Goal: Task Accomplishment & Management: Use online tool/utility

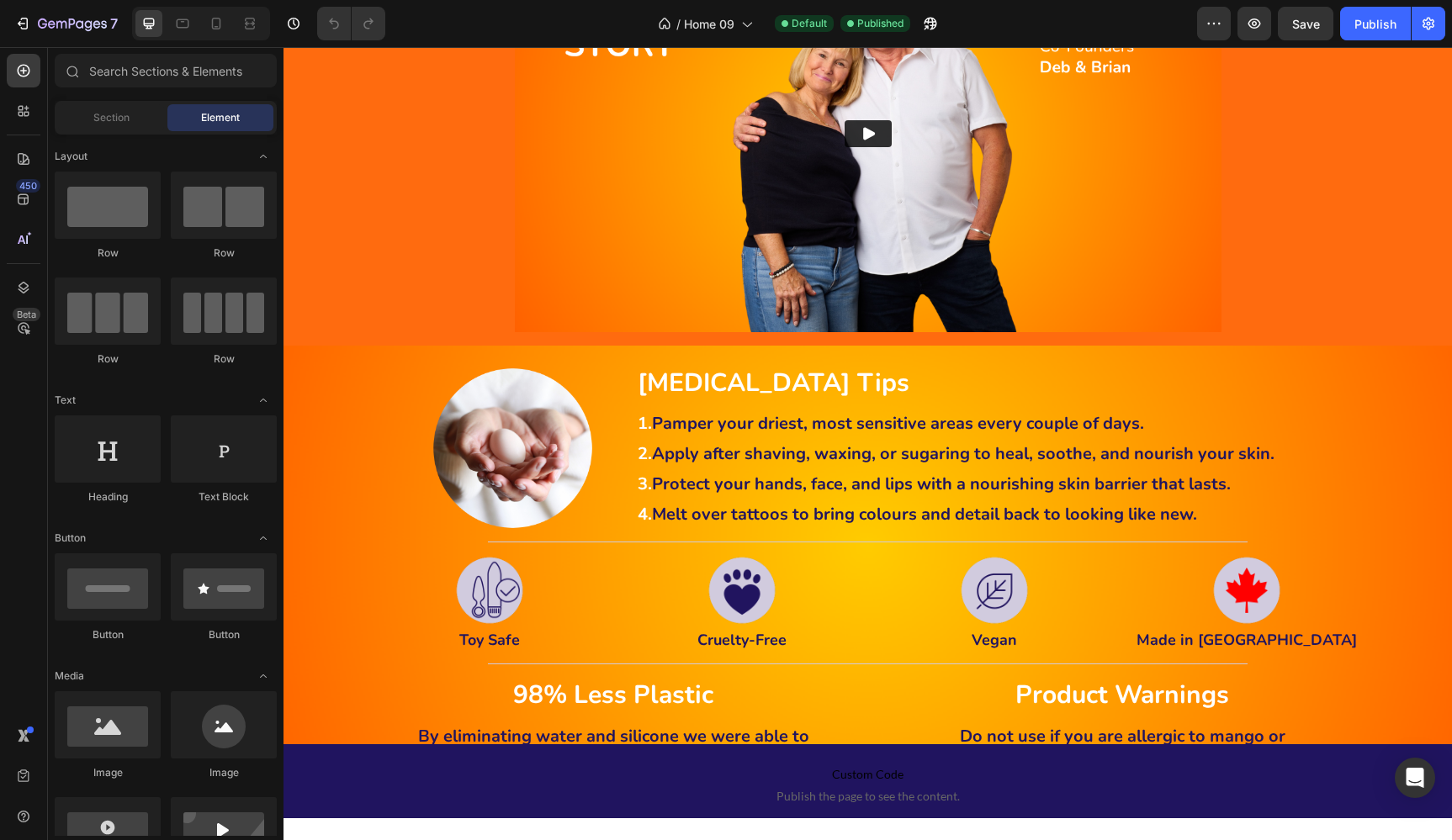
scroll to position [4211, 0]
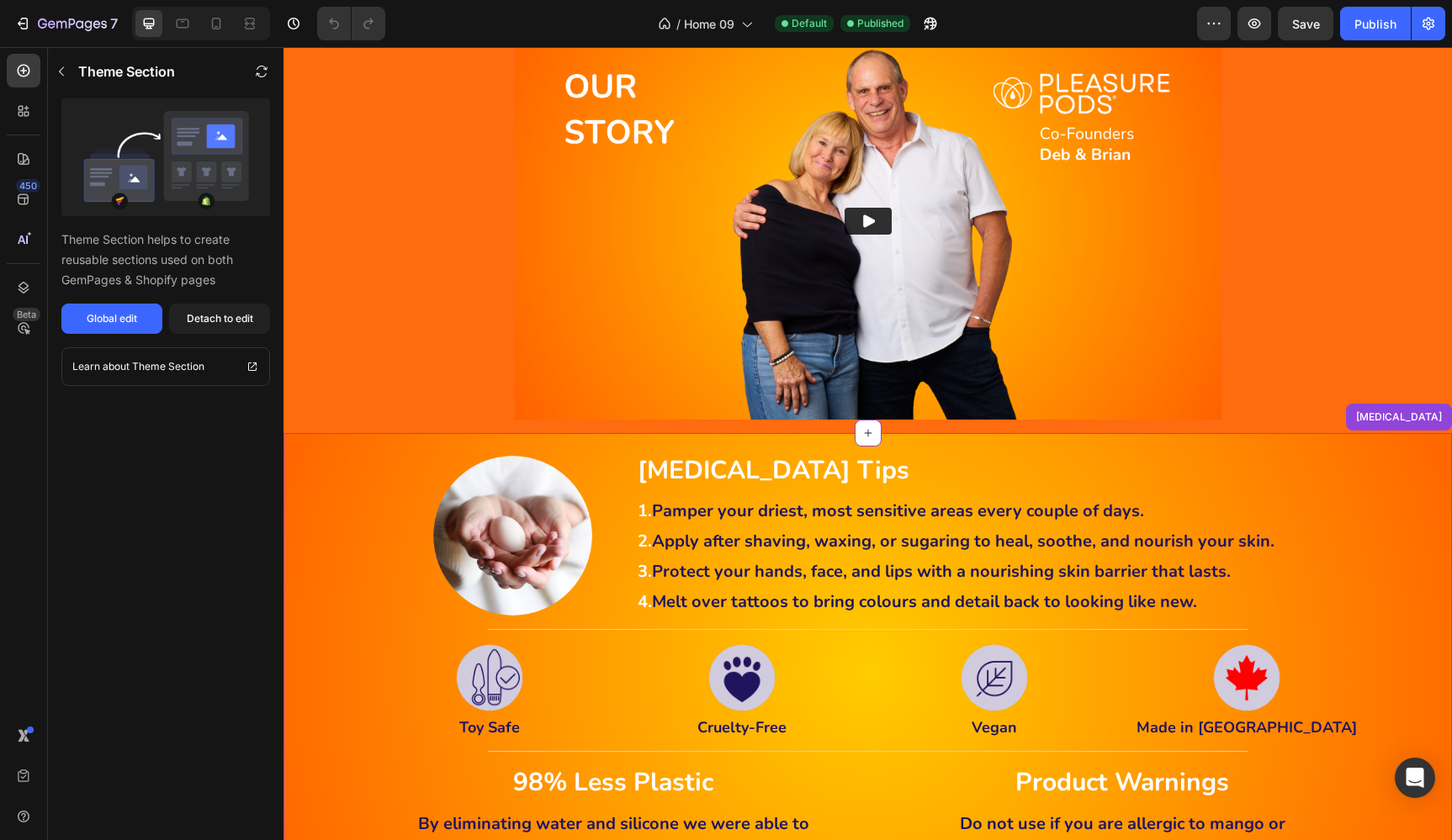
click at [1253, 470] on p "Skin Care Tips" at bounding box center [1004, 472] width 733 height 25
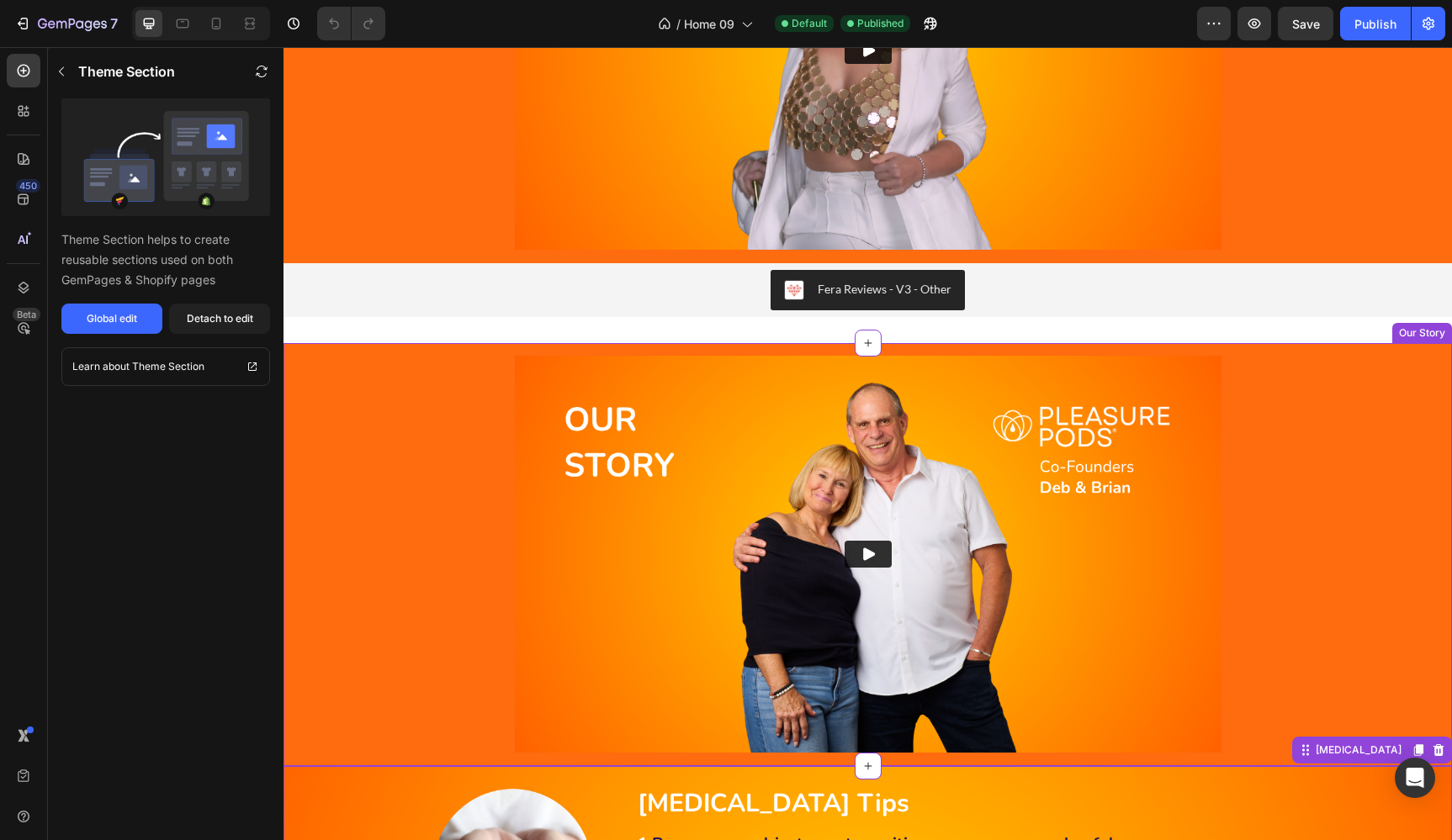
scroll to position [3926, 0]
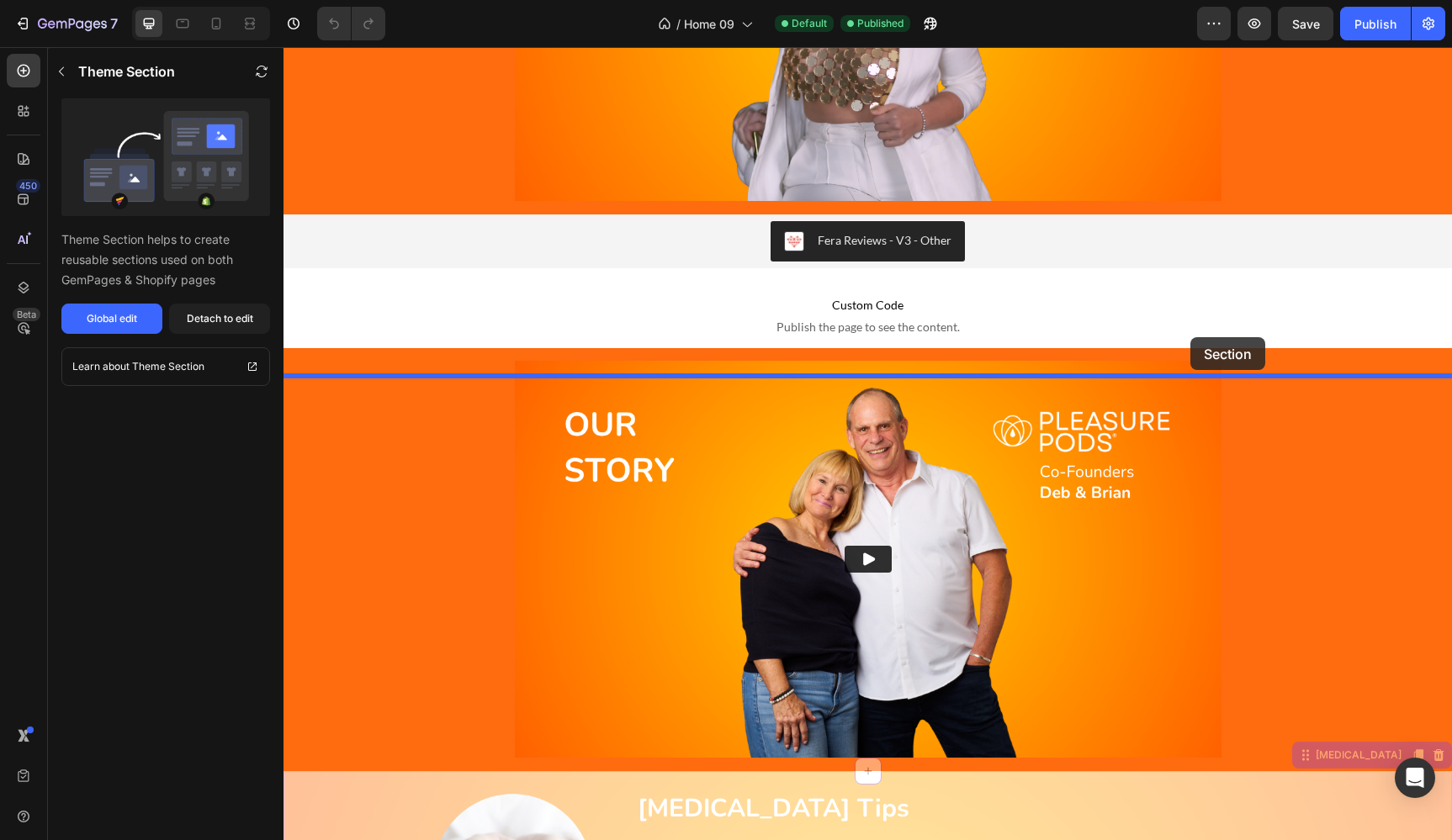
drag, startPoint x: 1361, startPoint y: 759, endPoint x: 1190, endPoint y: 337, distance: 455.3
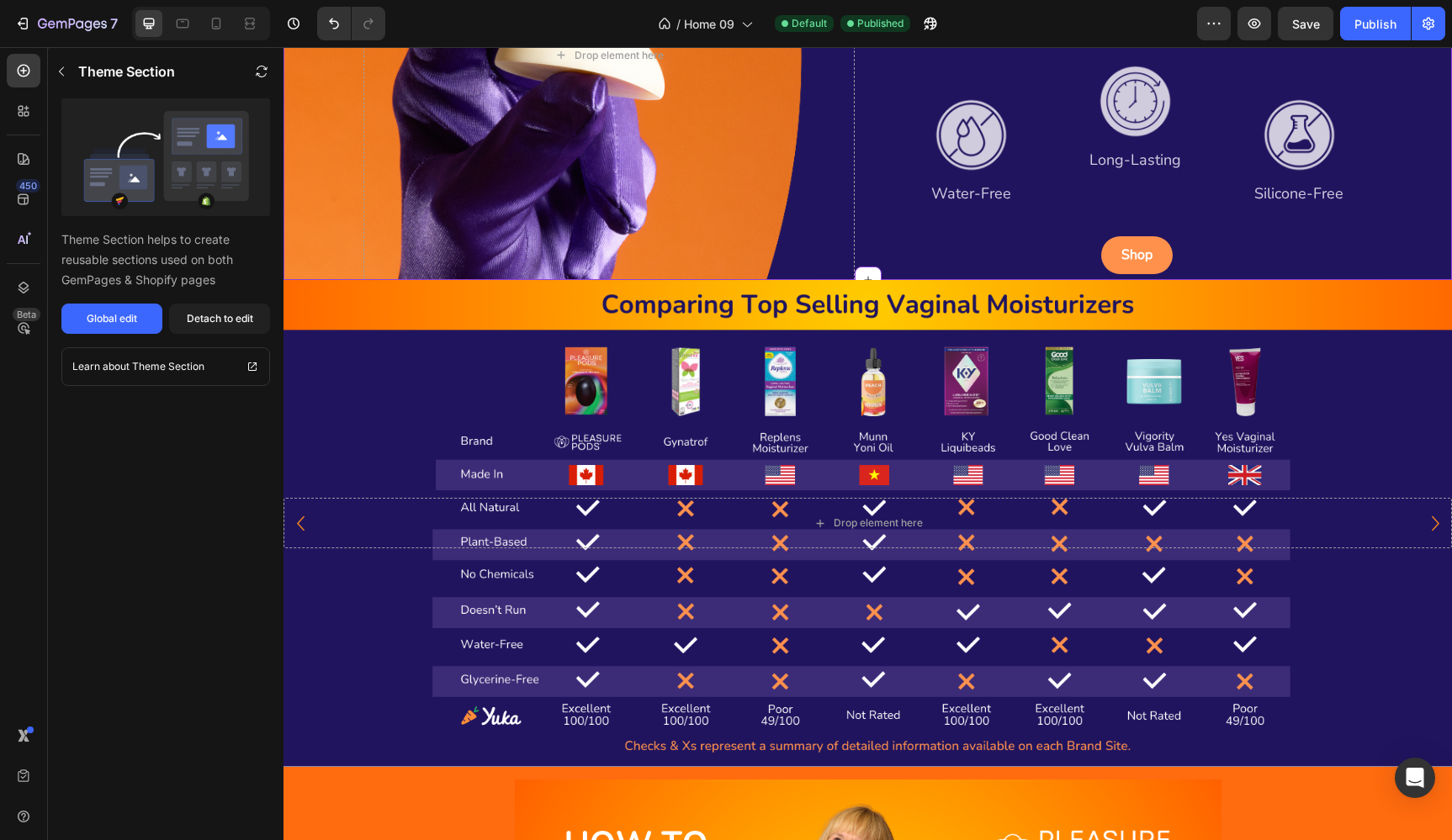
scroll to position [2219, 0]
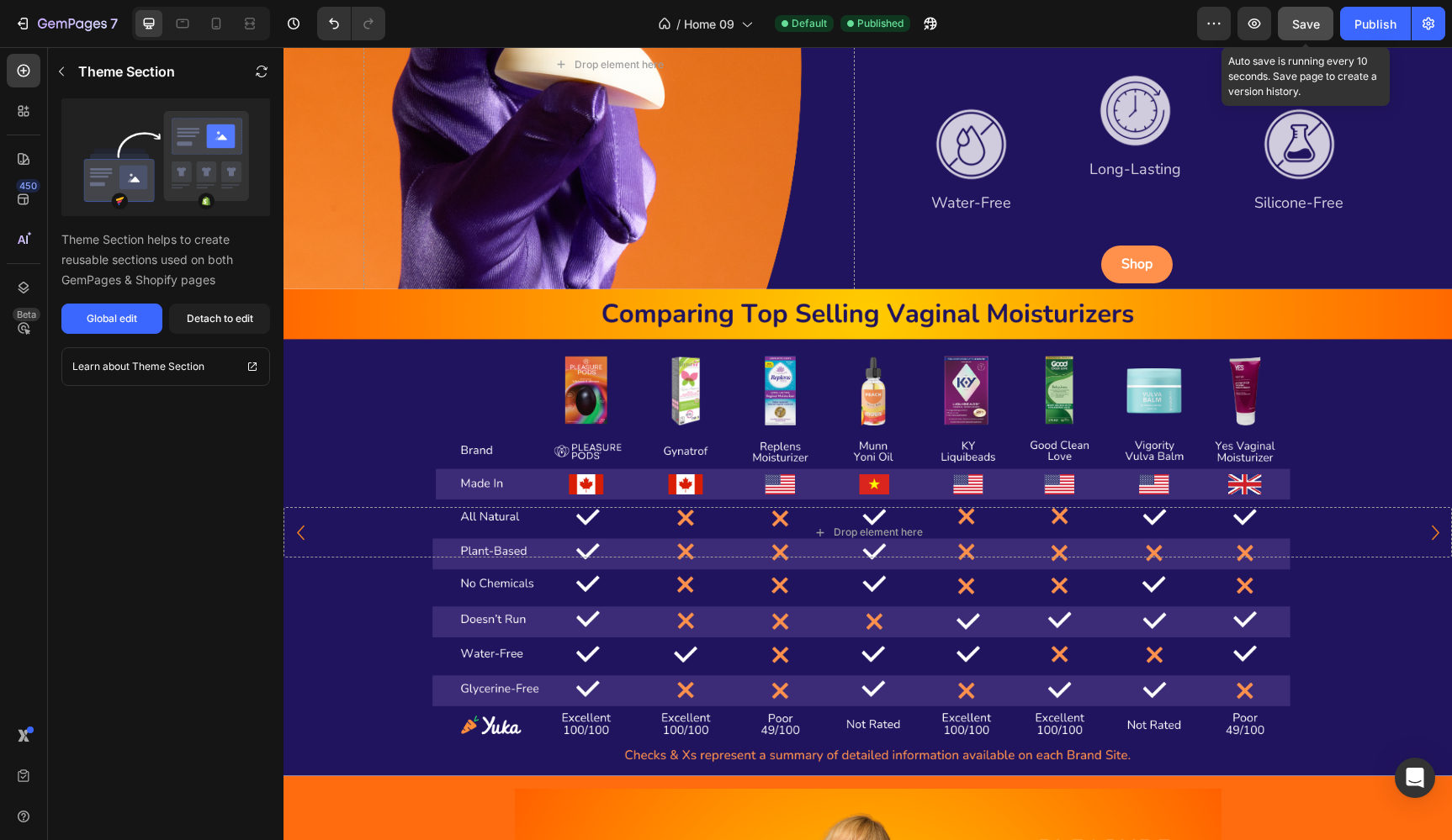
click at [1297, 25] on span "Save" at bounding box center [1305, 24] width 28 height 14
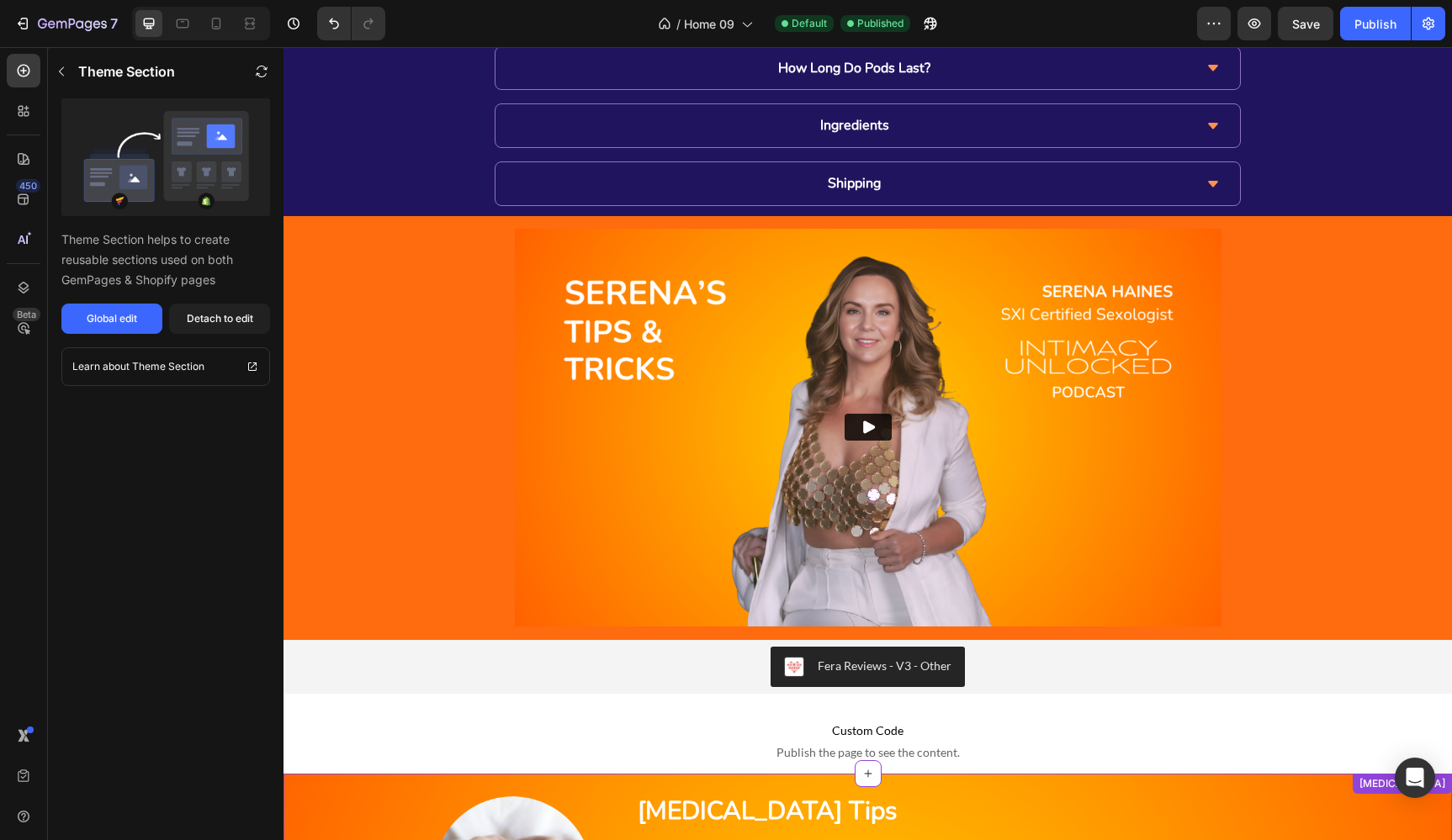
scroll to position [3476, 0]
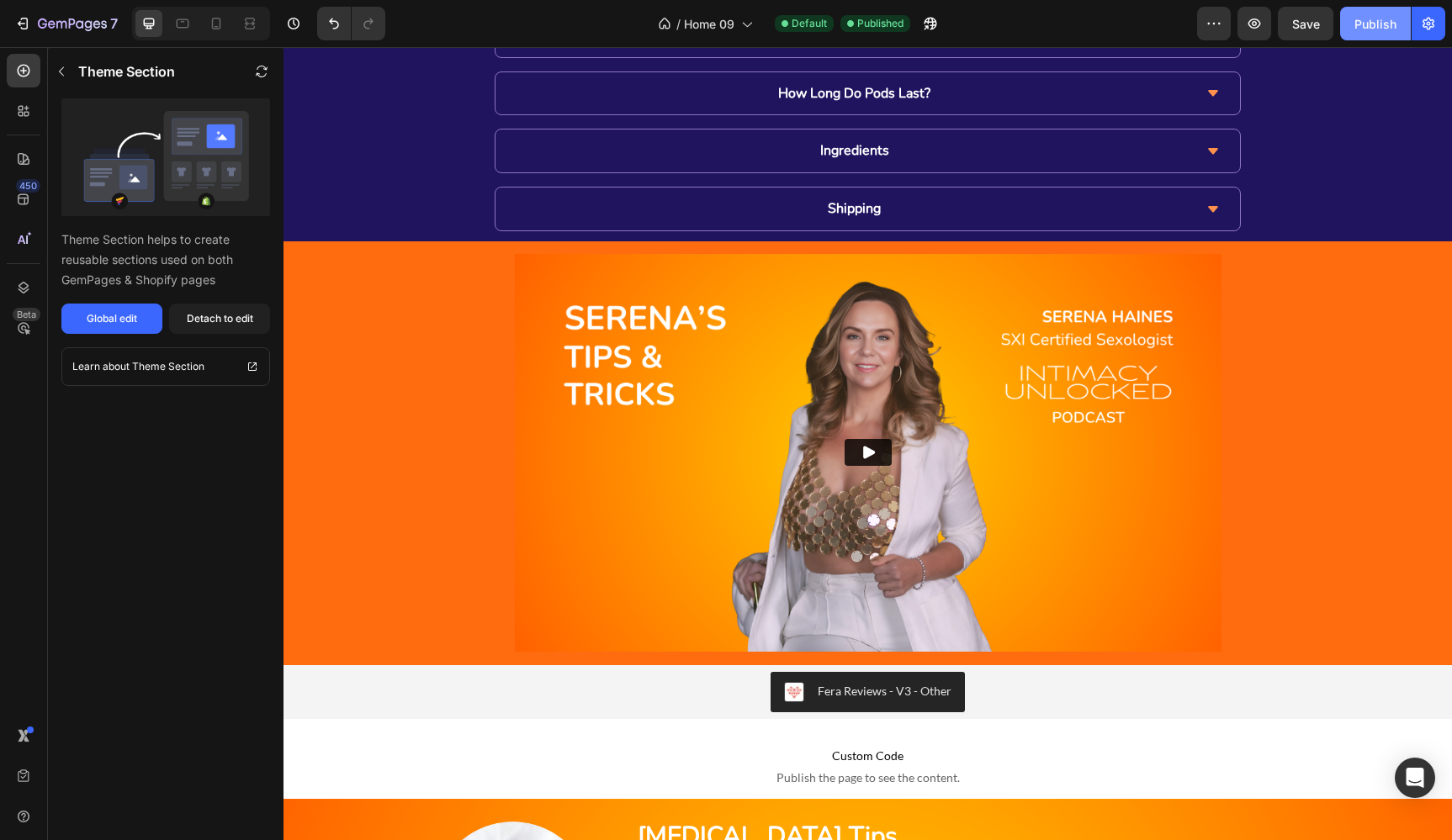
click at [1380, 18] on div "Publish" at bounding box center [1375, 24] width 42 height 18
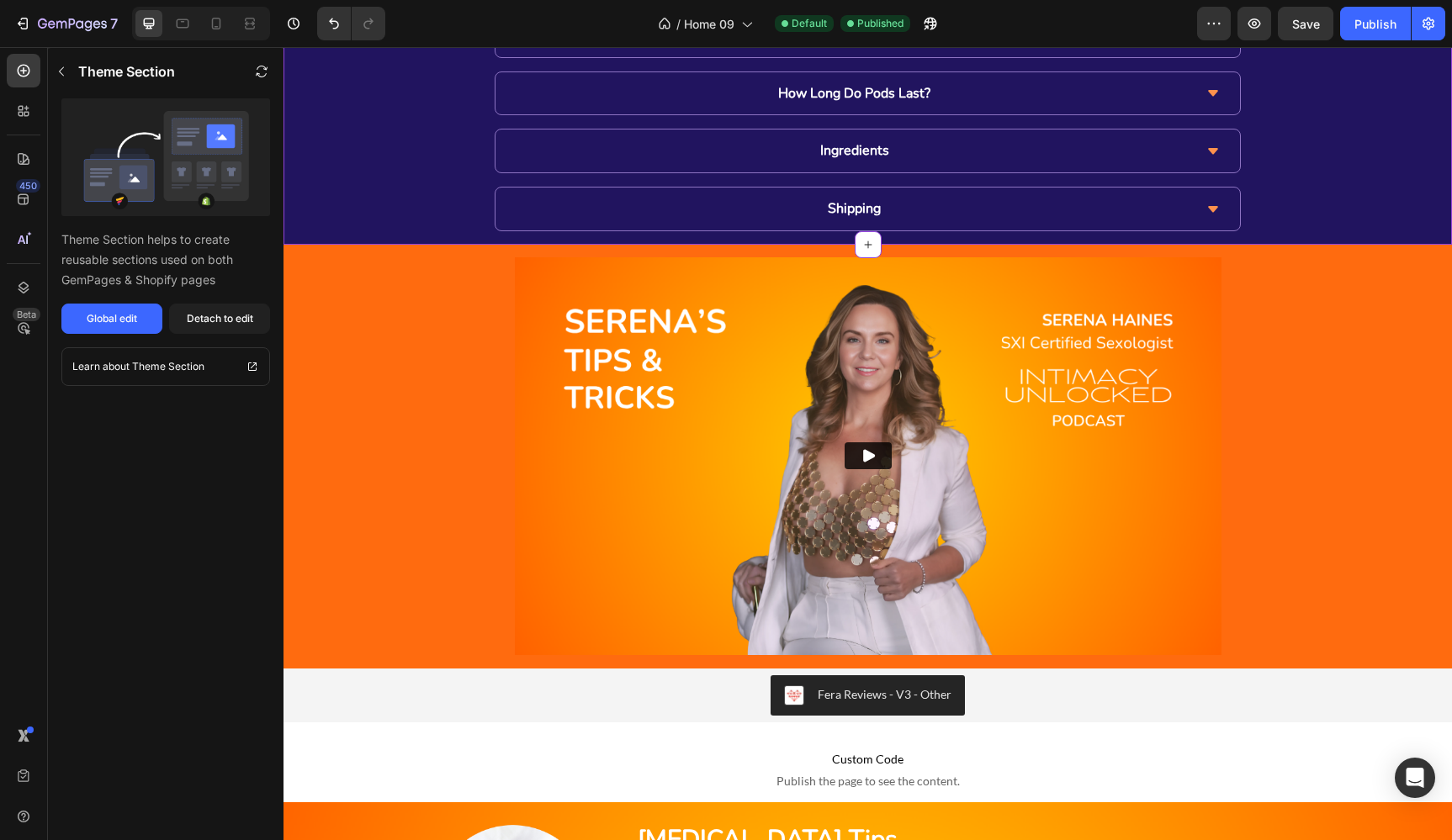
click at [1323, 157] on div "How To Use Product Details How Long Do Pods Last? Ingredients Shipping Accordion" at bounding box center [868, 93] width 1168 height 276
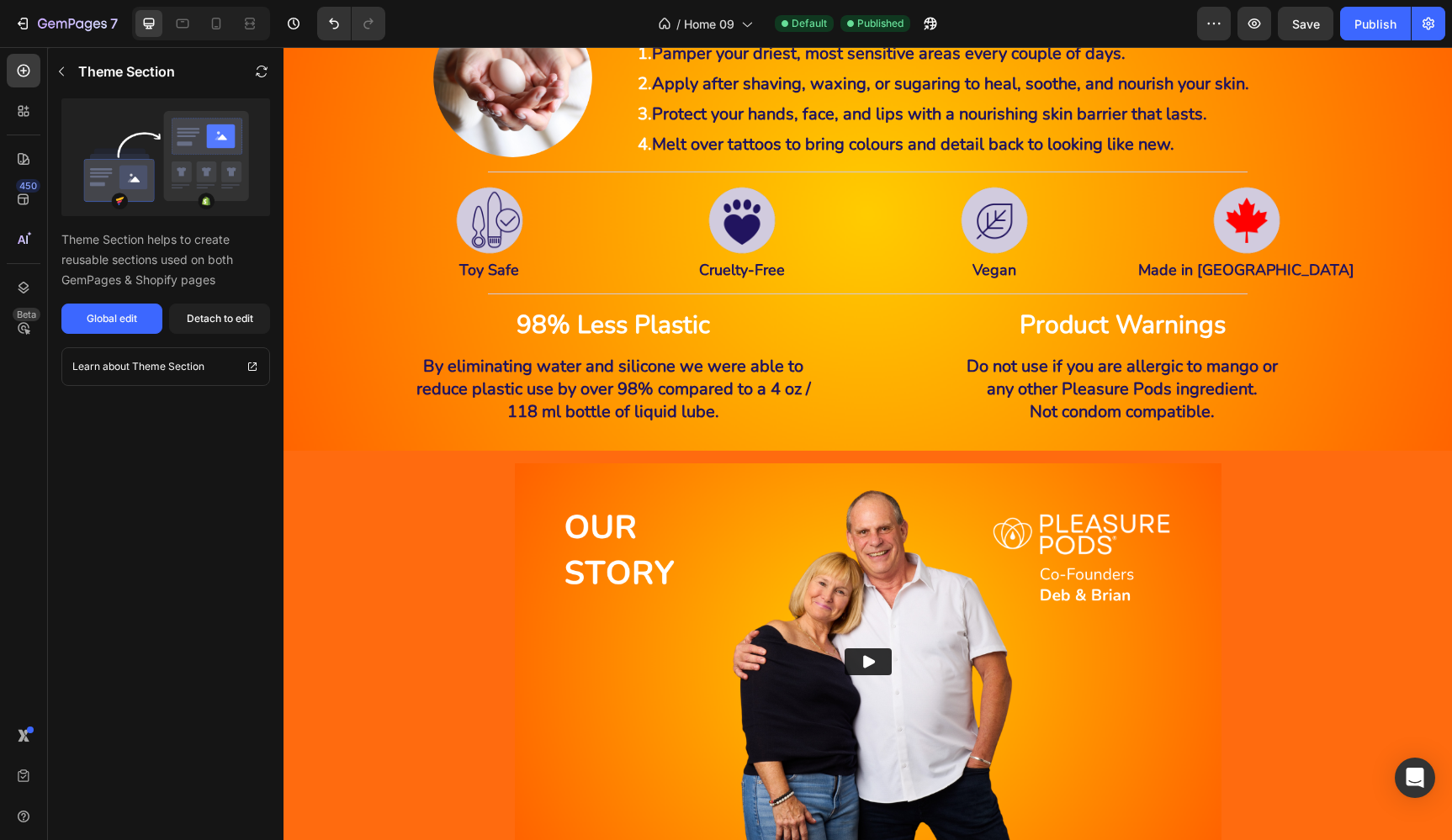
scroll to position [4299, 0]
click at [47, 21] on icon "button" at bounding box center [72, 25] width 69 height 14
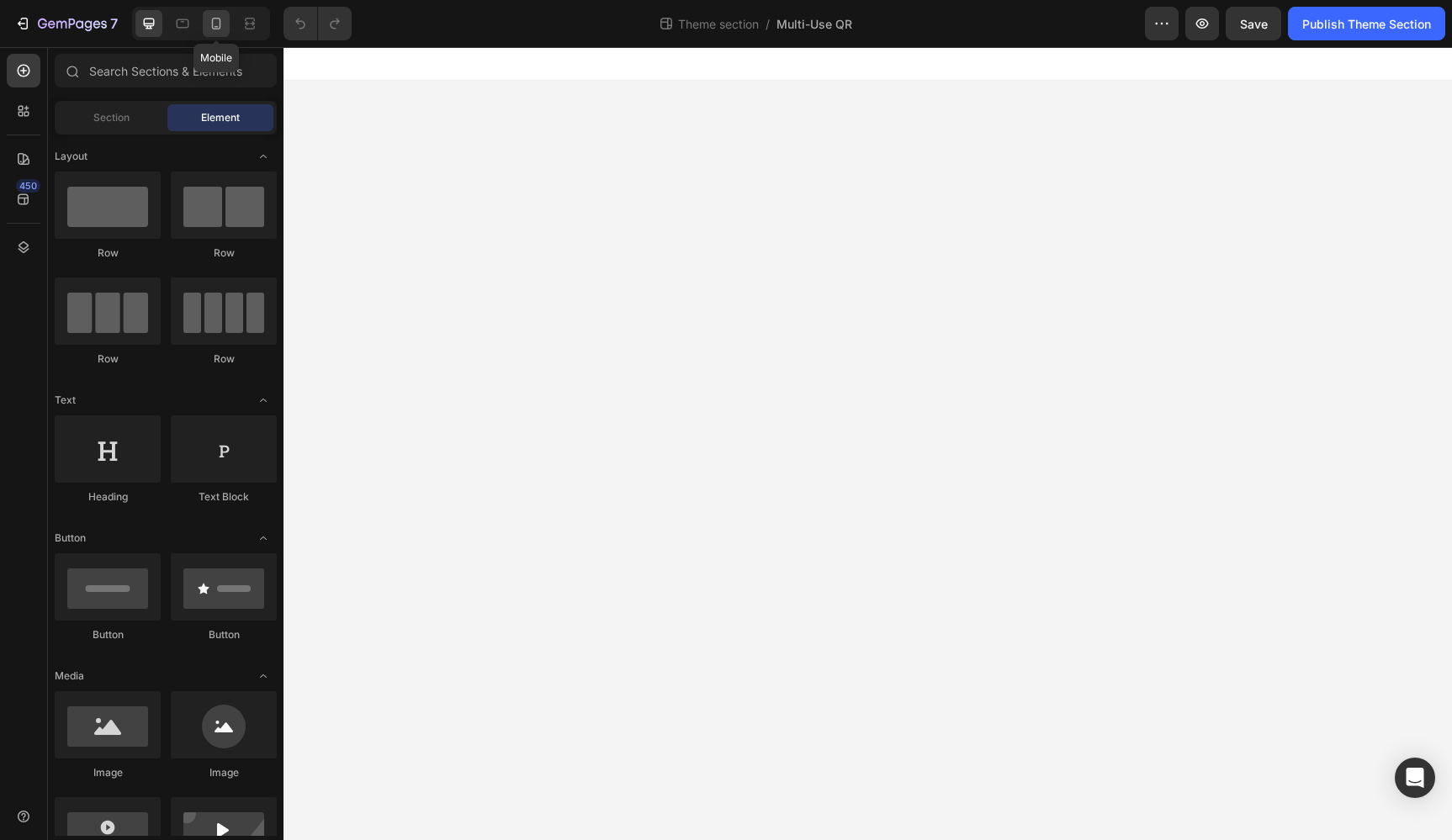
click at [217, 20] on icon at bounding box center [215, 23] width 17 height 17
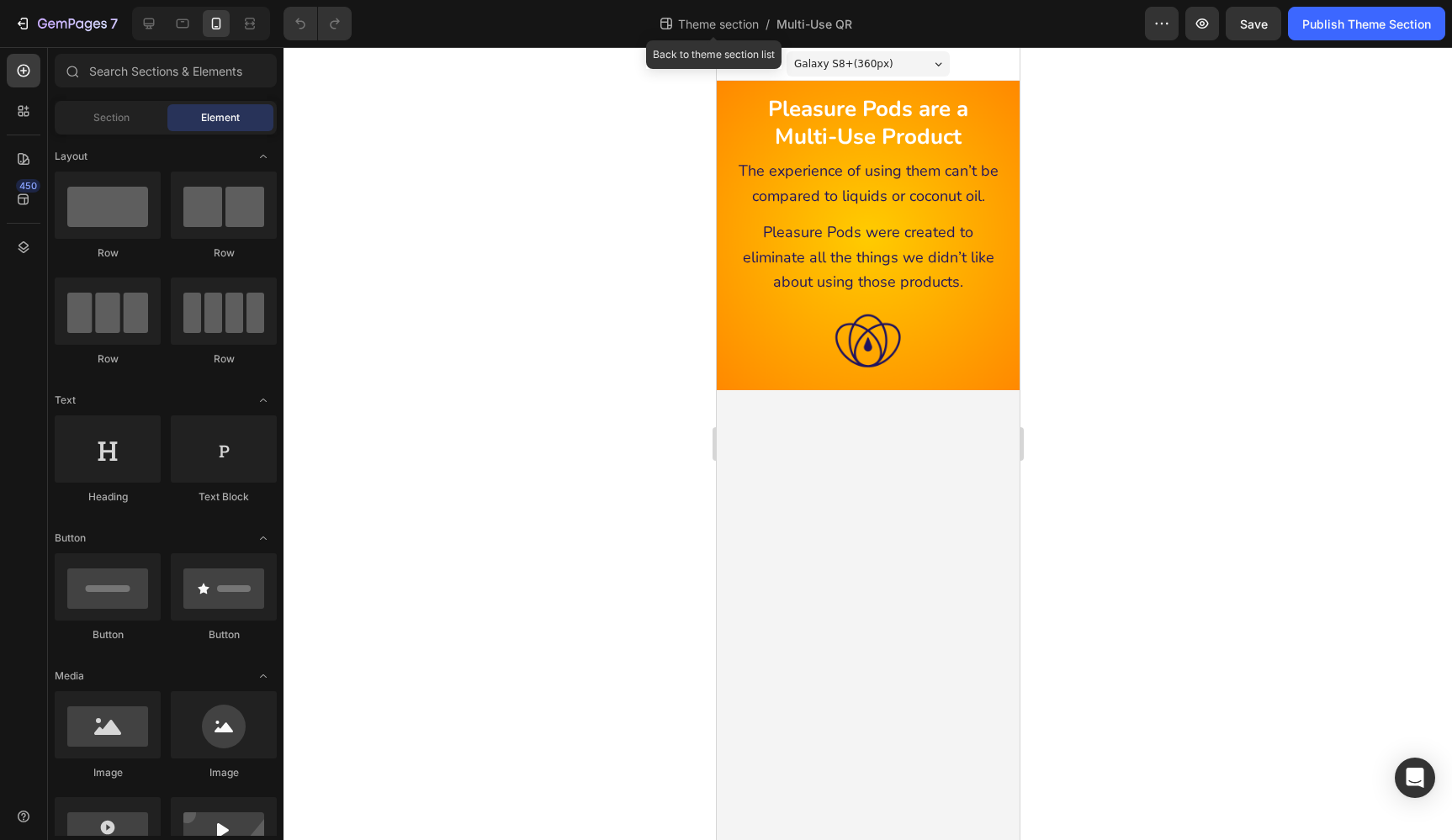
click at [709, 27] on span "Theme section" at bounding box center [718, 24] width 87 height 18
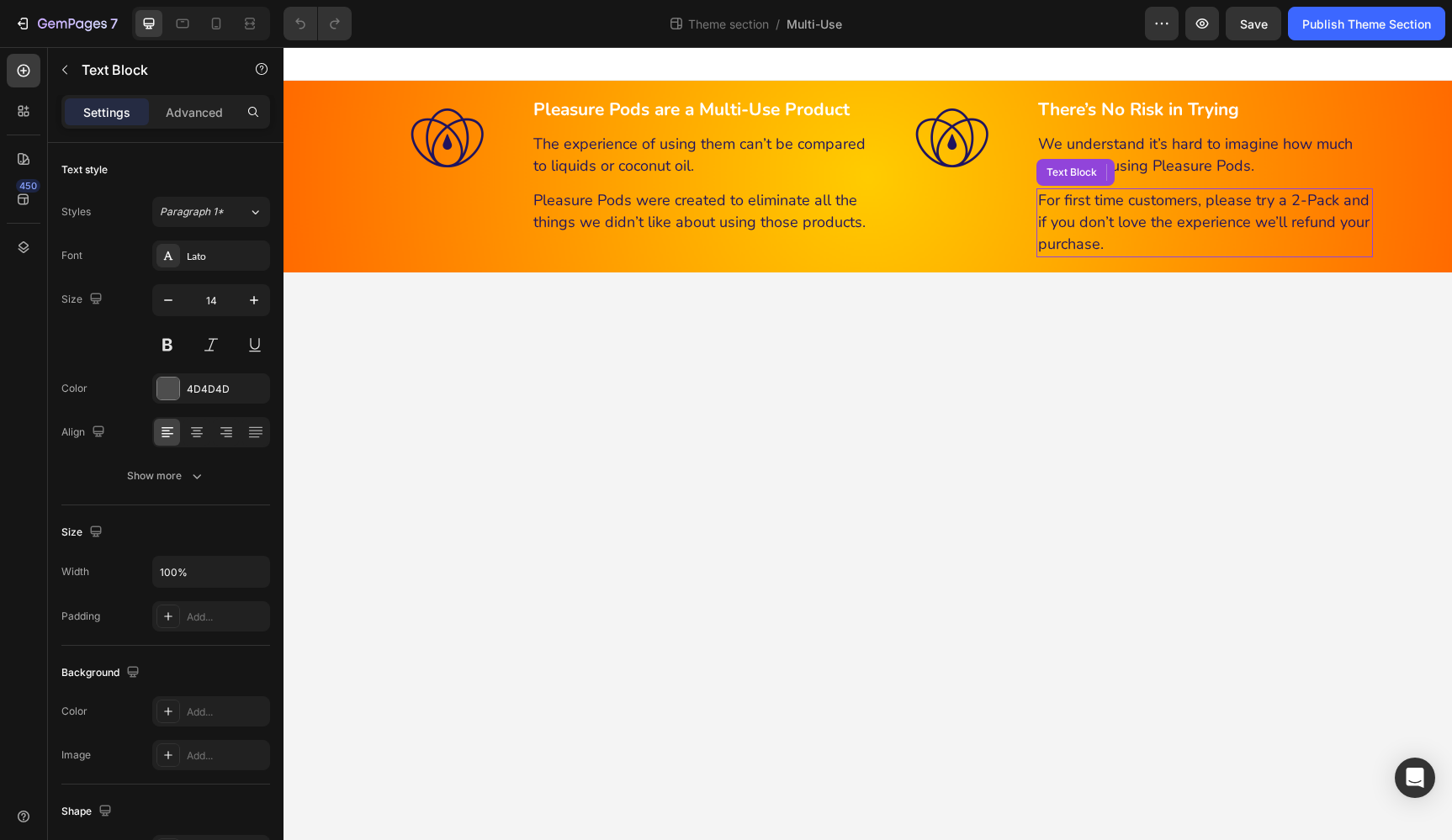
click at [1118, 241] on p "For first time customers, please try a 2-Pack and if you don’t love the experie…" at bounding box center [1204, 223] width 333 height 66
click at [1126, 243] on p "For first time customers, please try a 2-Pack and if you don’t love the experie…" at bounding box center [1204, 223] width 333 height 66
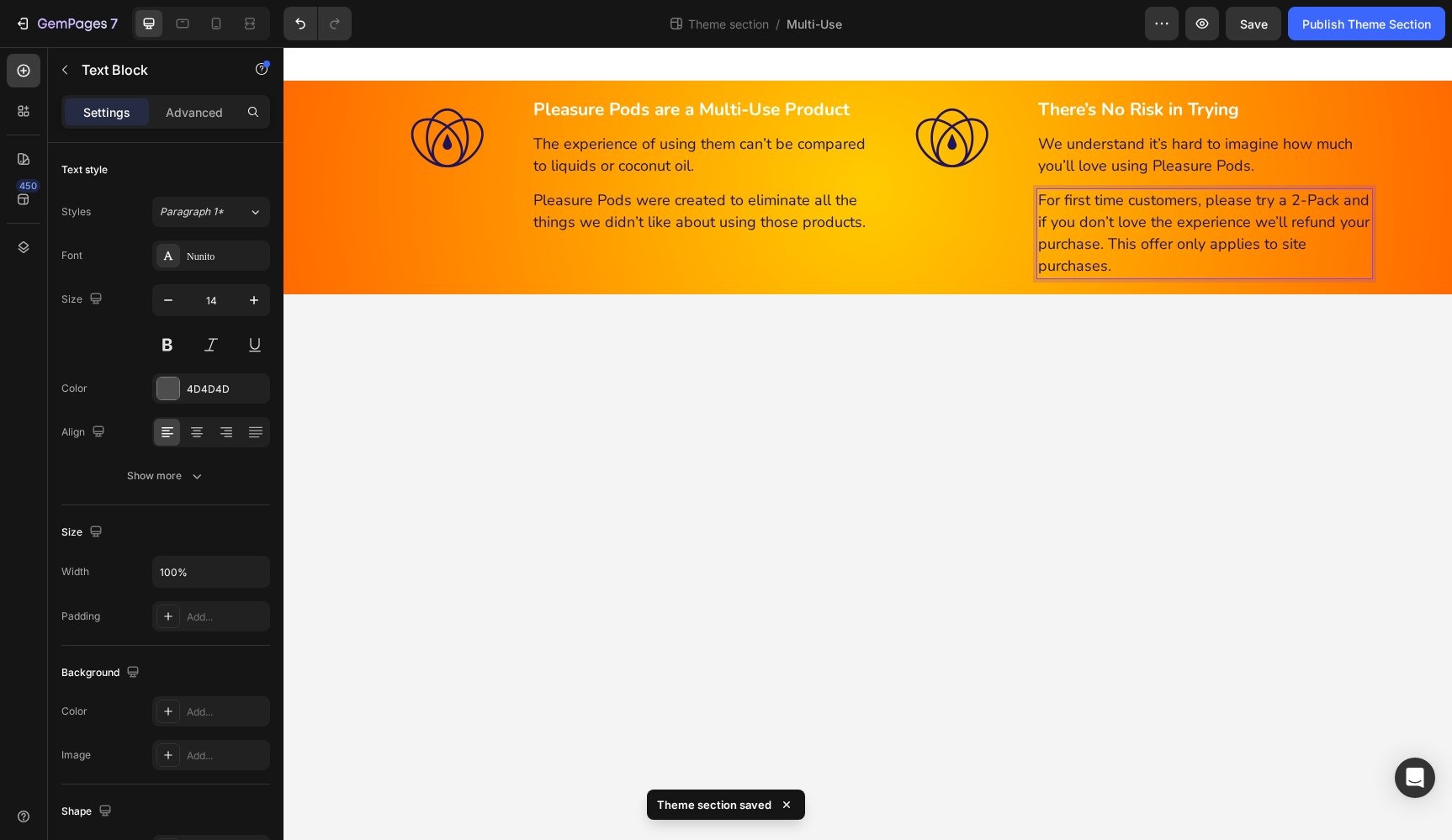
click at [1313, 199] on span "For first time customers, please try a 2-Pack and if you don’t love the experie…" at bounding box center [1203, 233] width 331 height 86
click at [1350, 203] on span "For first time customers, please try a 2-pack and if you don’t love the experie…" at bounding box center [1203, 233] width 331 height 86
click at [1344, 248] on p "For first time customers, please try a 2-pack & if you don’t love the experienc…" at bounding box center [1204, 234] width 333 height 88
click at [1075, 202] on span "For first time customers, please try a 2-pack & if you don’t love the experienc…" at bounding box center [1201, 233] width 328 height 86
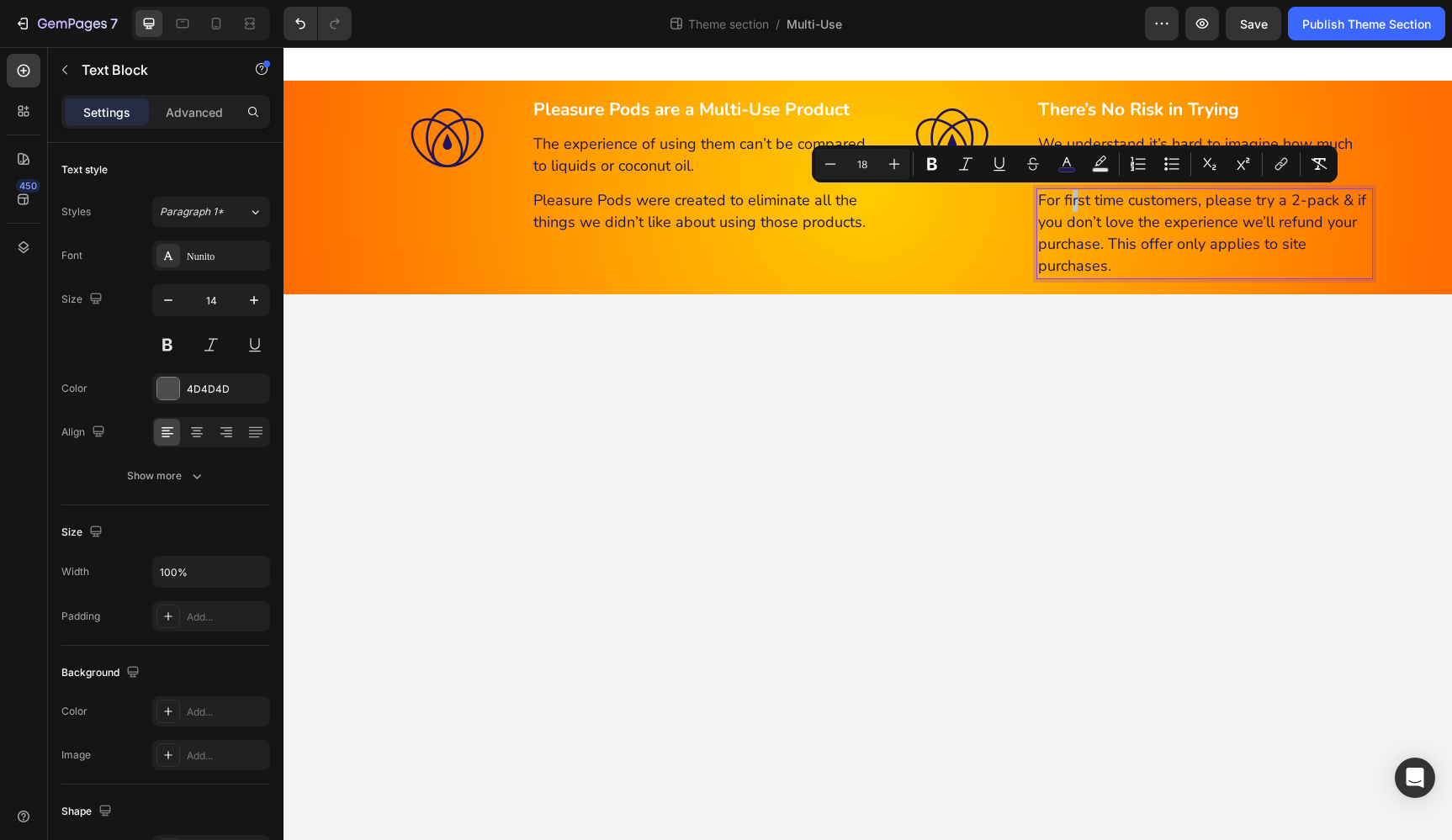
click at [1075, 202] on span "For first time customers, please try a 2-pack & if you don’t love the experienc…" at bounding box center [1201, 233] width 328 height 86
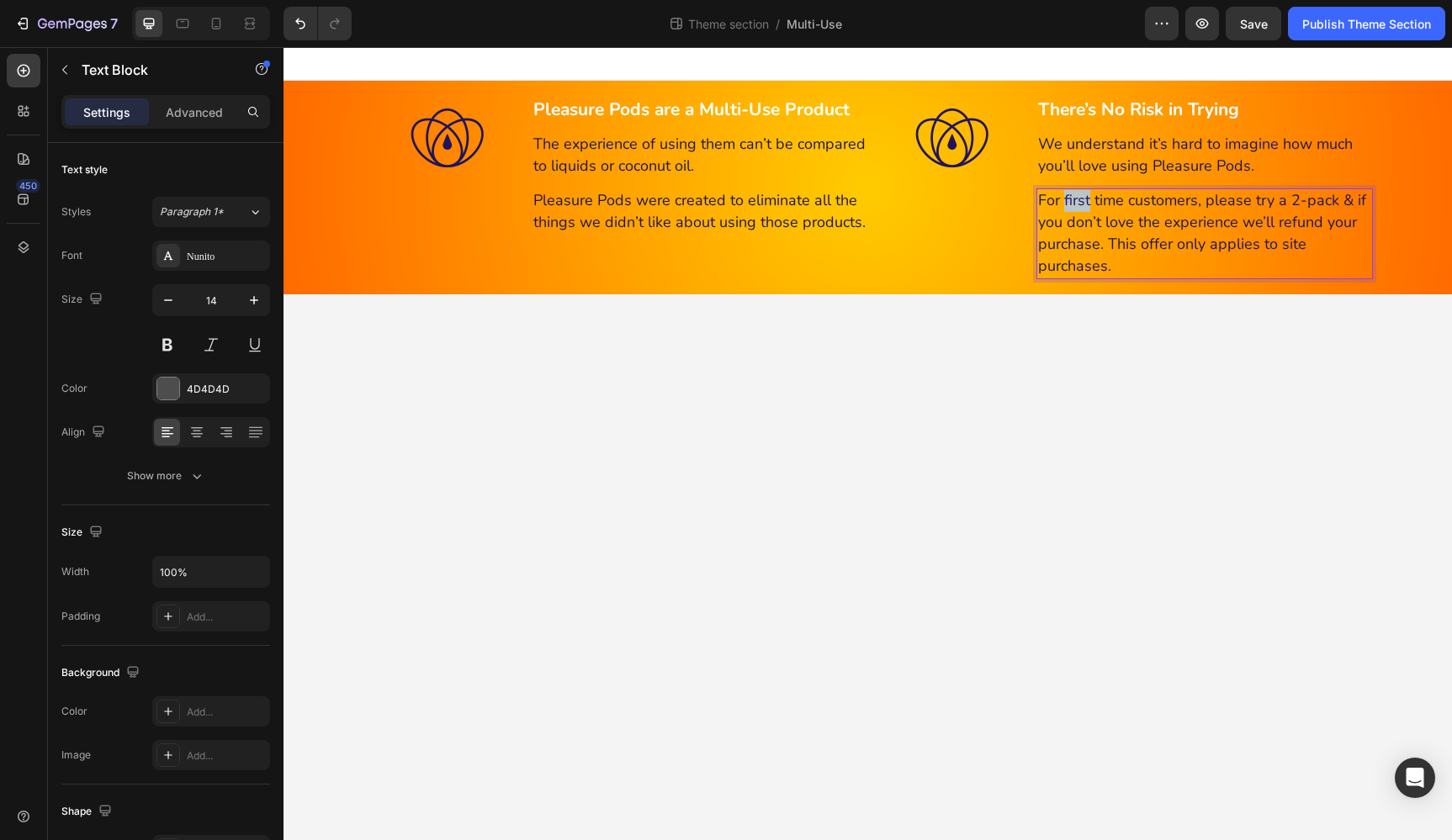
click at [1075, 202] on span "For first time customers, please try a 2-pack & if you don’t love the experienc…" at bounding box center [1201, 233] width 328 height 86
click at [1156, 262] on p "For first time customers, please try a 2-pack & if you don’t love the experienc…" at bounding box center [1204, 234] width 333 height 88
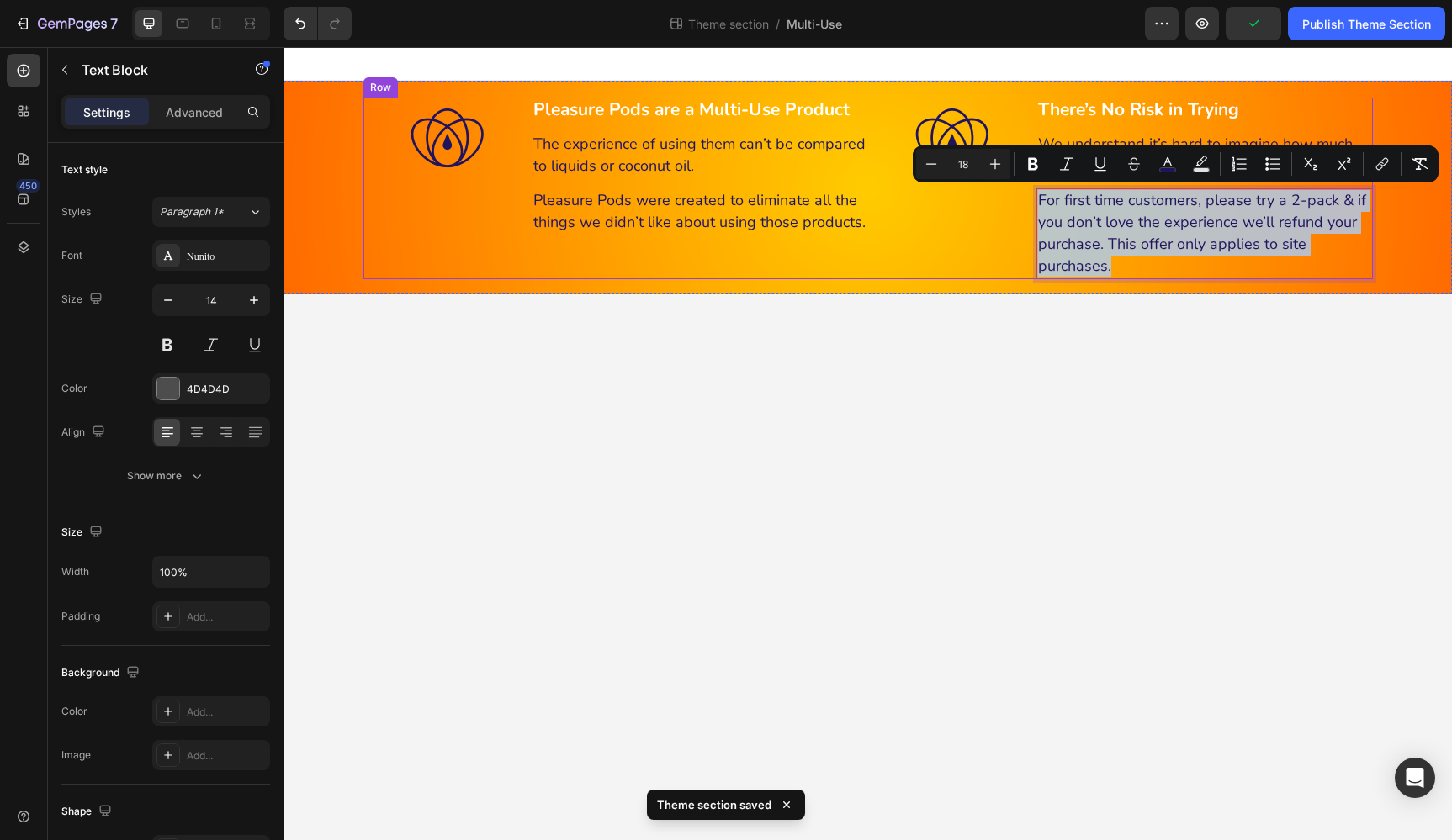
drag, startPoint x: 1156, startPoint y: 265, endPoint x: 1030, endPoint y: 198, distance: 142.7
click at [1030, 198] on div "Image Pleasure Pods are a Multi-Use Product Text Block The experience of using …" at bounding box center [868, 187] width 1010 height 181
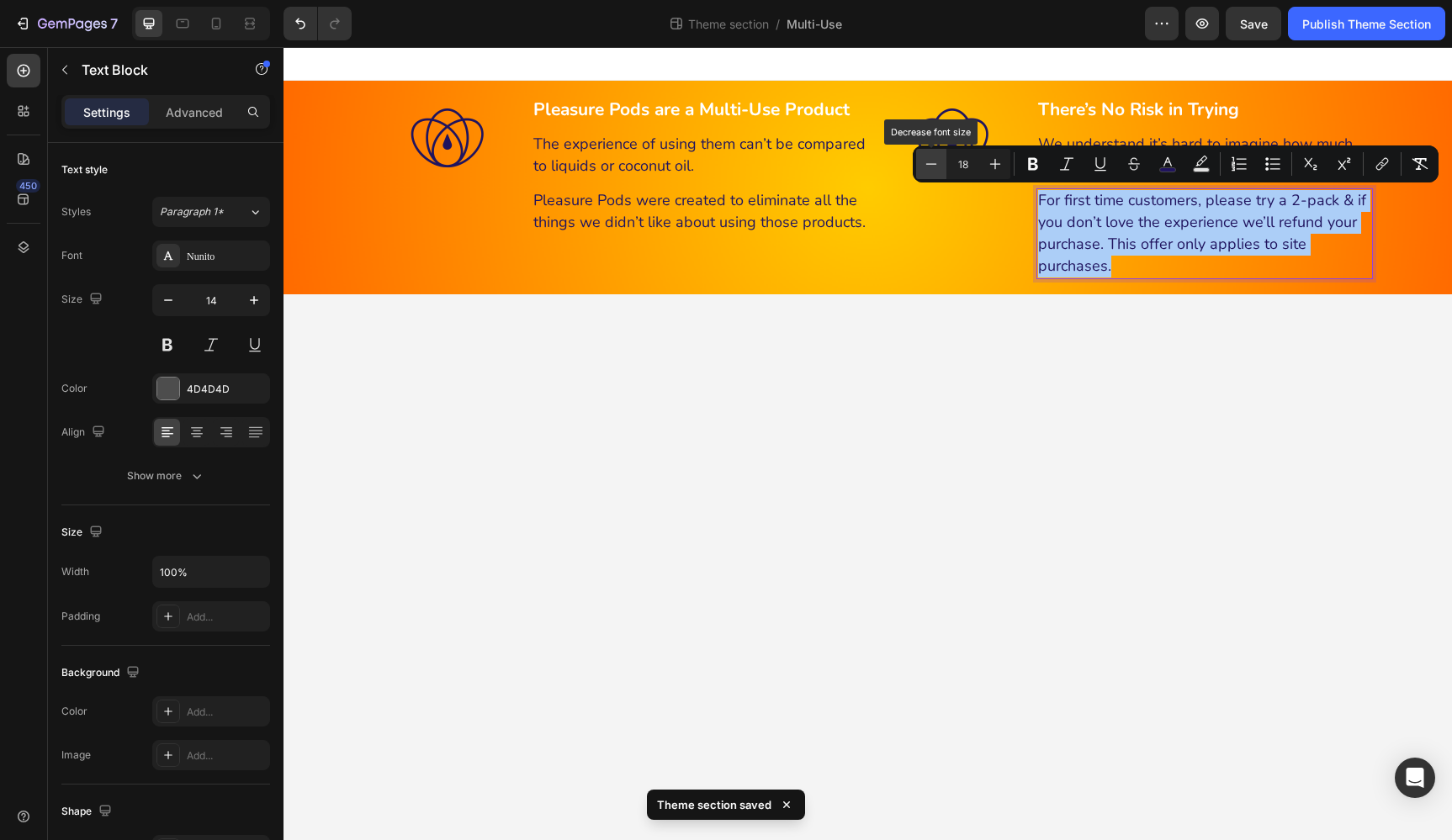
click at [927, 165] on icon "Editor contextual toolbar" at bounding box center [930, 164] width 17 height 17
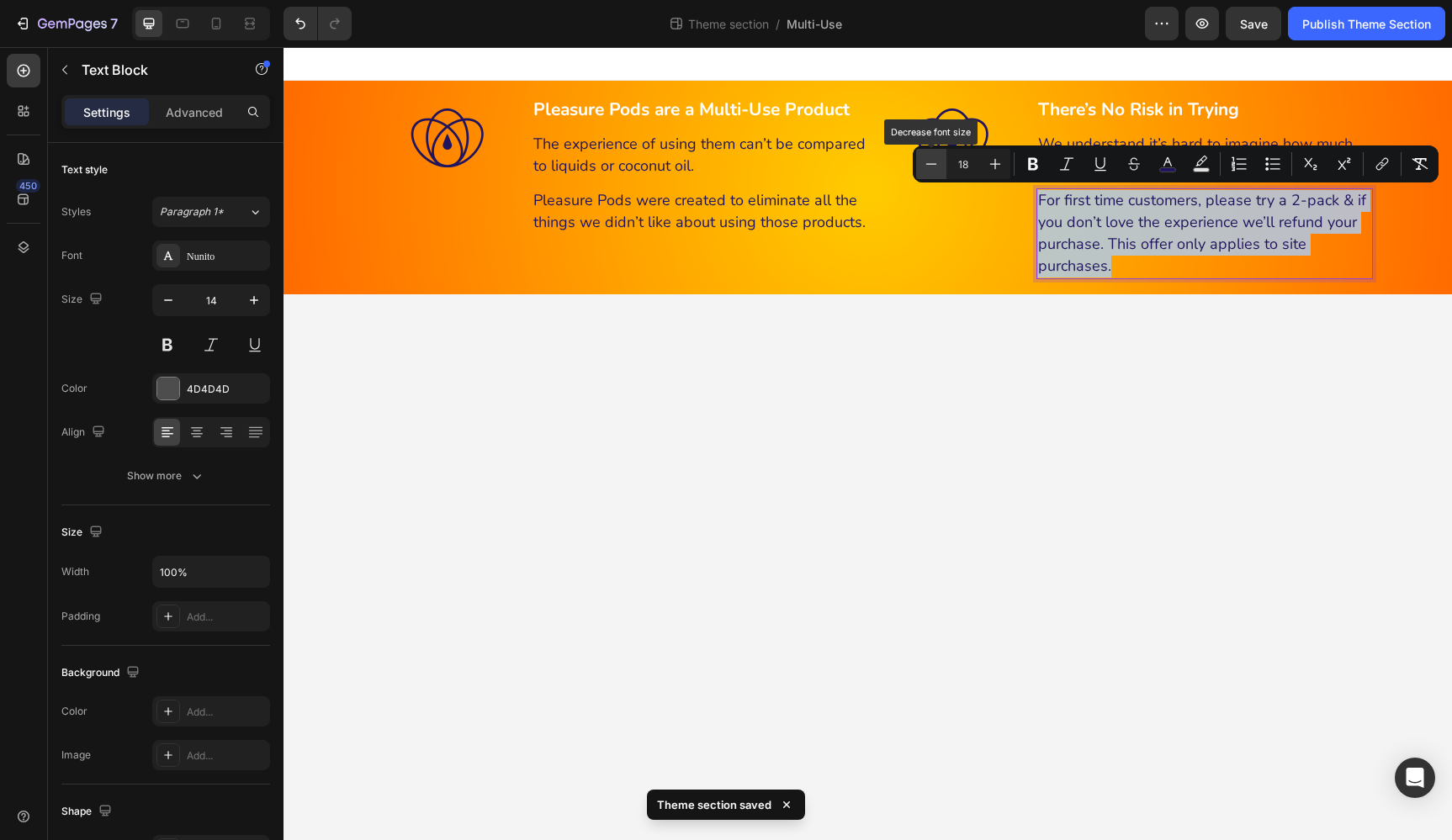
type input "17"
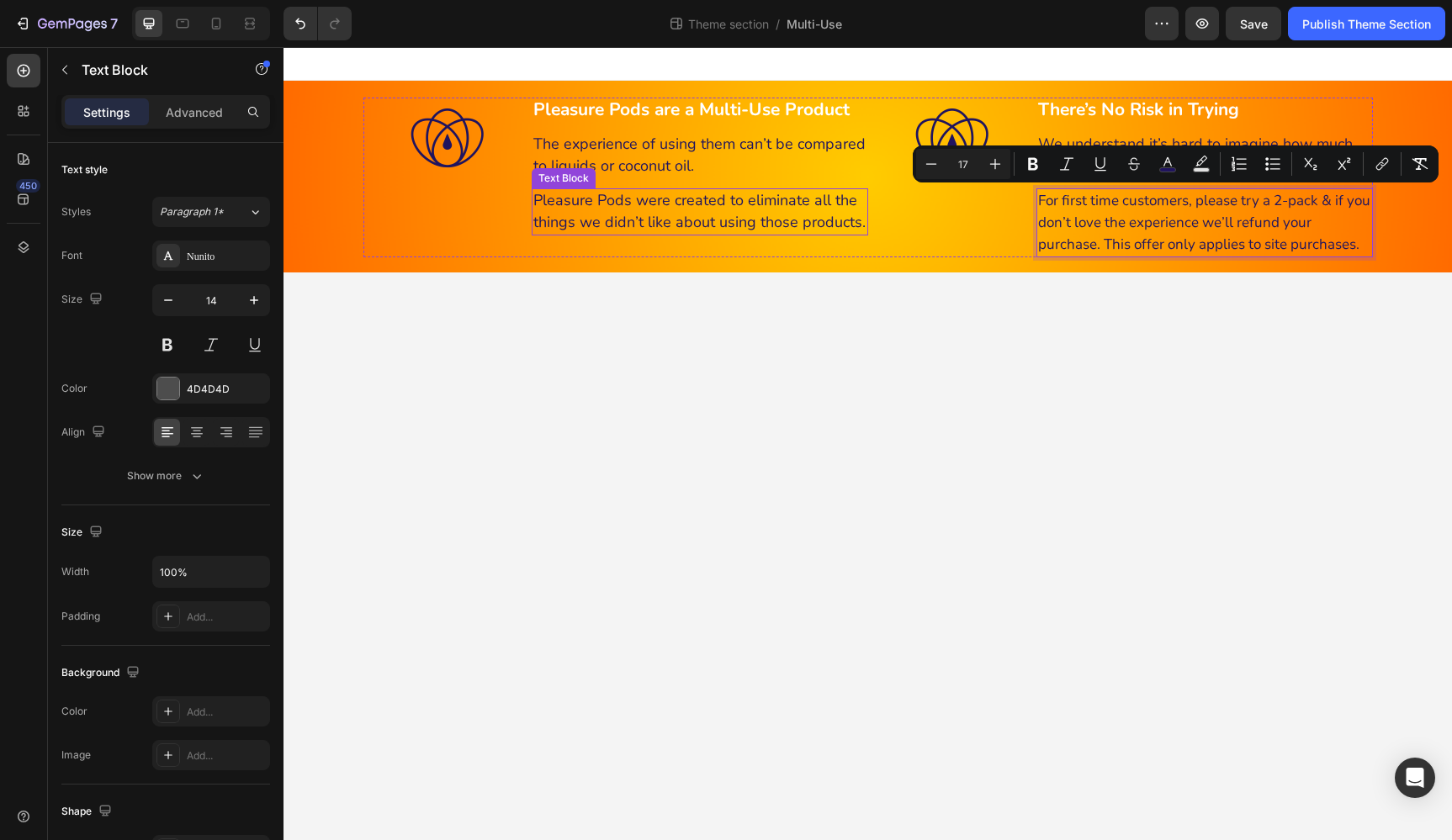
click at [814, 210] on p "Pleasure Pods were created to eliminate all the things we didn’t like about usi…" at bounding box center [700, 212] width 333 height 44
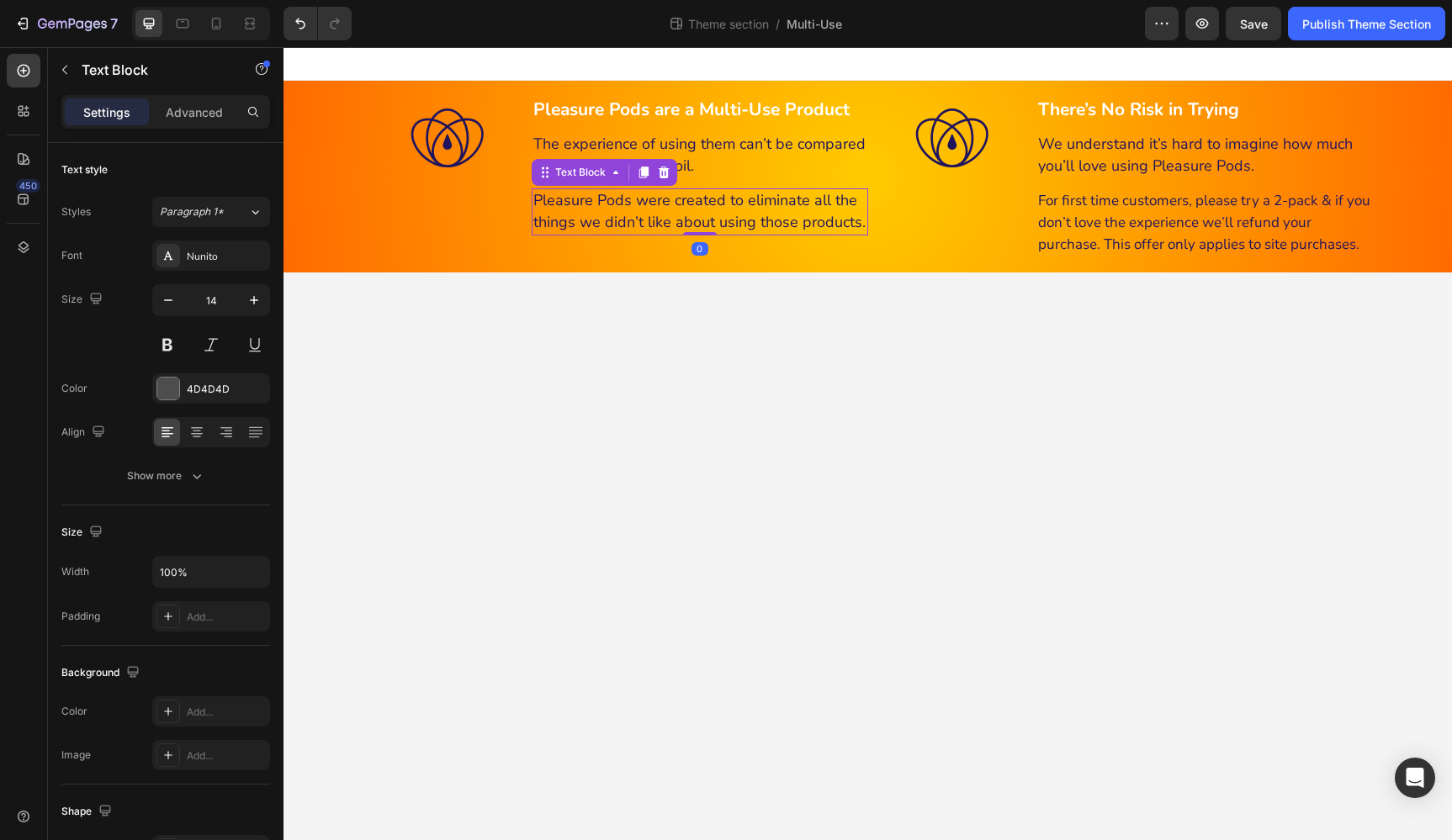
click at [814, 210] on p "Pleasure Pods were created to eliminate all the things we didn’t like about usi…" at bounding box center [700, 212] width 333 height 44
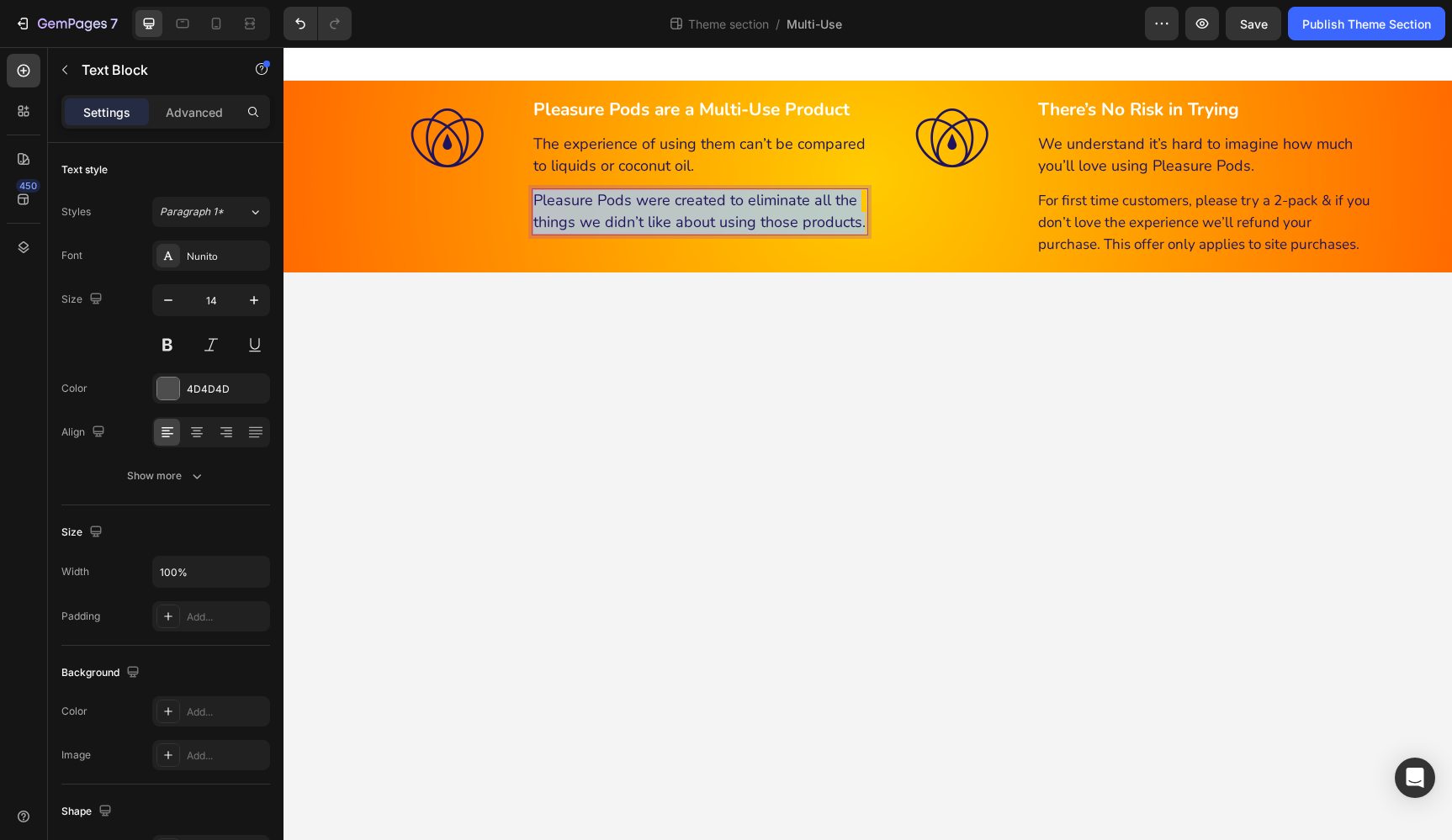
click at [814, 210] on p "Pleasure Pods were created to eliminate all the things we didn’t like about usi…" at bounding box center [700, 212] width 333 height 44
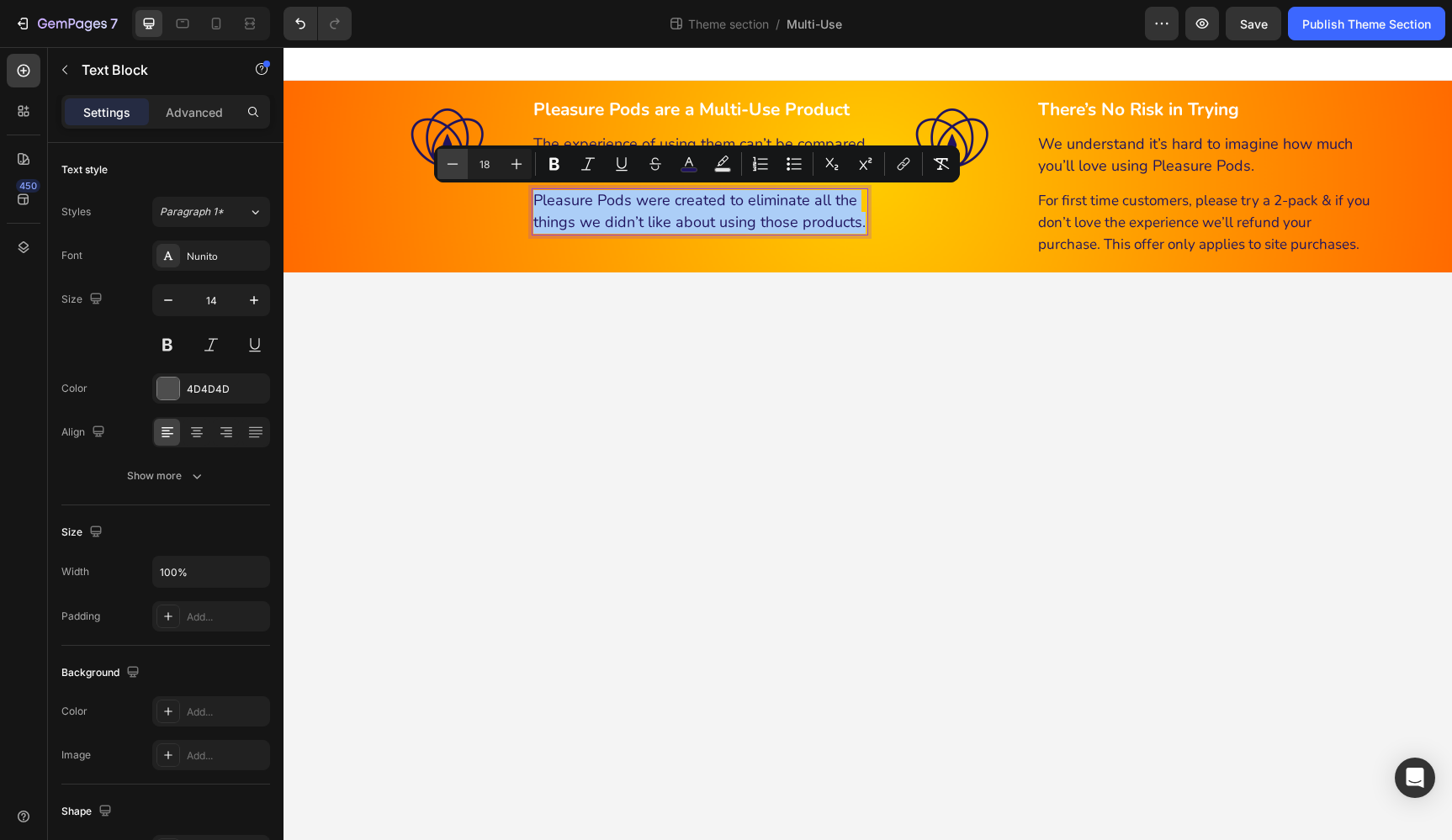
click at [447, 161] on icon "Editor contextual toolbar" at bounding box center [452, 164] width 17 height 17
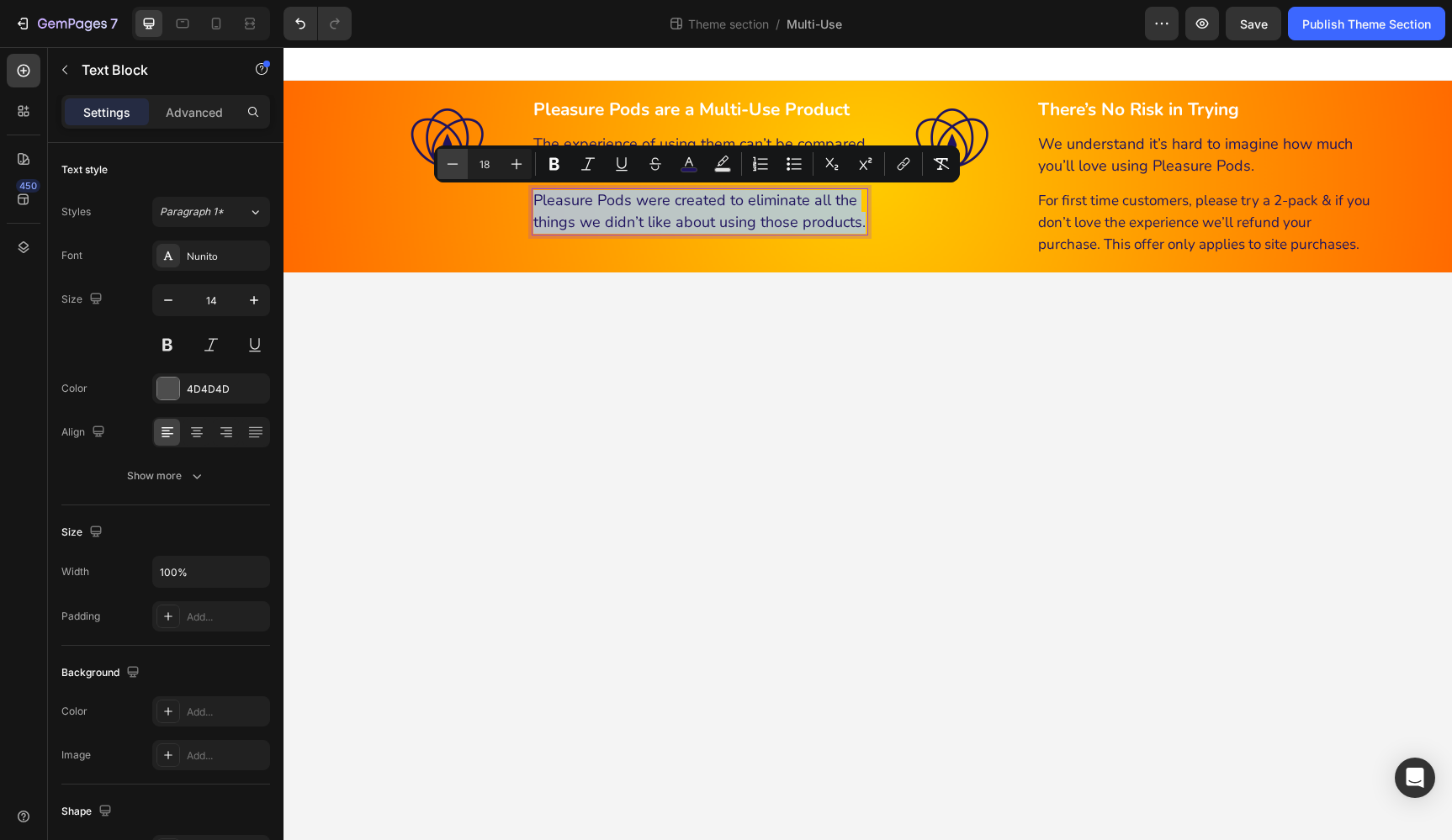
type input "17"
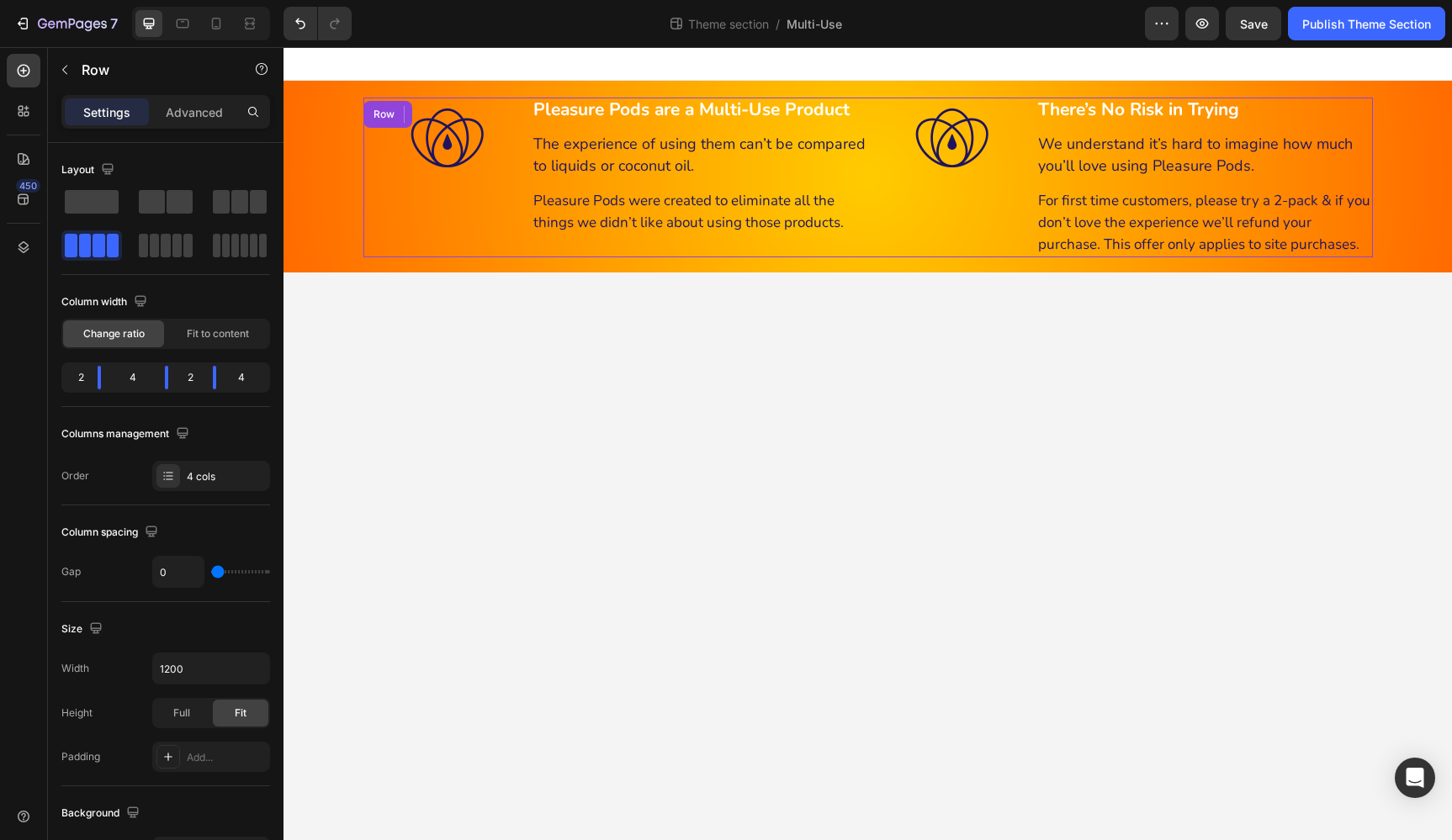
click at [931, 228] on div "Image" at bounding box center [952, 177] width 169 height 160
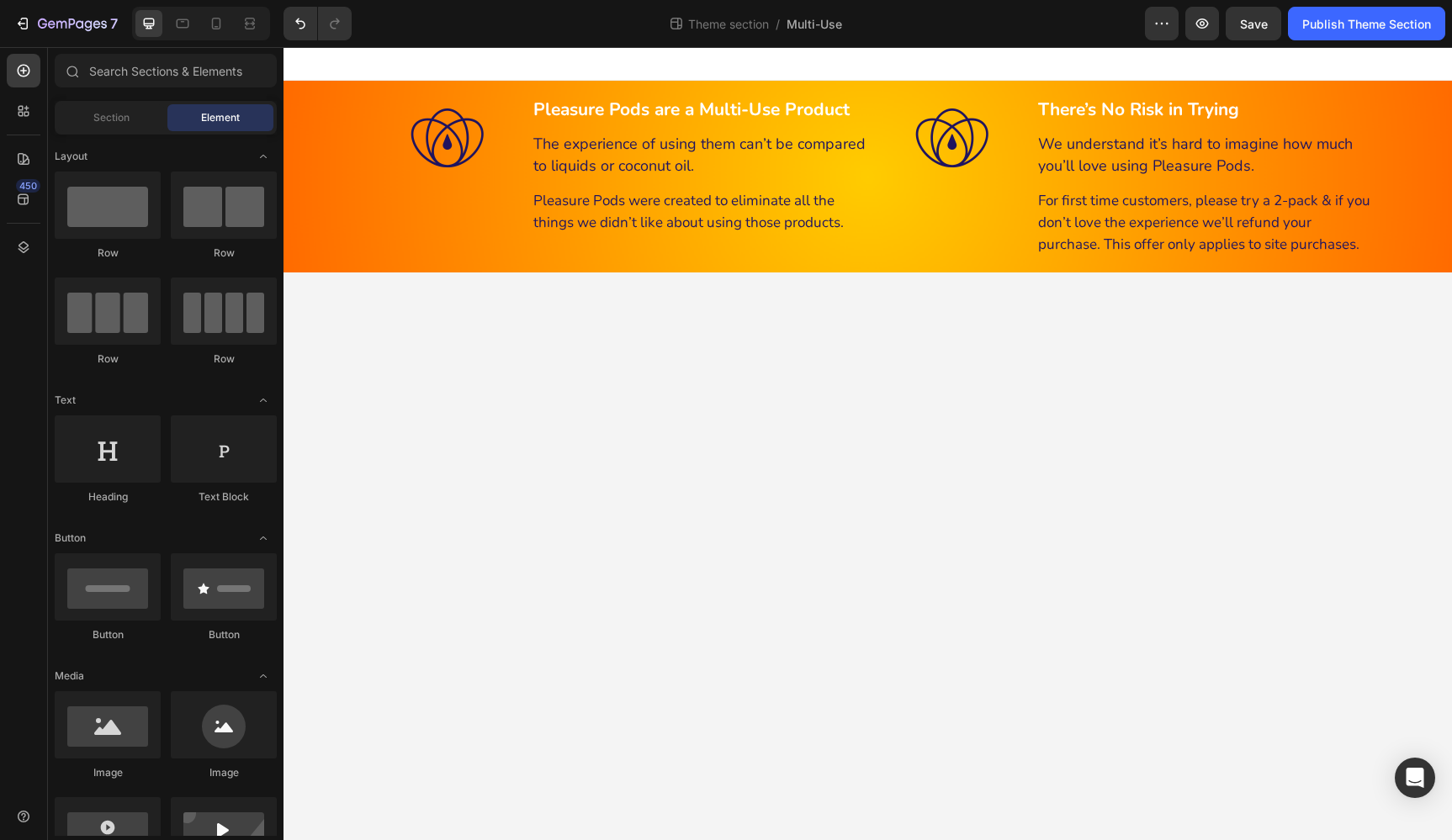
click at [1182, 358] on body "Pleasure Pods are a Multi-Use Product Heading The experience of using them can’…" at bounding box center [868, 443] width 1168 height 793
click at [1164, 228] on span "For first time customers, please try a 2-pack & if you don’t love the experienc…" at bounding box center [1203, 222] width 332 height 63
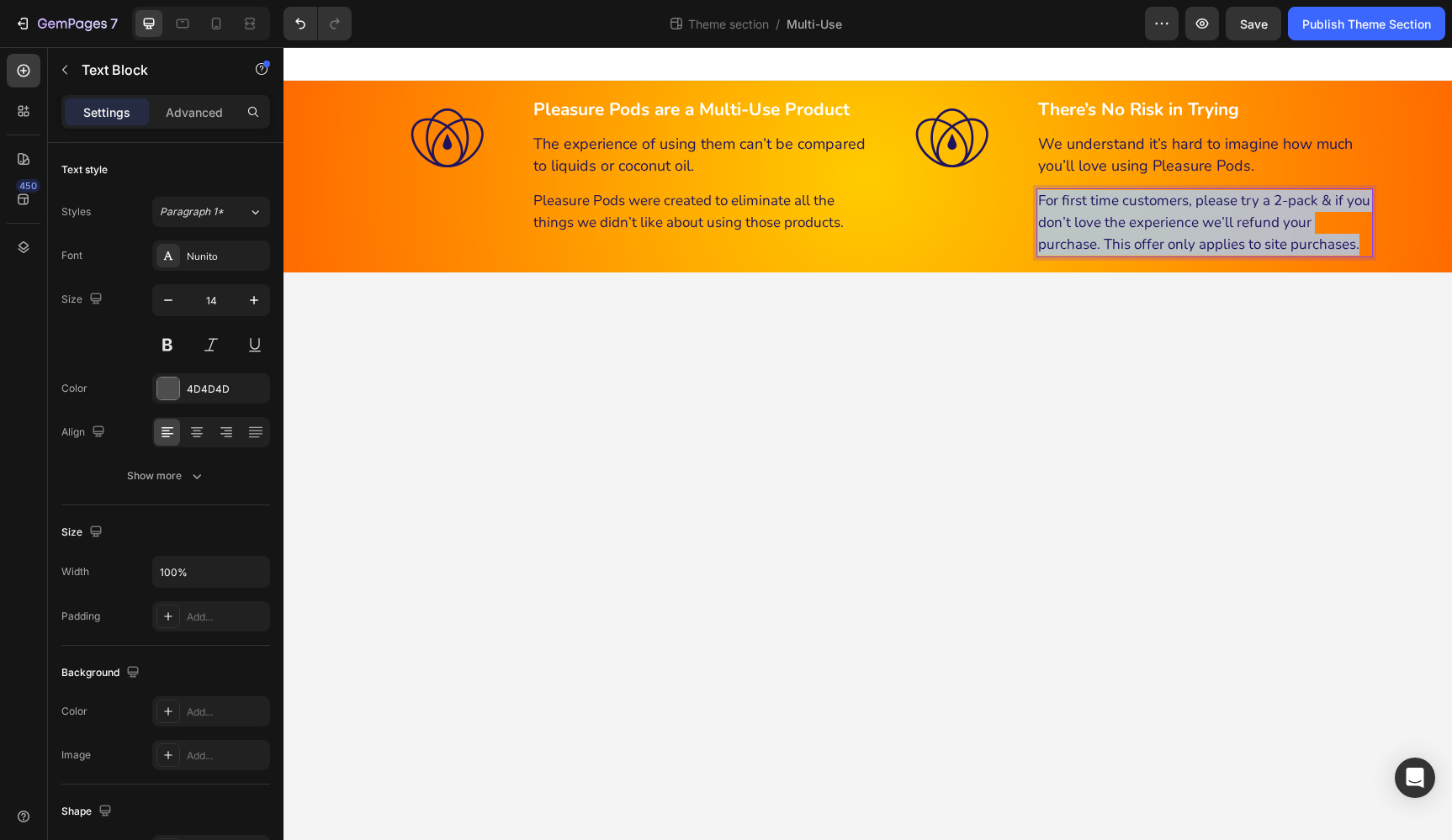
click at [1164, 228] on span "For first time customers, please try a 2-pack & if you don’t love the experienc…" at bounding box center [1203, 222] width 332 height 63
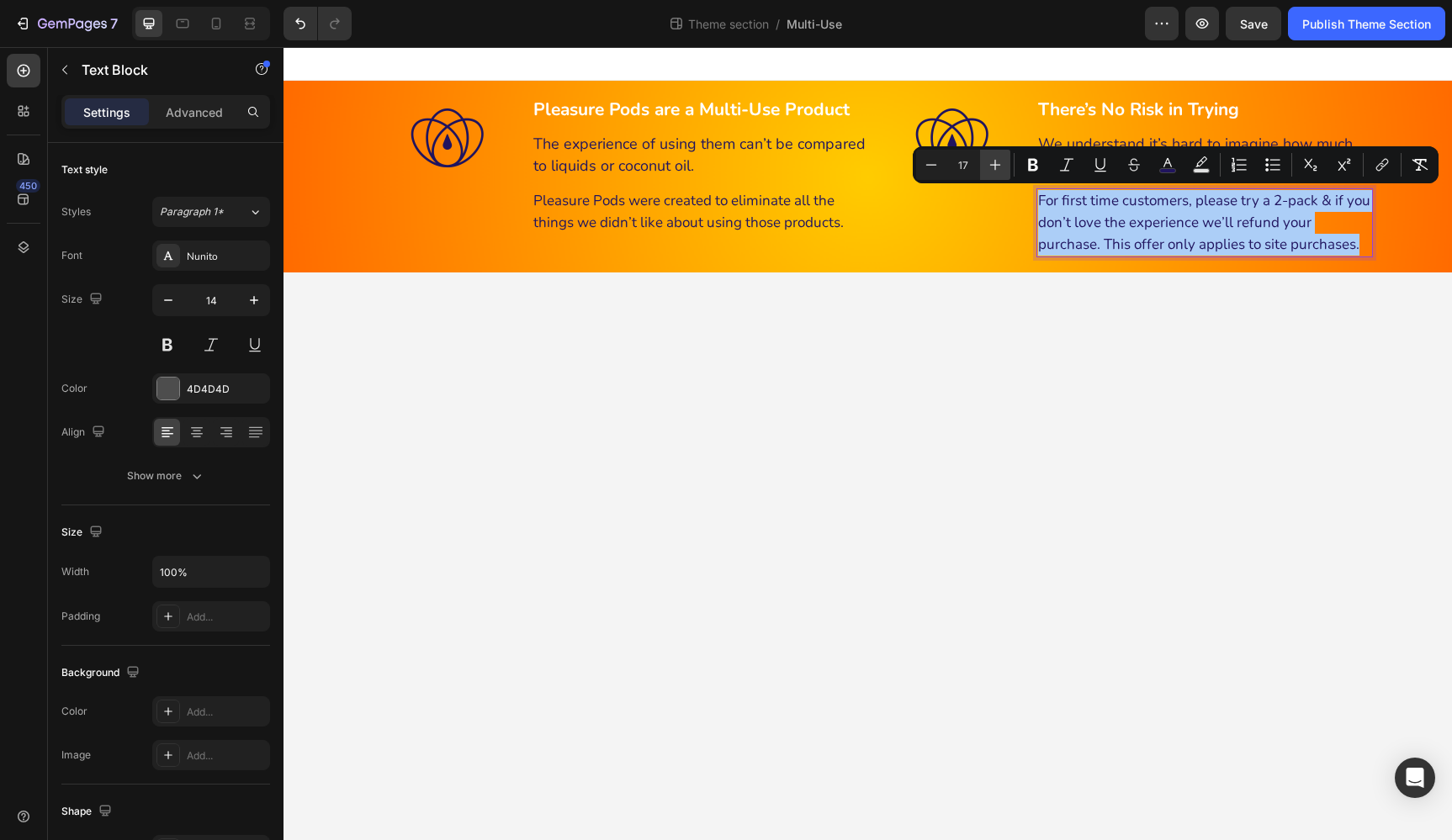
click at [993, 163] on icon "Editor contextual toolbar" at bounding box center [995, 165] width 17 height 17
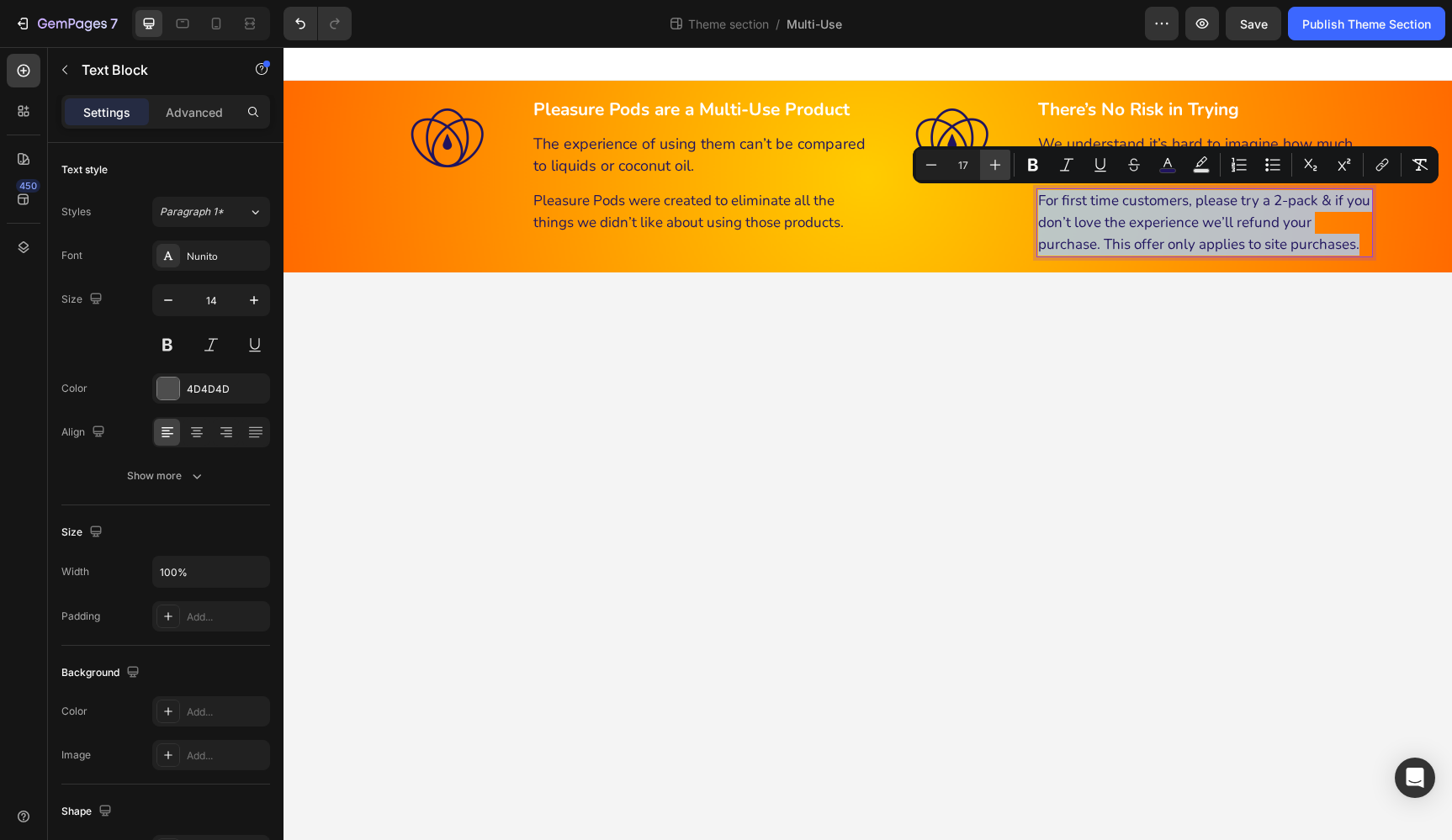
type input "18"
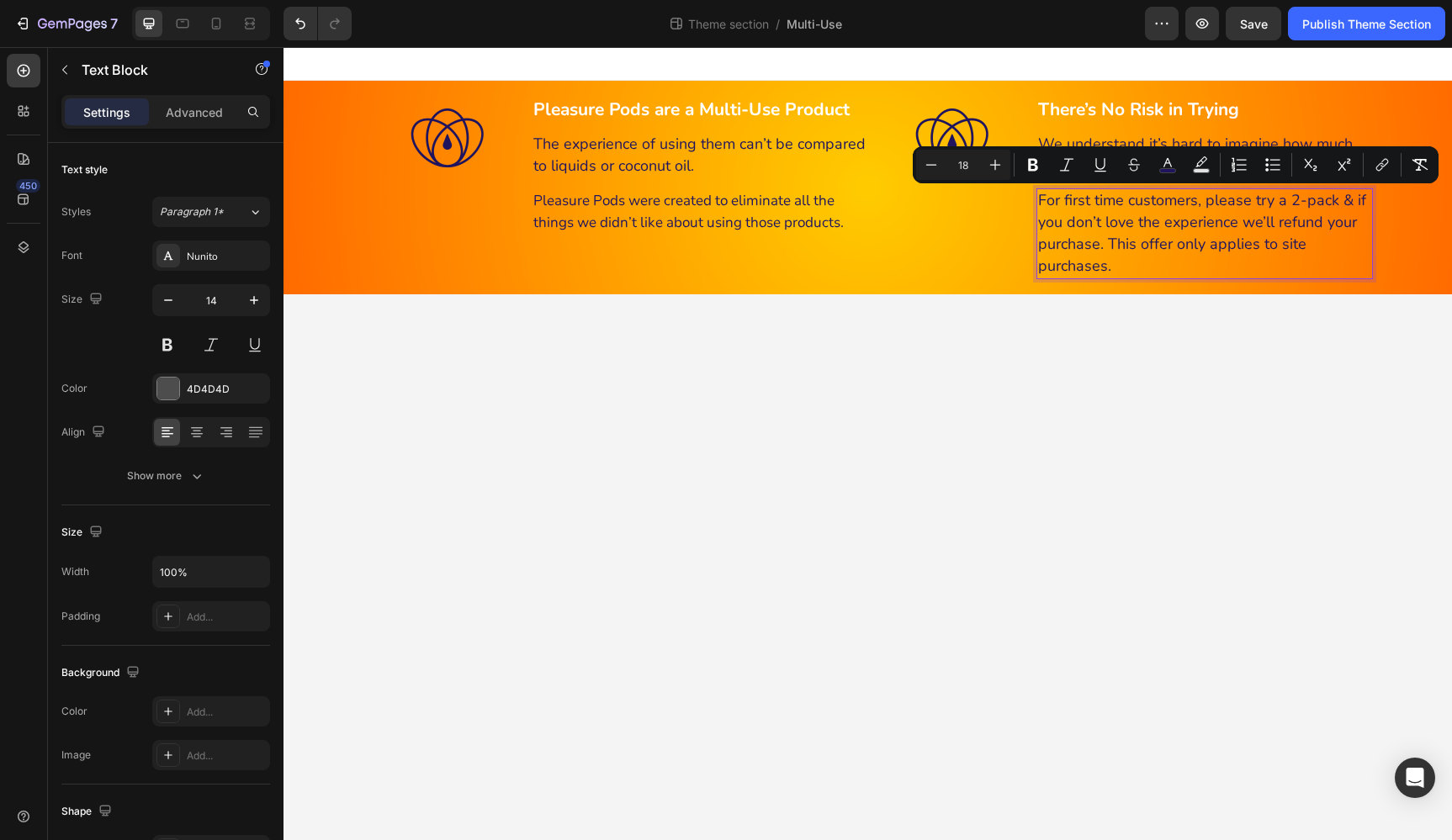
click at [1106, 246] on span "For first time customers, please try a 2-pack & if you don’t love the experienc…" at bounding box center [1201, 233] width 328 height 86
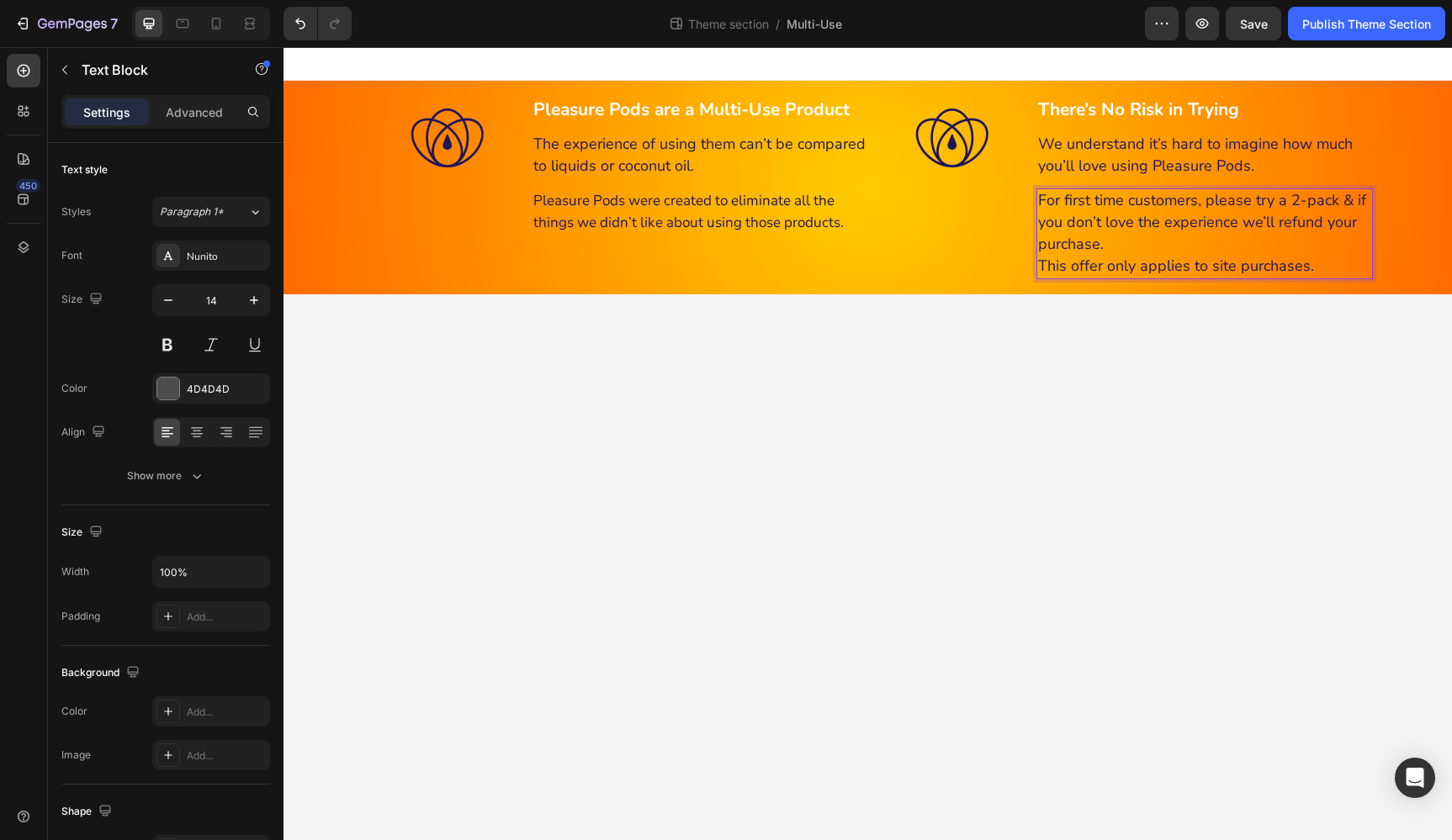
click at [1200, 205] on span "For first time customers, please try a 2-pack & if you don’t love the experienc…" at bounding box center [1201, 222] width 328 height 63
click at [1194, 202] on span "For first time customers, please try a 2-pack & if you don’t love the experienc…" at bounding box center [1201, 222] width 328 height 63
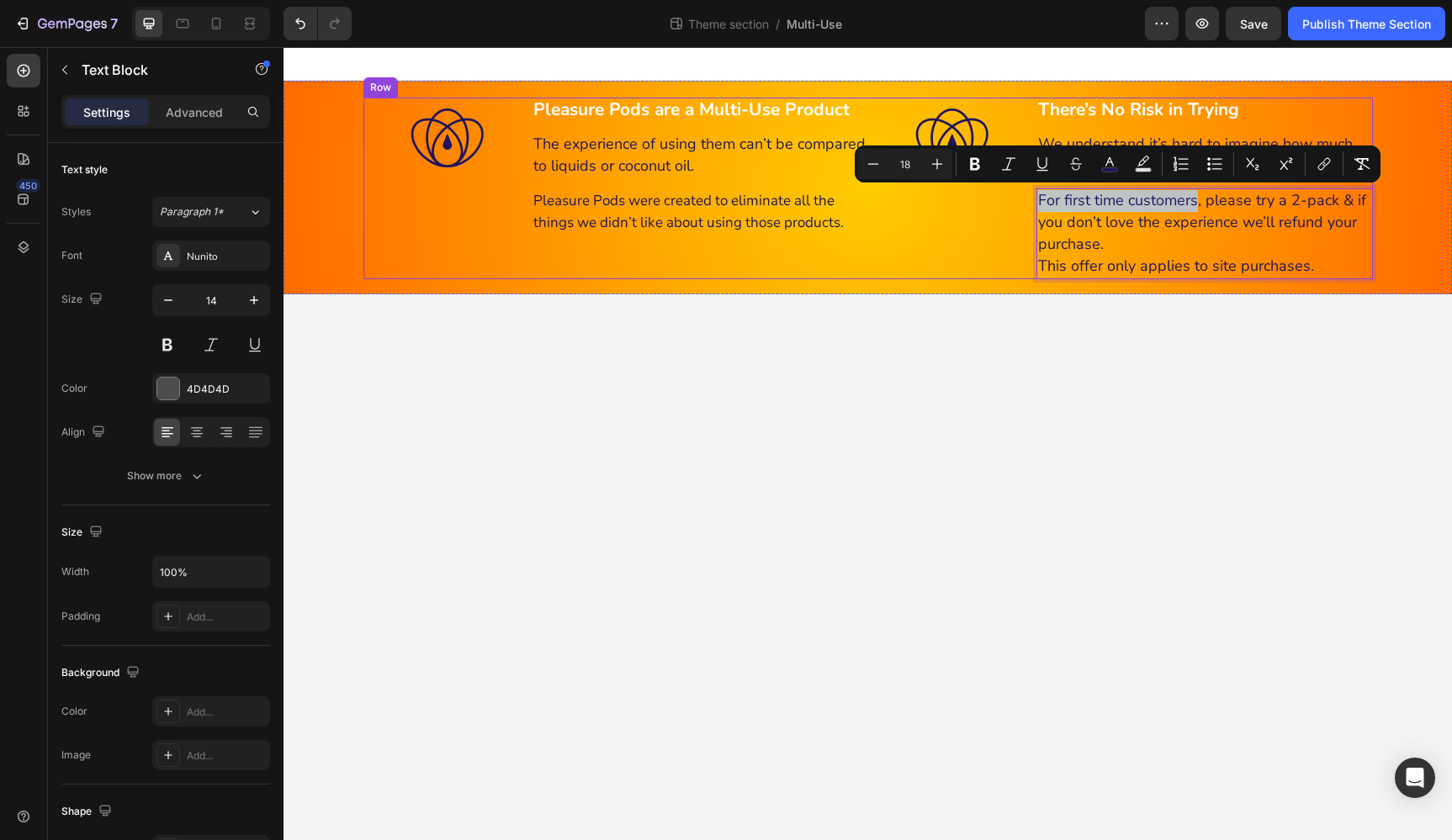
drag, startPoint x: 1194, startPoint y: 202, endPoint x: 1033, endPoint y: 202, distance: 161.0
click at [1033, 202] on div "Image Pleasure Pods are a Multi-Use Product Text Block The experience of using …" at bounding box center [868, 187] width 1010 height 181
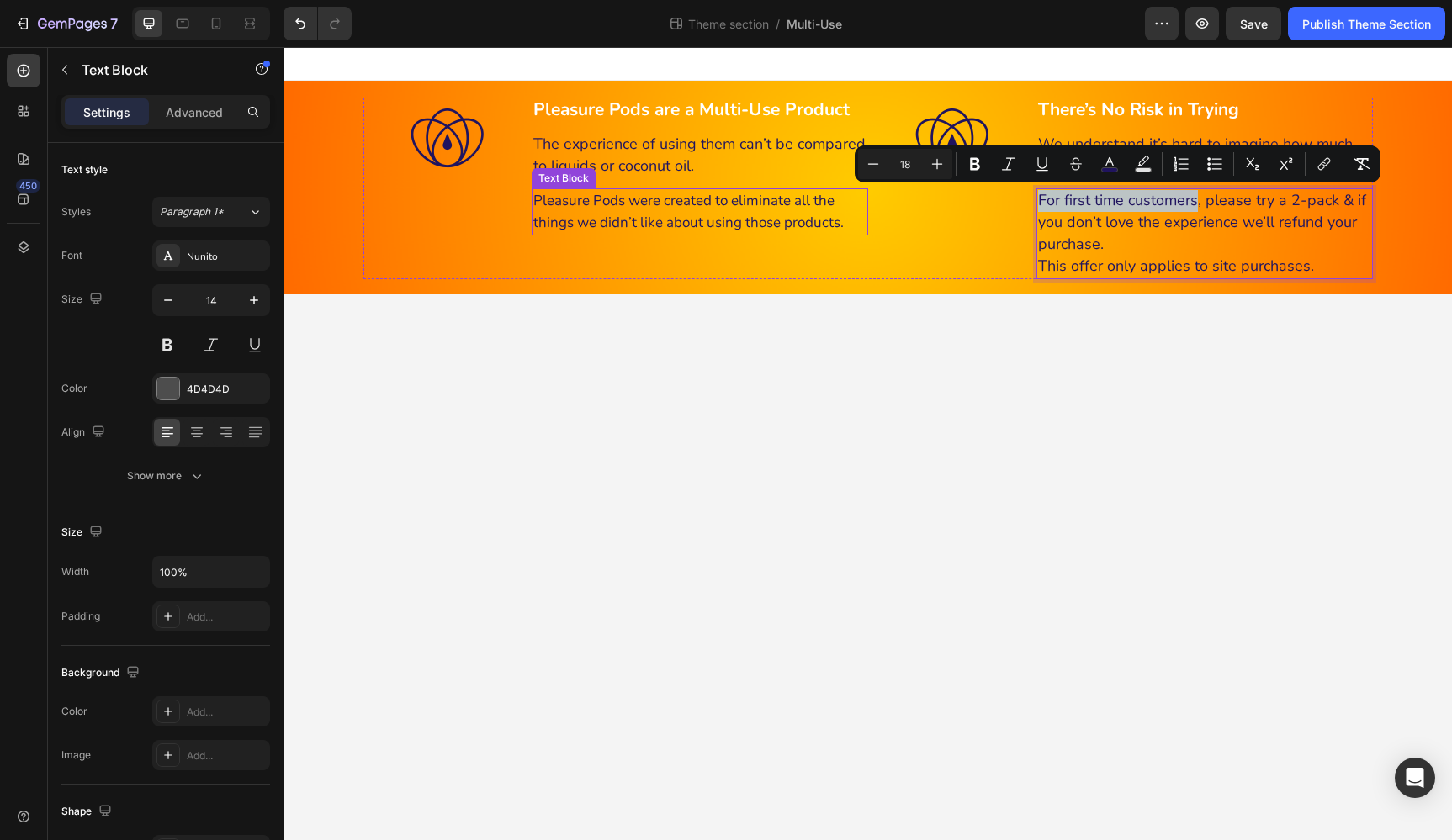
click at [776, 208] on span "Pleasure Pods were created to eliminate all the things we didn’t like about usi…" at bounding box center [688, 211] width 310 height 42
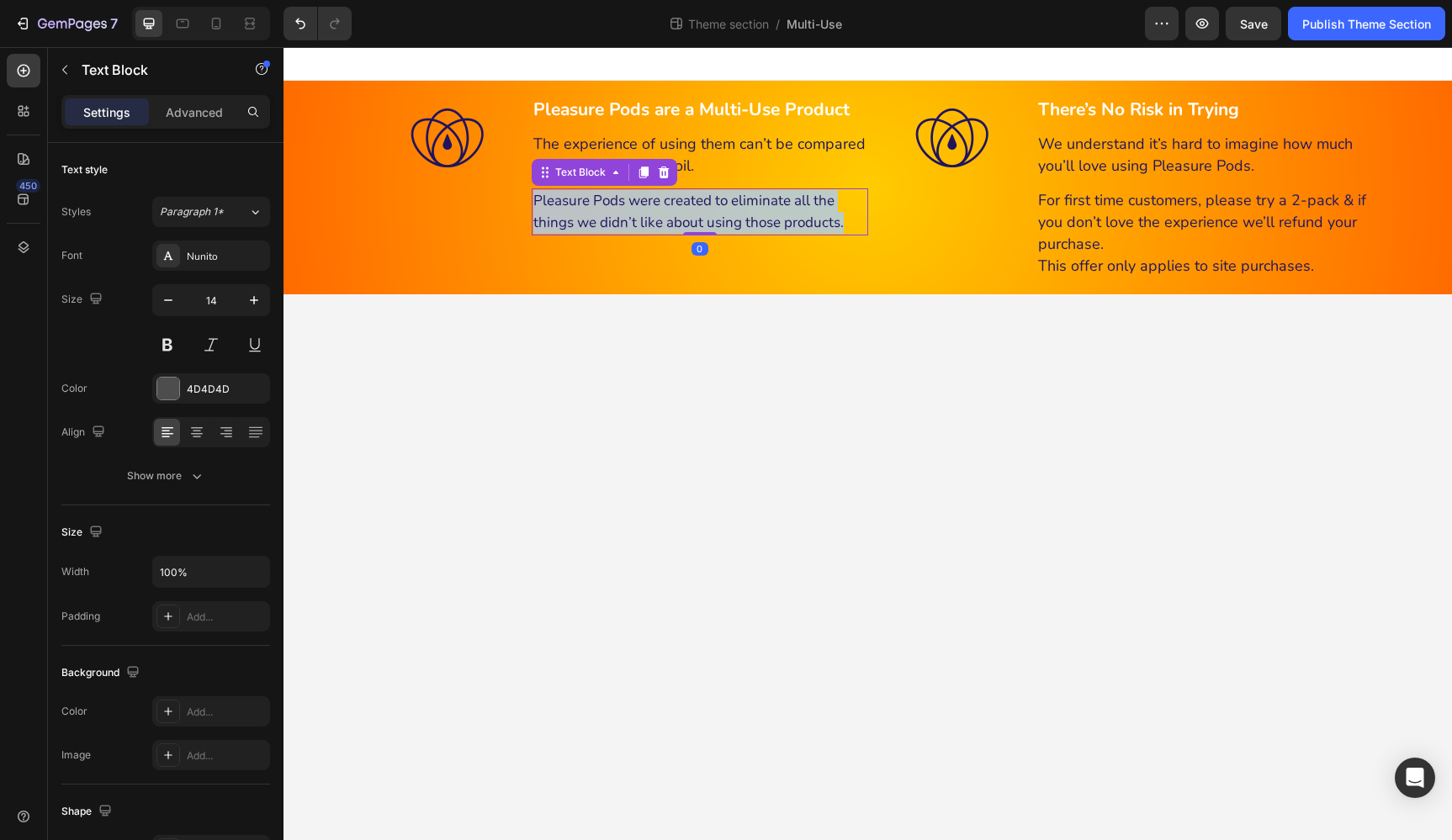
click at [776, 208] on span "Pleasure Pods were created to eliminate all the things we didn’t like about usi…" at bounding box center [688, 211] width 310 height 42
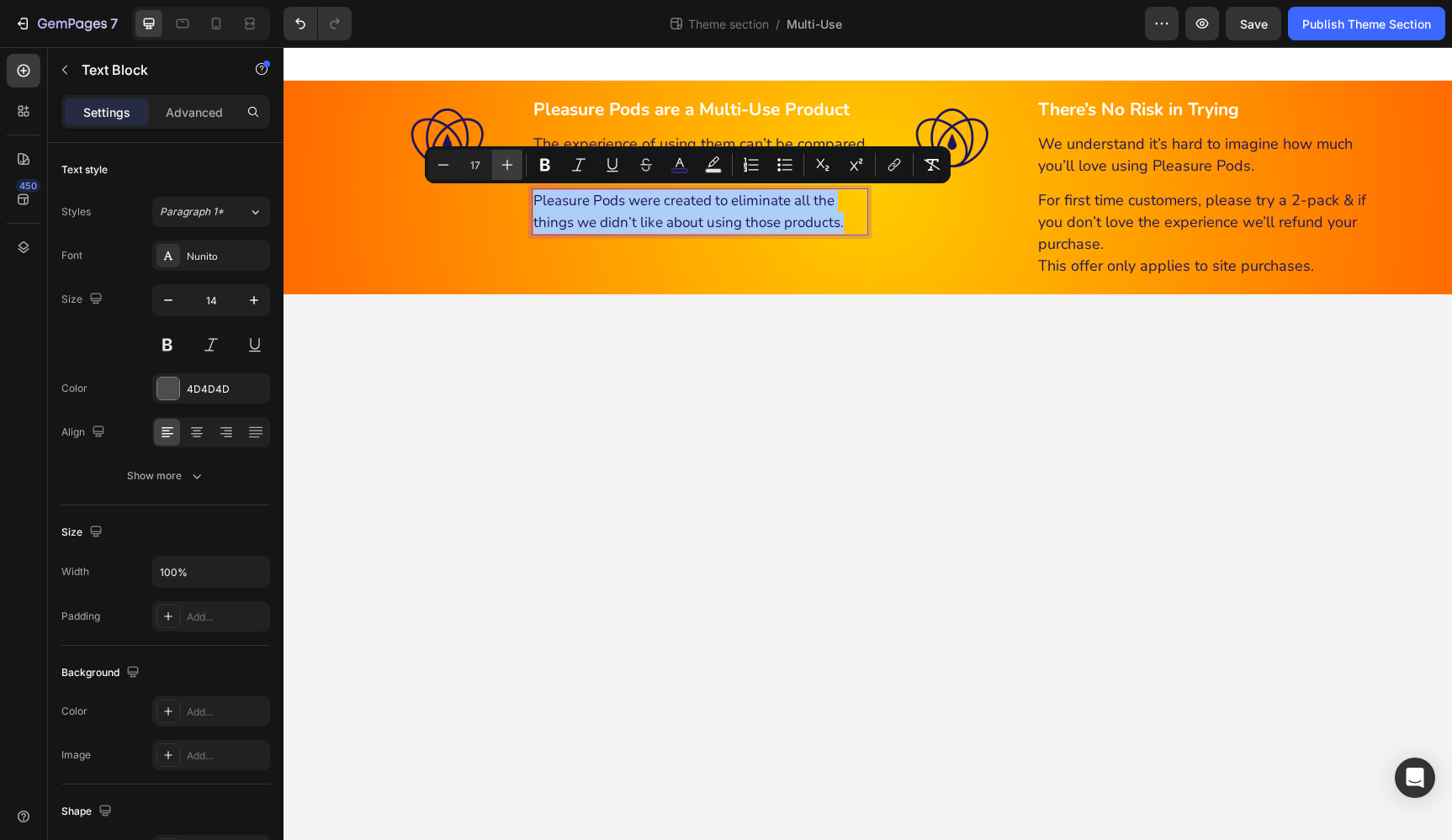
click at [506, 164] on icon "Editor contextual toolbar" at bounding box center [507, 165] width 17 height 17
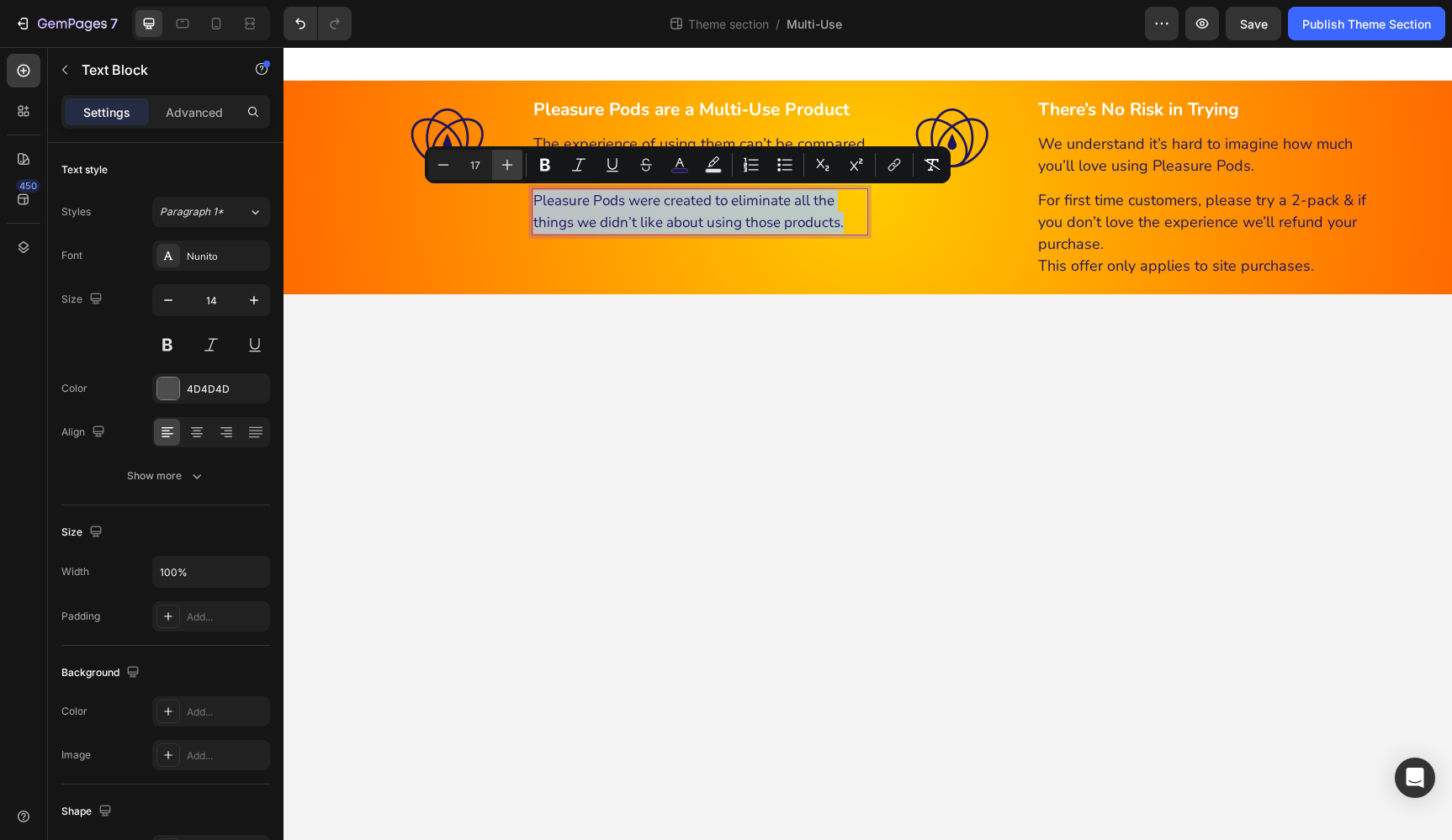
type input "18"
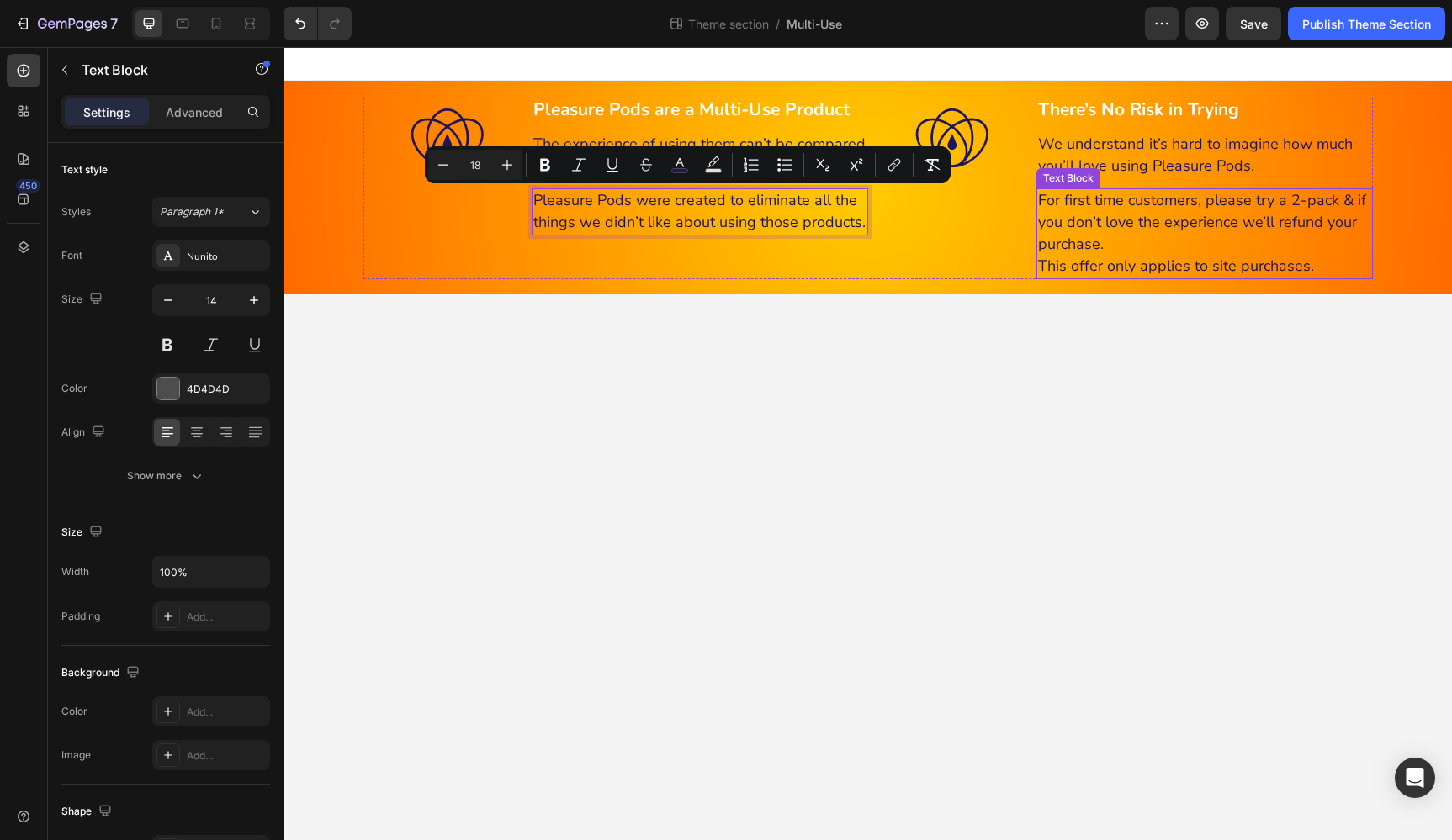
click at [1151, 202] on span "For first time customers, please try a 2-pack & if you don’t love the experienc…" at bounding box center [1201, 222] width 328 height 63
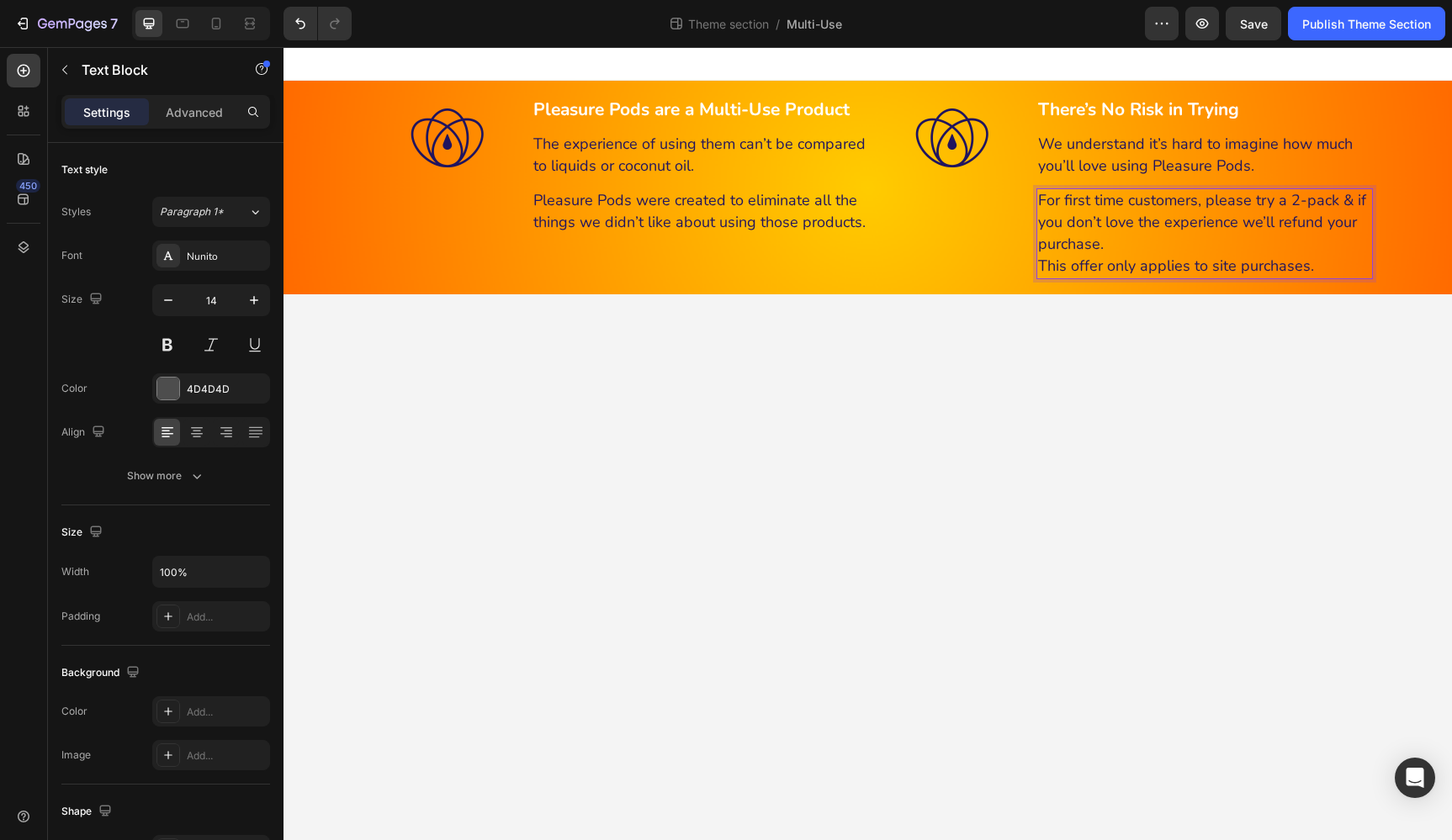
click at [1197, 202] on span "For first time customers, please try a 2-pack & if you don’t love the experienc…" at bounding box center [1201, 222] width 328 height 63
click at [1195, 200] on span "For first time customers, please try a 2-pack & if you don’t love the experienc…" at bounding box center [1201, 222] width 328 height 63
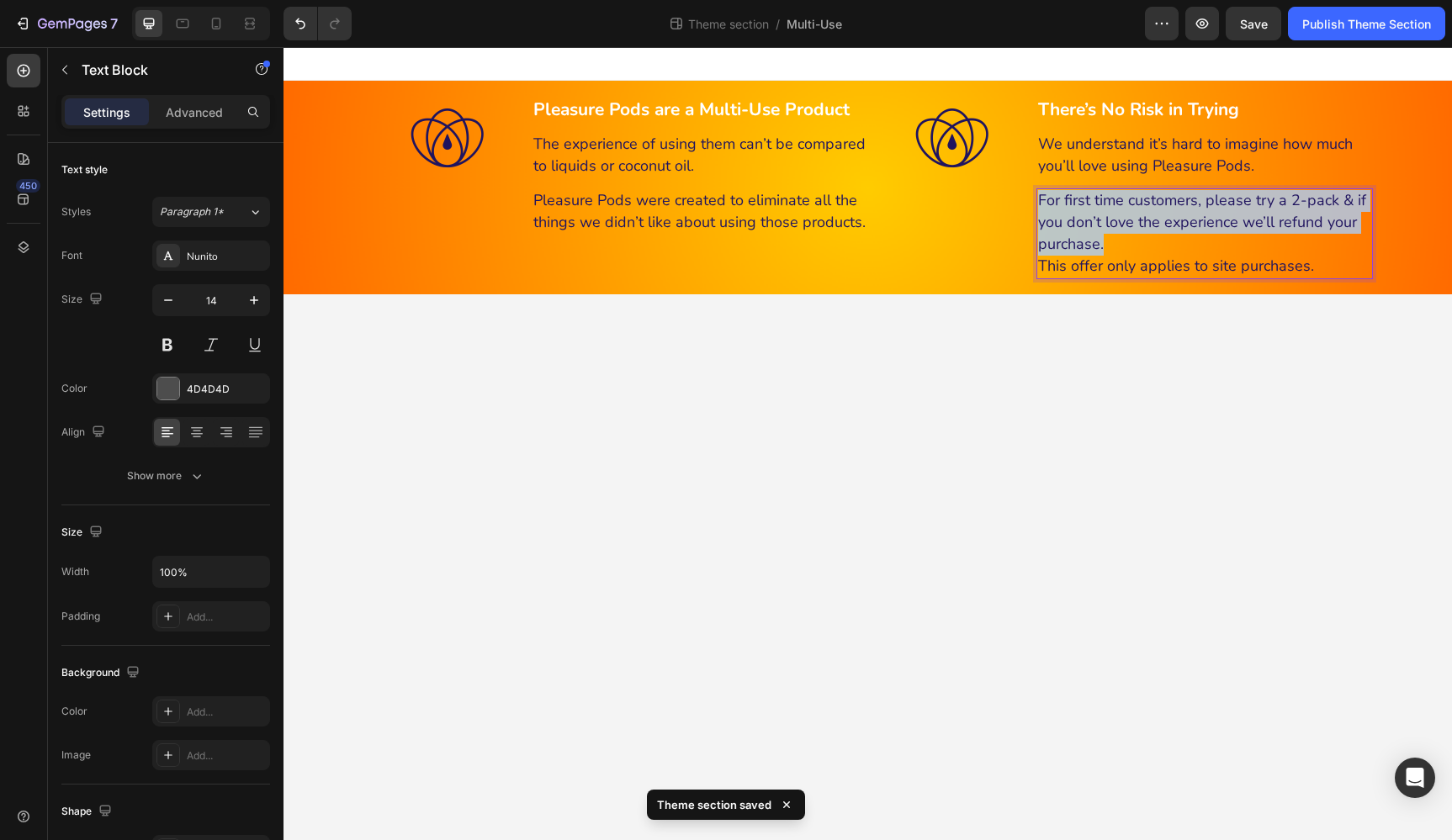
click at [1195, 200] on span "For first time customers, please try a 2-pack & if you don’t love the experienc…" at bounding box center [1201, 222] width 328 height 63
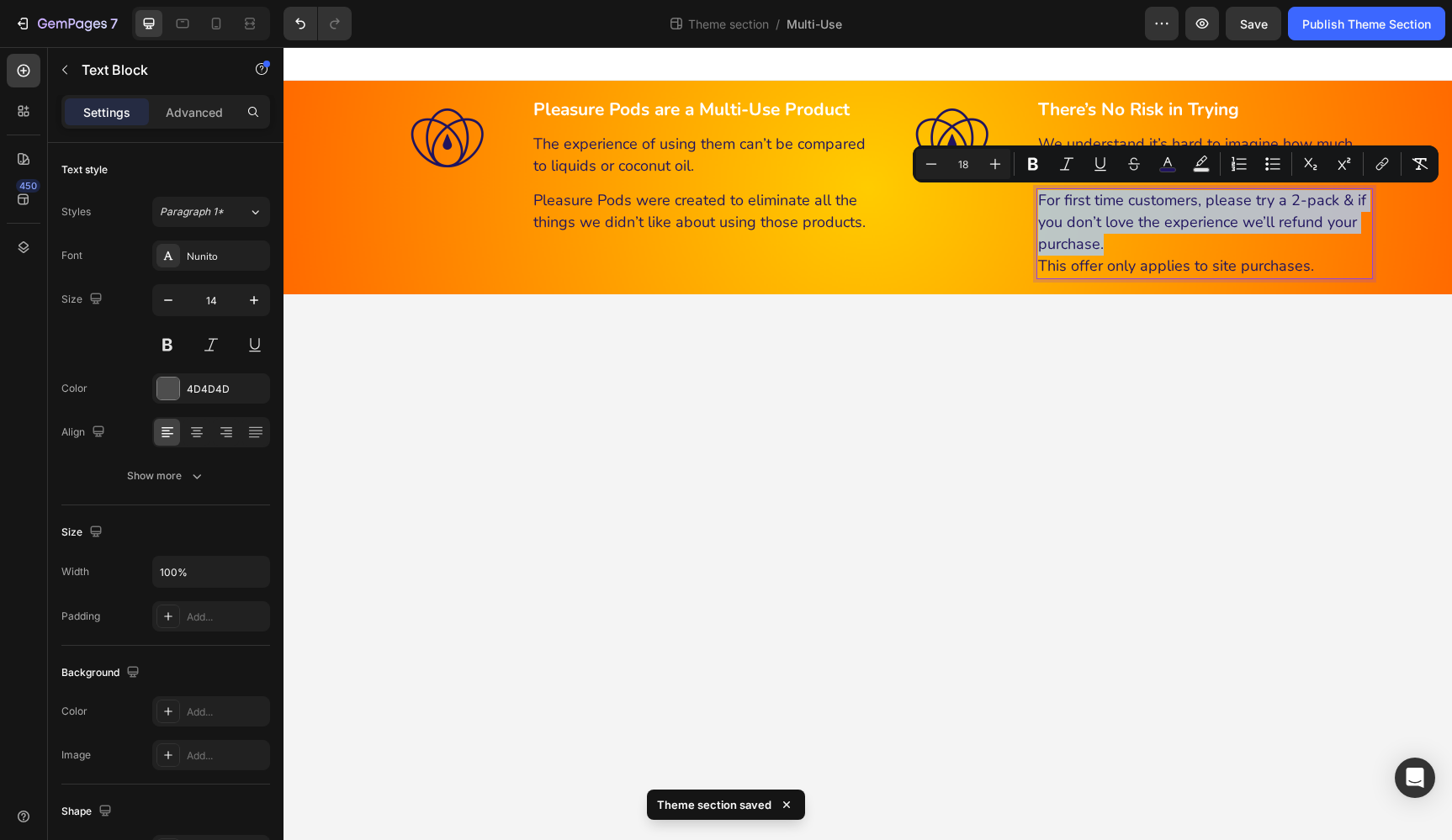
click at [1195, 200] on span "For first time customers, please try a 2-pack & if you don’t love the experienc…" at bounding box center [1201, 222] width 328 height 63
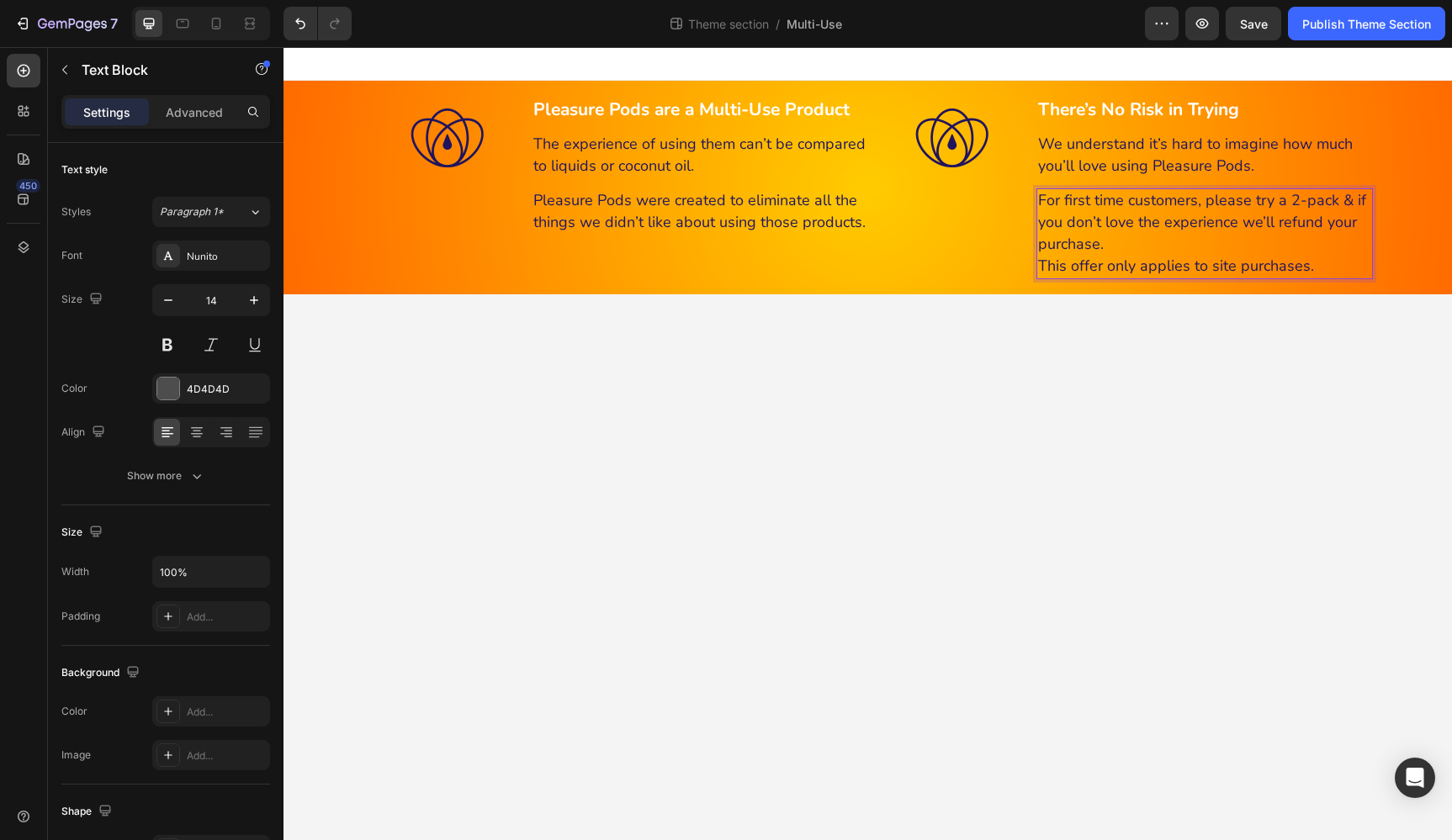
click at [1197, 201] on span "For first time customers, please try a 2-pack & if you don’t love the experienc…" at bounding box center [1201, 222] width 328 height 63
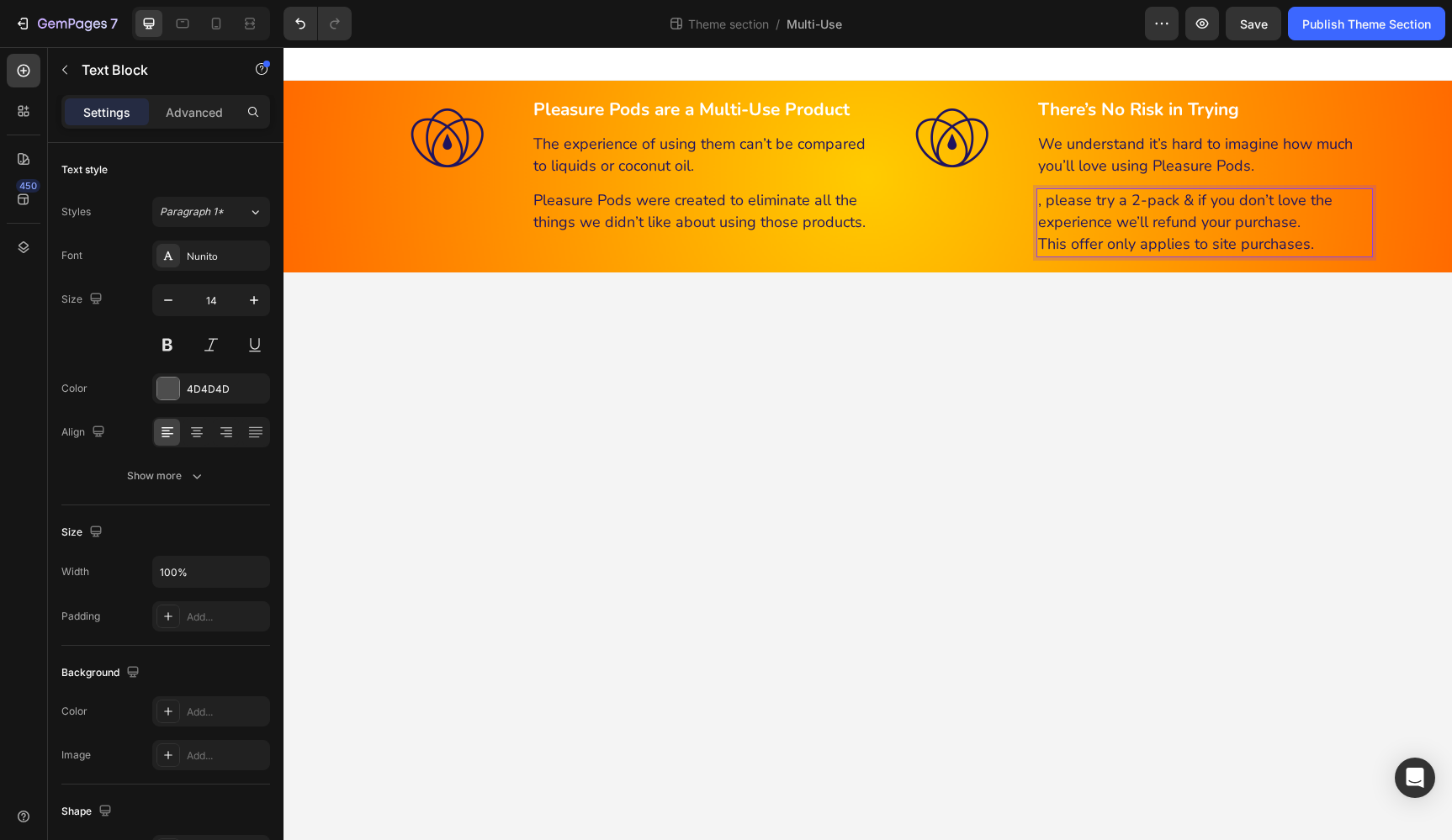
click at [1049, 202] on span ", please try a 2-pack & if you don’t love the experience we’ll refund your purc…" at bounding box center [1184, 211] width 295 height 42
click at [1182, 198] on span "Please try a 2-pack & if you don’t love the experience we’ll refund your purcha…" at bounding box center [1180, 211] width 287 height 42
click at [1174, 202] on span "Please try a 2-pack and if you don’t love the experience we’ll refund your purc…" at bounding box center [1188, 211] width 302 height 42
click at [1270, 280] on body "Pleasure Pods are a Multi-Use Product Heading The experience of using them can’…" at bounding box center [868, 443] width 1168 height 793
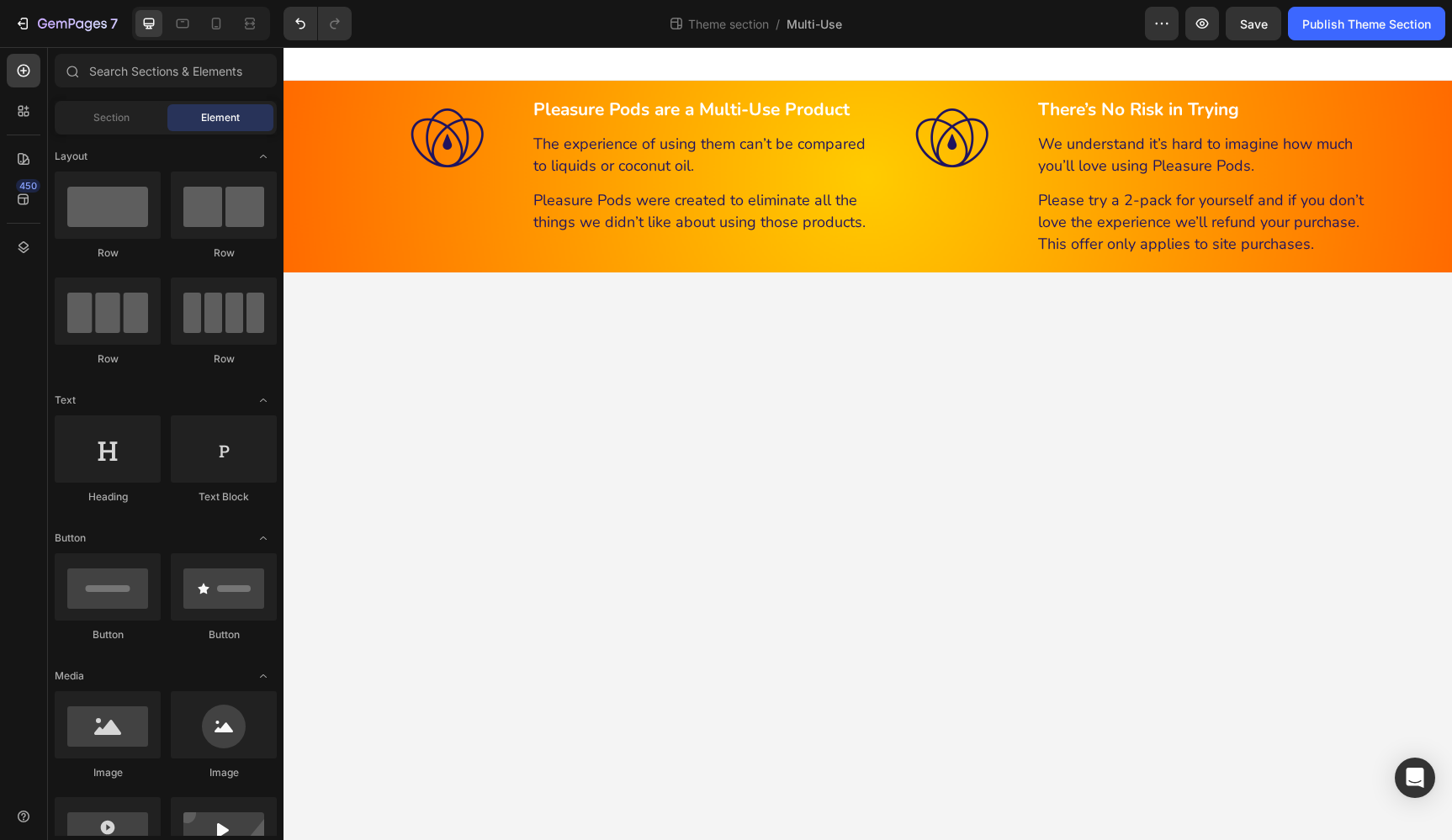
click at [1337, 298] on body "Pleasure Pods are a Multi-Use Product Heading The experience of using them can’…" at bounding box center [868, 443] width 1168 height 793
click at [179, 22] on icon at bounding box center [182, 23] width 17 height 17
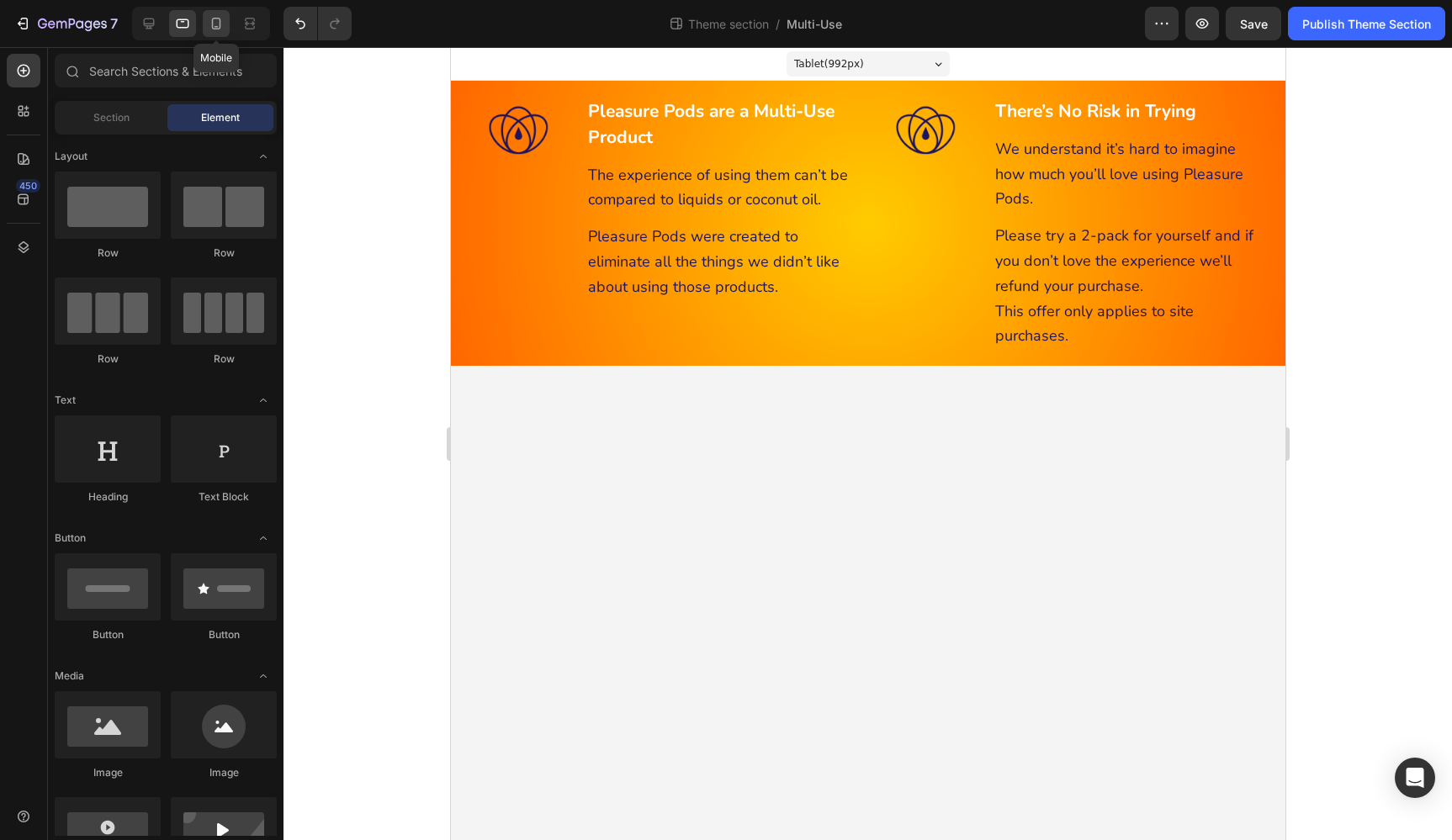
click at [217, 25] on icon at bounding box center [215, 23] width 17 height 17
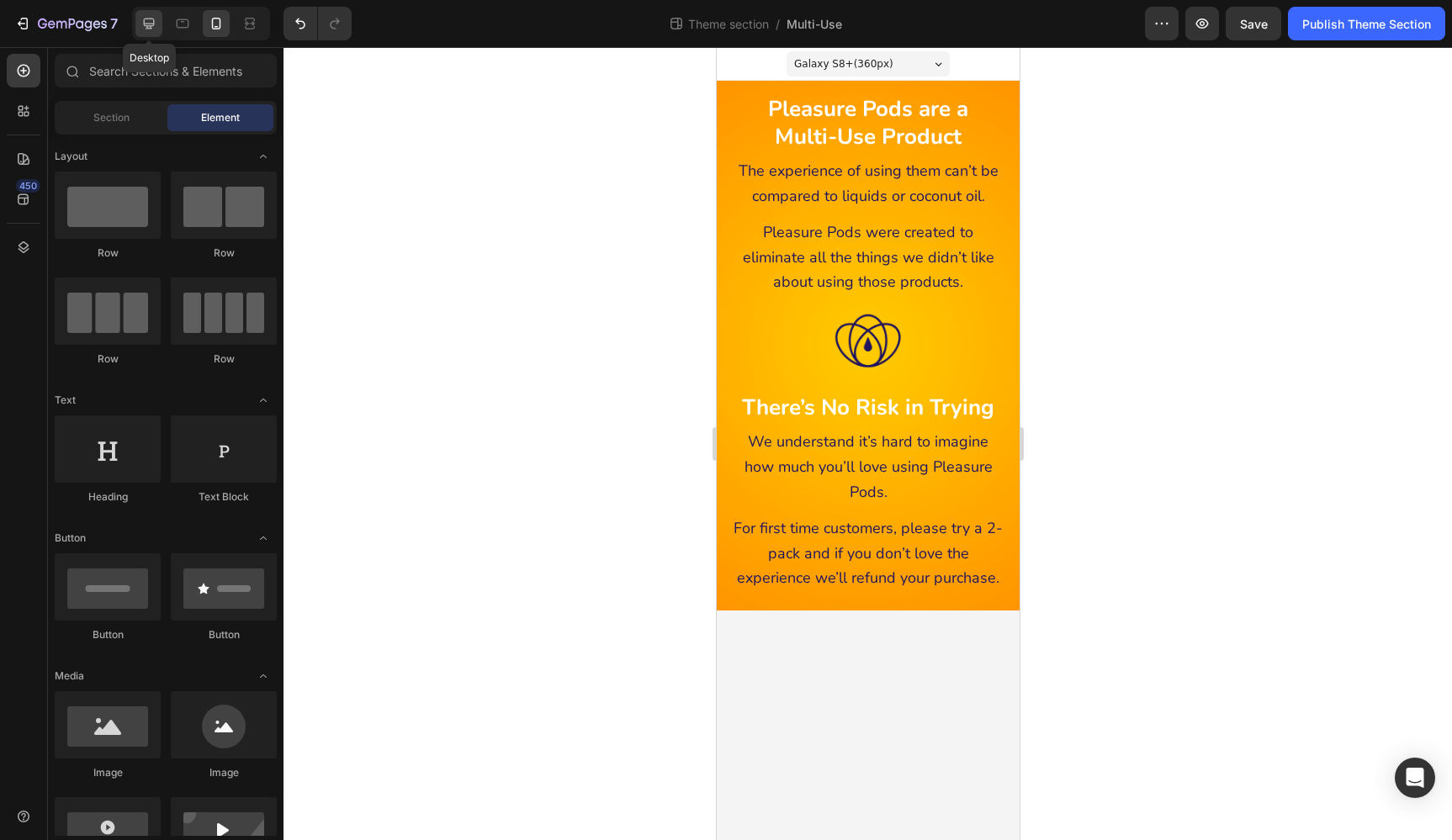
click at [147, 21] on icon at bounding box center [149, 23] width 17 height 17
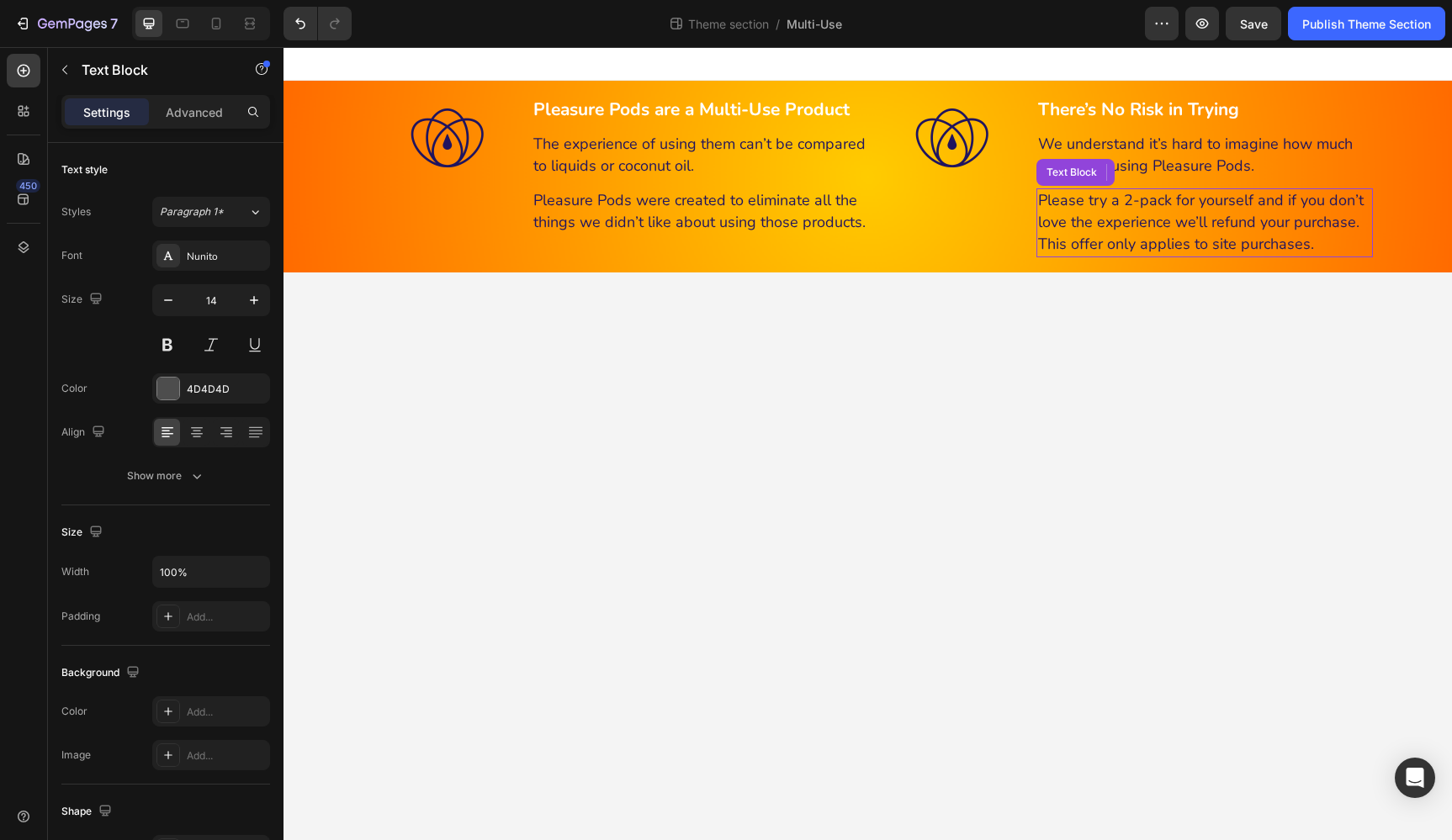
click at [1108, 225] on span "Please try a 2-pack for yourself and if you don’t love the experience we’ll ref…" at bounding box center [1200, 211] width 325 height 42
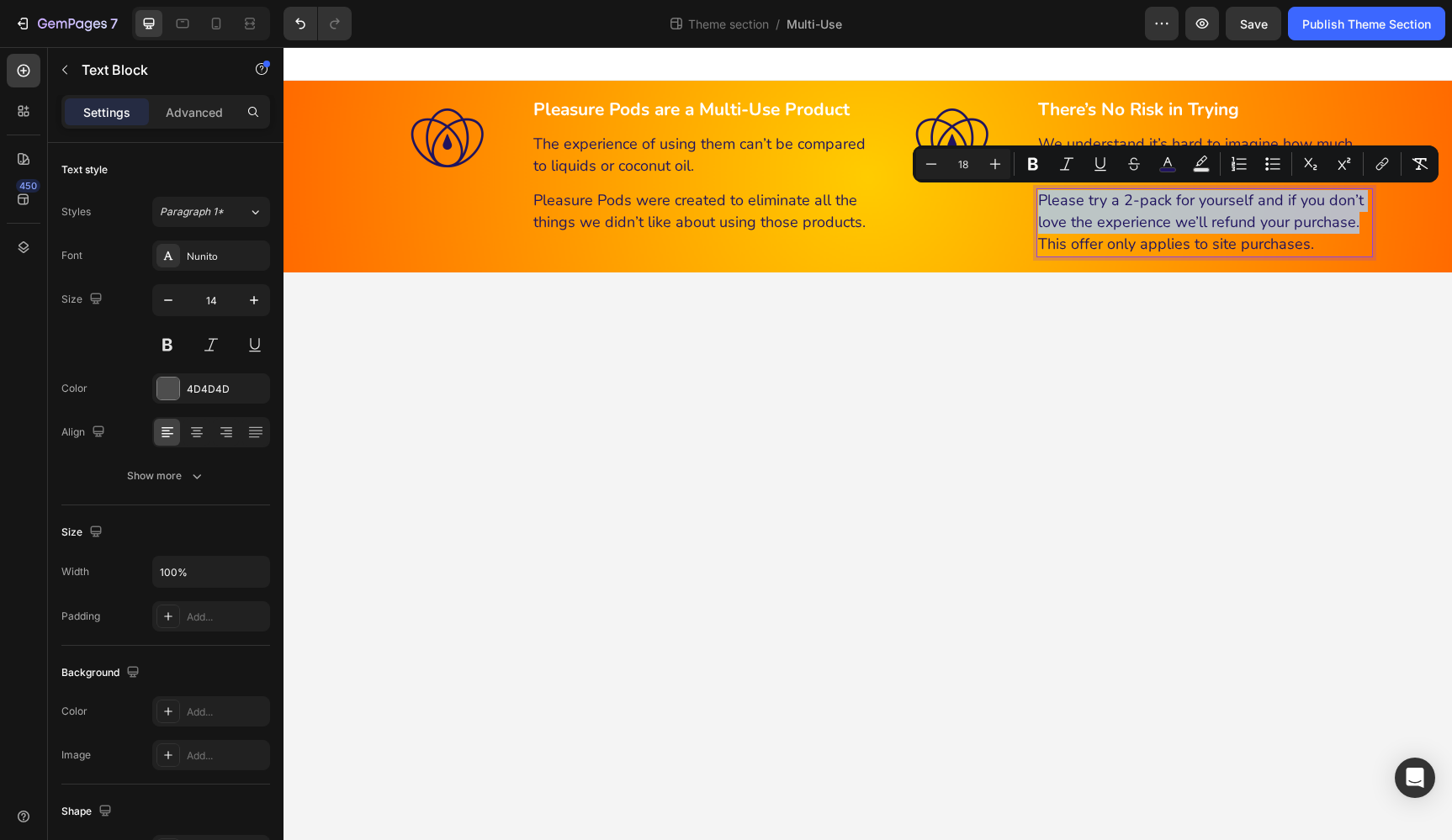
copy span "Please try a 2-pack for yourself and if you don’t love the experience we’ll ref…"
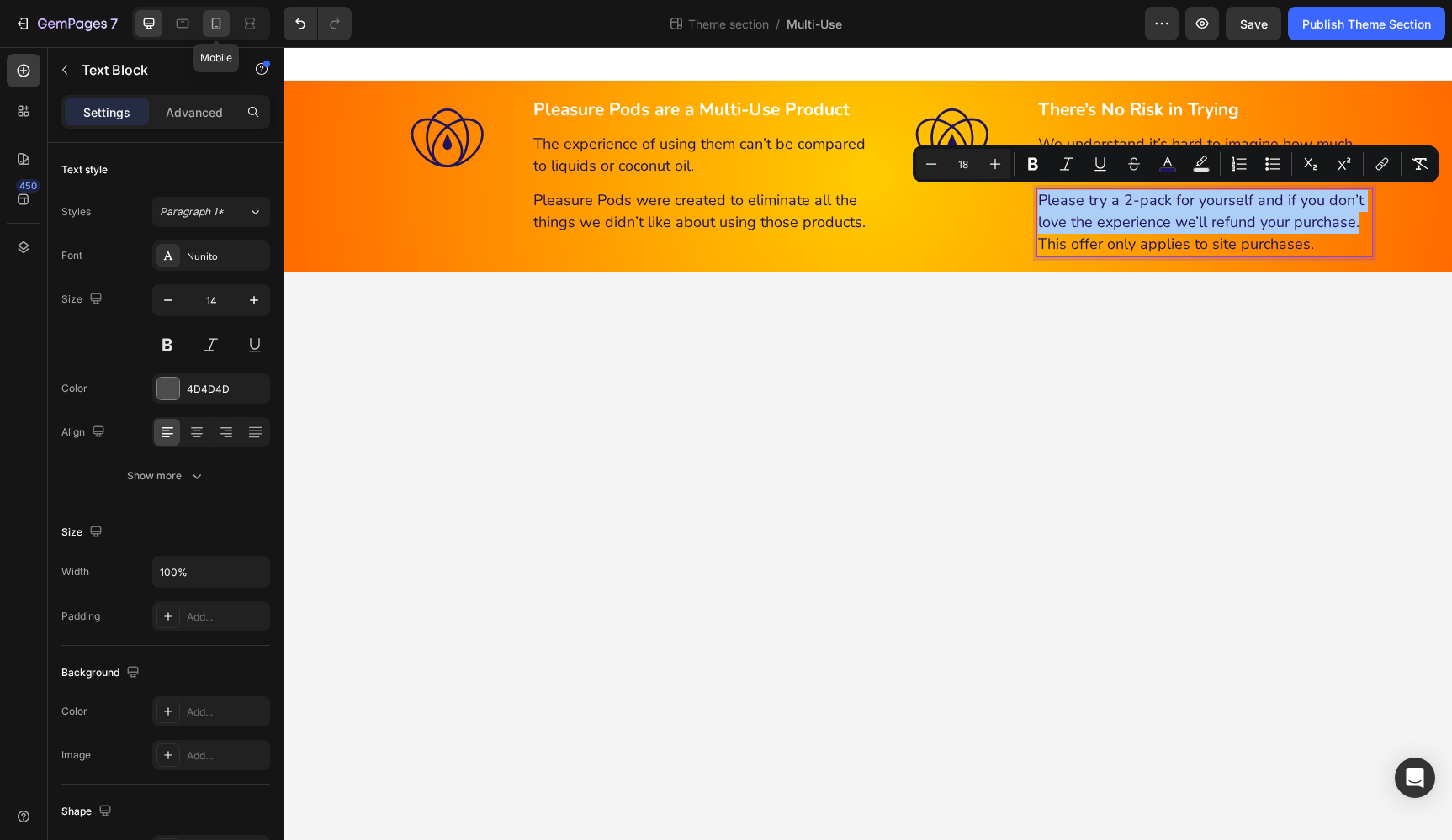
click at [213, 19] on icon at bounding box center [216, 24] width 9 height 12
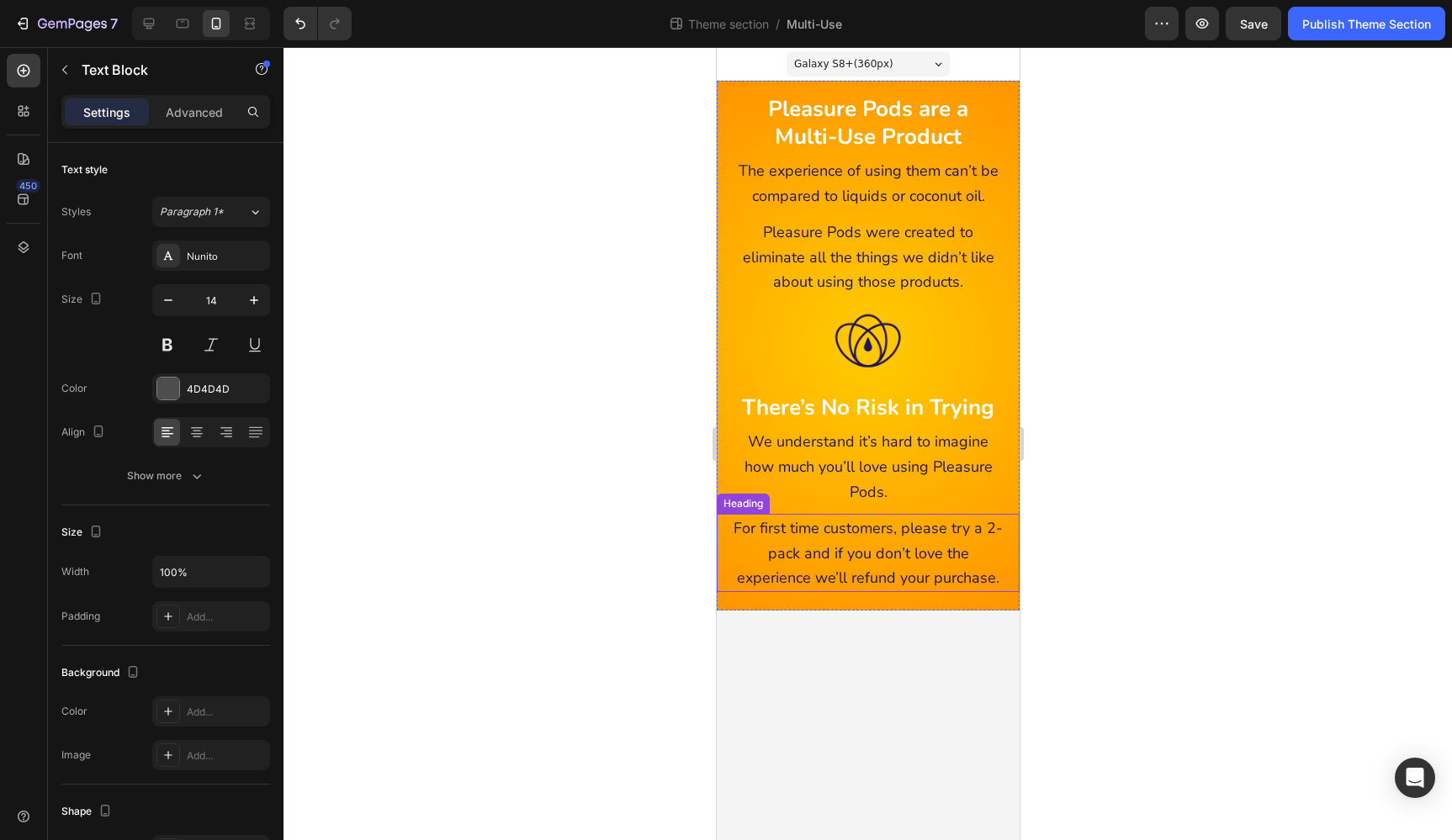
click at [935, 518] on span "For first time customers, please try a 2-pack and if you don’t love the experie…" at bounding box center [867, 552] width 269 height 69
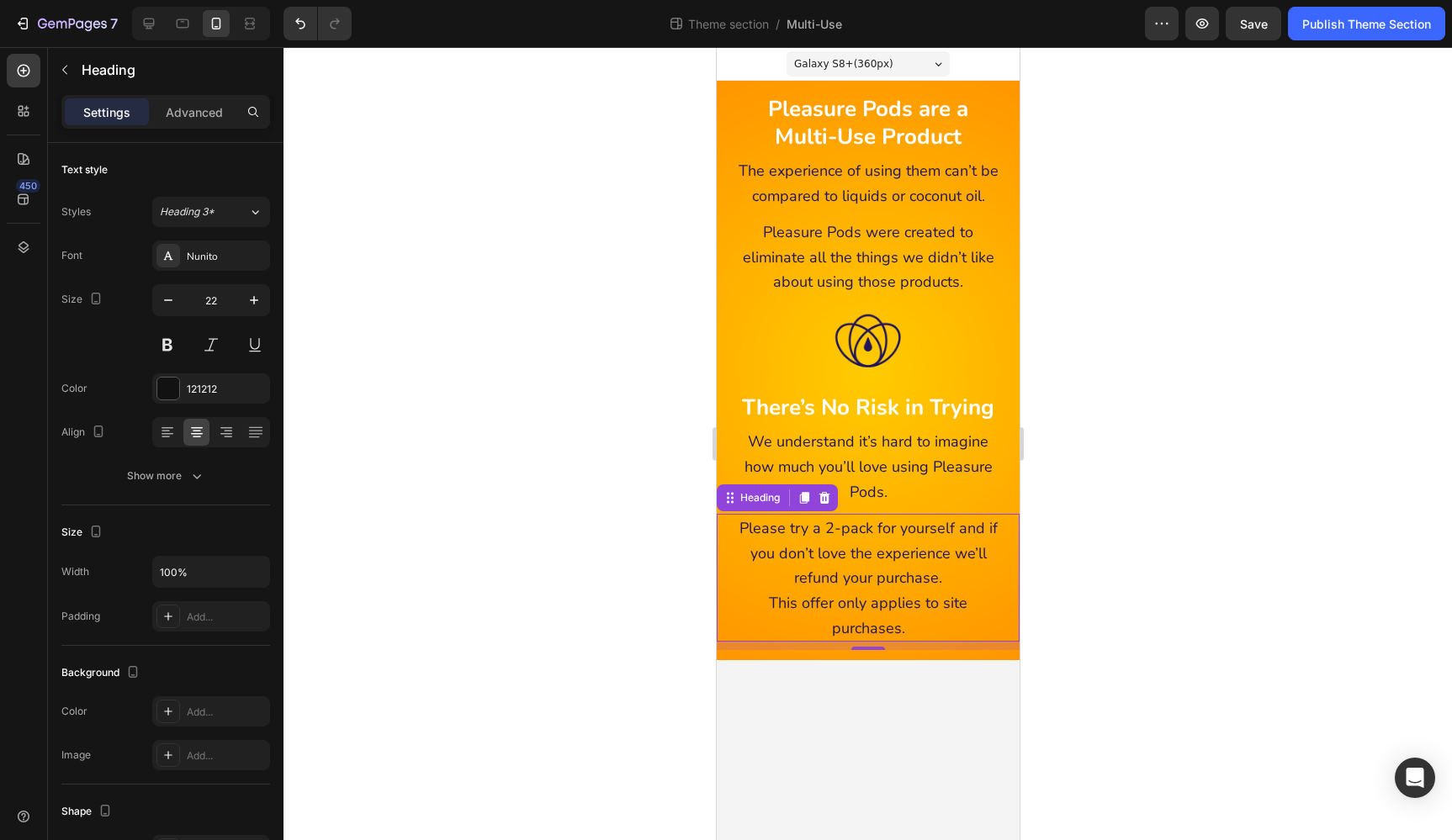
click at [1132, 529] on div at bounding box center [868, 443] width 1168 height 793
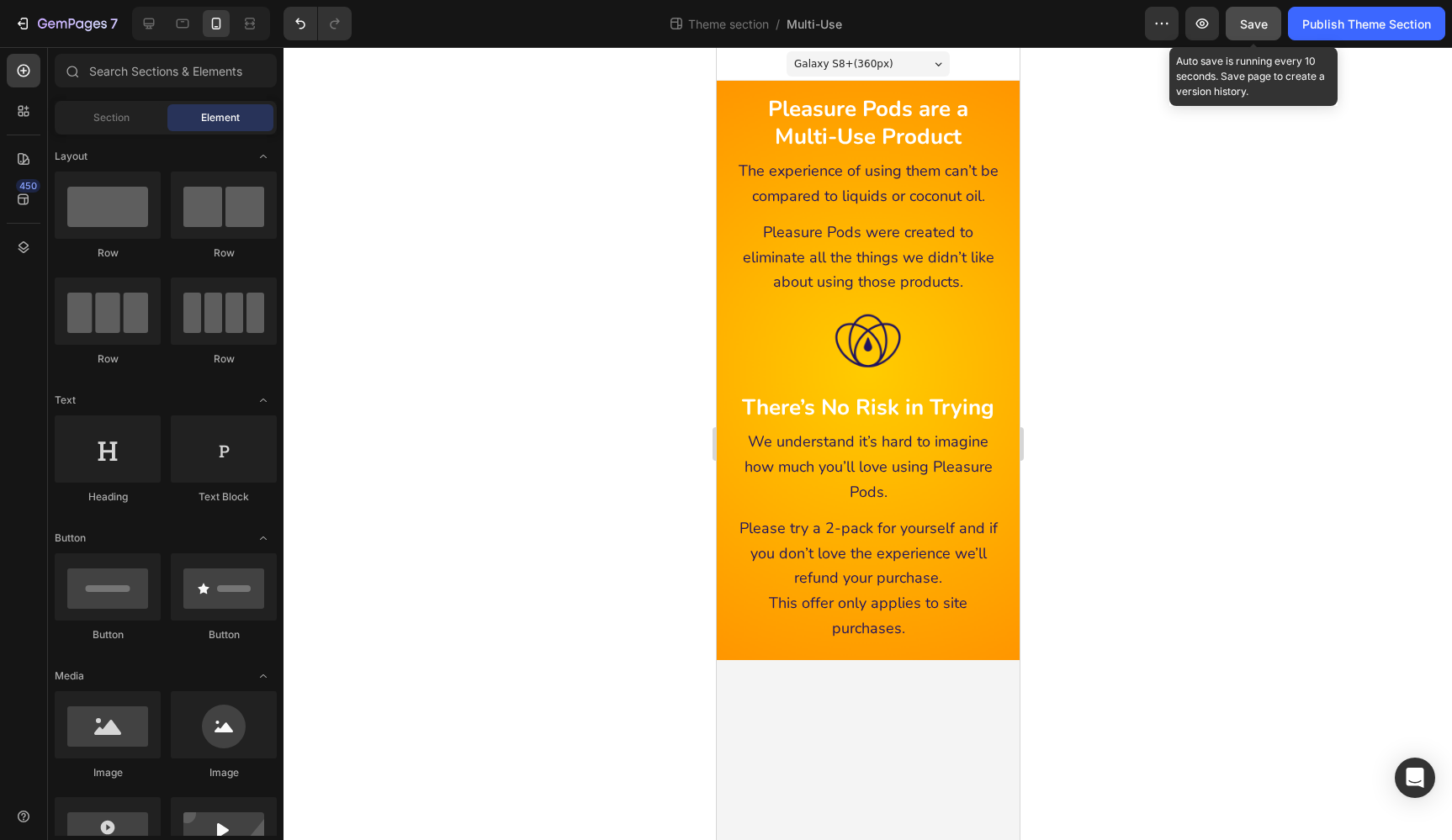
click at [1248, 15] on div "Save" at bounding box center [1254, 24] width 28 height 18
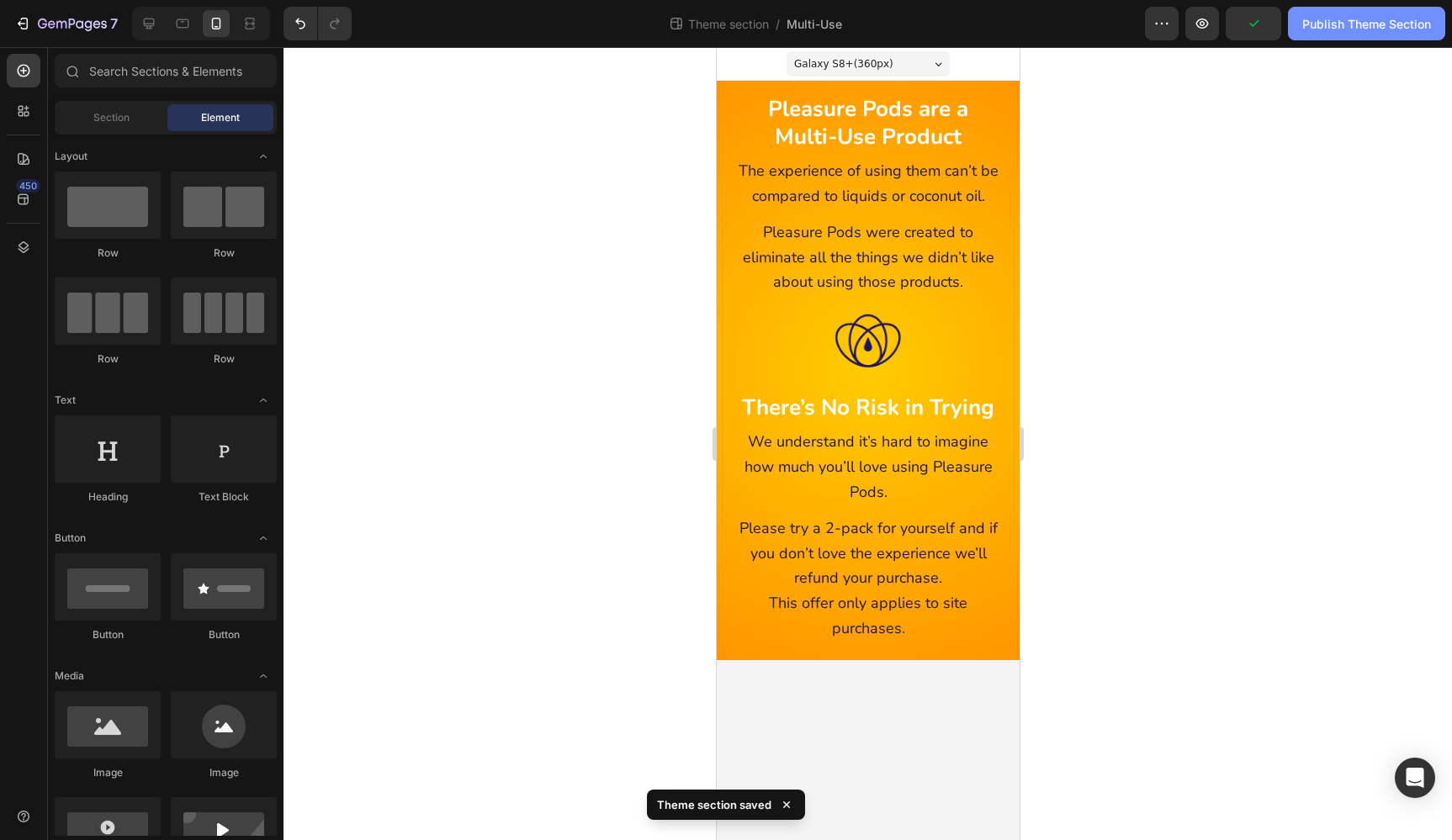
click at [1339, 19] on div "Publish Theme Section" at bounding box center [1367, 24] width 129 height 18
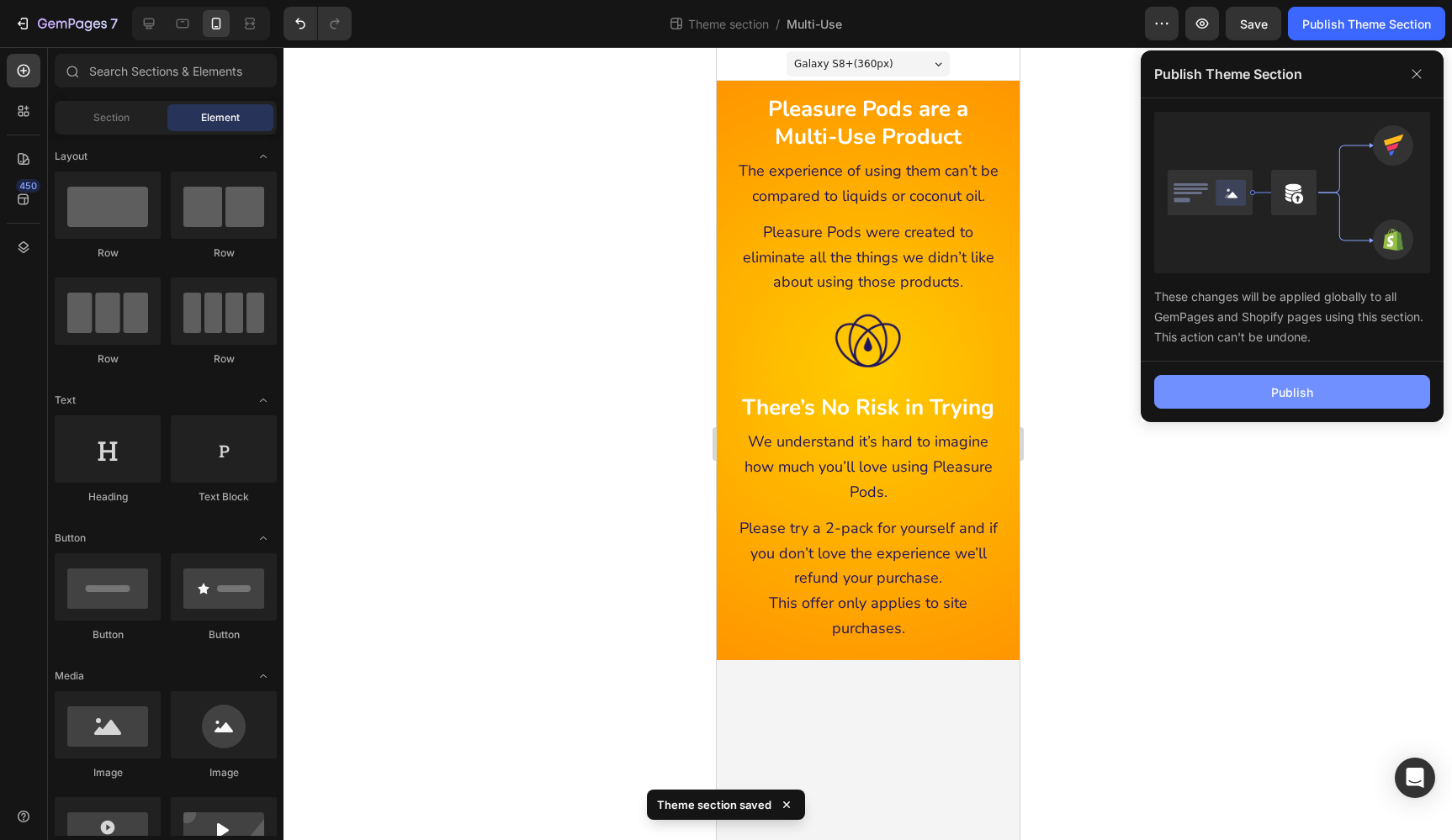
click at [1344, 390] on button "Publish" at bounding box center [1291, 392] width 276 height 34
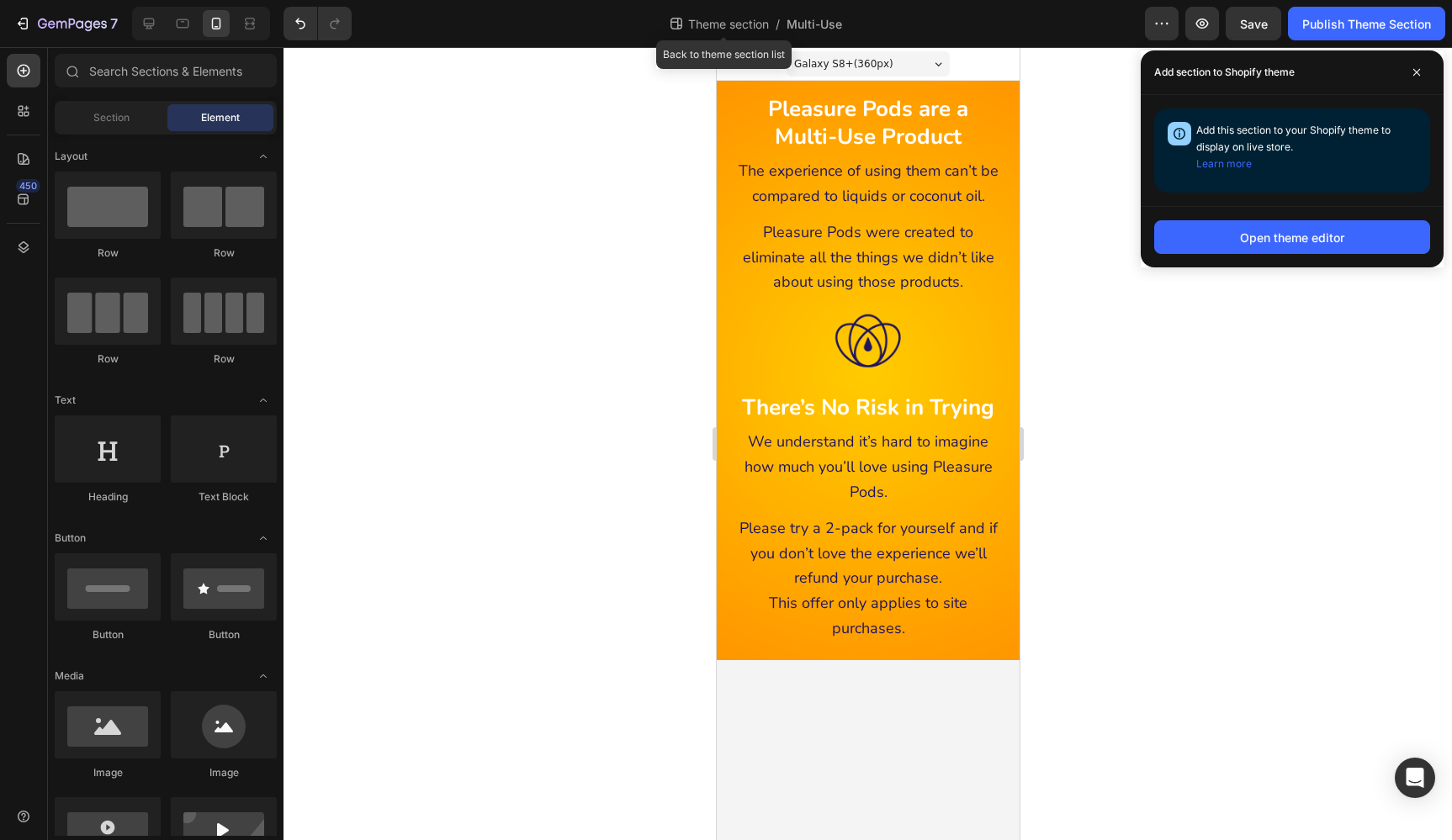
click at [716, 23] on span "Theme section" at bounding box center [728, 24] width 87 height 18
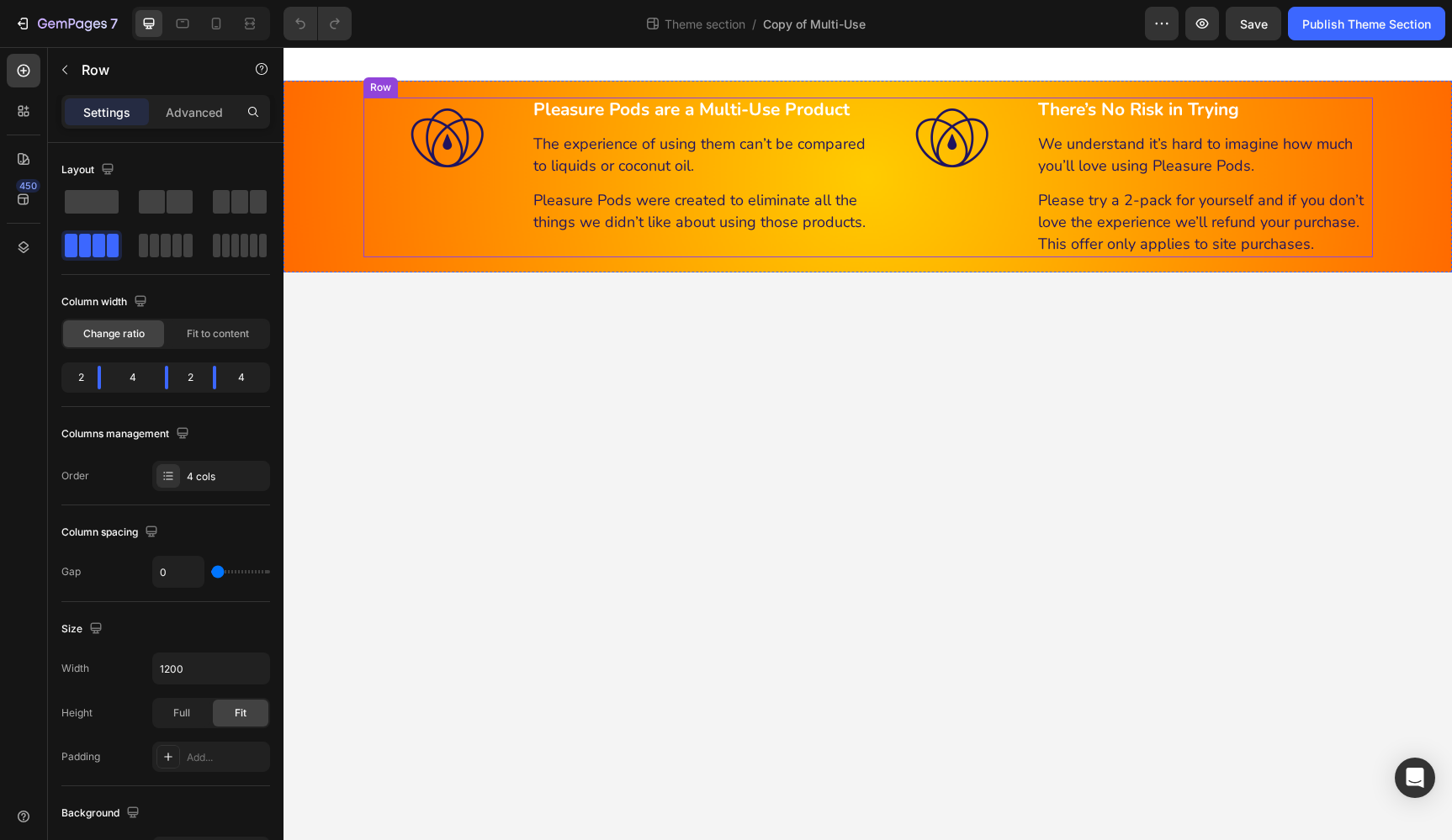
click at [413, 235] on div "Image" at bounding box center [447, 177] width 169 height 160
click at [470, 140] on img at bounding box center [447, 139] width 84 height 84
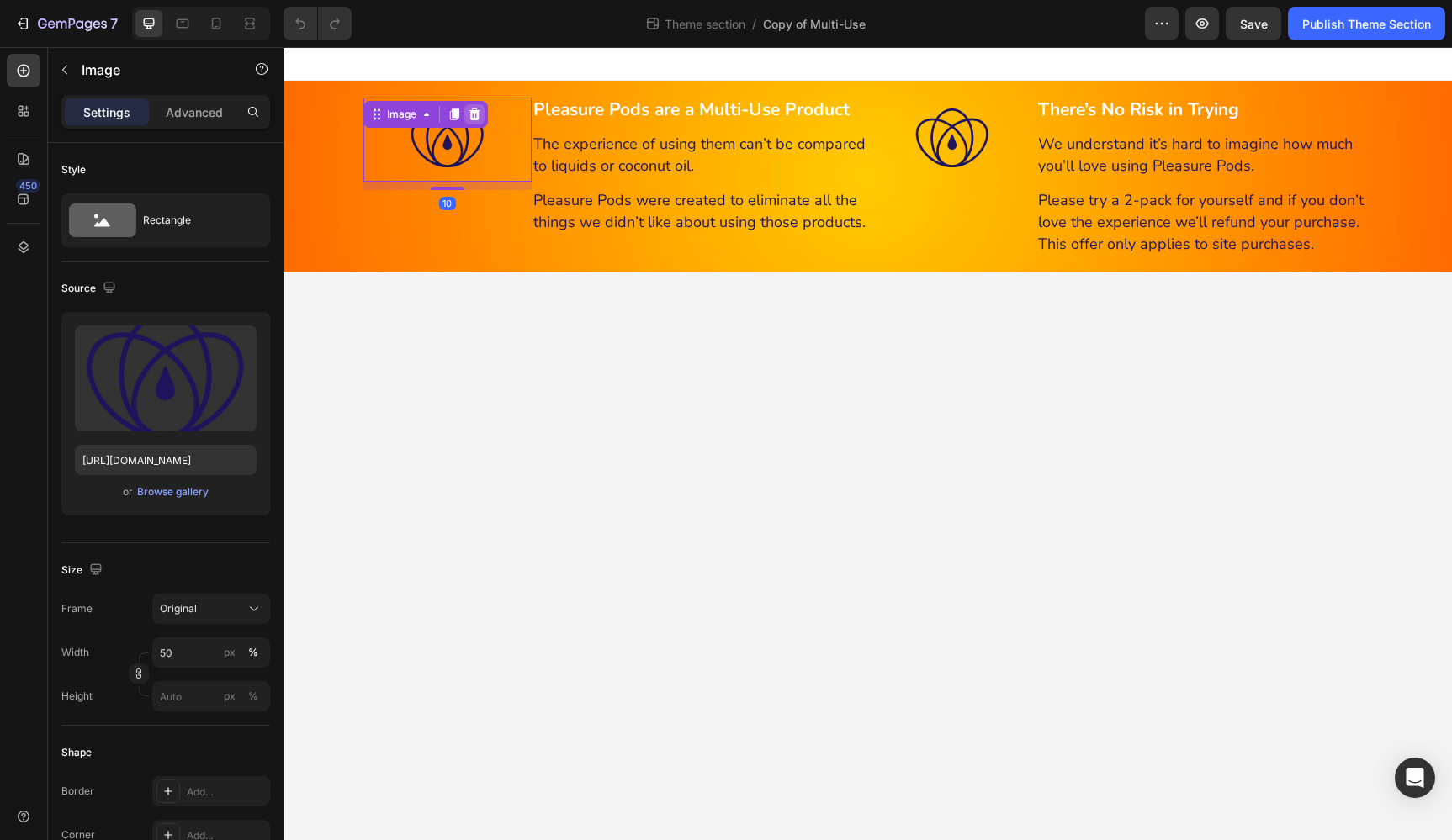
click at [474, 104] on div at bounding box center [474, 114] width 20 height 20
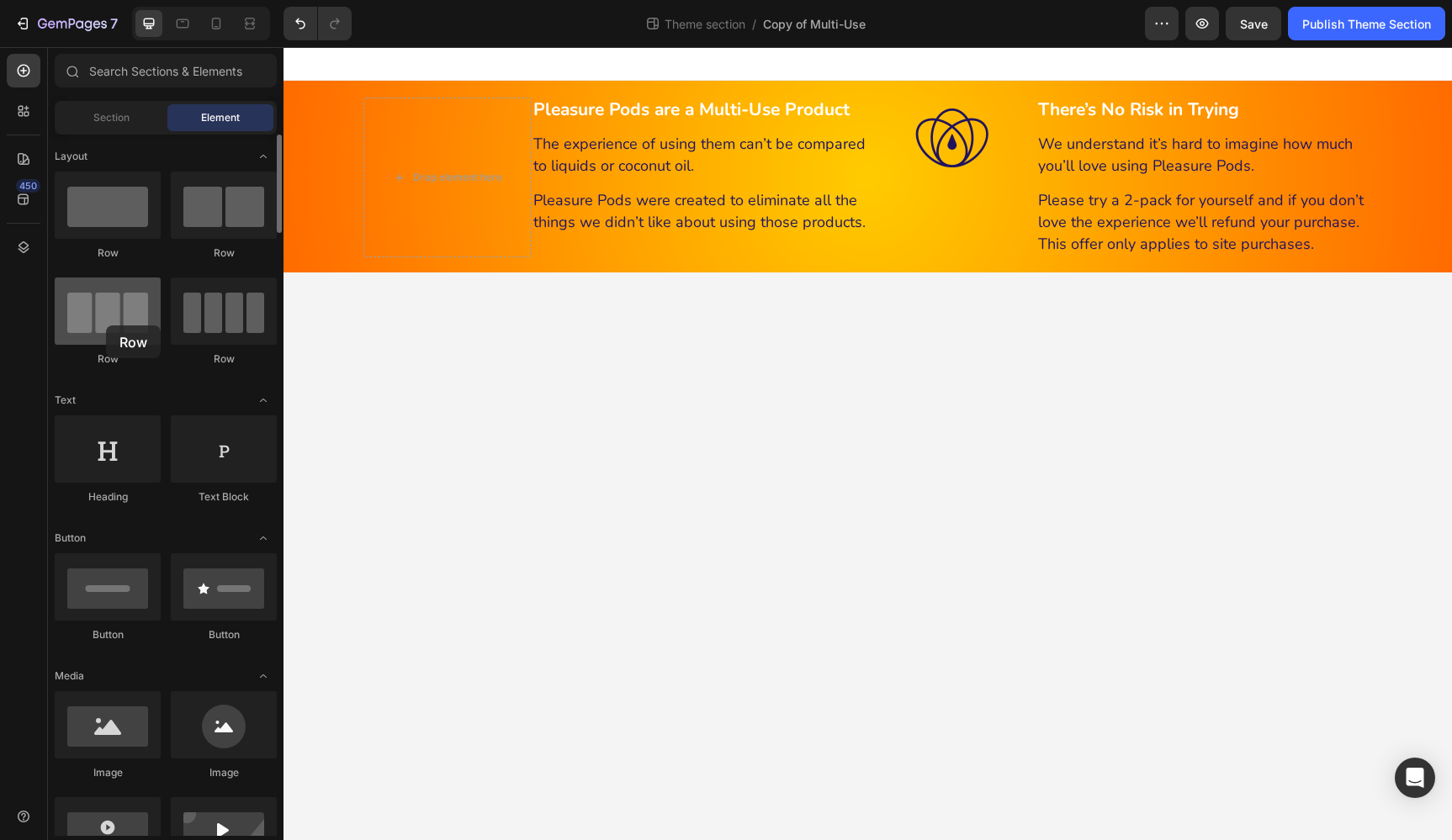
click at [106, 325] on div at bounding box center [107, 311] width 106 height 67
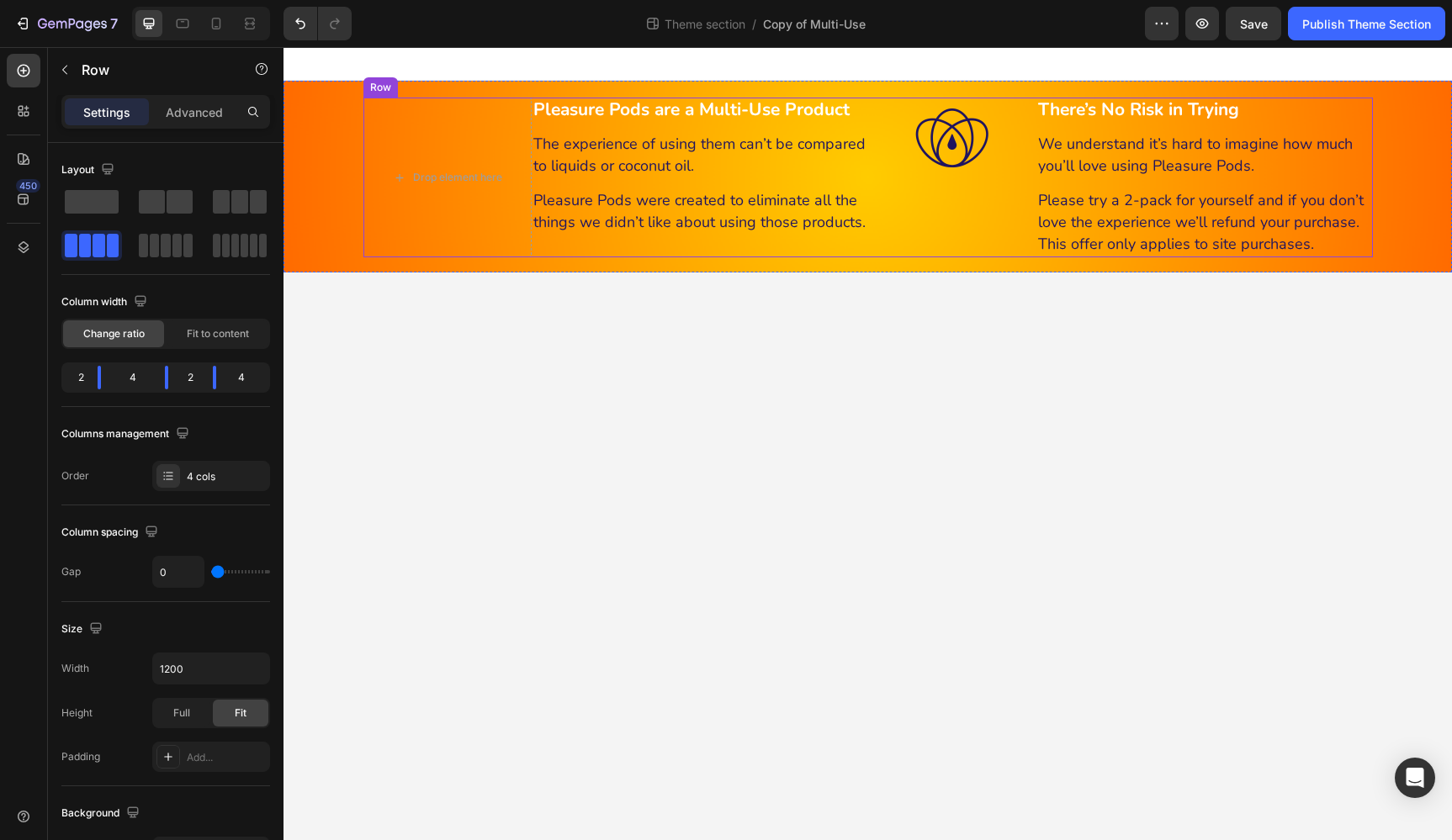
click at [564, 246] on div "Pleasure Pods are a Multi-Use Product Text Block The experience of using them c…" at bounding box center [699, 177] width 336 height 160
click at [235, 206] on span at bounding box center [239, 202] width 17 height 24
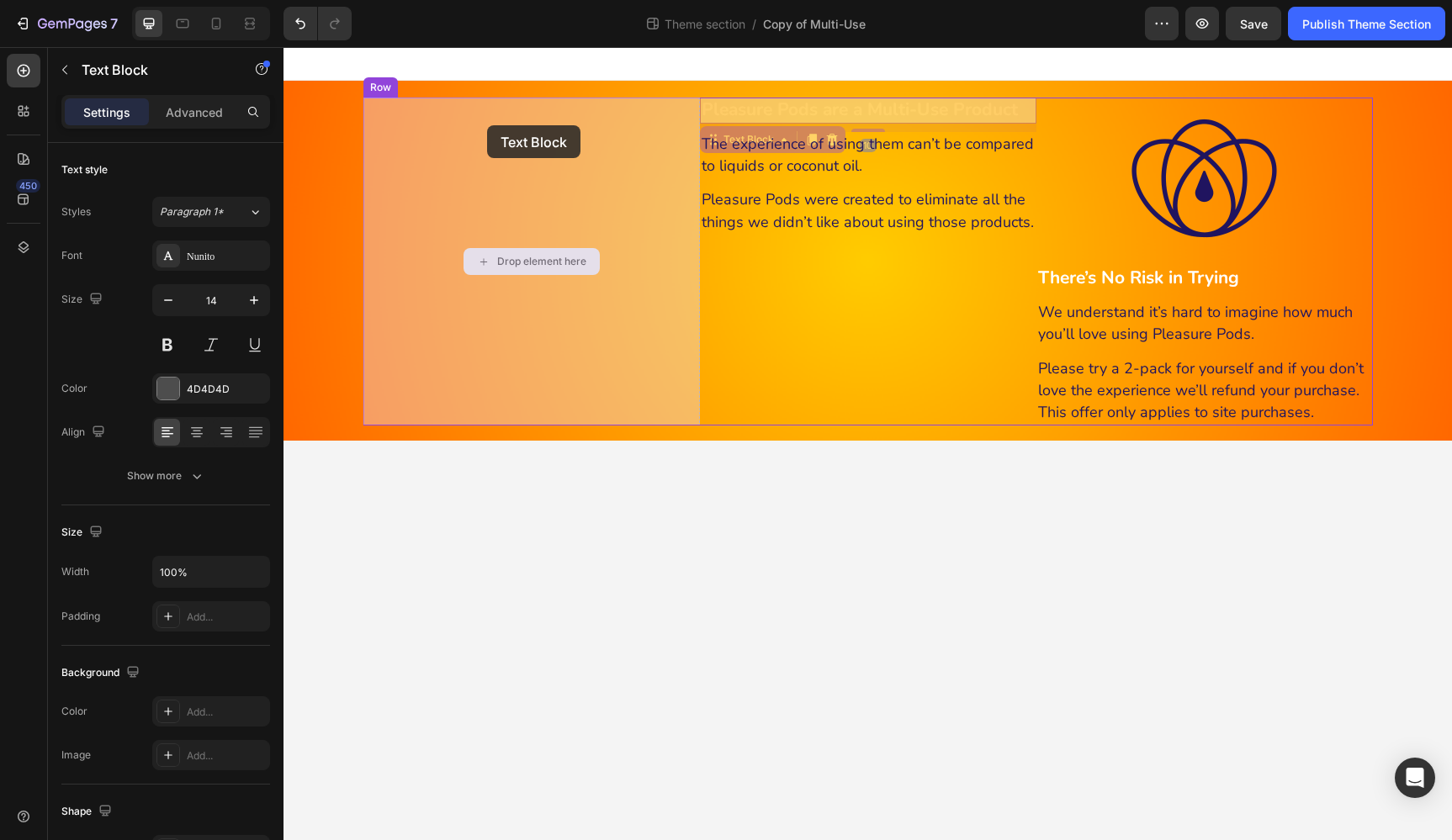
drag, startPoint x: 851, startPoint y: 113, endPoint x: 487, endPoint y: 125, distance: 364.2
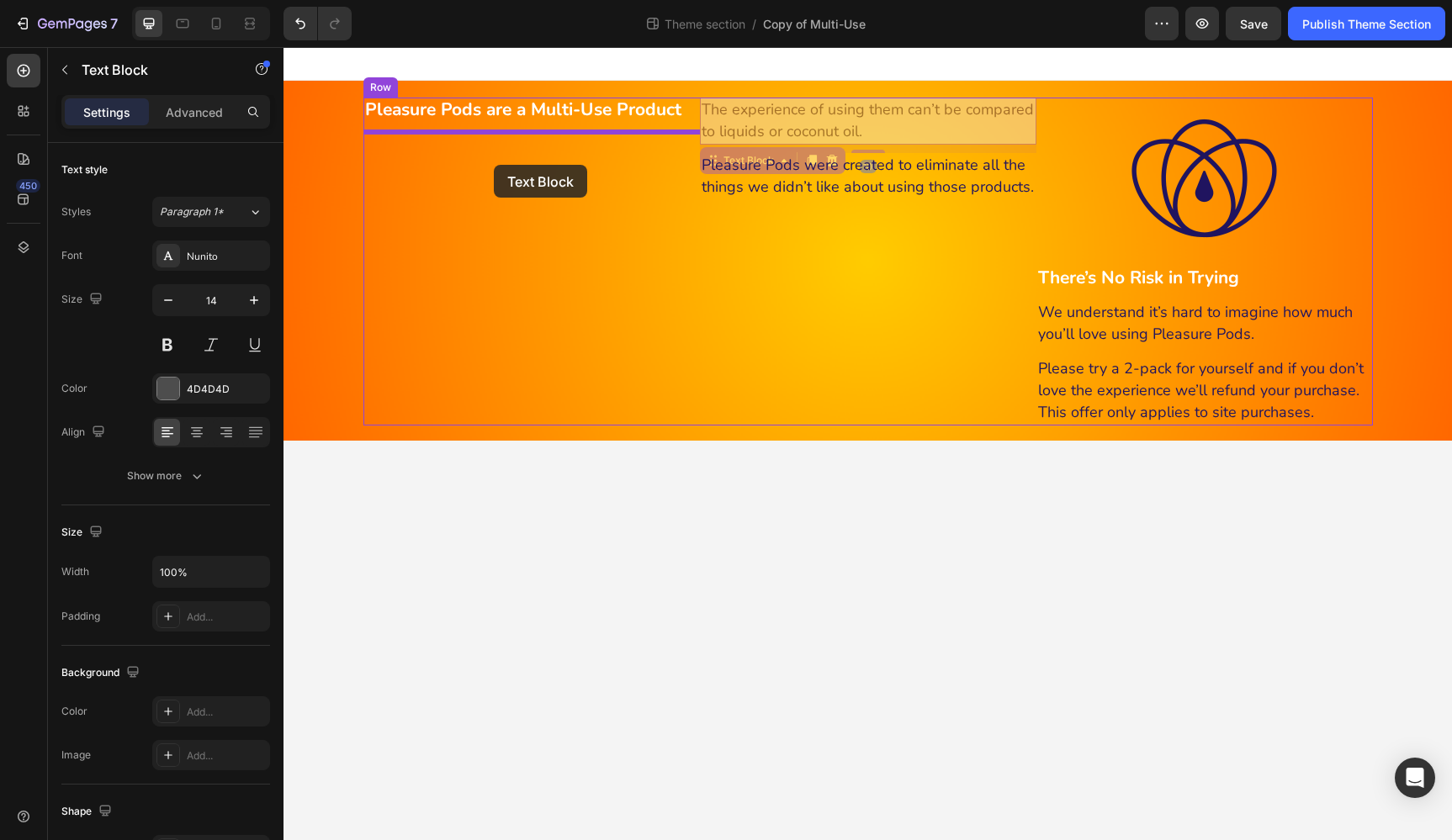
drag, startPoint x: 843, startPoint y: 119, endPoint x: 494, endPoint y: 165, distance: 352.0
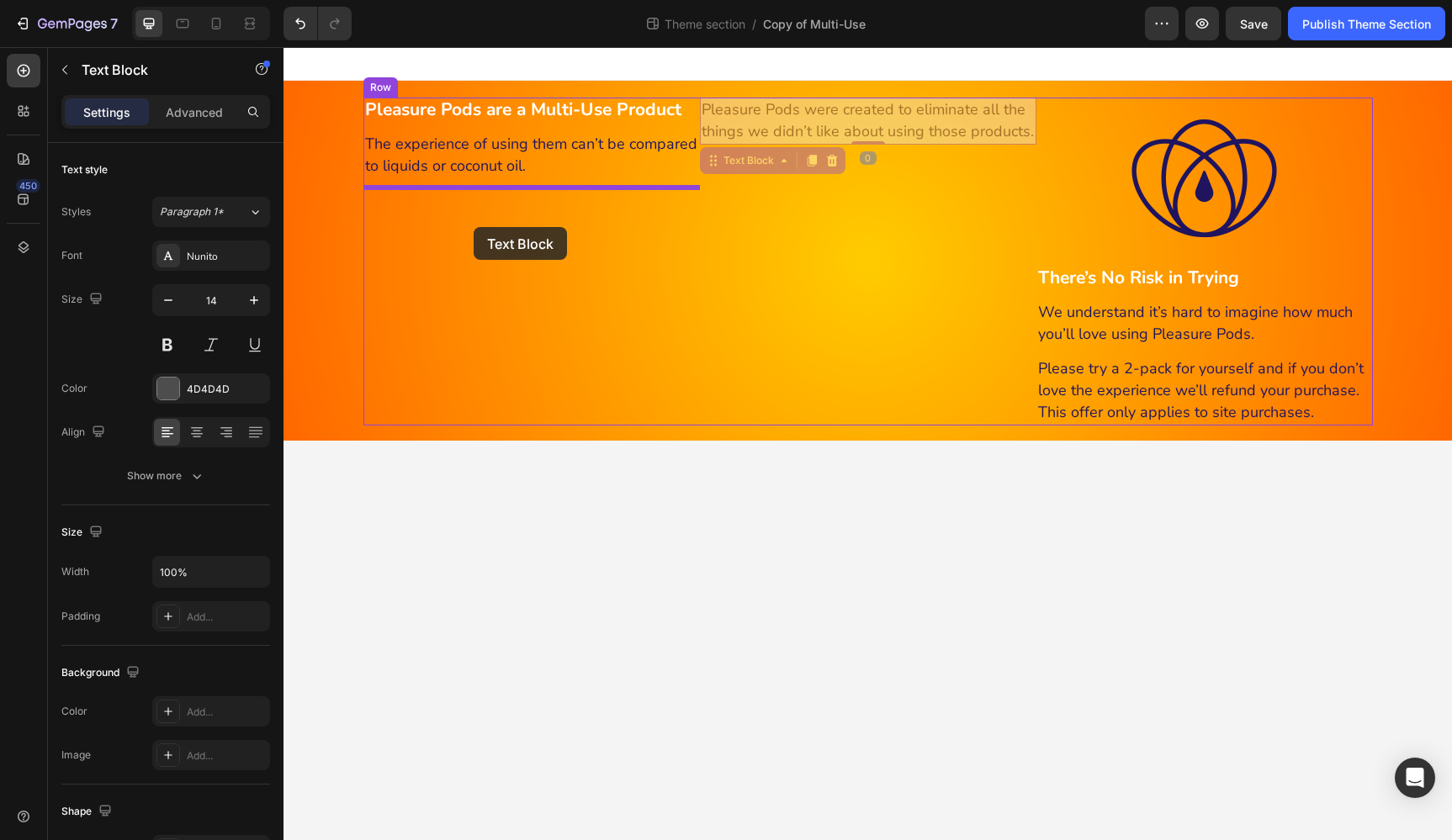
drag, startPoint x: 817, startPoint y: 113, endPoint x: 473, endPoint y: 227, distance: 362.4
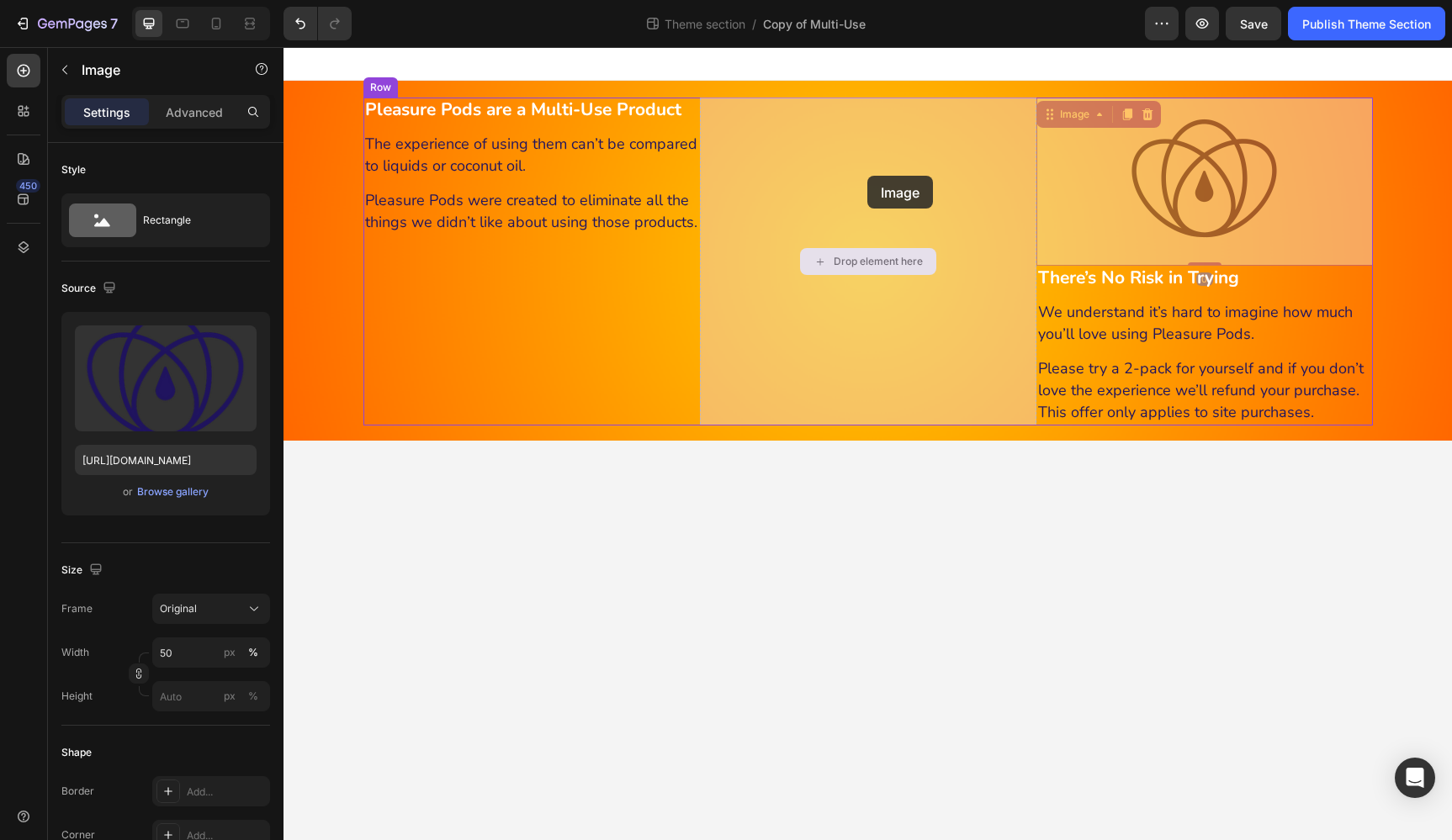
drag, startPoint x: 1200, startPoint y: 166, endPoint x: 867, endPoint y: 176, distance: 333.2
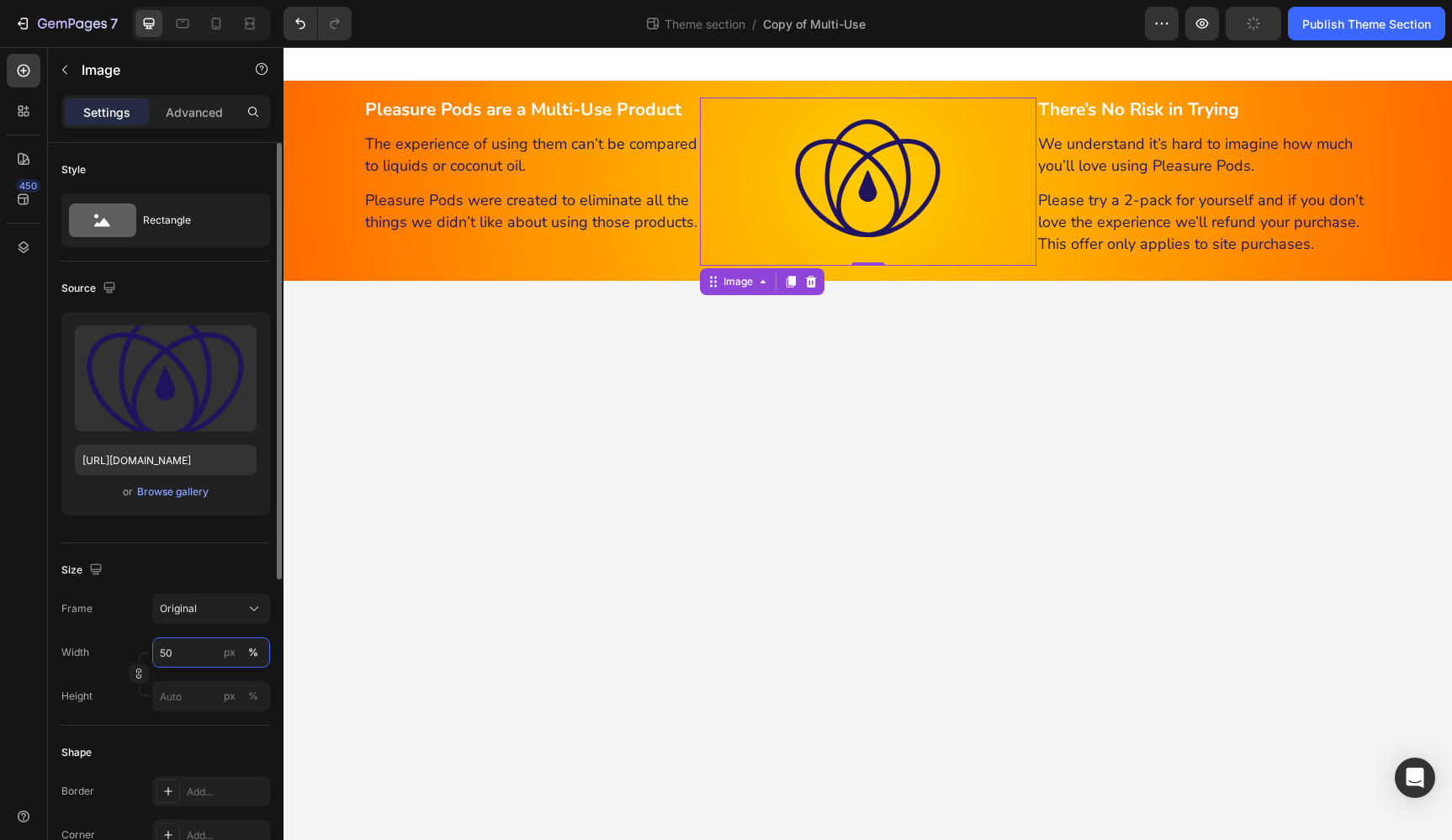
click at [192, 651] on input "50" at bounding box center [210, 653] width 118 height 31
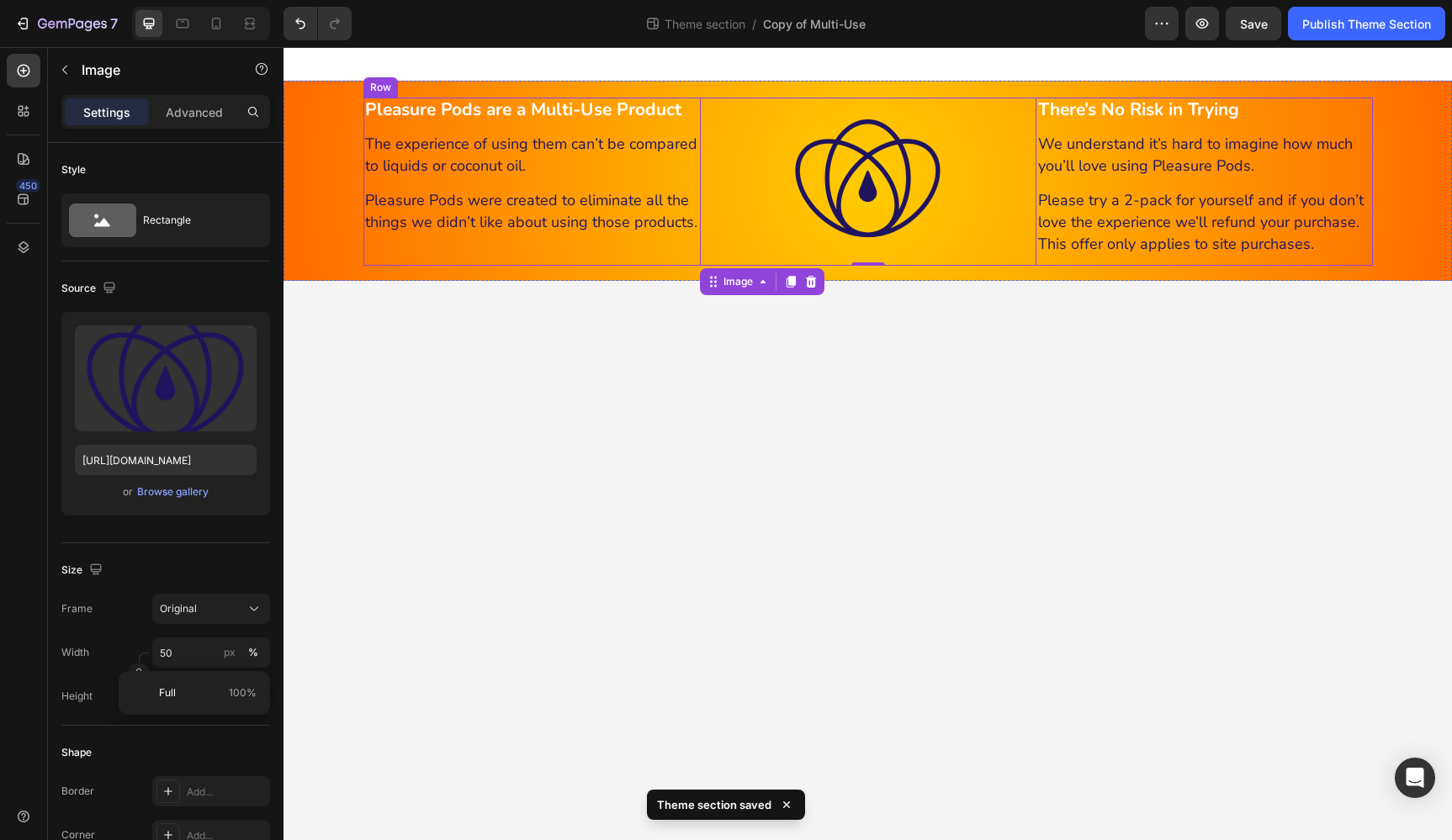
click at [677, 252] on div "Pleasure Pods are a Multi-Use Product Text Block The experience of using them c…" at bounding box center [531, 181] width 336 height 169
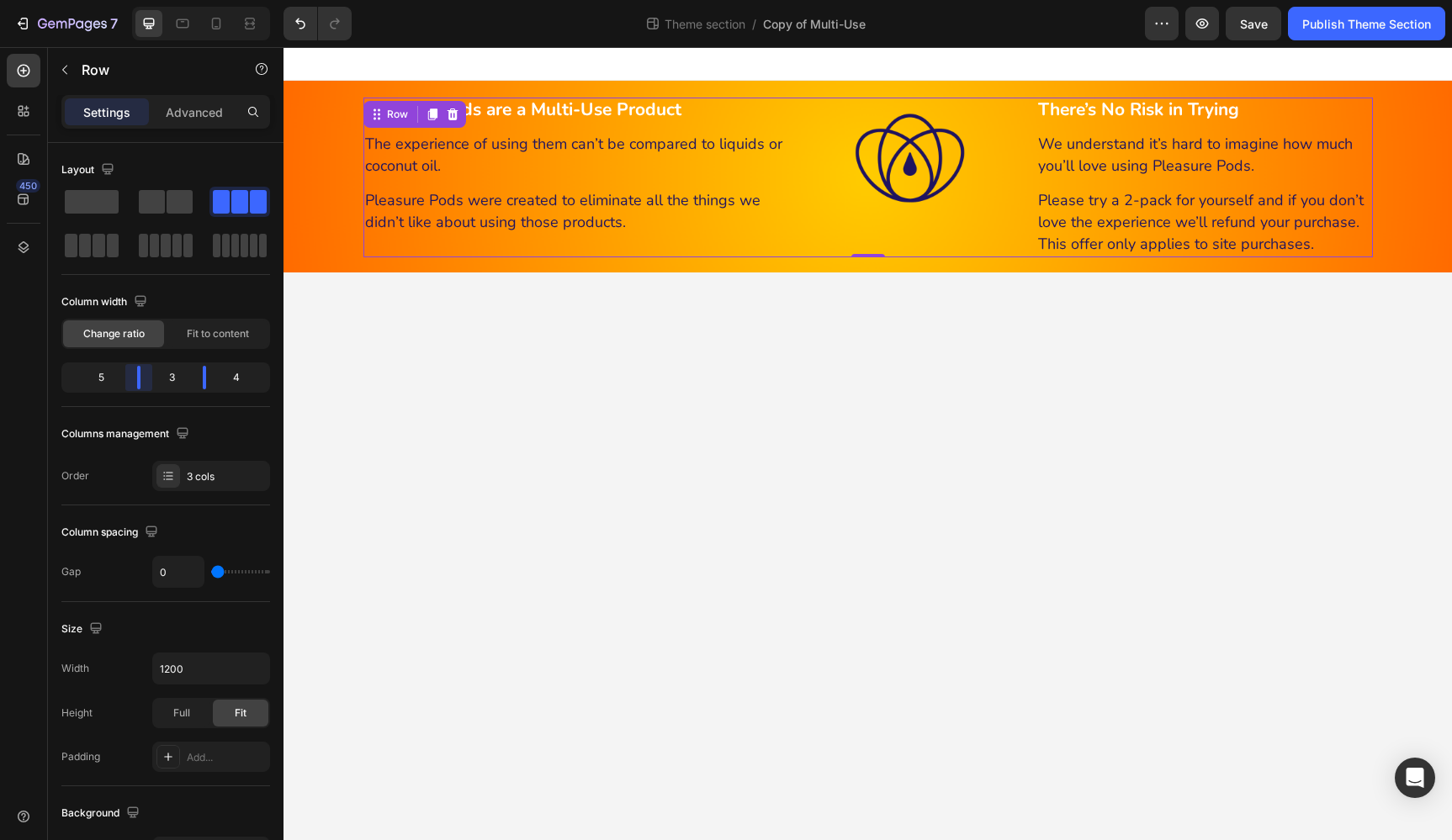
drag, startPoint x: 126, startPoint y: 379, endPoint x: 147, endPoint y: 378, distance: 21.0
click at [147, 0] on body "7 Theme section / Copy of Multi-Use Preview Save Publish Theme Section 450 Sect…" at bounding box center [726, 0] width 1452 height 0
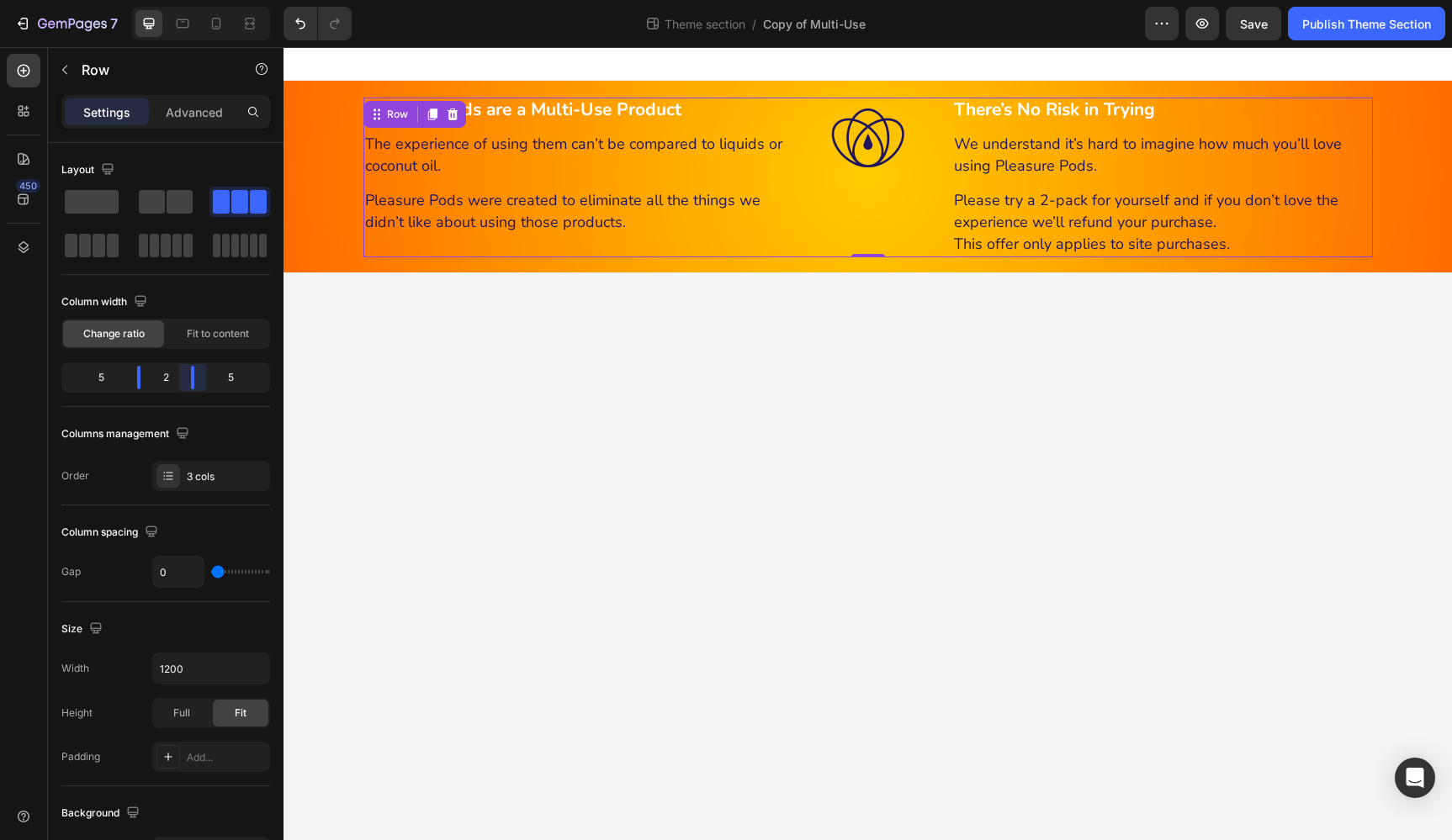
drag, startPoint x: 204, startPoint y: 378, endPoint x: 191, endPoint y: 379, distance: 13.0
click at [191, 0] on body "7 Theme section / Copy of Multi-Use Preview Save Publish Theme Section 450 Sect…" at bounding box center [726, 0] width 1452 height 0
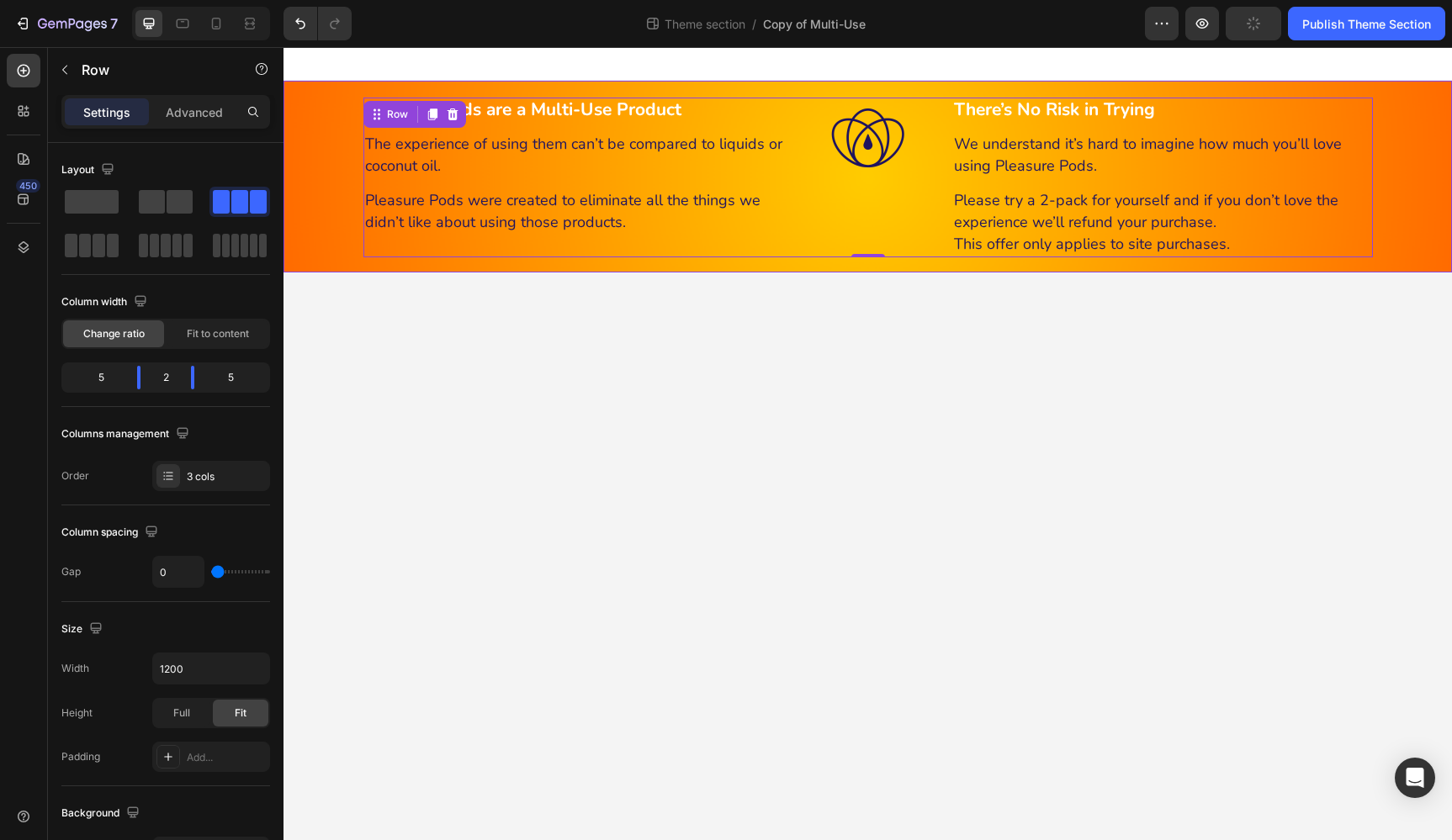
click at [329, 160] on div "Pleasure Pods are a Multi-Use Product Heading The experience of using them can’…" at bounding box center [868, 175] width 1168 height 167
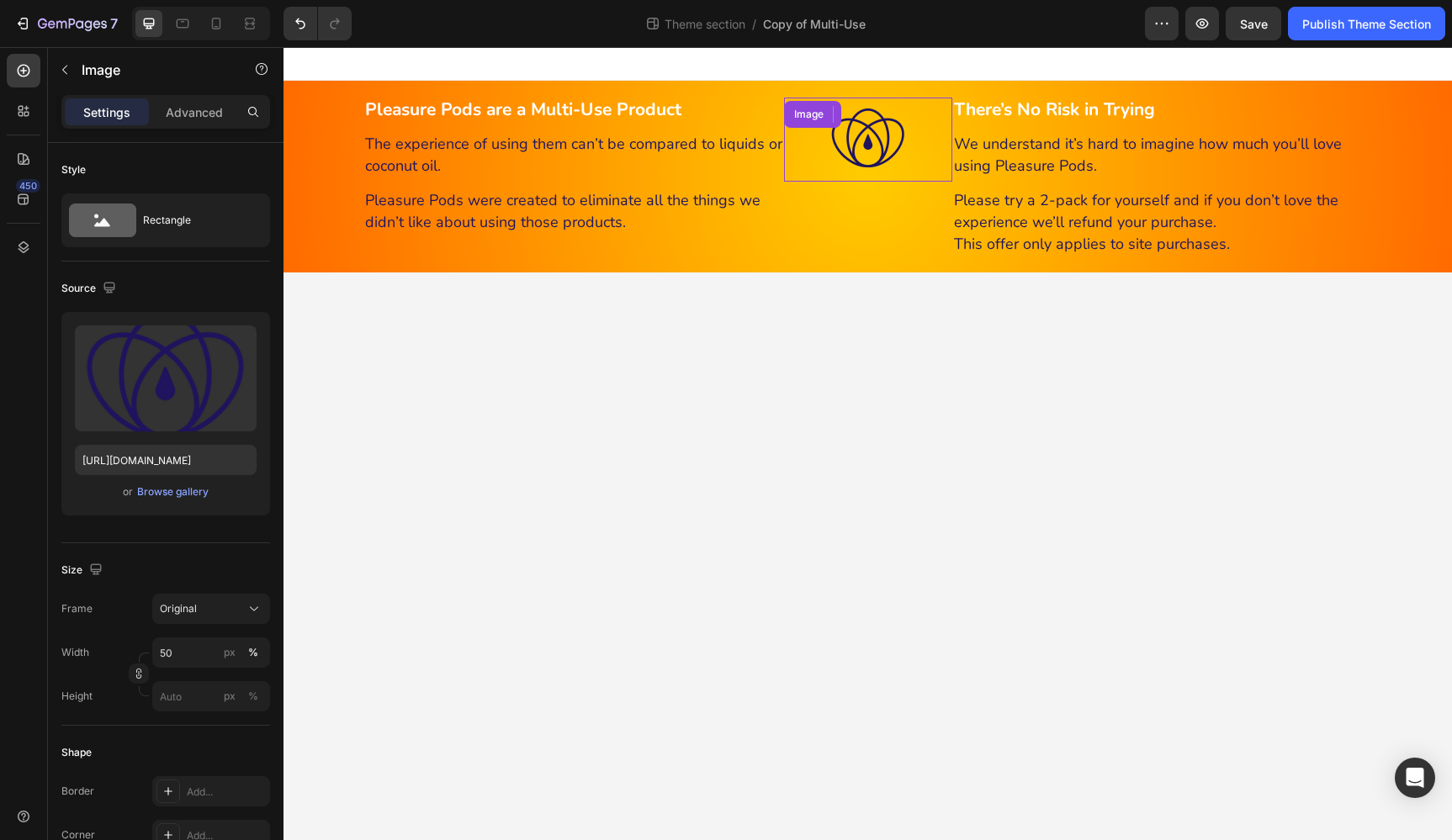
click at [876, 145] on img at bounding box center [868, 139] width 84 height 84
click at [187, 657] on input "50" at bounding box center [210, 653] width 118 height 31
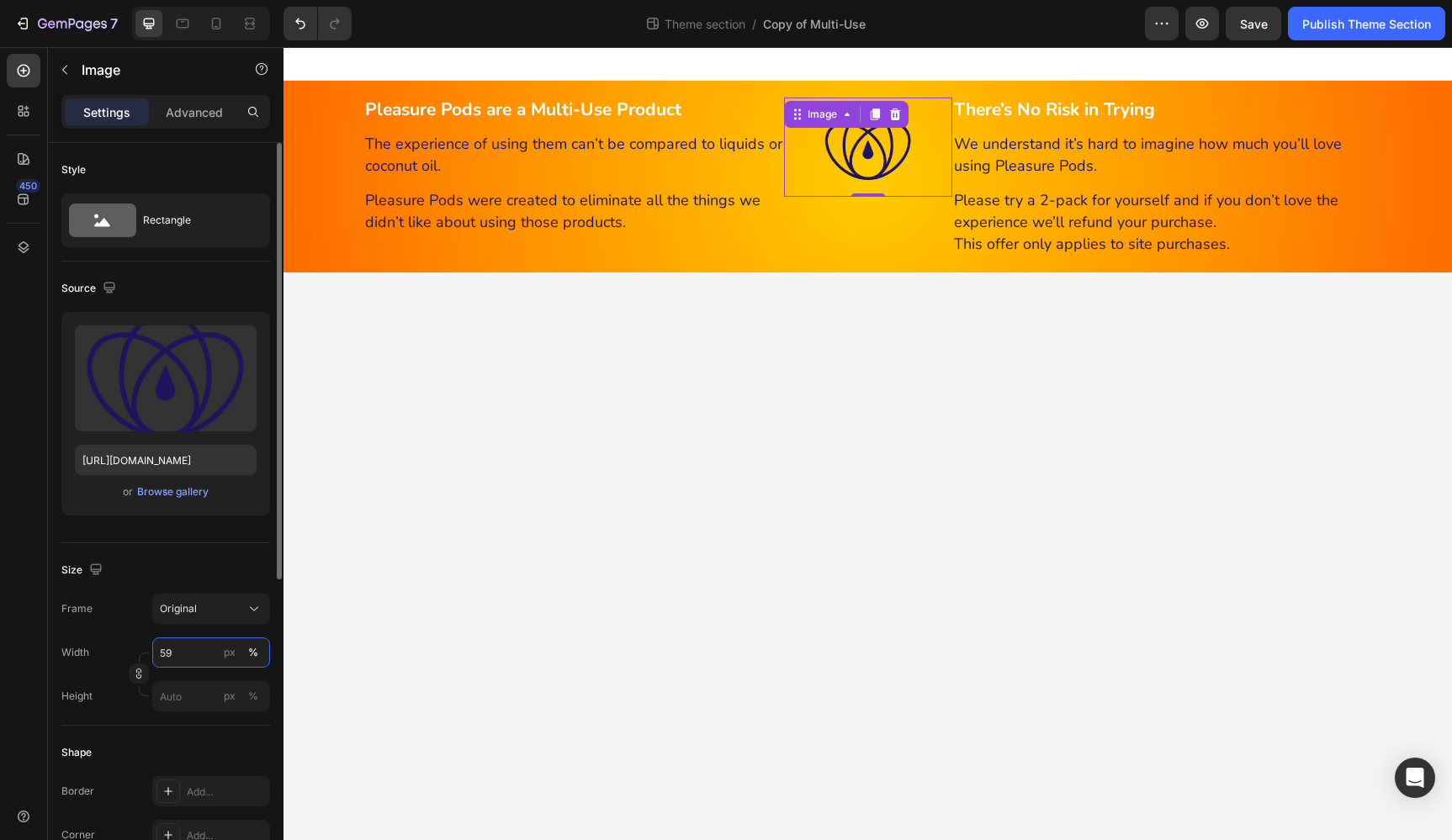
type input "60"
click at [743, 760] on body "Pleasure Pods are a Multi-Use Product Heading The experience of using them can’…" at bounding box center [868, 443] width 1168 height 793
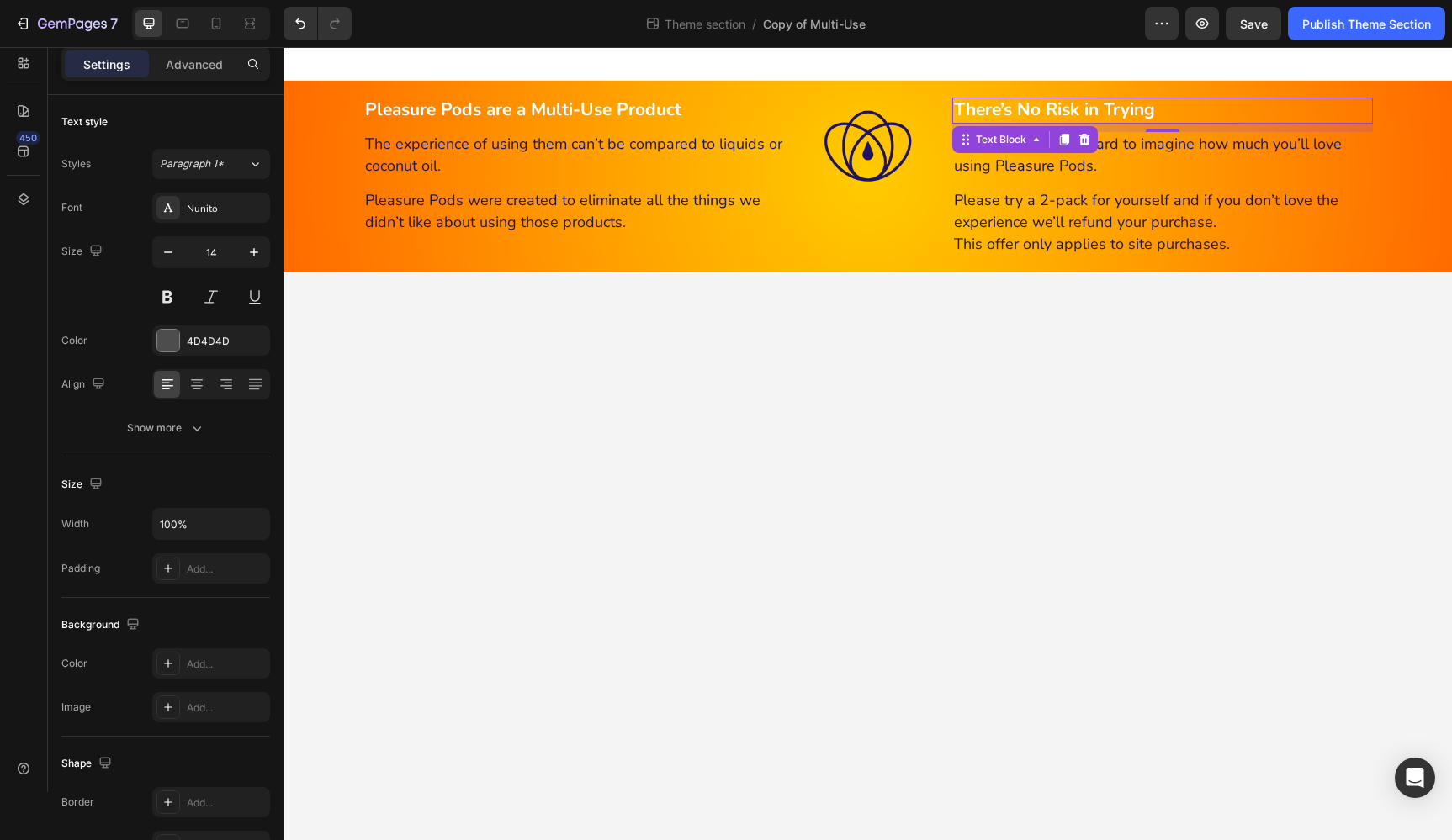
click at [1026, 108] on strong "There’s No Risk in Trying" at bounding box center [1054, 109] width 201 height 24
click at [202, 75] on div "Advanced" at bounding box center [193, 63] width 84 height 27
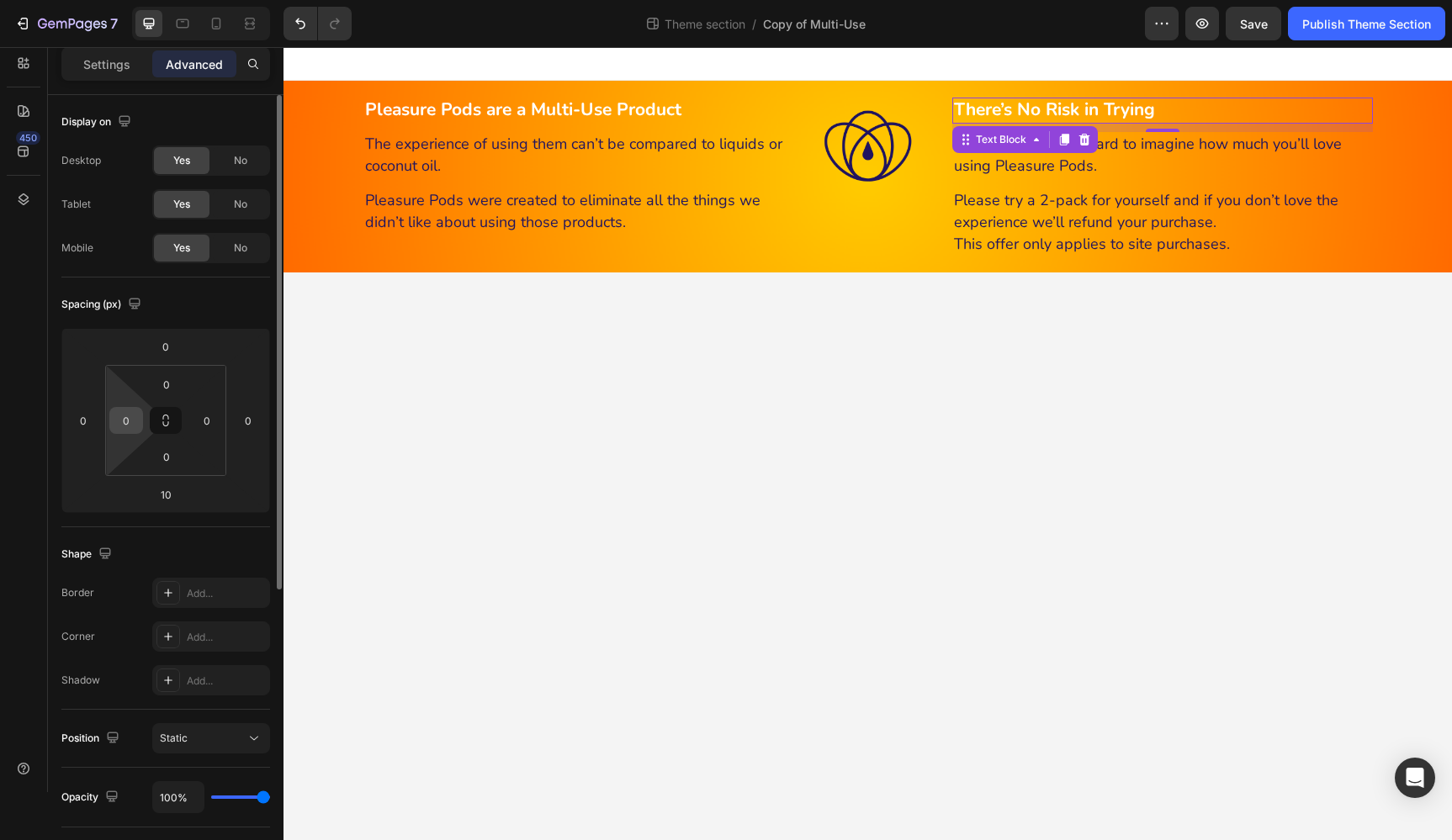
click at [130, 421] on input "0" at bounding box center [125, 420] width 25 height 25
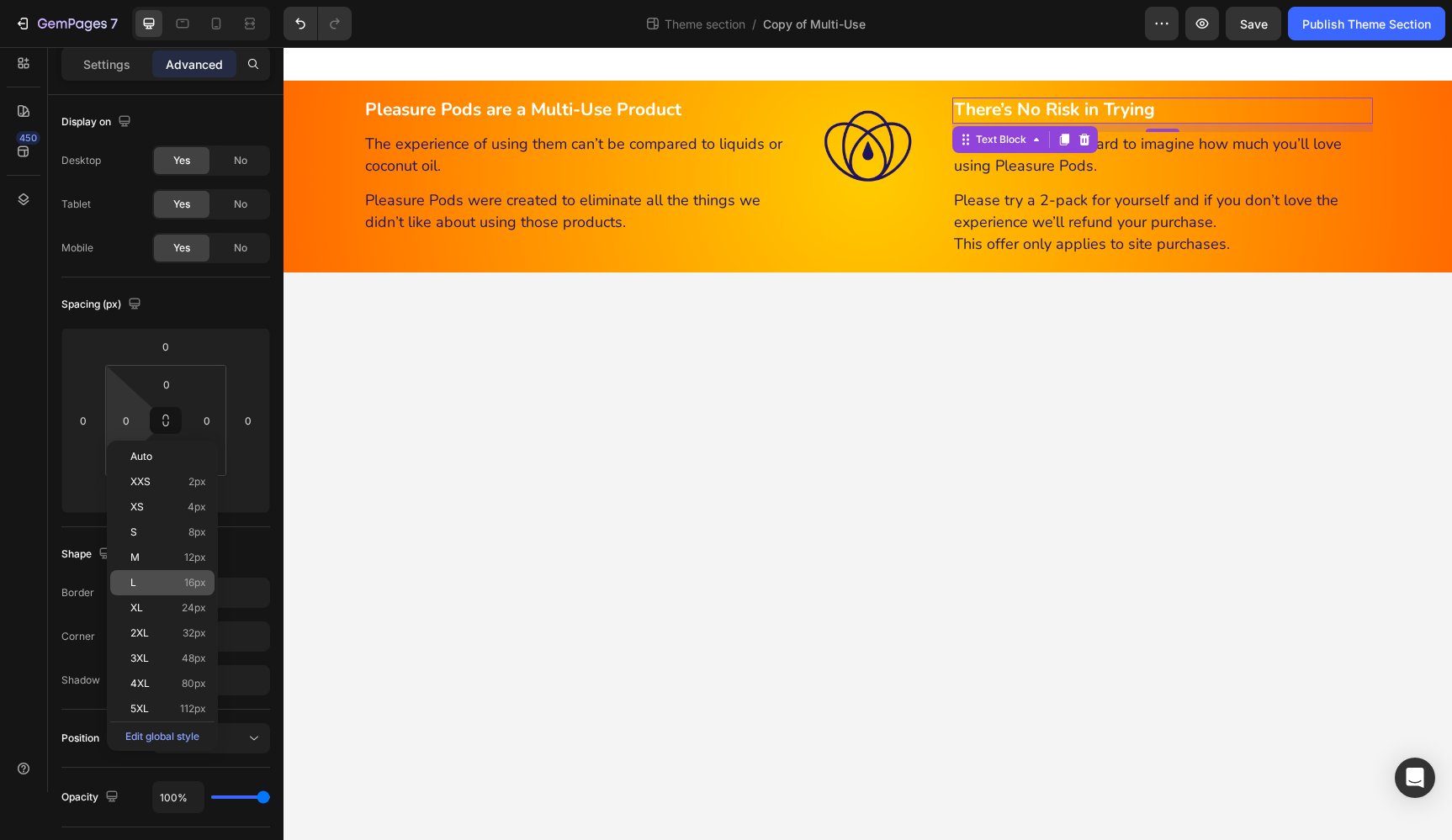
click at [160, 586] on p "L 16px" at bounding box center [168, 583] width 75 height 12
type input "16"
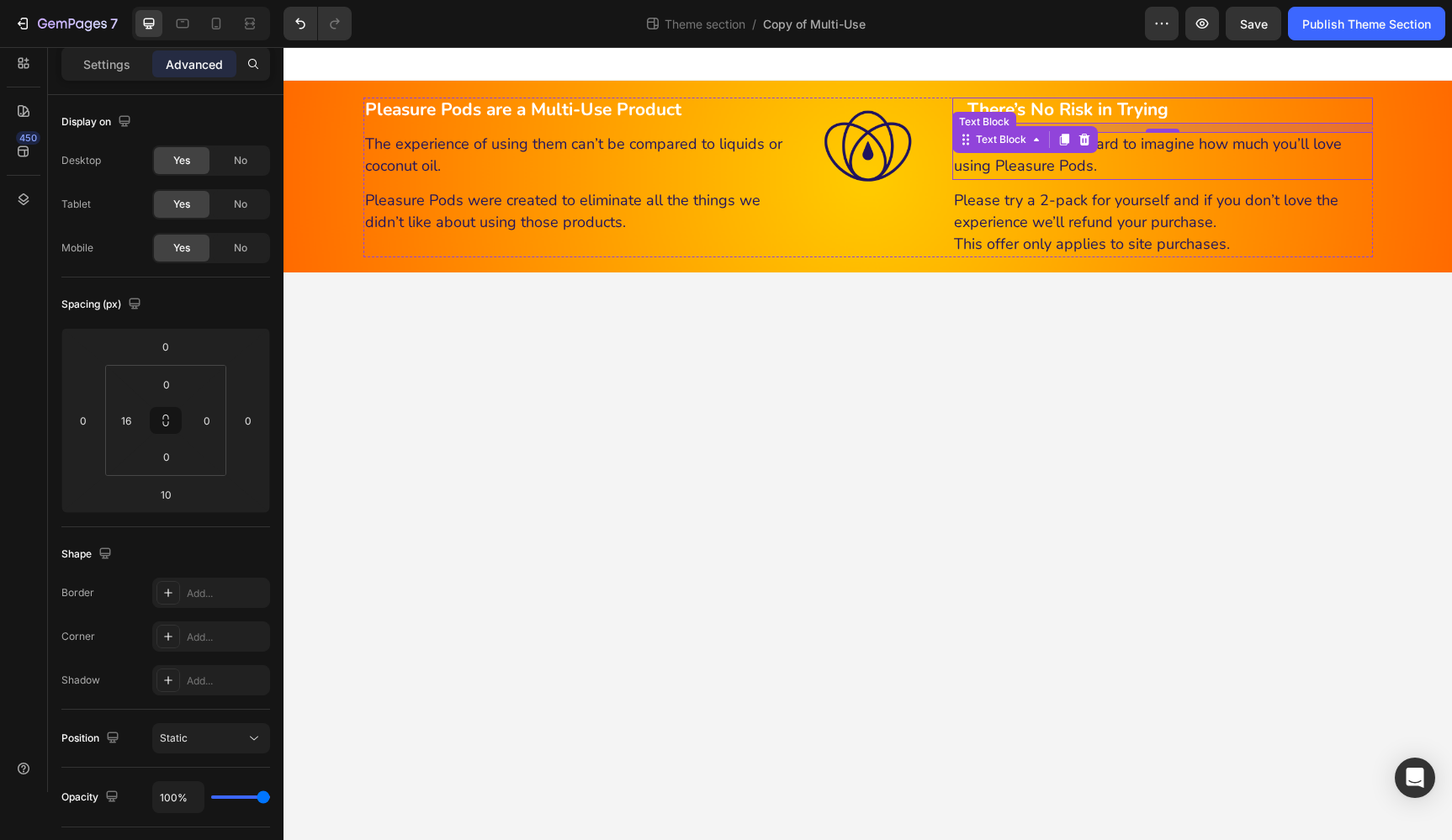
click at [1053, 166] on span "We understand it’s hard to imagine how much you’ll love using Pleasure Pods." at bounding box center [1148, 155] width 388 height 42
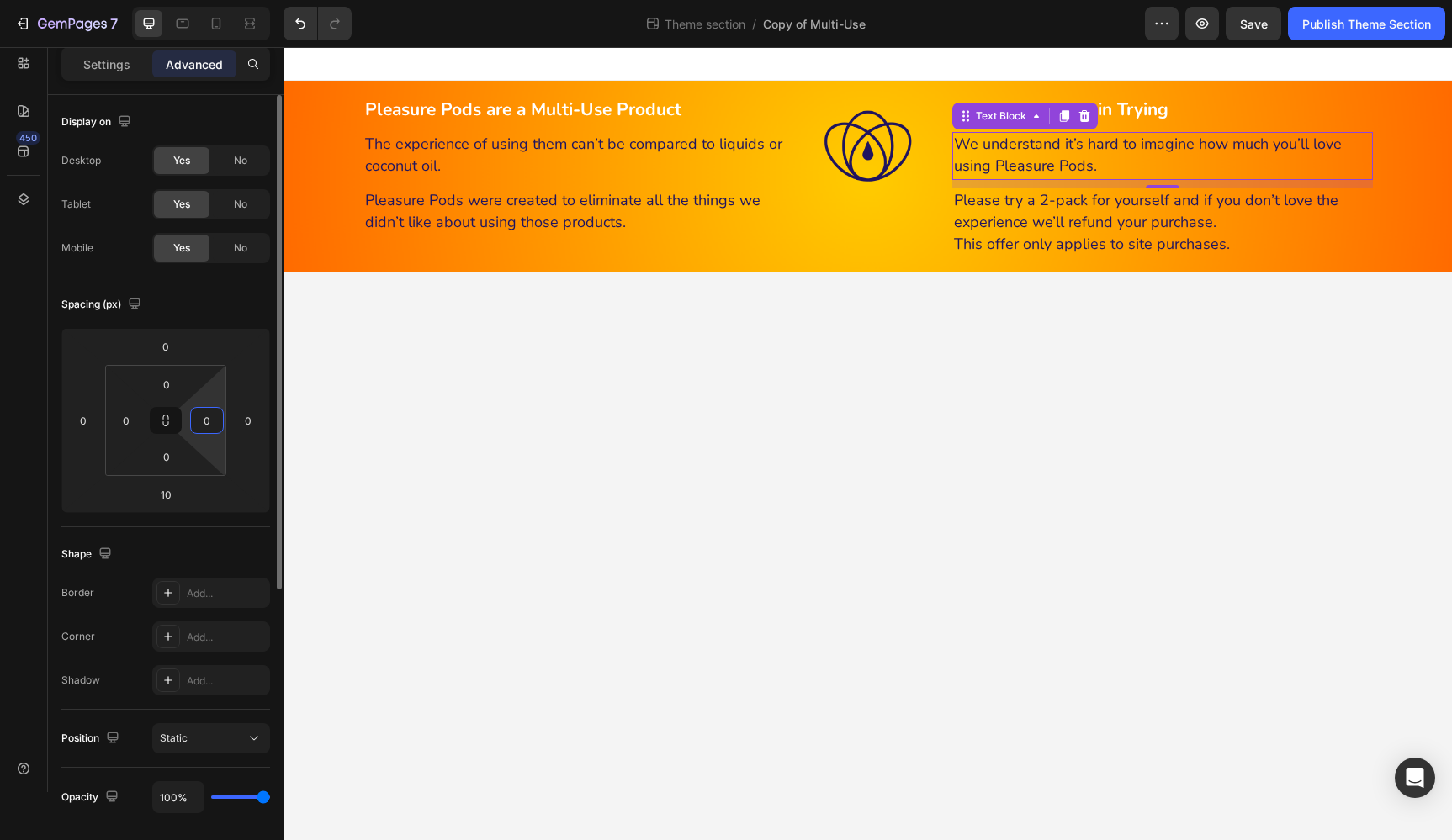
click at [205, 418] on input "0" at bounding box center [206, 420] width 25 height 25
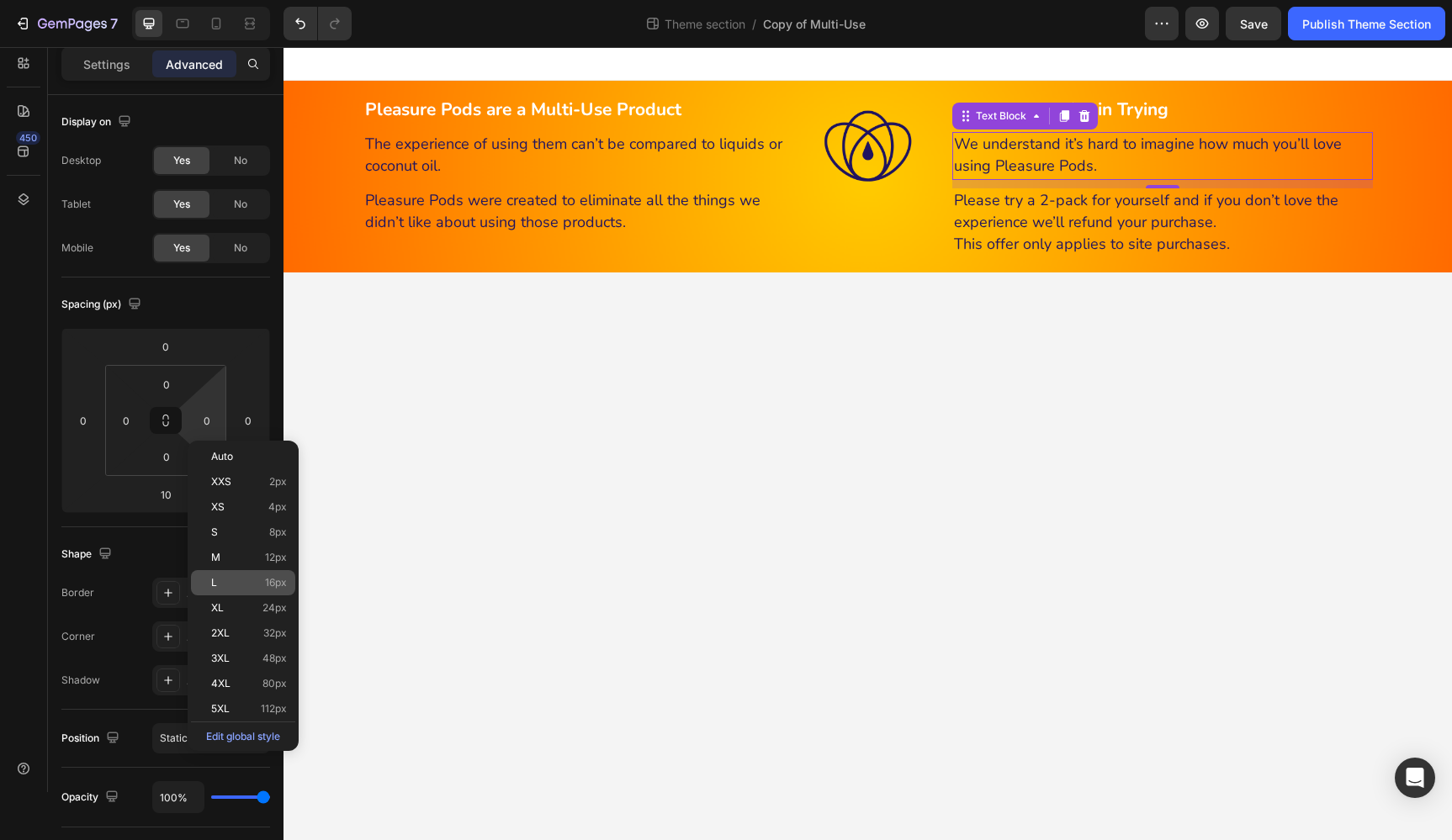
click at [257, 583] on p "L 16px" at bounding box center [249, 583] width 75 height 12
type input "16"
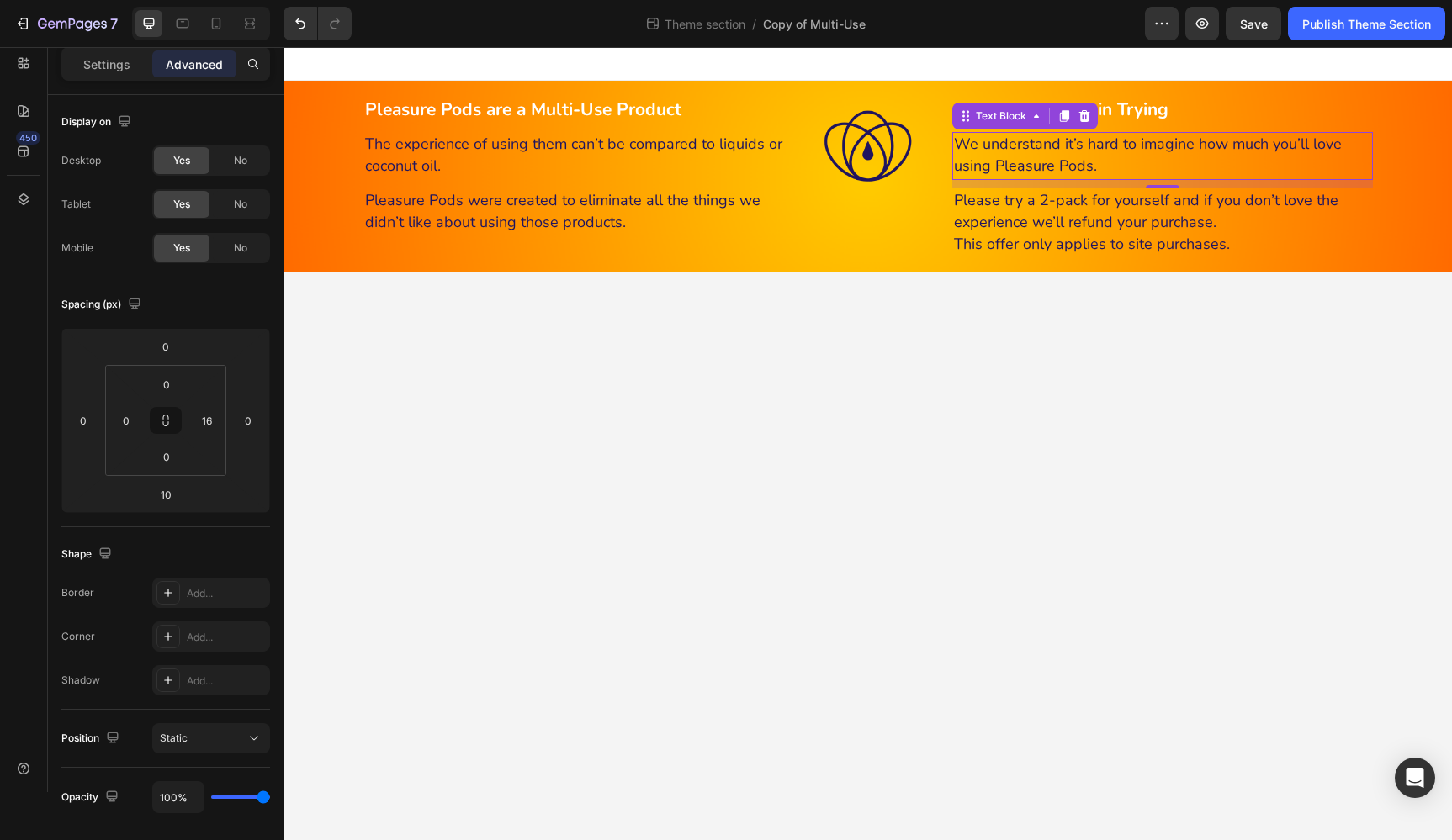
drag, startPoint x: 1026, startPoint y: 395, endPoint x: 1038, endPoint y: 385, distance: 15.6
click at [1027, 393] on body "Pleasure Pods are a Multi-Use Product Heading The experience of using them can’…" at bounding box center [868, 443] width 1168 height 793
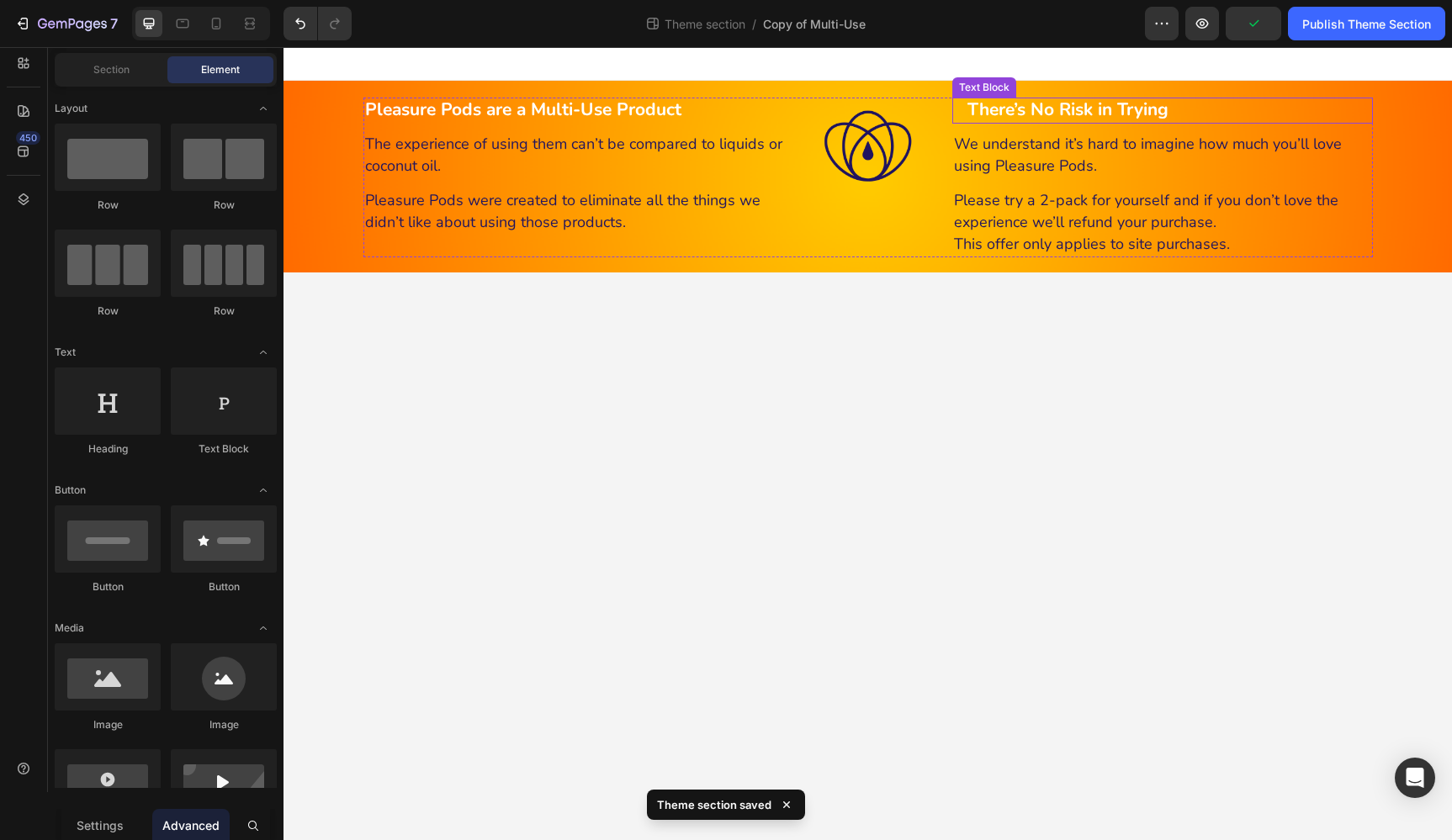
click at [1059, 105] on strong "There’s No Risk in Trying" at bounding box center [1067, 109] width 201 height 24
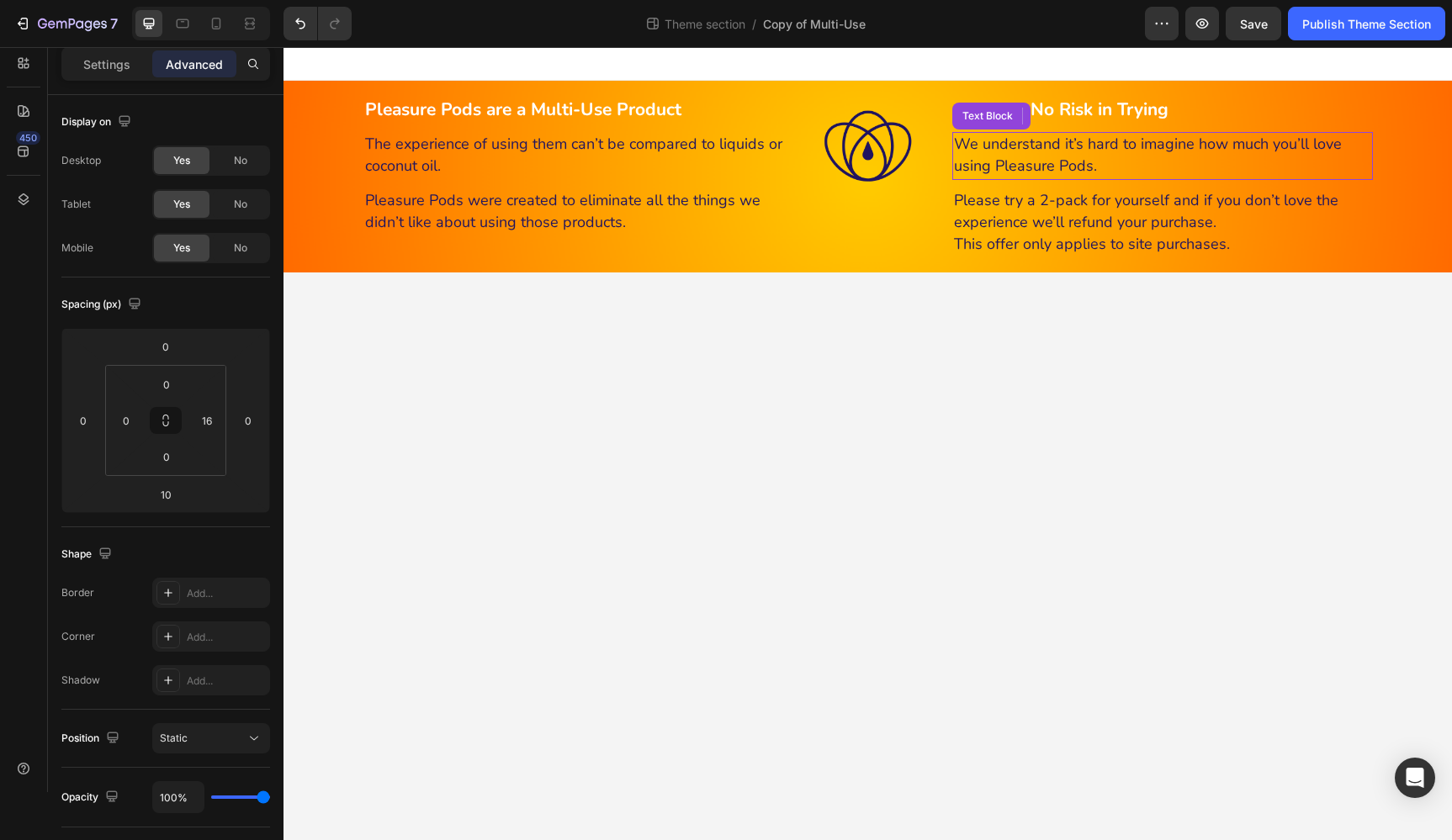
click at [1058, 162] on span "We understand it’s hard to imagine how much you’ll love using Pleasure Pods." at bounding box center [1148, 155] width 388 height 42
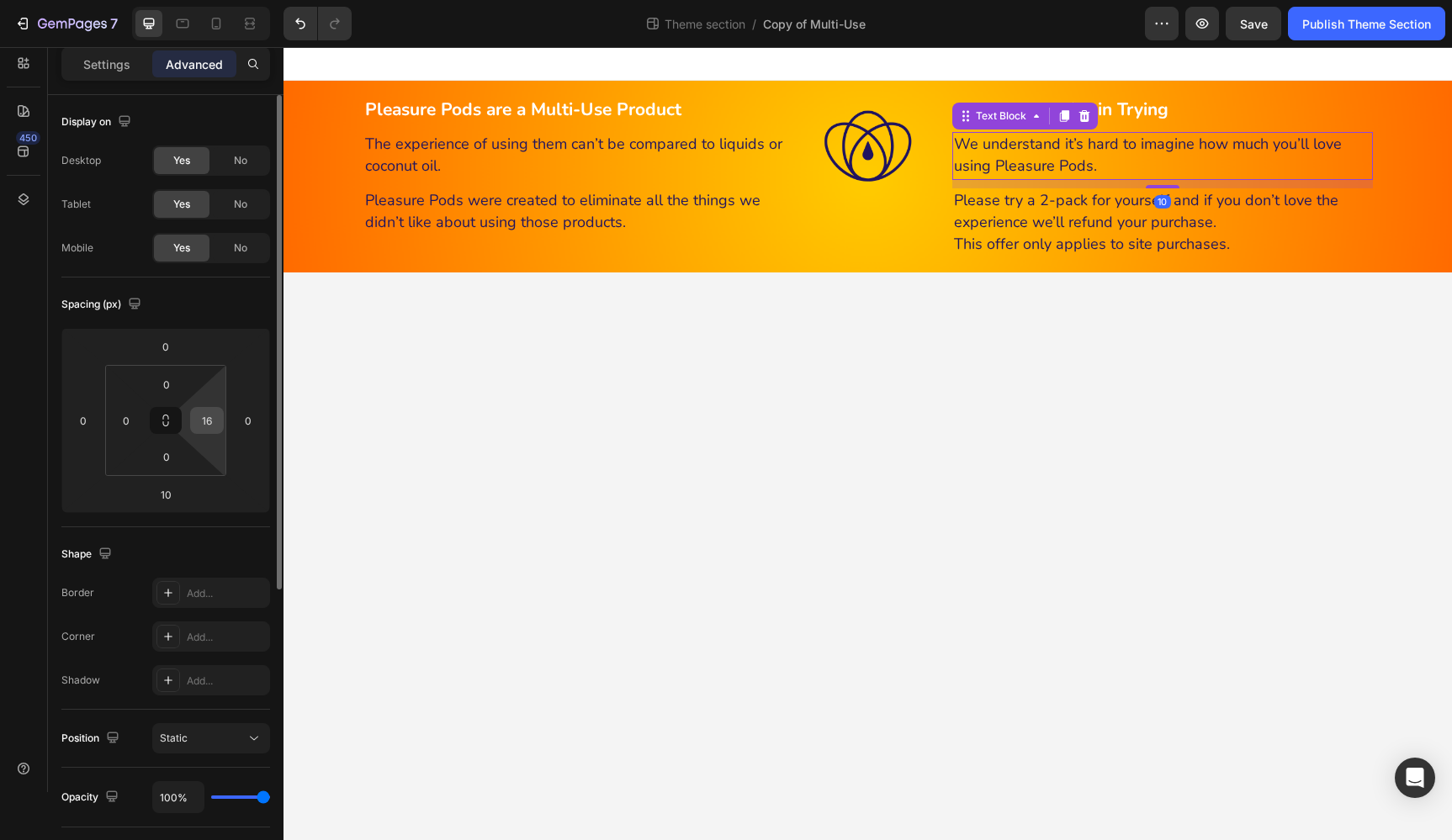
click at [205, 423] on input "16" at bounding box center [206, 420] width 25 height 25
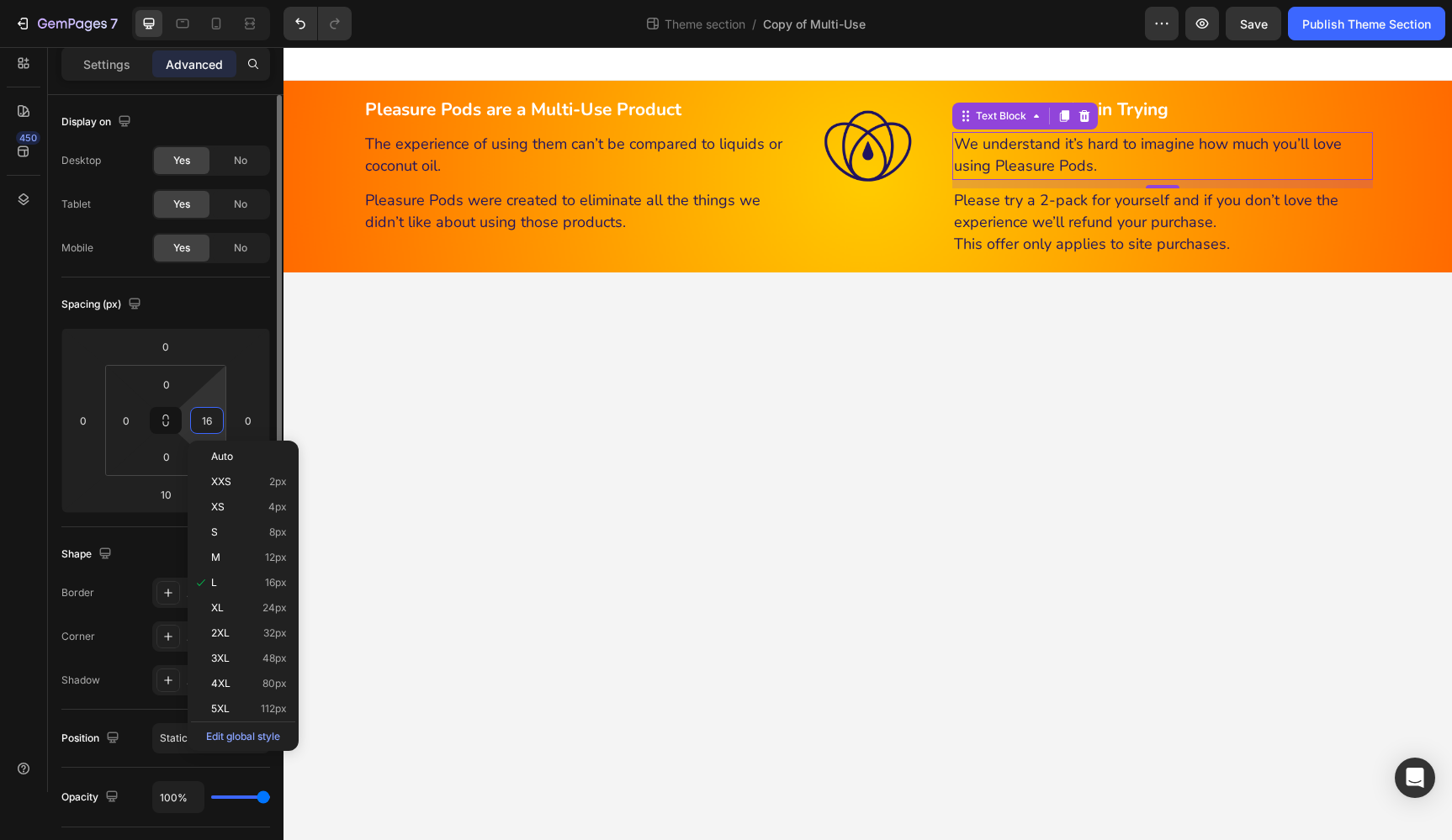
click at [208, 420] on input "16" at bounding box center [206, 420] width 25 height 25
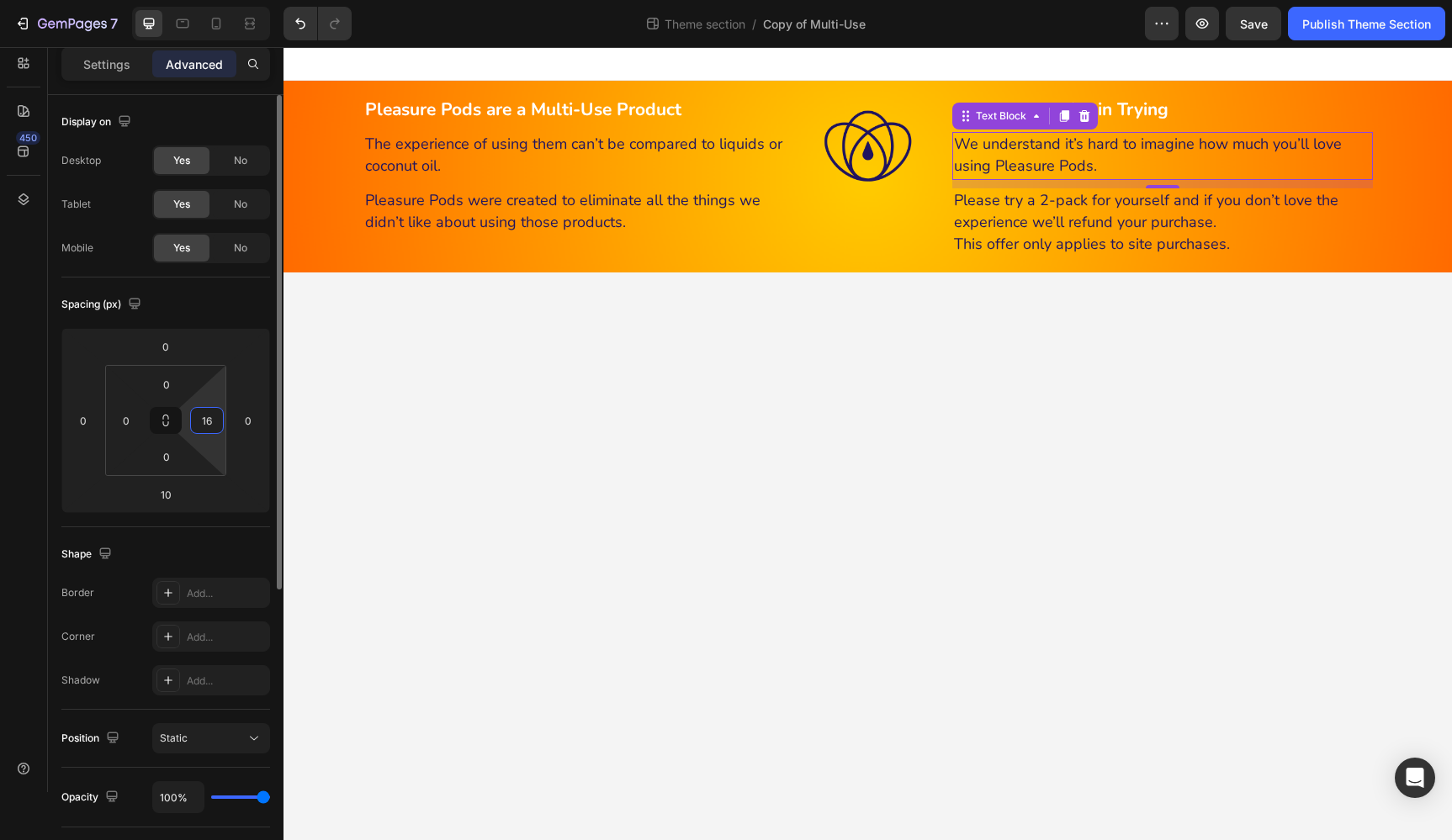
click at [208, 420] on input "16" at bounding box center [206, 420] width 25 height 25
type input "0"
click at [125, 419] on input "0" at bounding box center [125, 420] width 25 height 25
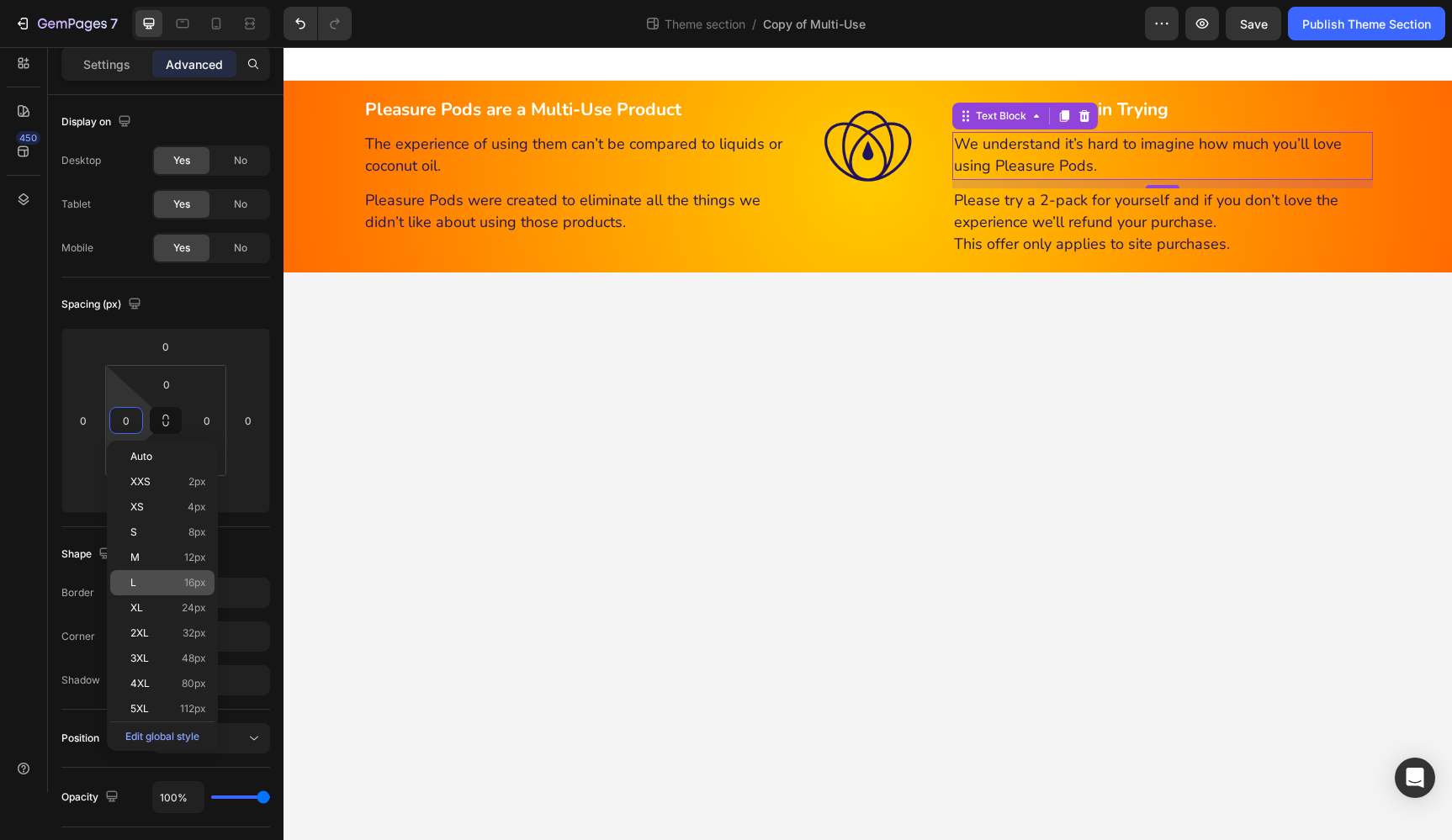
click at [200, 587] on span "16px" at bounding box center [195, 583] width 22 height 12
type input "16"
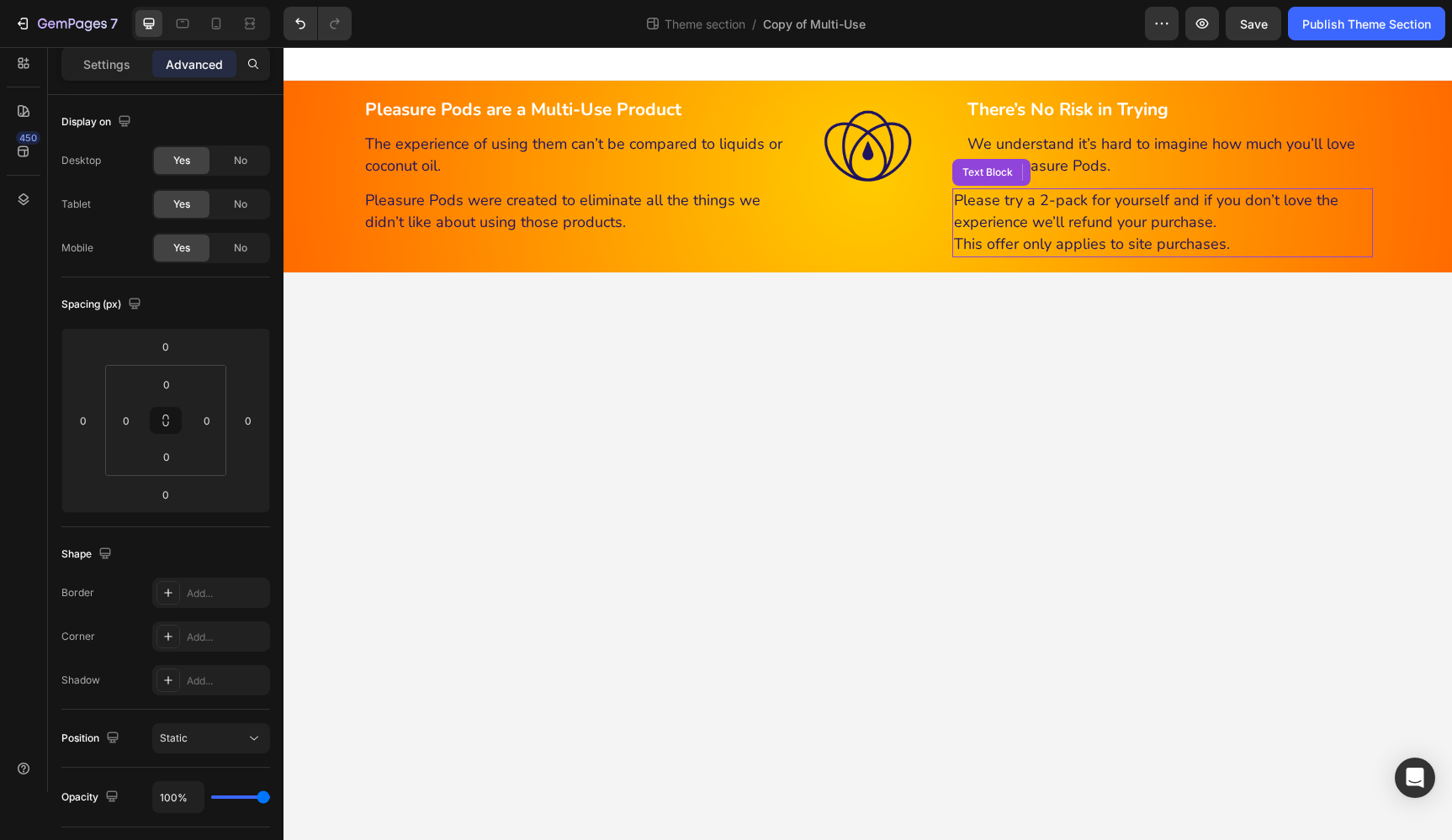
click at [1017, 205] on span "Please try a 2-pack for yourself and if you don’t love the experience we’ll ref…" at bounding box center [1147, 211] width 385 height 42
click at [130, 422] on input "0" at bounding box center [125, 420] width 25 height 25
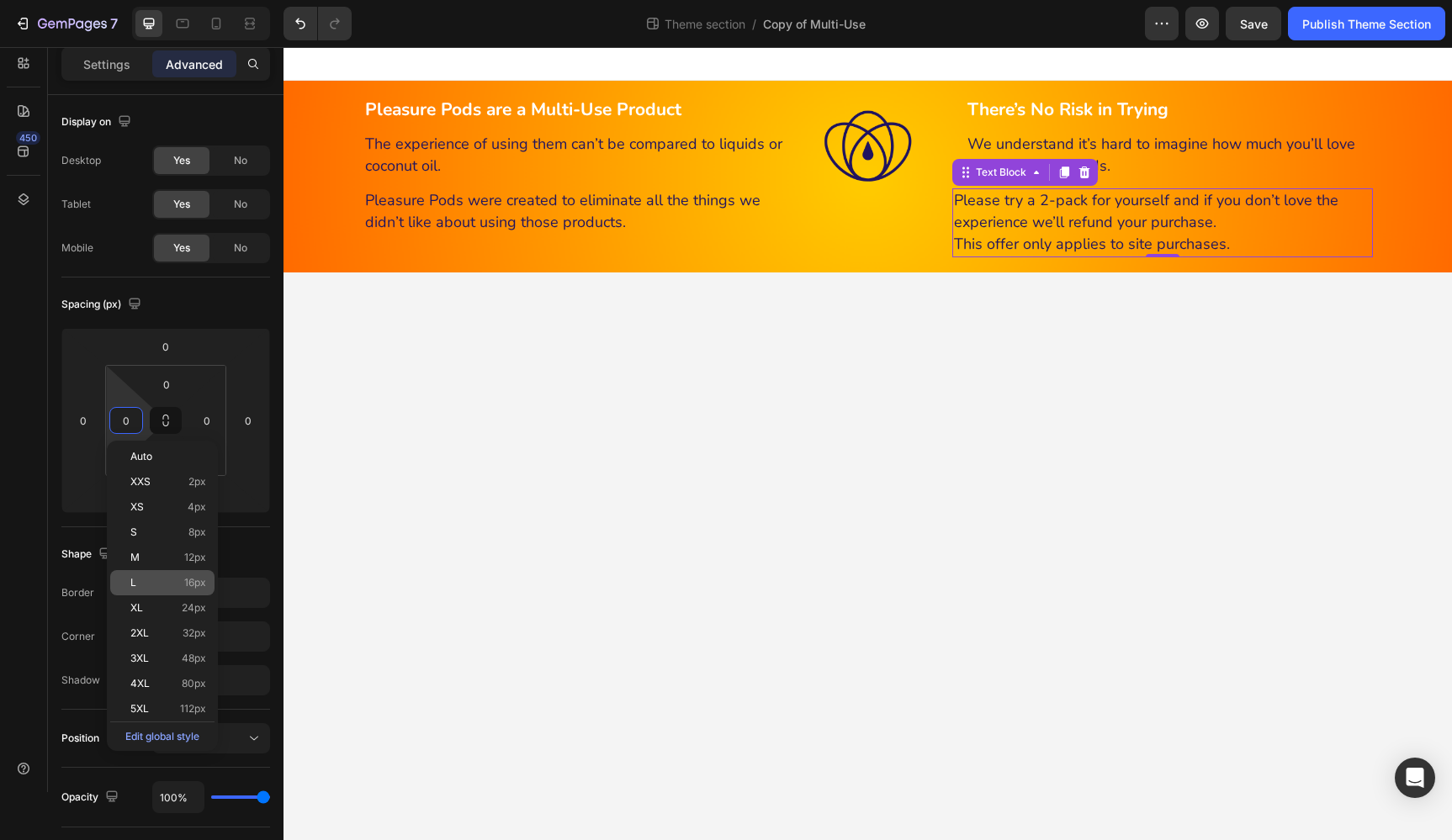
click at [184, 584] on span "16px" at bounding box center [195, 583] width 22 height 12
type input "16"
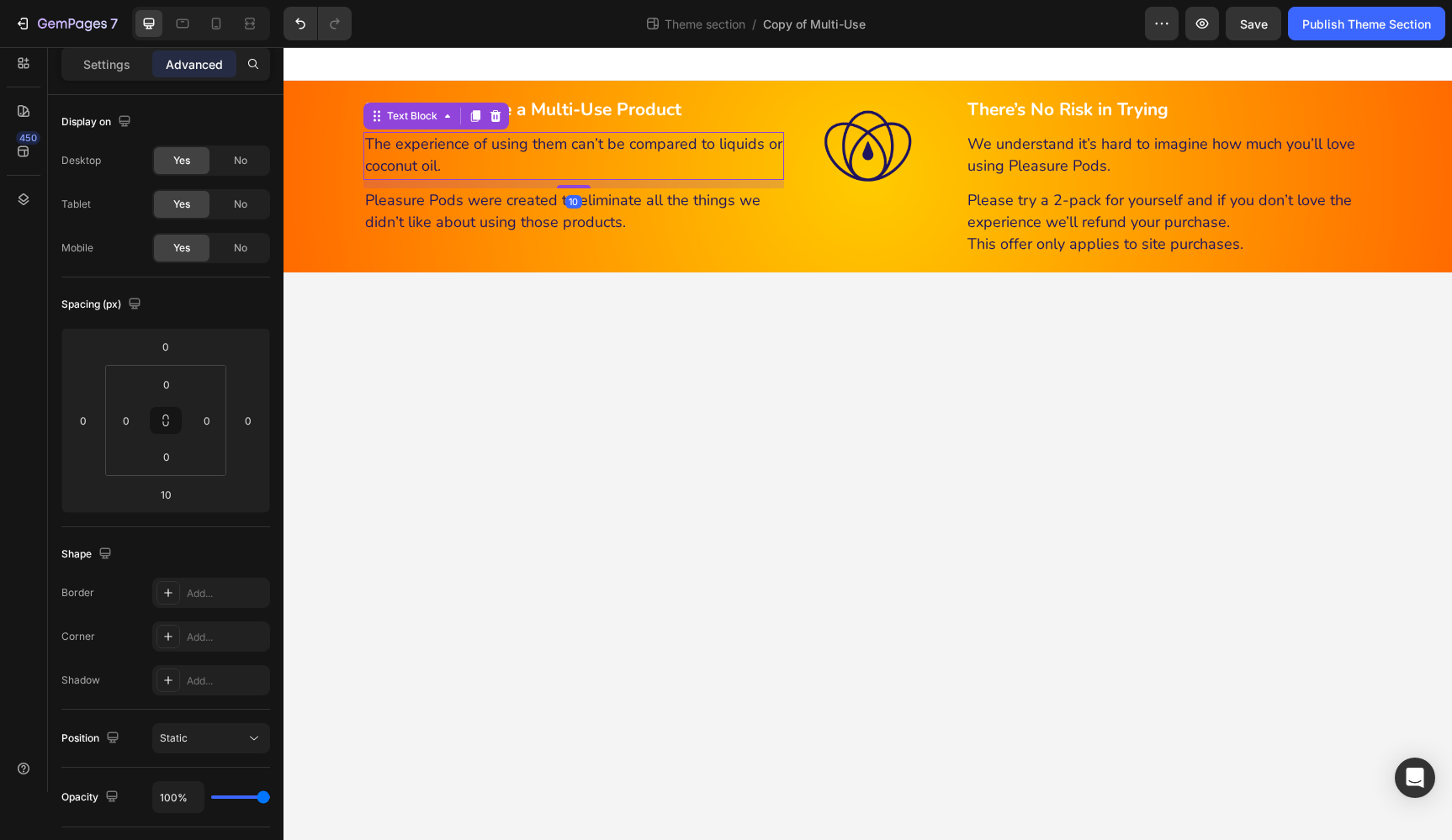
click at [722, 152] on span "The experience of using them can’t be compared to liquids or coconut oil." at bounding box center [573, 155] width 418 height 42
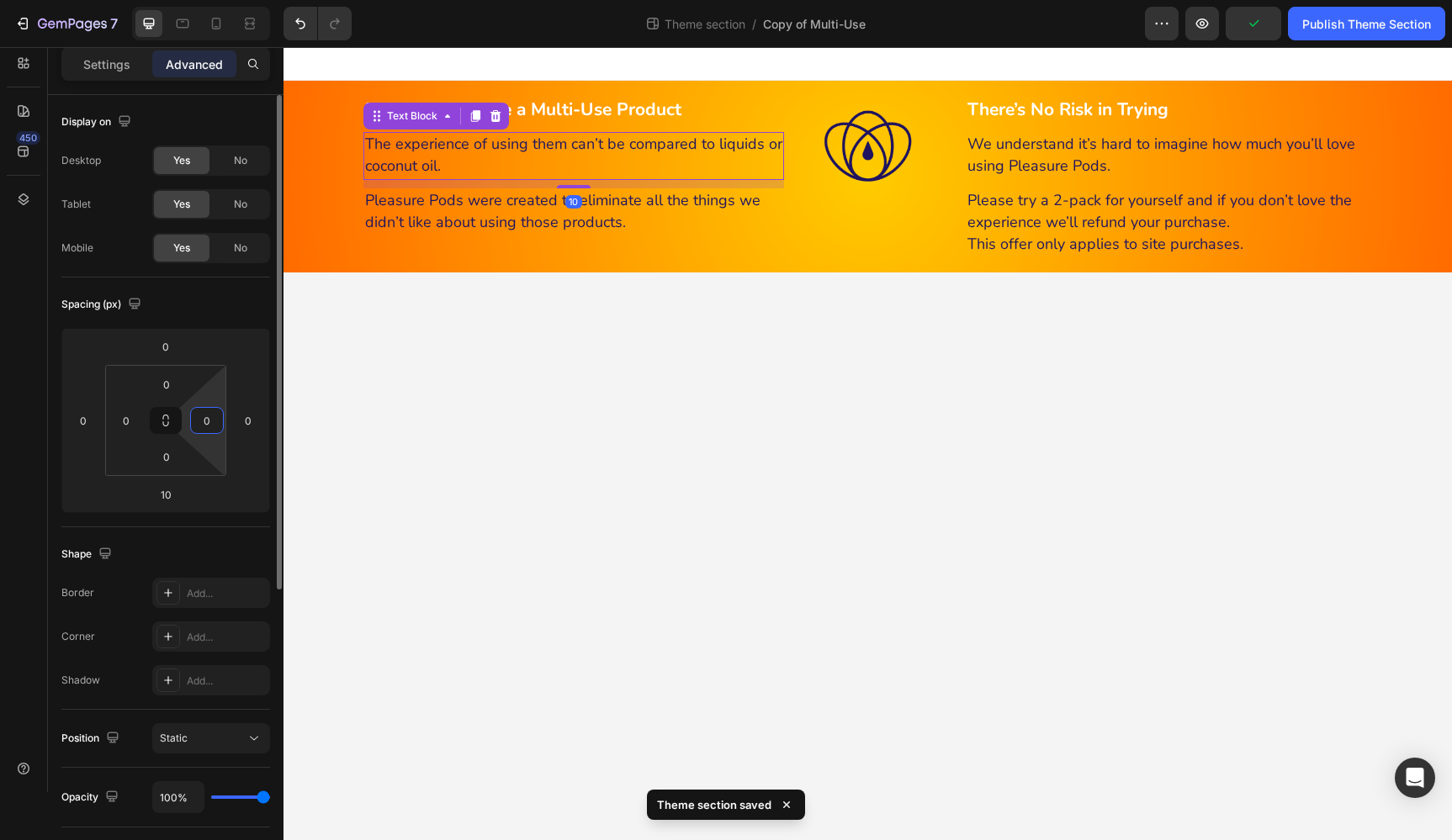
click at [207, 425] on input "0" at bounding box center [206, 420] width 25 height 25
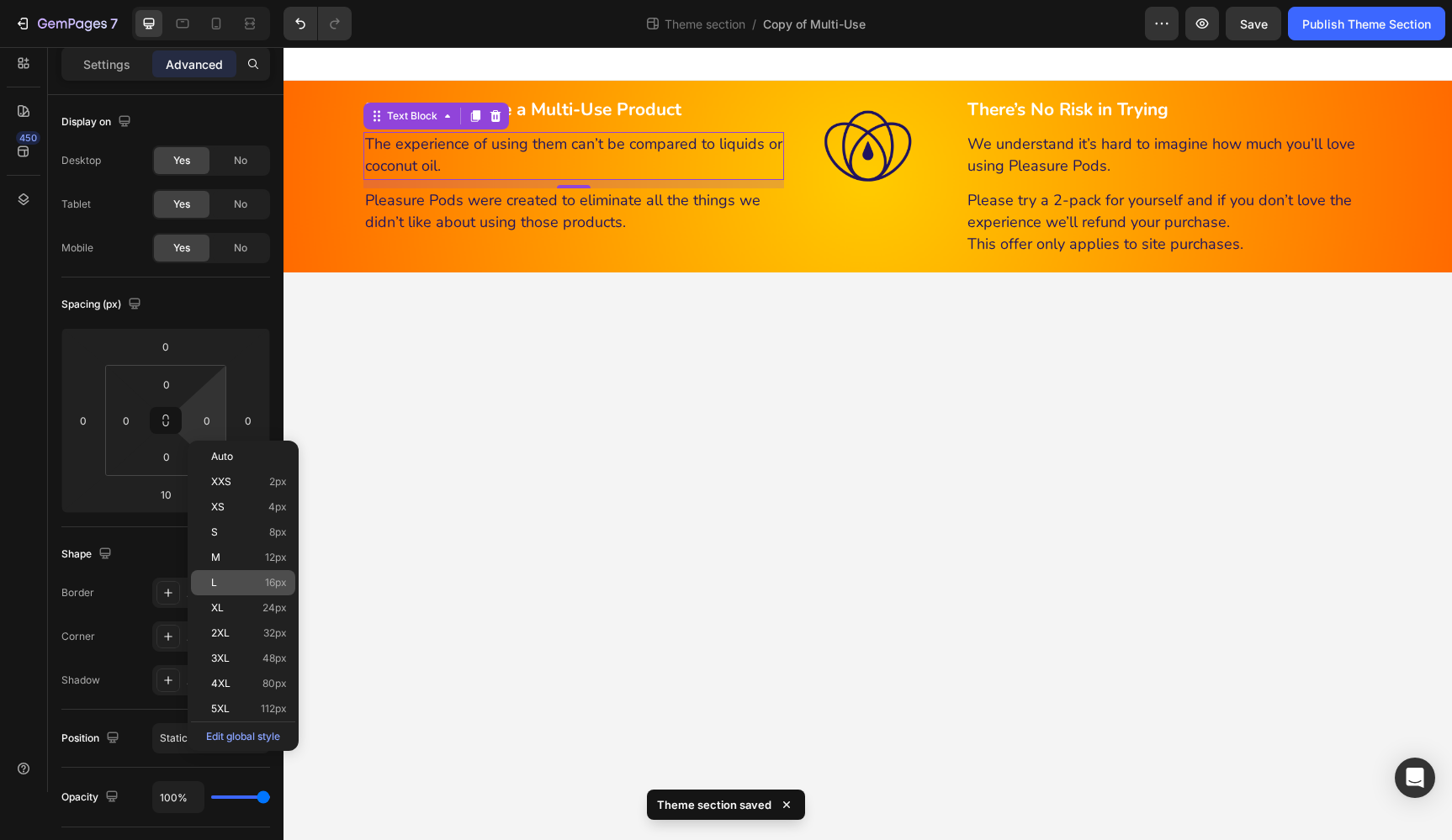
click at [282, 585] on span "16px" at bounding box center [276, 583] width 22 height 12
type input "16"
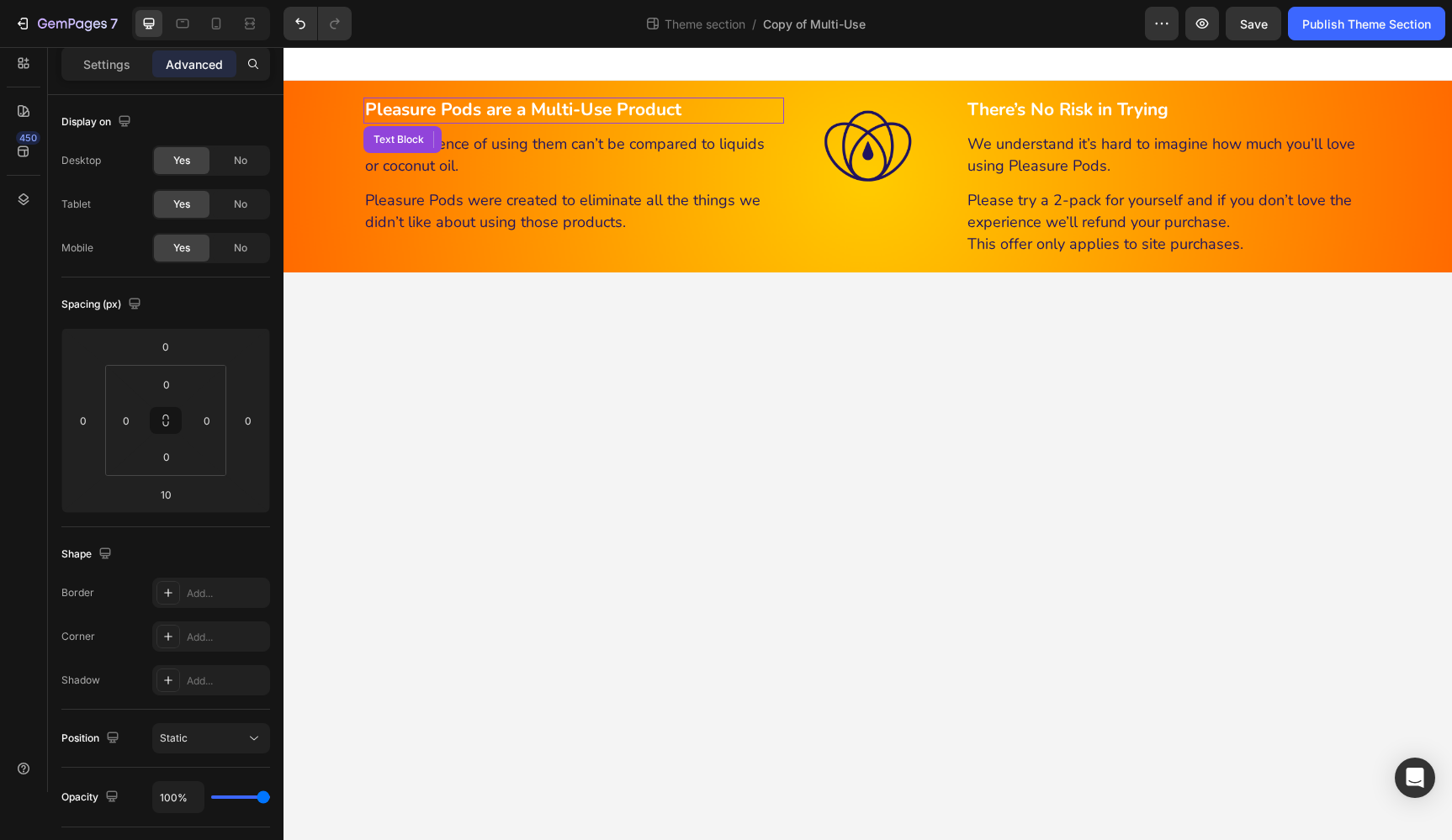
click at [730, 110] on p "Pleasure Pods are a Multi-Use Product" at bounding box center [573, 110] width 418 height 23
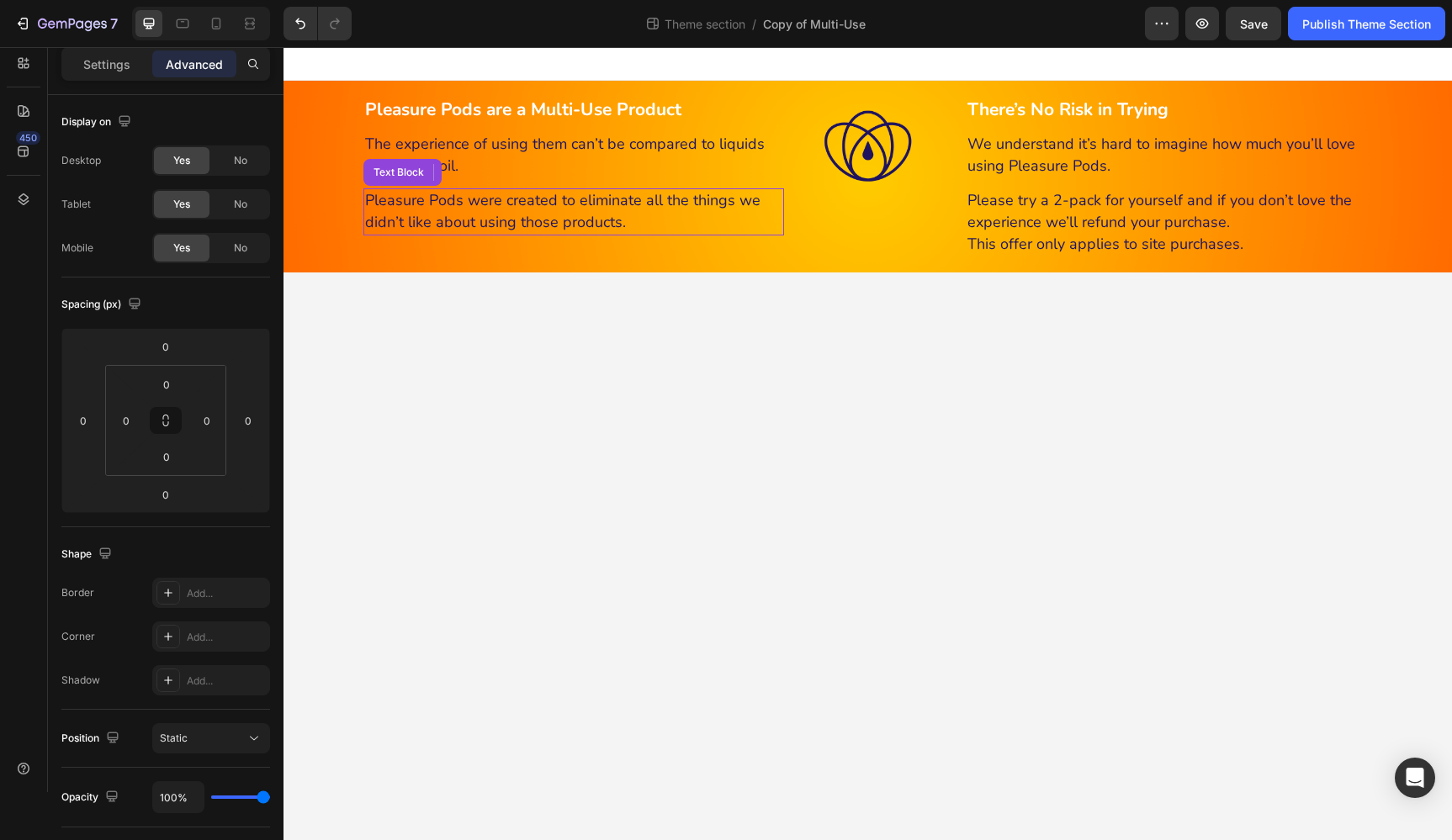
click at [746, 202] on span "Pleasure Pods were created to eliminate all the things we didn’t like about usi…" at bounding box center [562, 211] width 396 height 42
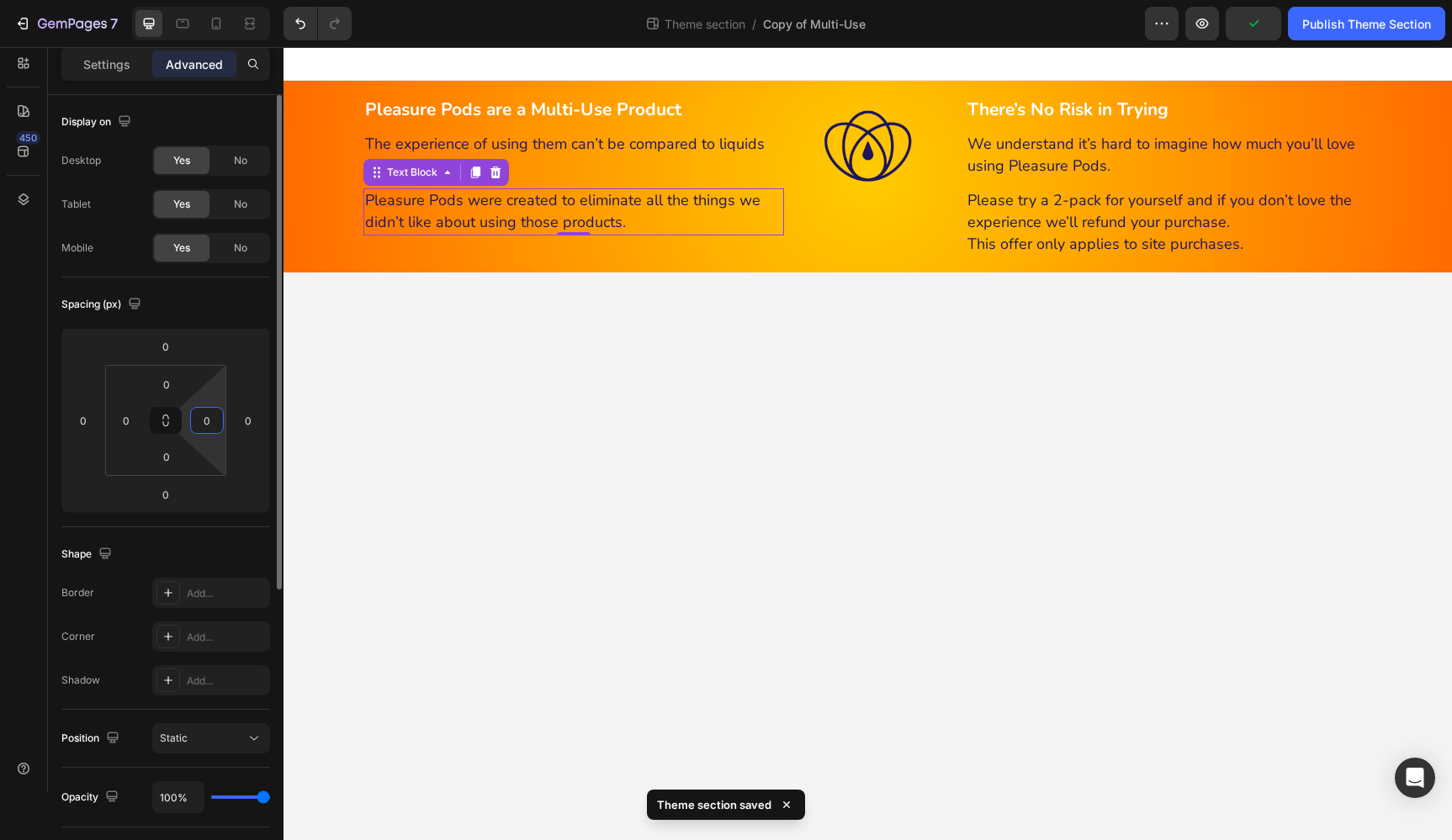
click at [207, 418] on input "0" at bounding box center [206, 420] width 25 height 25
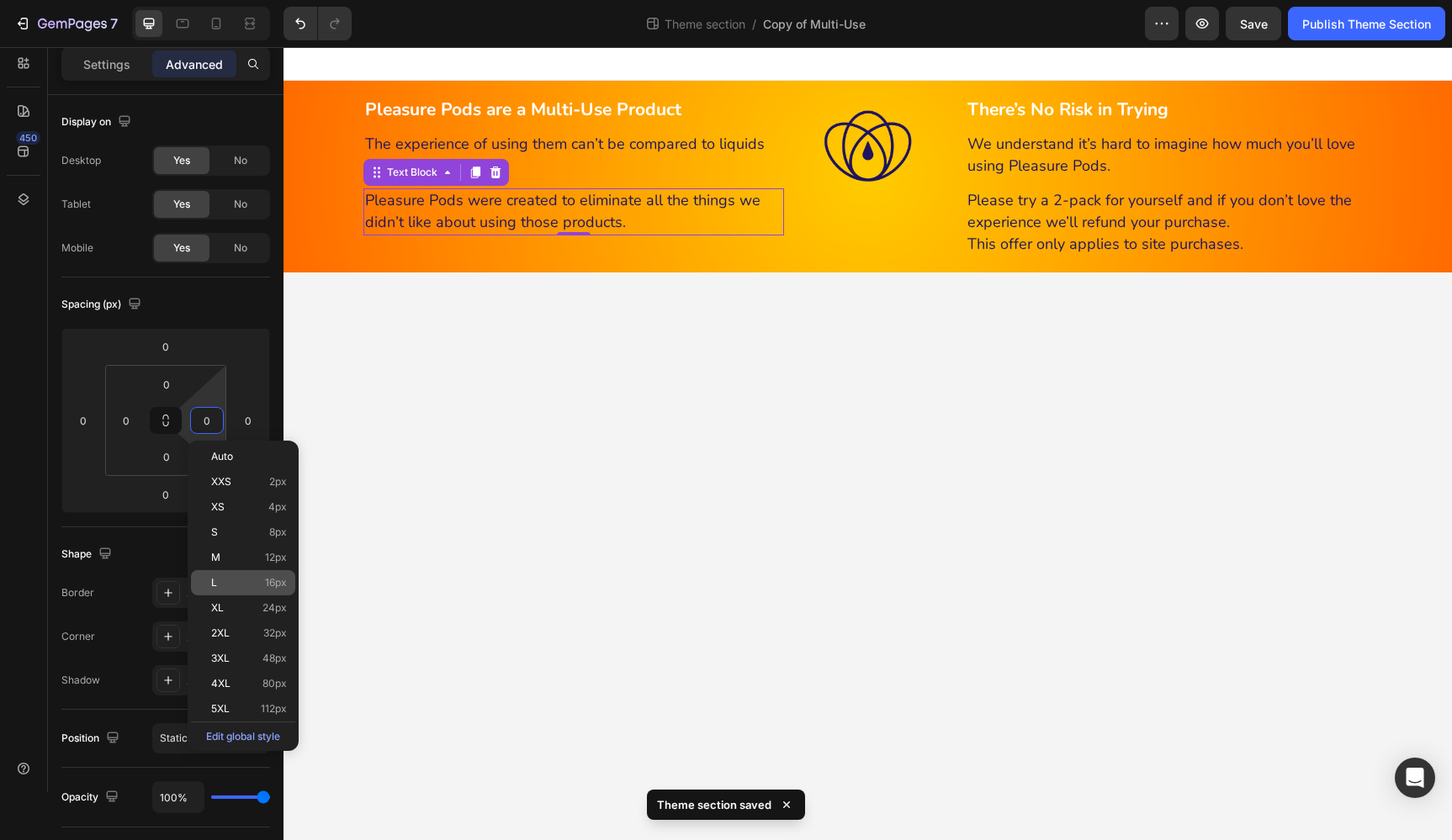
click at [275, 580] on span "16px" at bounding box center [276, 583] width 22 height 12
type input "16"
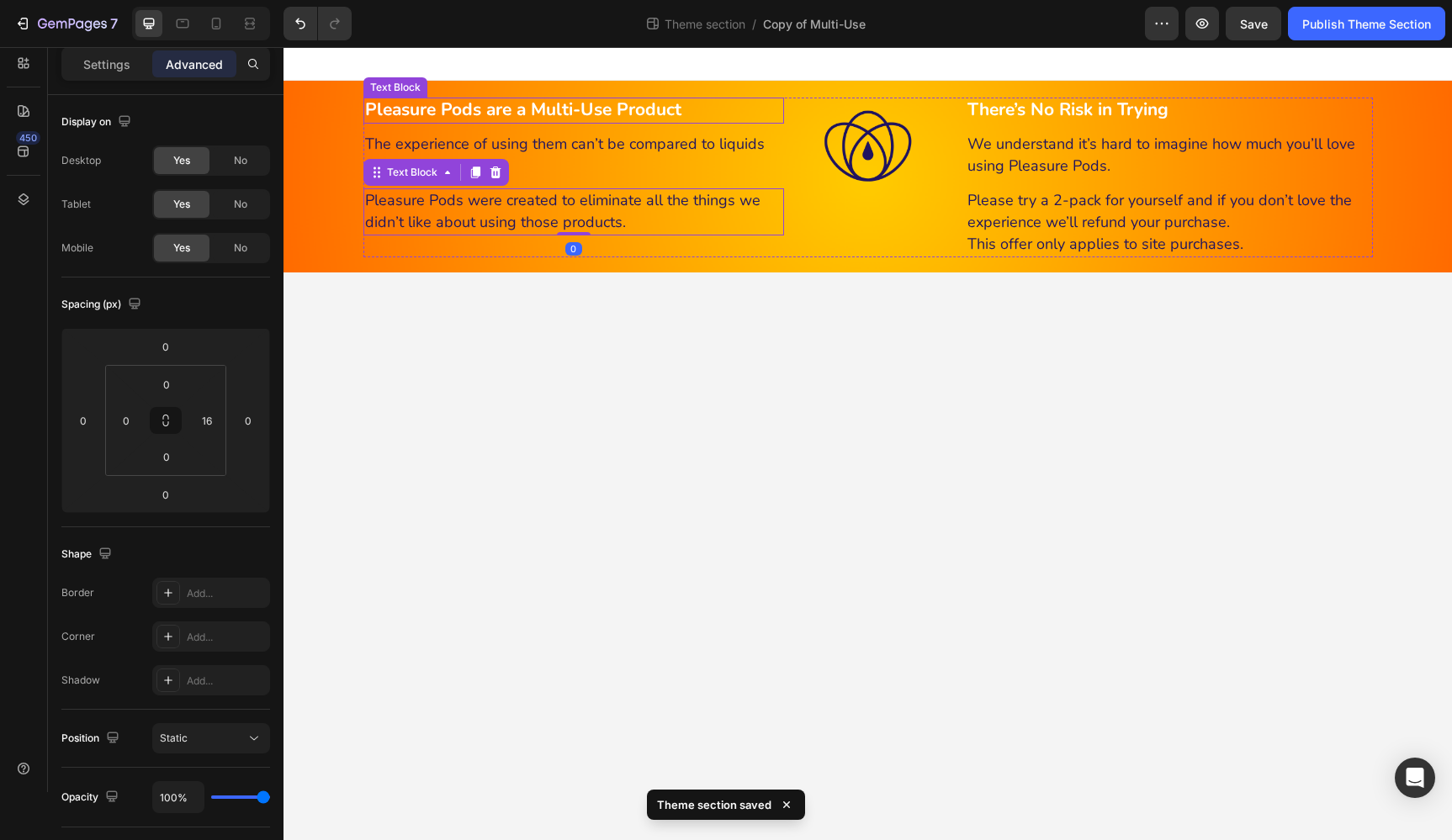
click at [700, 106] on p "Pleasure Pods are a Multi-Use Product" at bounding box center [573, 110] width 418 height 23
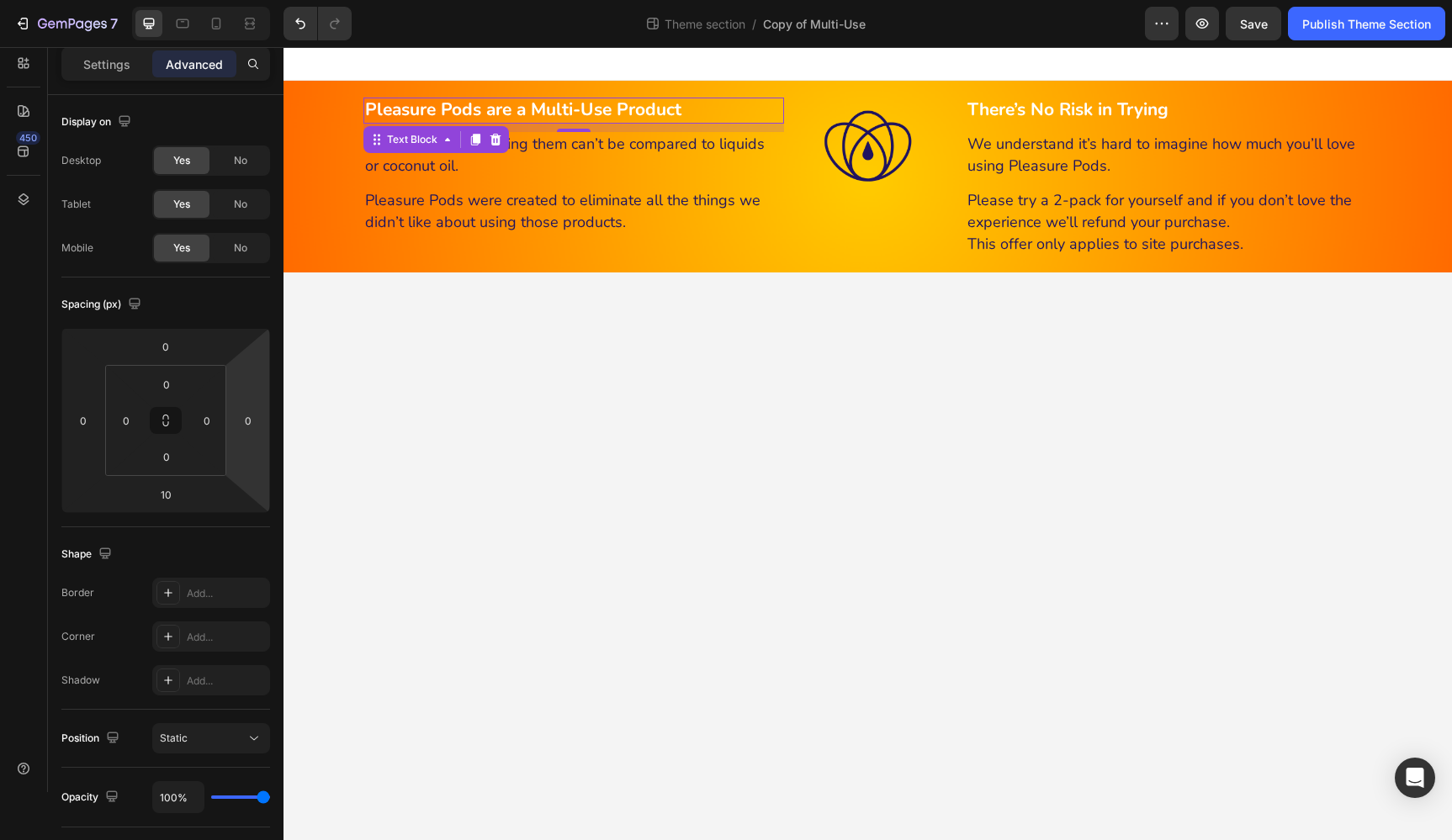
click at [575, 422] on body "Pleasure Pods are a Multi-Use Product Heading The experience of using them can’…" at bounding box center [868, 443] width 1168 height 793
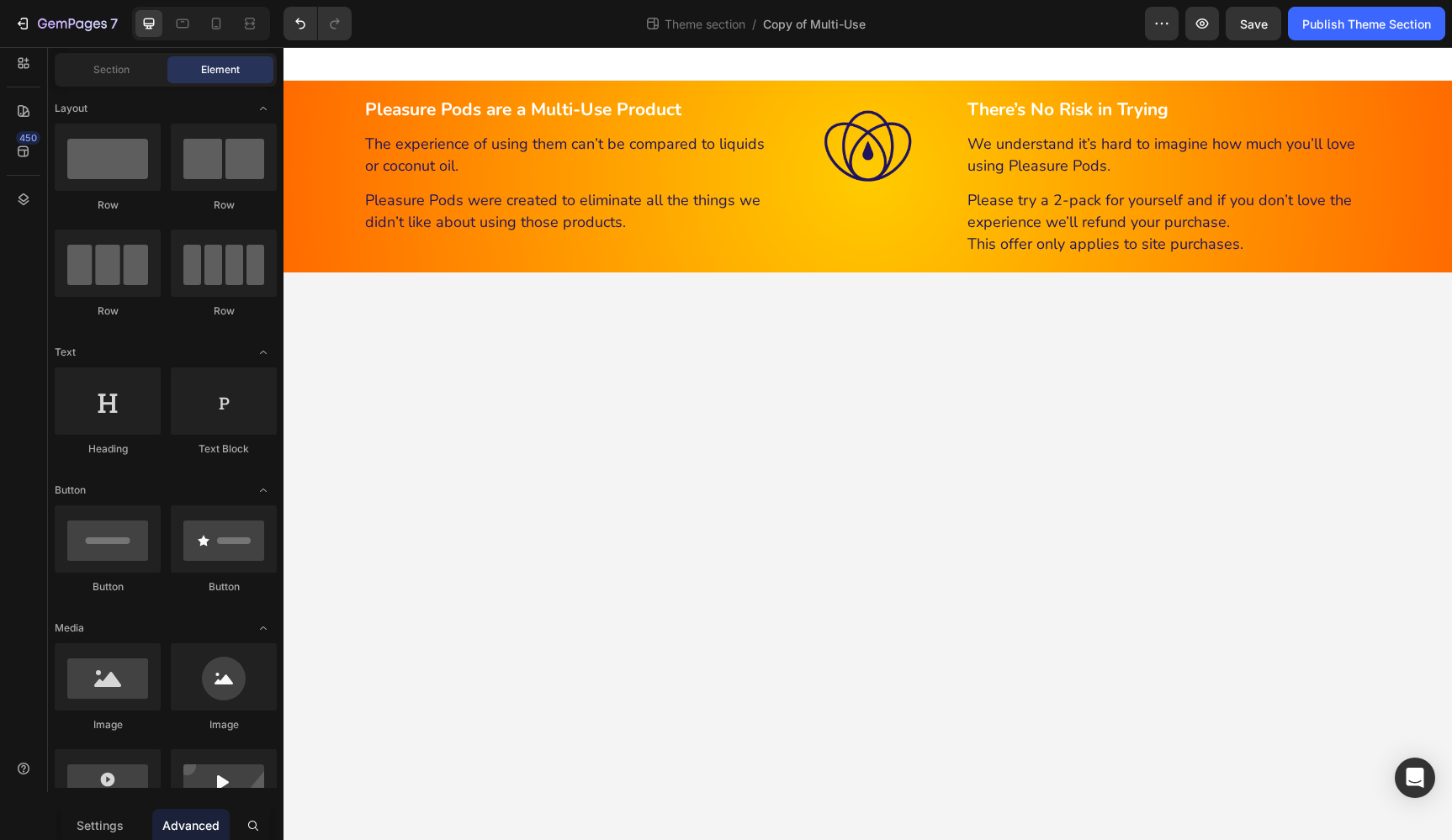
click at [841, 408] on body "Pleasure Pods are a Multi-Use Product Heading The experience of using them can’…" at bounding box center [868, 443] width 1168 height 793
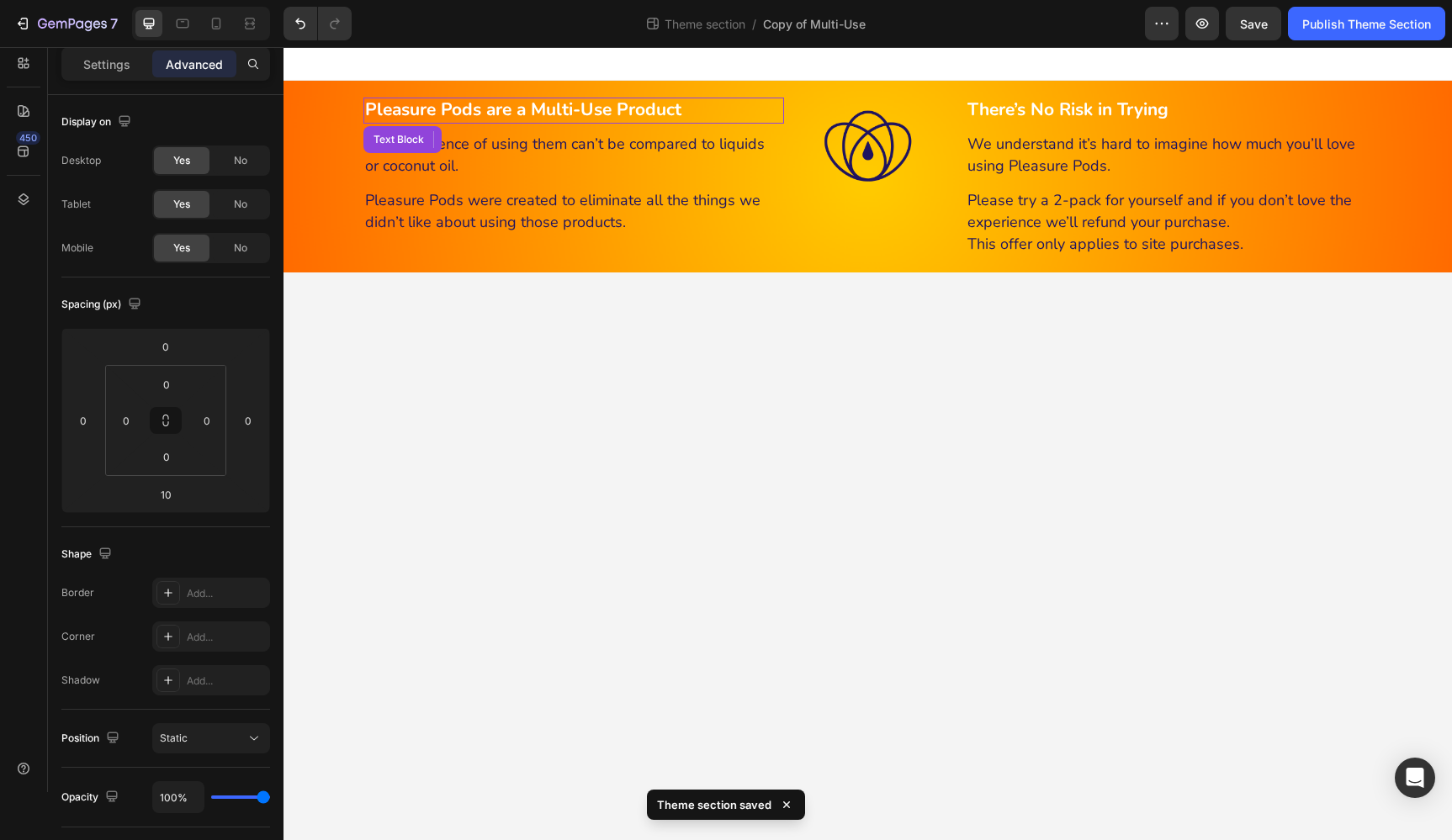
click at [642, 115] on strong "Pleasure Pods are a Multi-Use Product" at bounding box center [523, 109] width 316 height 24
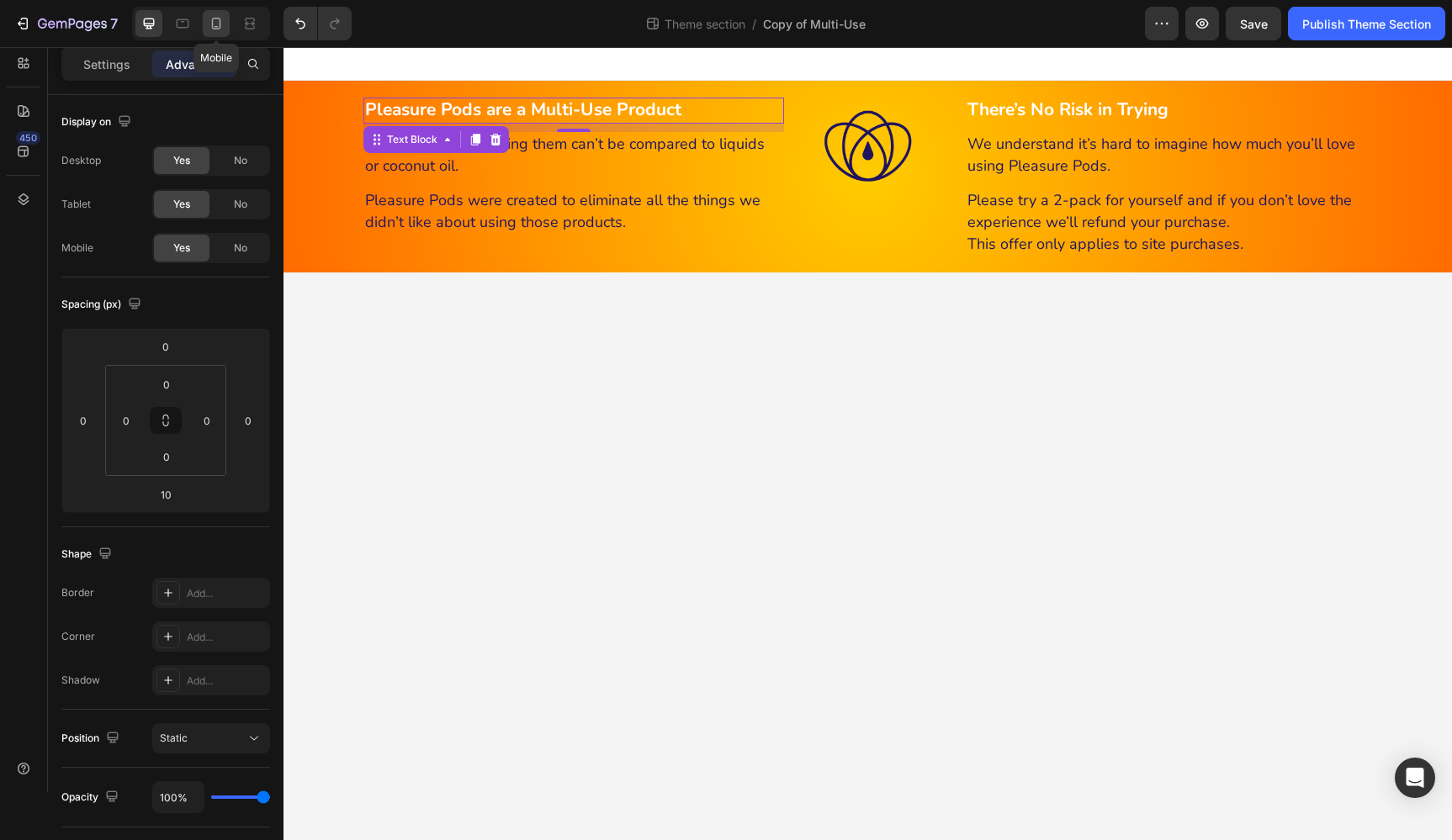
click at [214, 20] on icon at bounding box center [215, 23] width 17 height 17
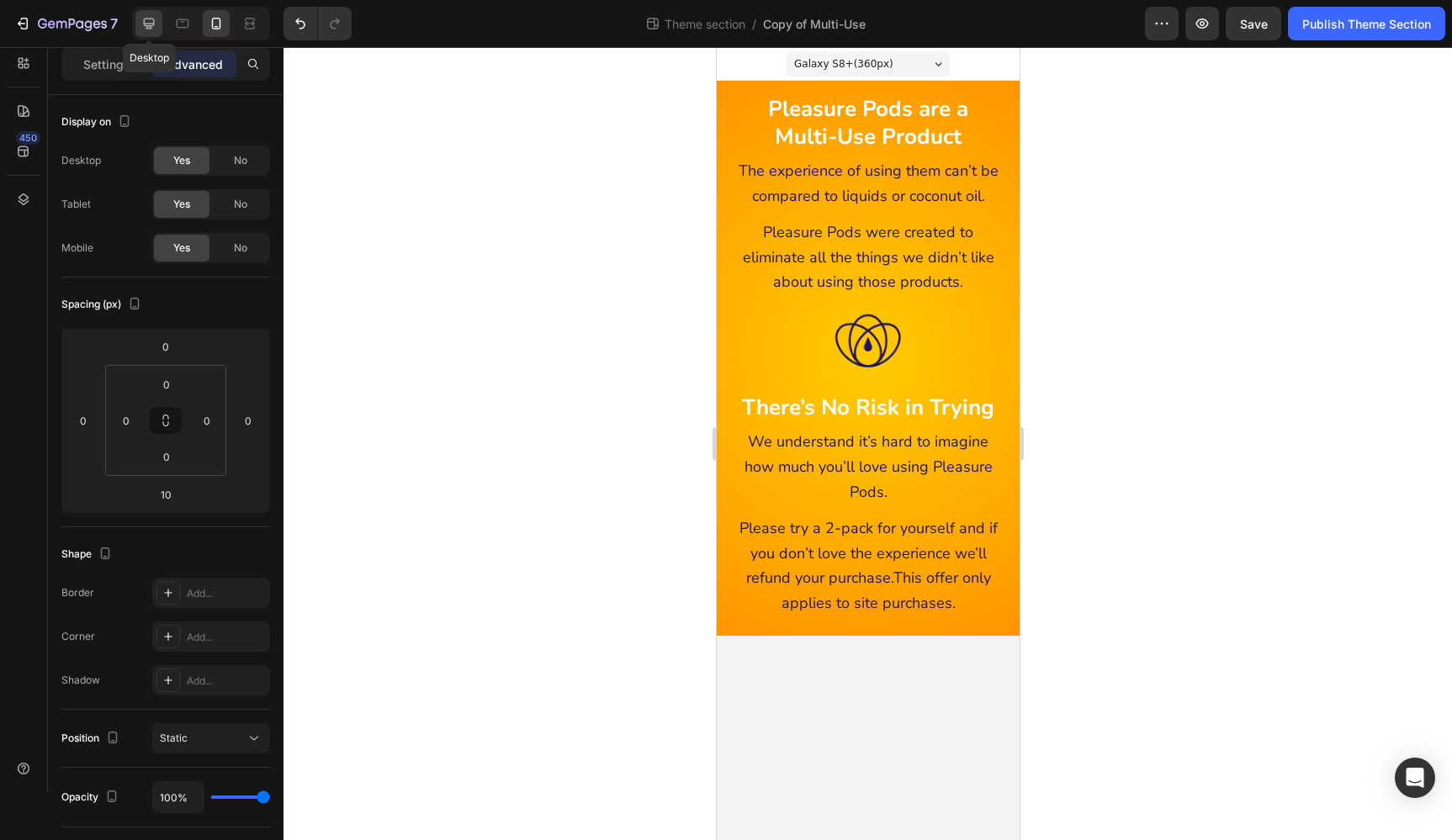
click at [151, 25] on icon at bounding box center [149, 24] width 11 height 11
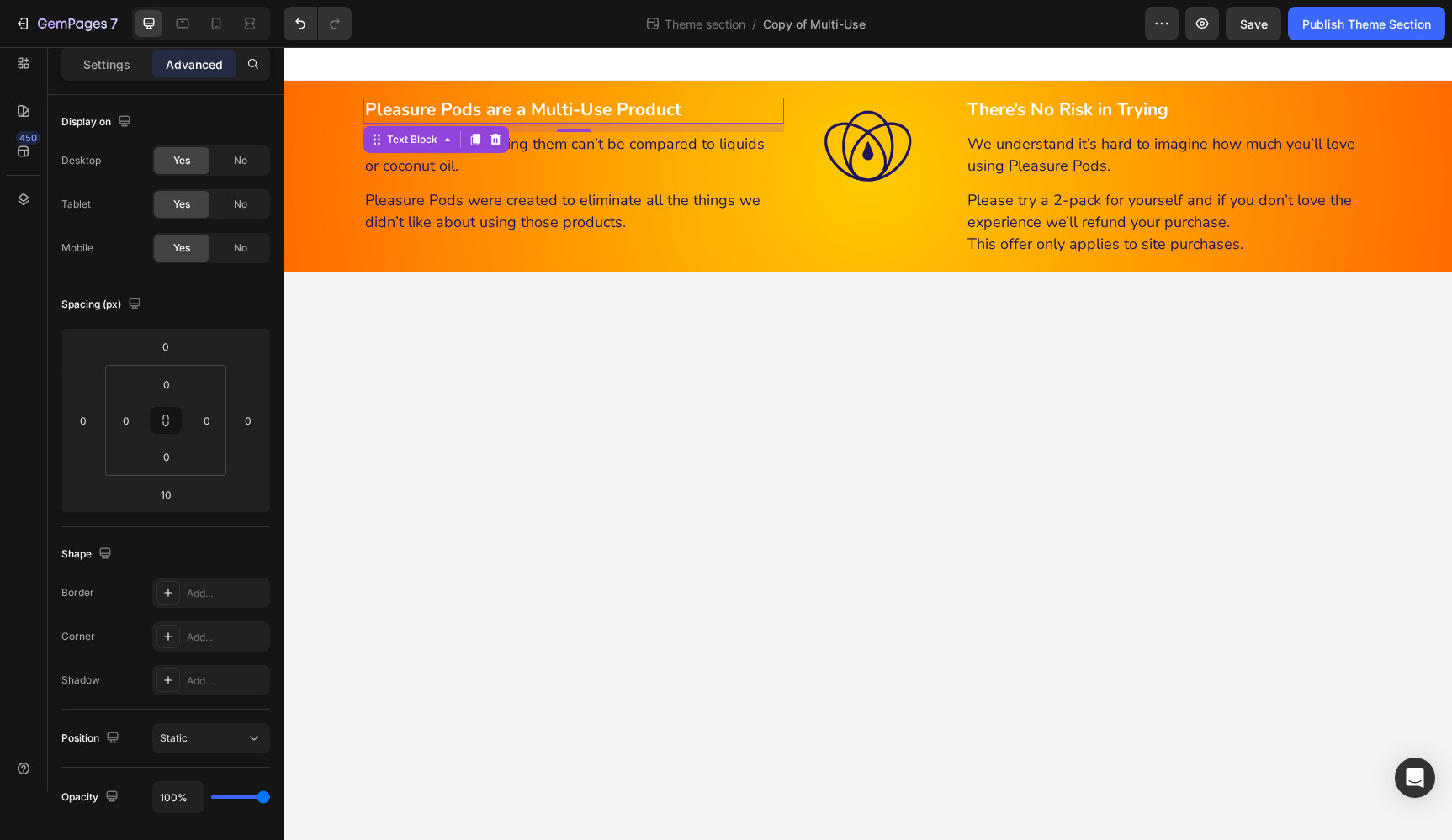
click at [666, 112] on strong "Pleasure Pods are a Multi-Use Product" at bounding box center [523, 109] width 316 height 24
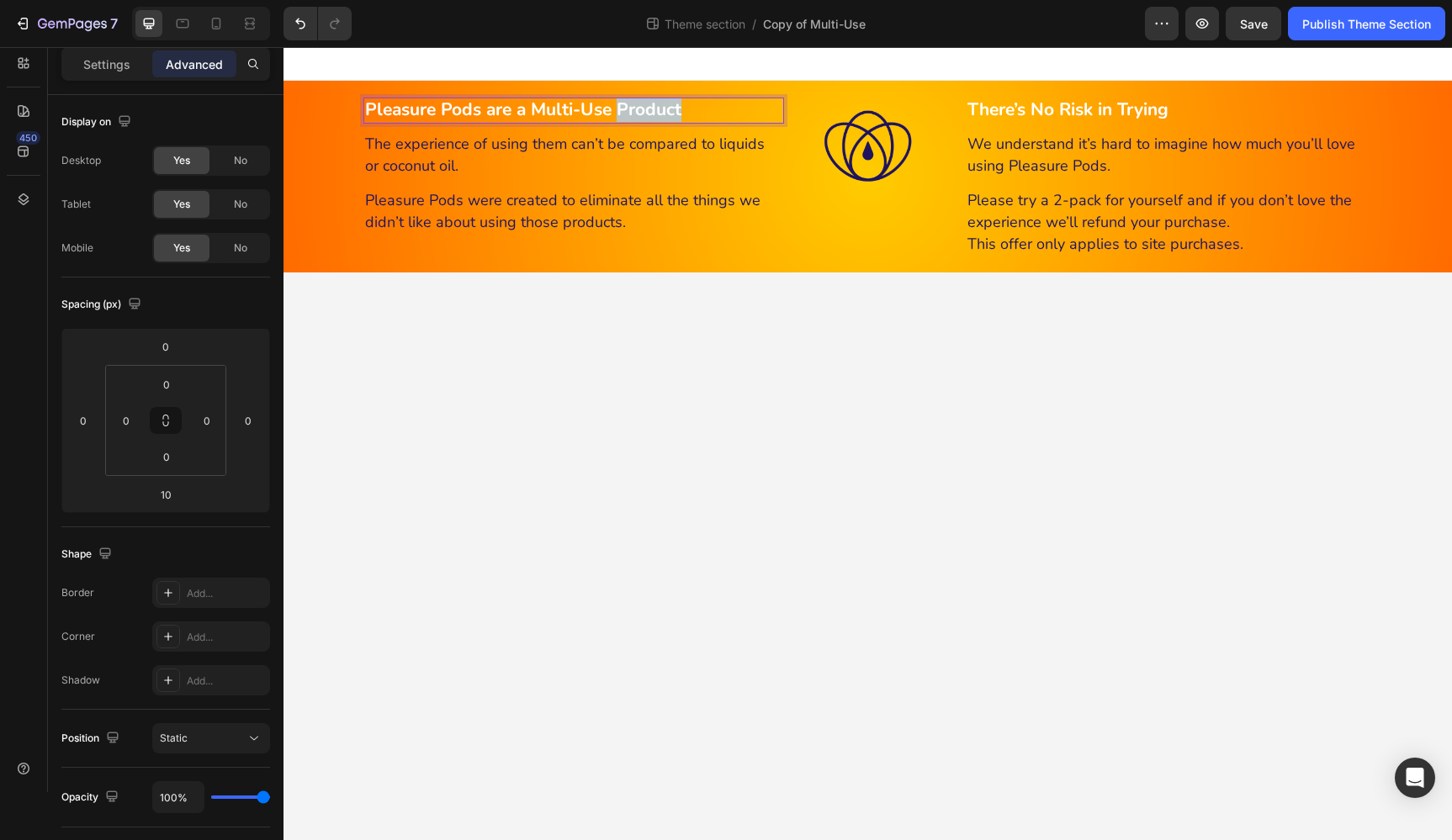
click at [665, 112] on strong "Pleasure Pods are a Multi-Use Product" at bounding box center [523, 109] width 316 height 24
click at [666, 113] on strong "Pleasure Pods are a Multi-Use Product" at bounding box center [523, 109] width 316 height 24
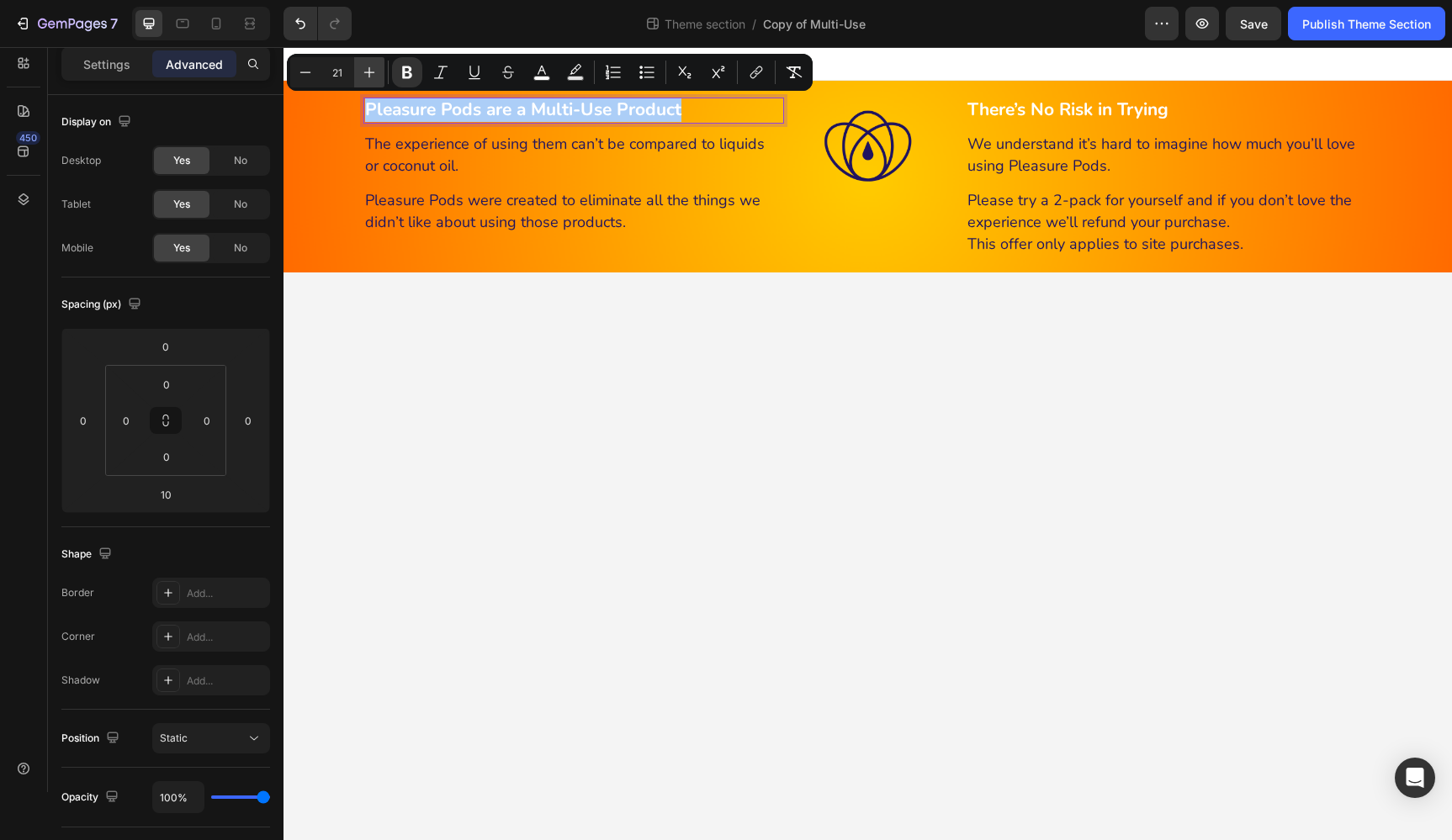
click at [364, 71] on icon "Editor contextual toolbar" at bounding box center [369, 71] width 17 height 17
click at [369, 71] on icon "Editor contextual toolbar" at bounding box center [369, 72] width 11 height 11
type input "24"
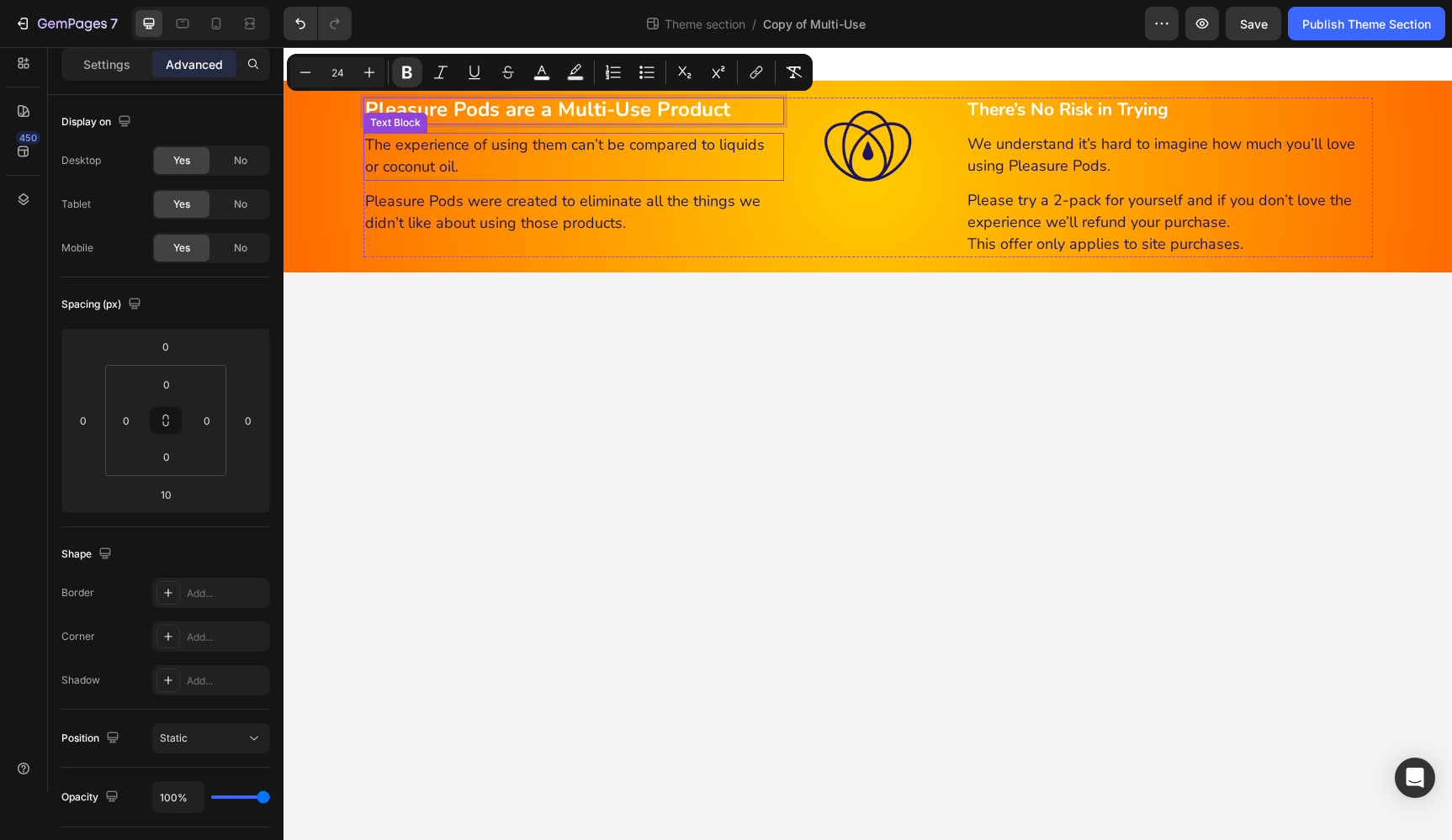
click at [676, 157] on p "The experience of using them can’t be compared to liquids or coconut oil." at bounding box center [566, 157] width 404 height 44
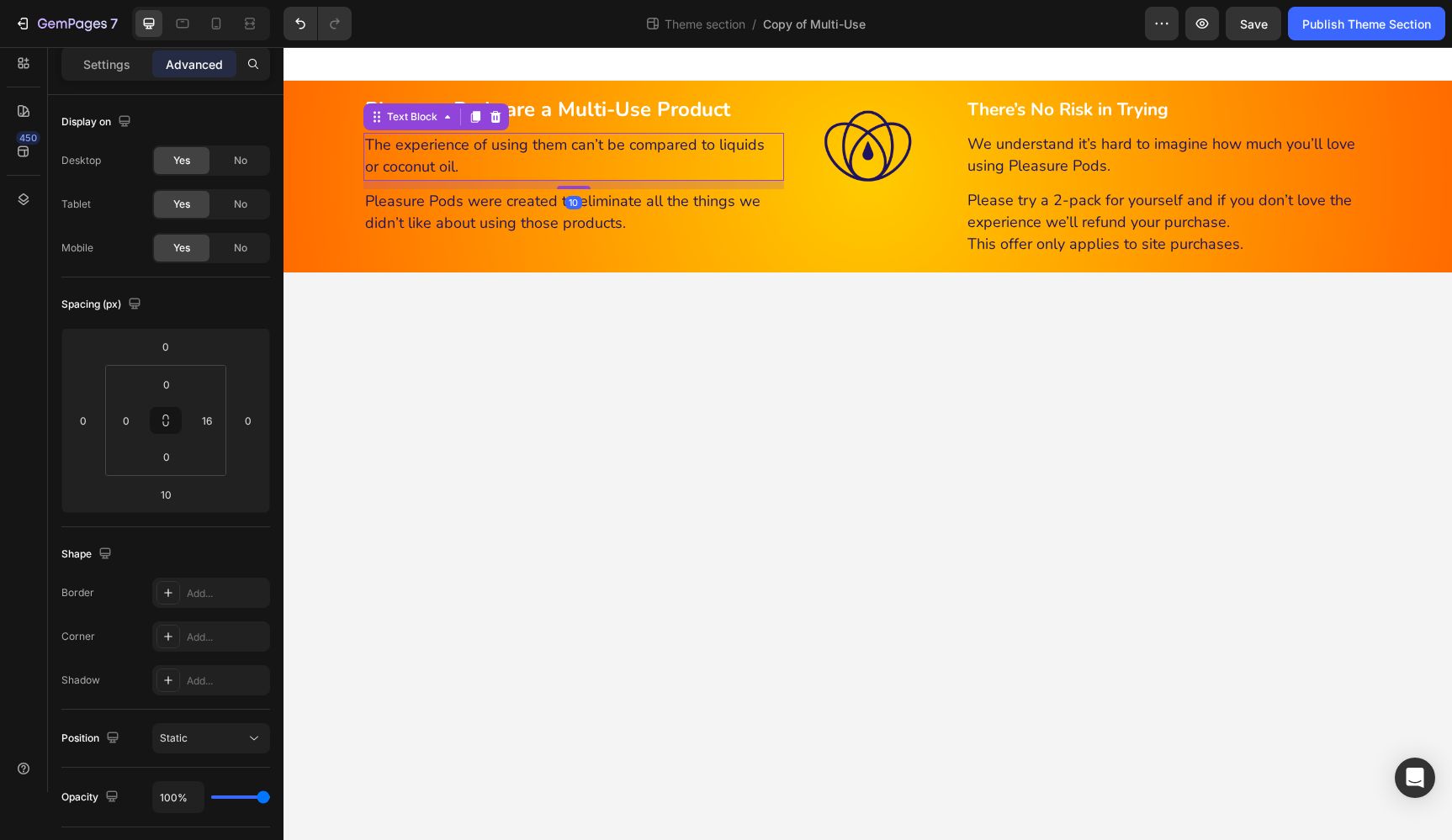
click at [676, 157] on p "The experience of using them can’t be compared to liquids or coconut oil." at bounding box center [566, 157] width 404 height 44
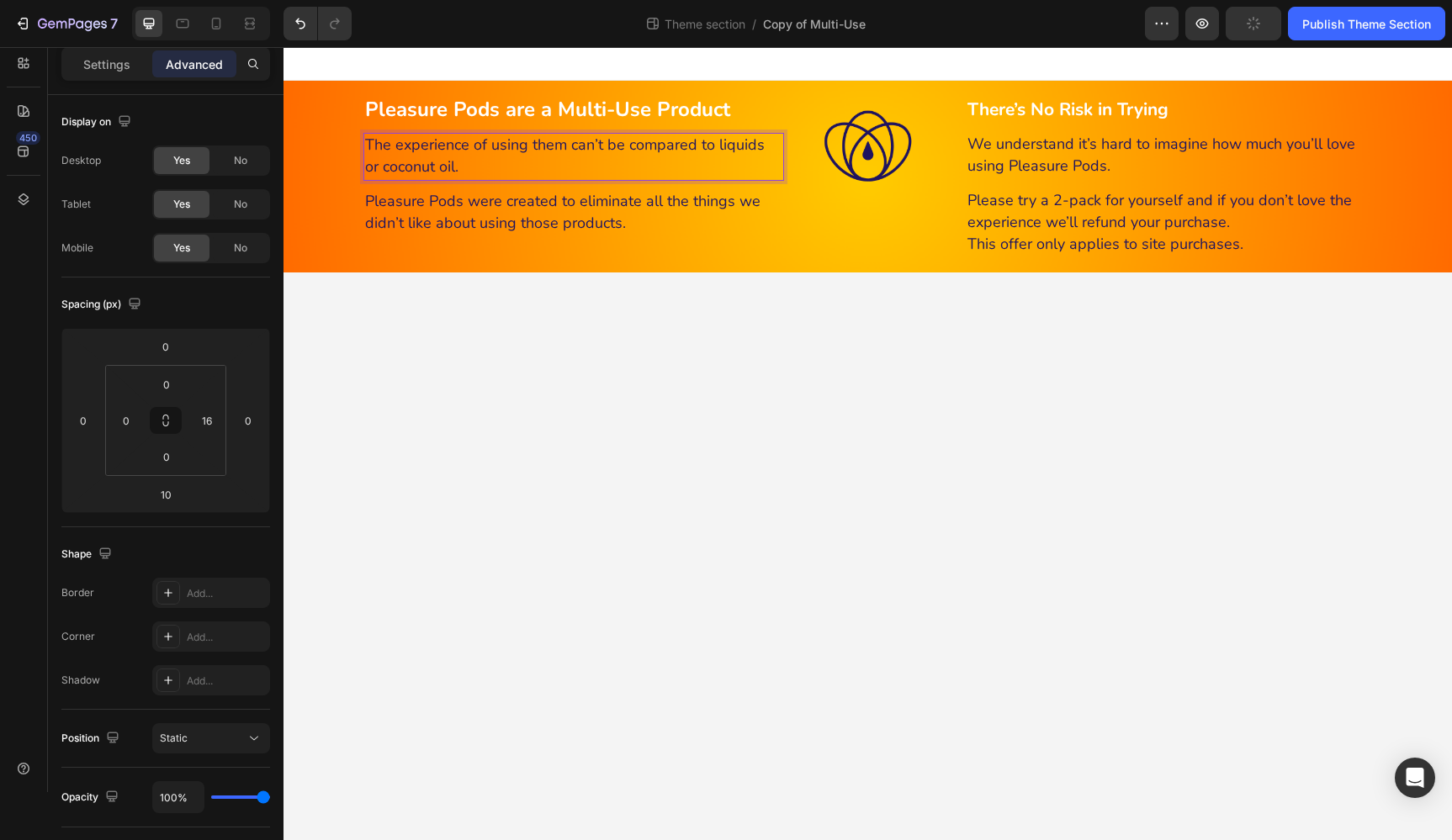
click at [676, 157] on p "The experience of using them can’t be compared to liquids or coconut oil." at bounding box center [566, 157] width 404 height 44
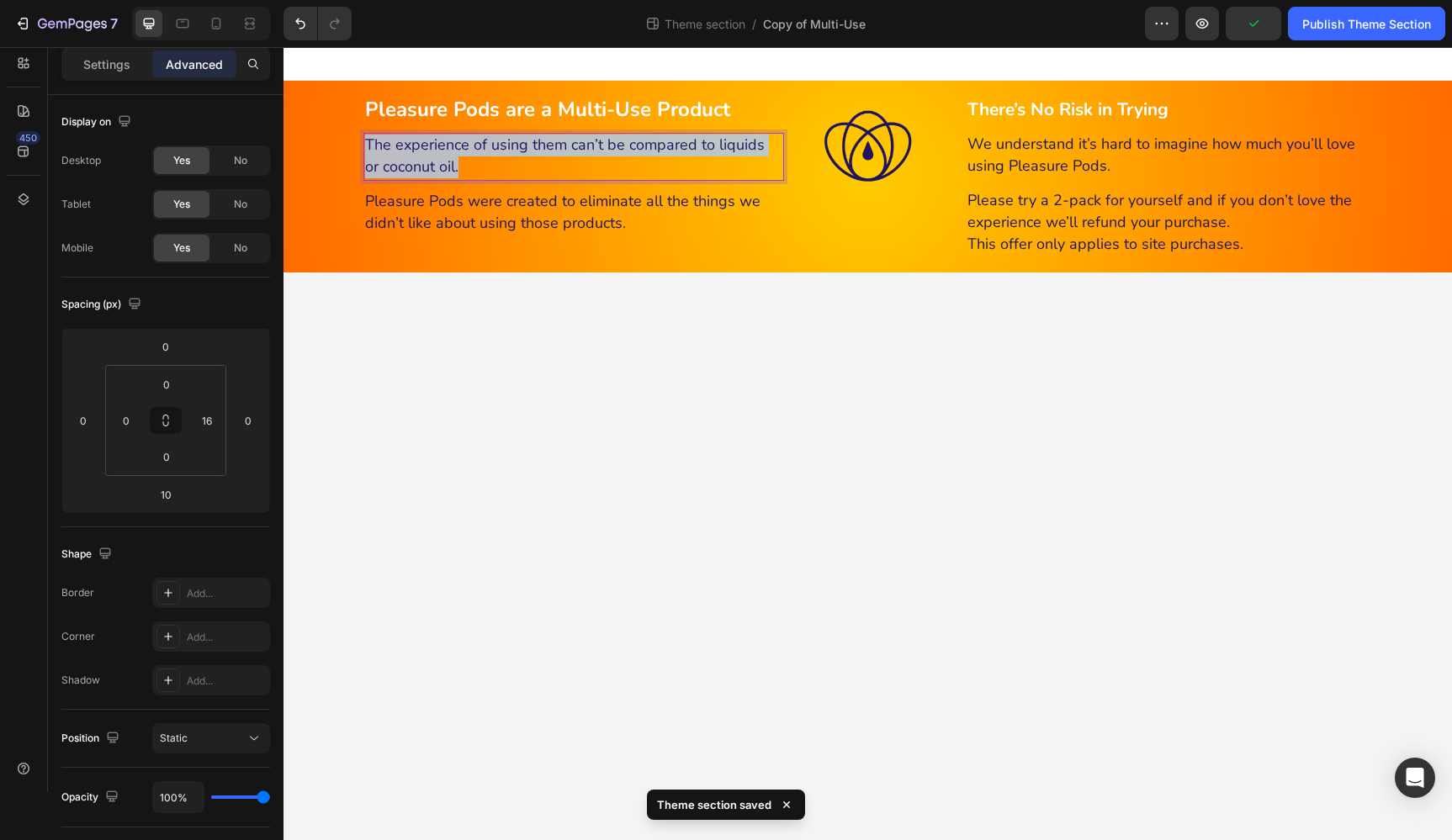
click at [676, 157] on p "The experience of using them can’t be compared to liquids or coconut oil." at bounding box center [566, 157] width 404 height 44
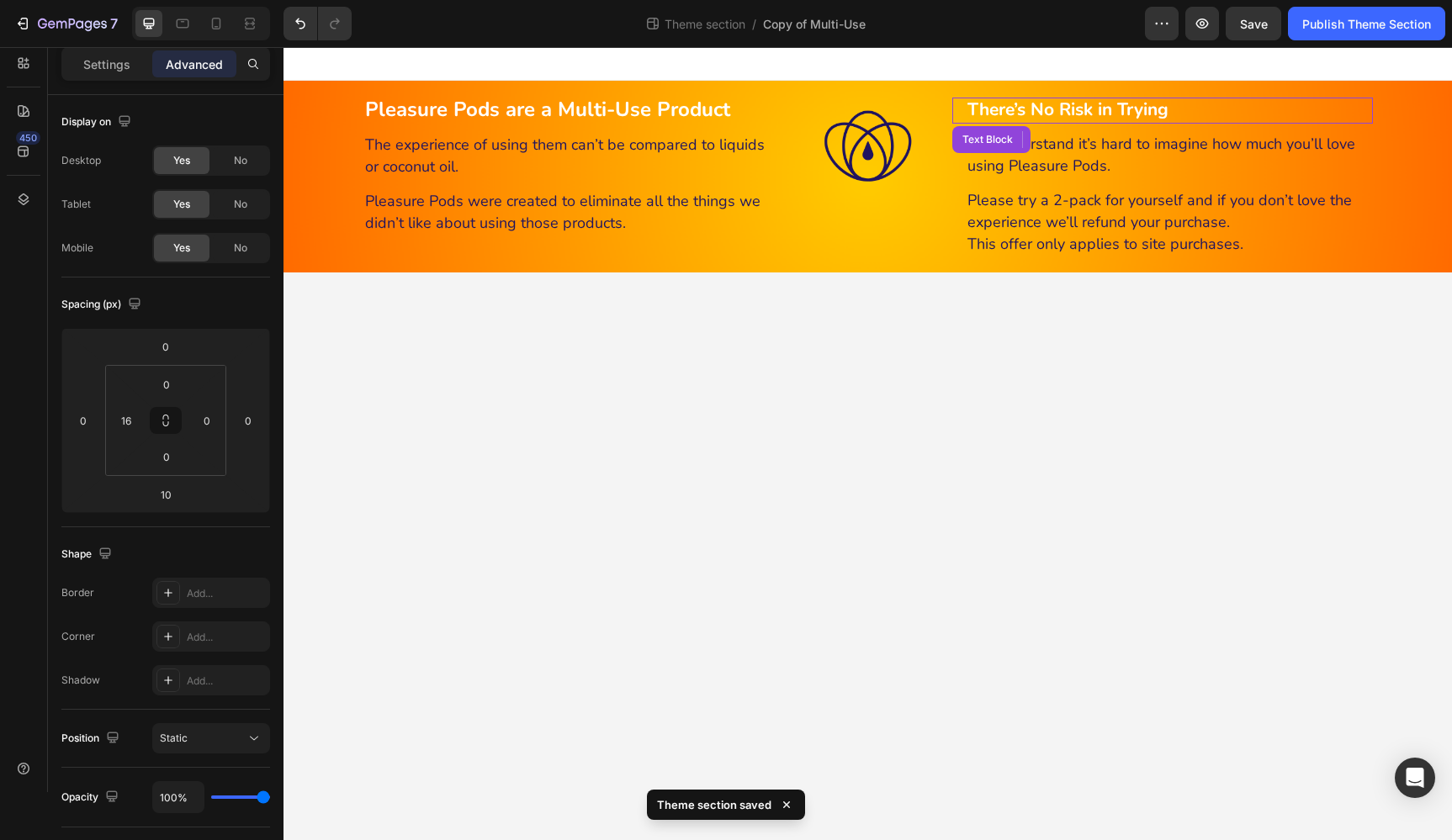
click at [1032, 113] on strong "There’s No Risk in Trying" at bounding box center [1067, 109] width 201 height 24
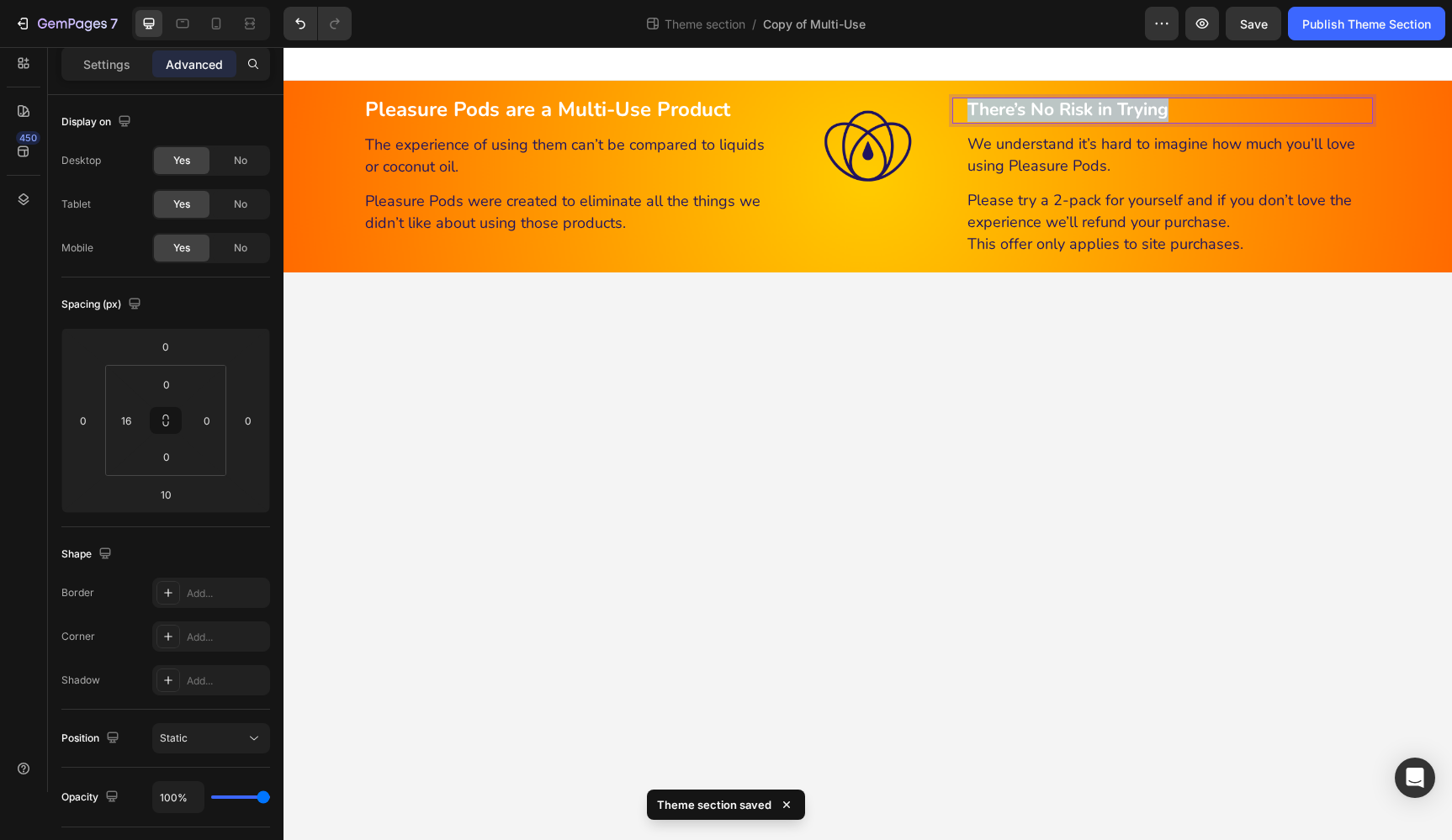
click at [1032, 113] on strong "There’s No Risk in Trying" at bounding box center [1067, 109] width 201 height 24
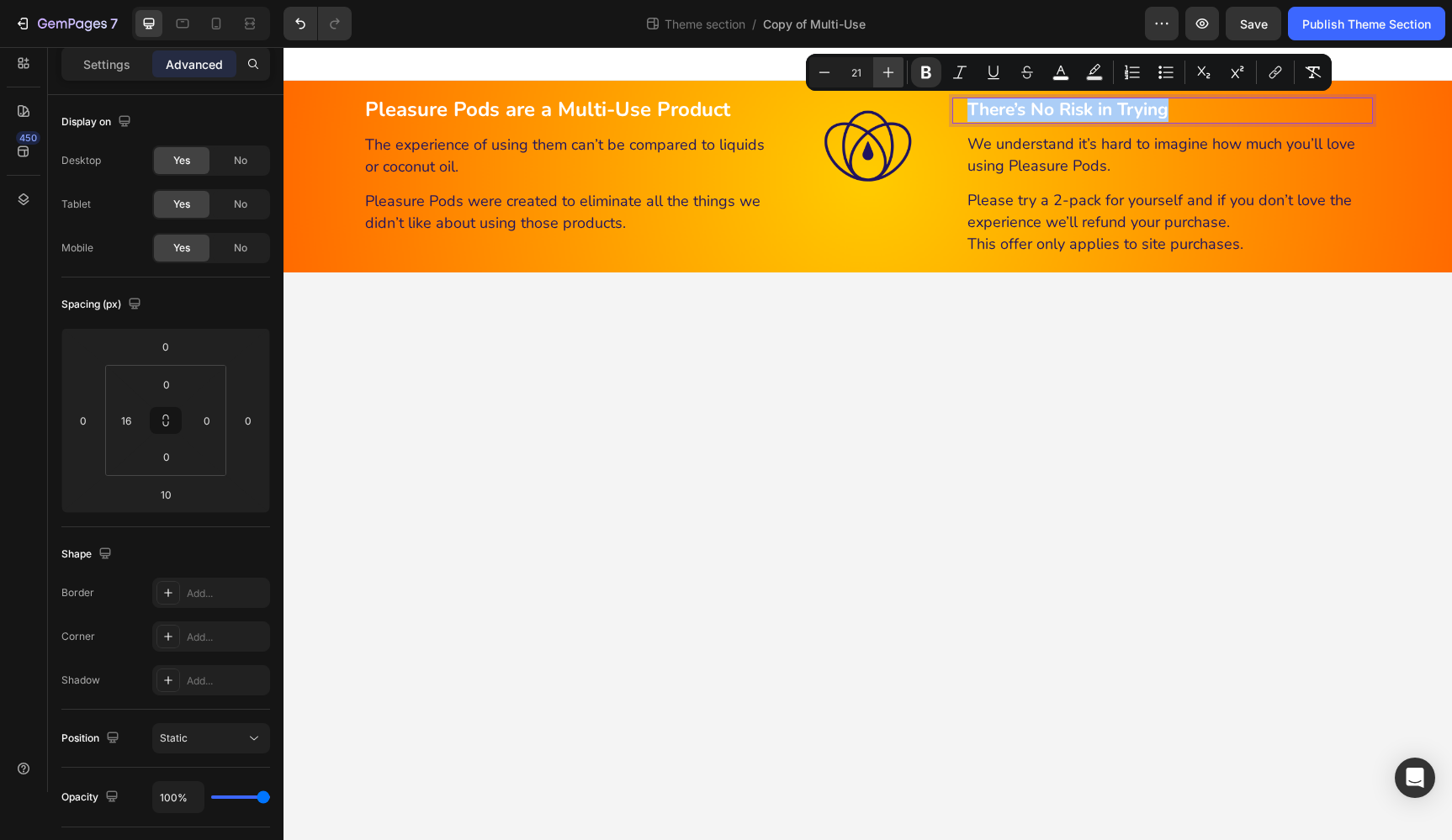
click at [893, 76] on icon "Editor contextual toolbar" at bounding box center [888, 71] width 17 height 17
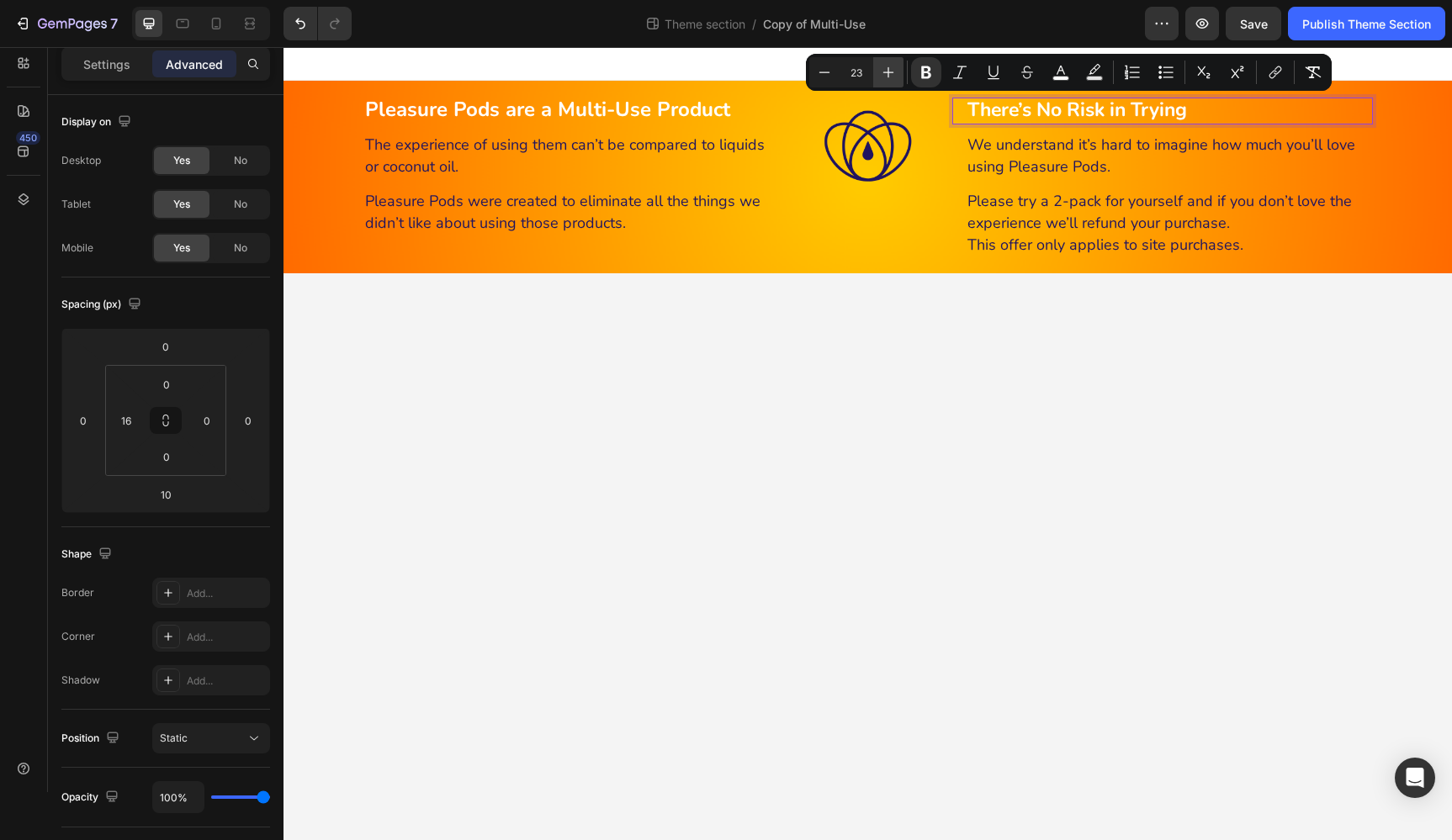
click at [893, 76] on icon "Editor contextual toolbar" at bounding box center [888, 71] width 17 height 17
type input "24"
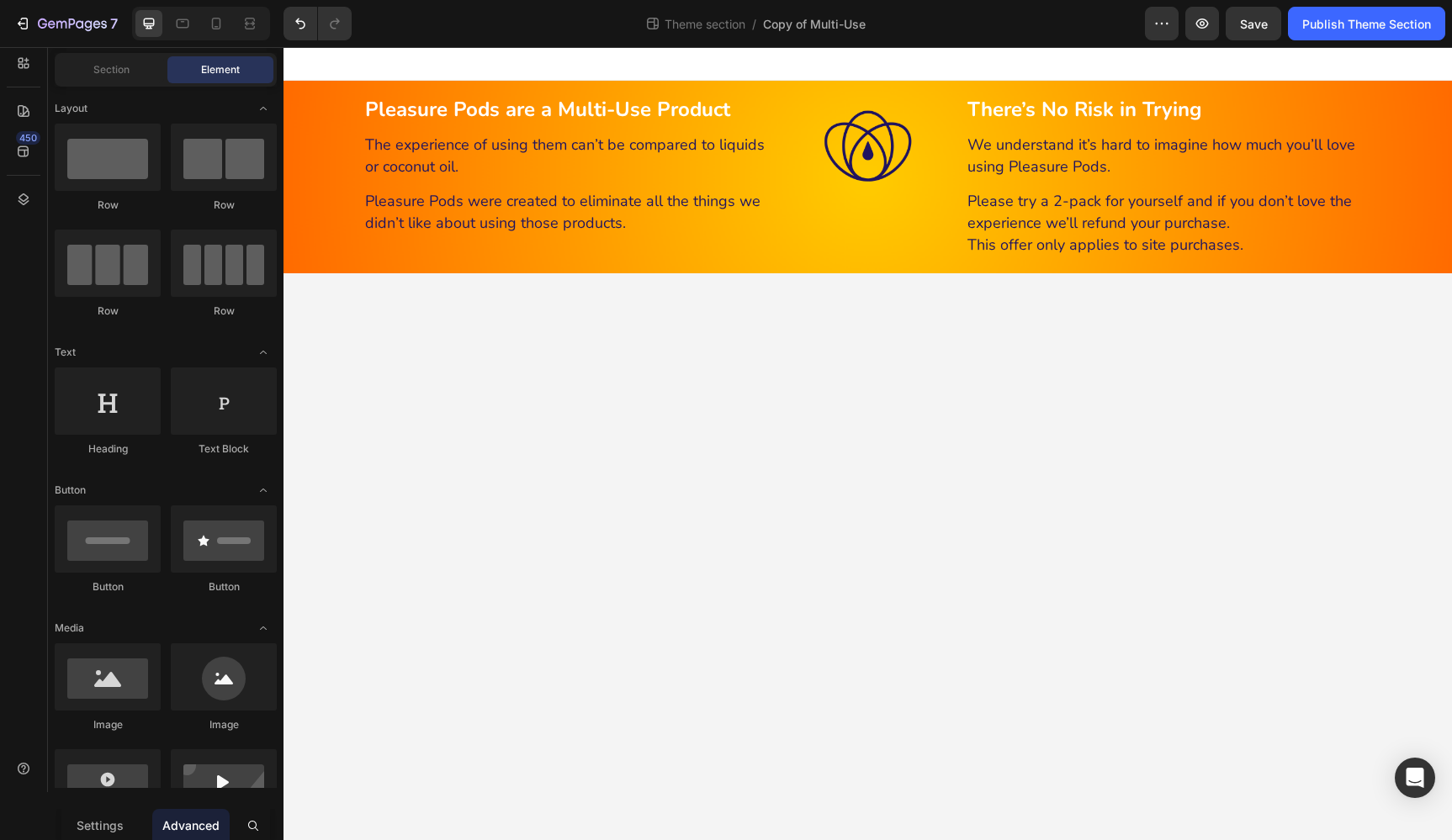
click at [1072, 325] on body "Pleasure Pods are a Multi-Use Product Heading The experience of using them can’…" at bounding box center [868, 443] width 1168 height 793
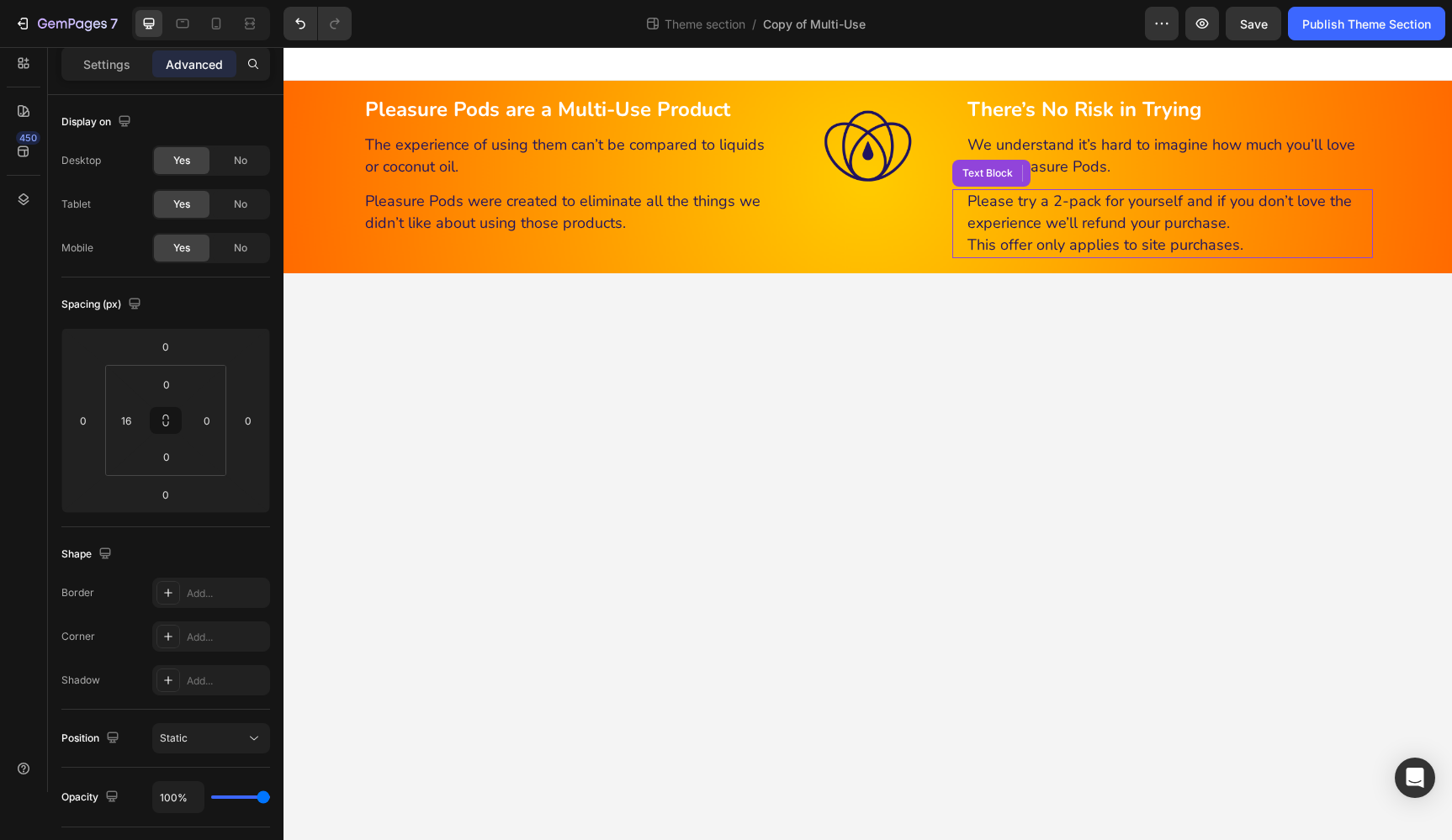
click at [1155, 248] on span "This offer only applies to site purchases." at bounding box center [1105, 245] width 276 height 20
click at [1208, 246] on span "This offer only applies to purchases." at bounding box center [1090, 245] width 247 height 20
click at [1285, 304] on body "Pleasure Pods are a Multi-Use Product Heading The experience of using them can’…" at bounding box center [868, 443] width 1168 height 793
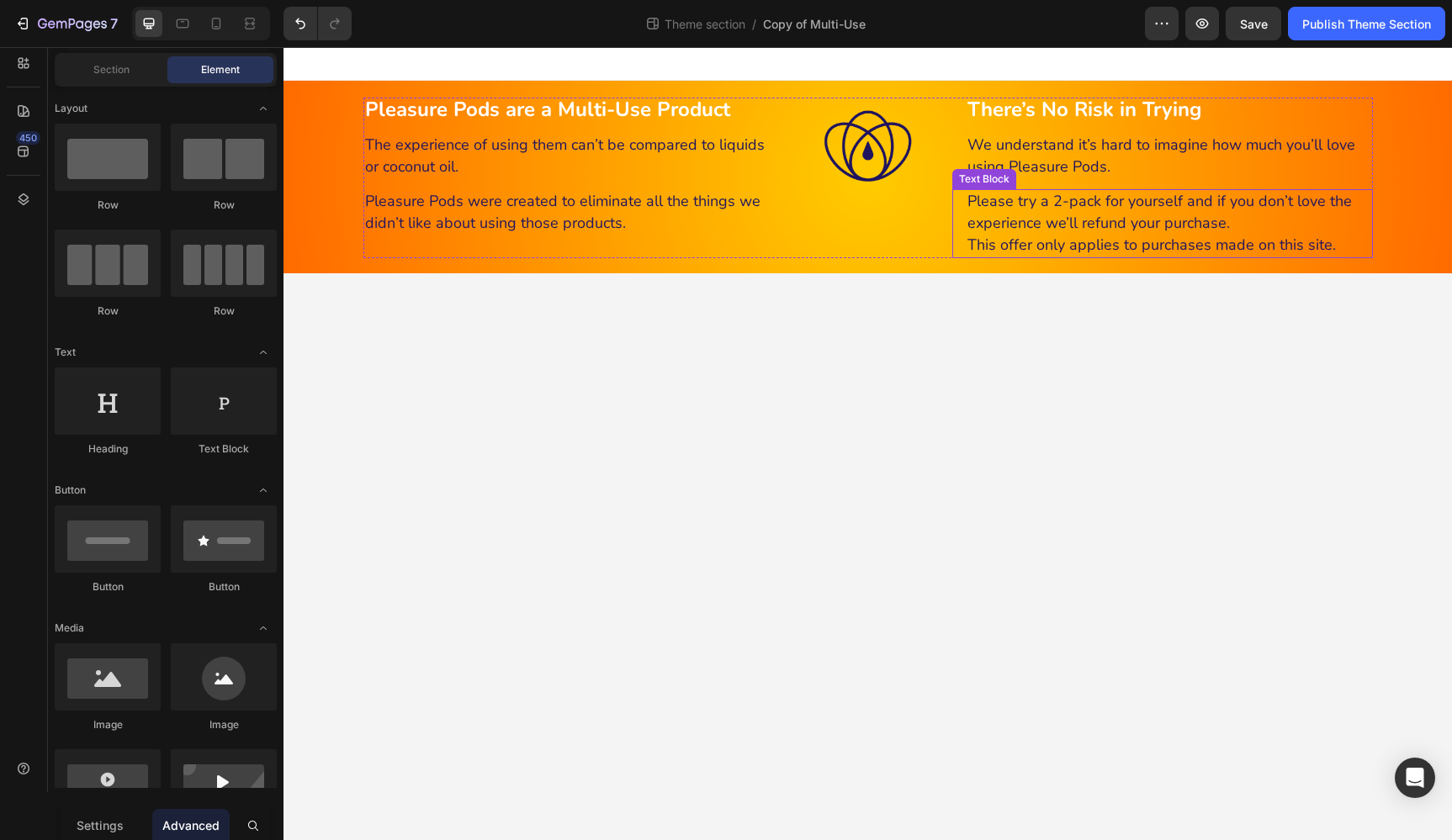
click at [967, 246] on span "This offer only applies to purchases made on this site." at bounding box center [1150, 245] width 368 height 20
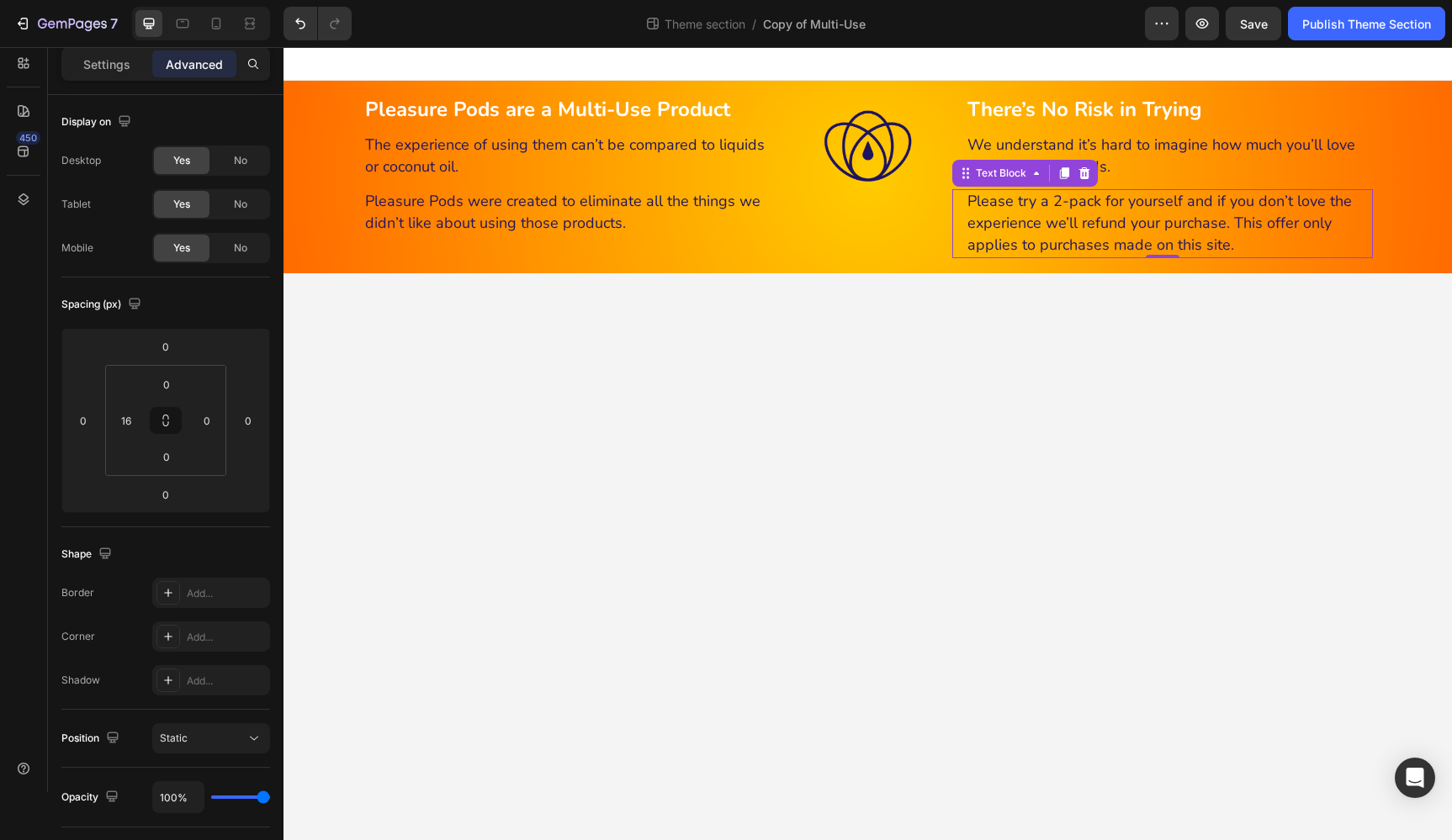
click at [1286, 307] on body "Pleasure Pods are a Multi-Use Product Heading The experience of using them can’…" at bounding box center [868, 443] width 1168 height 793
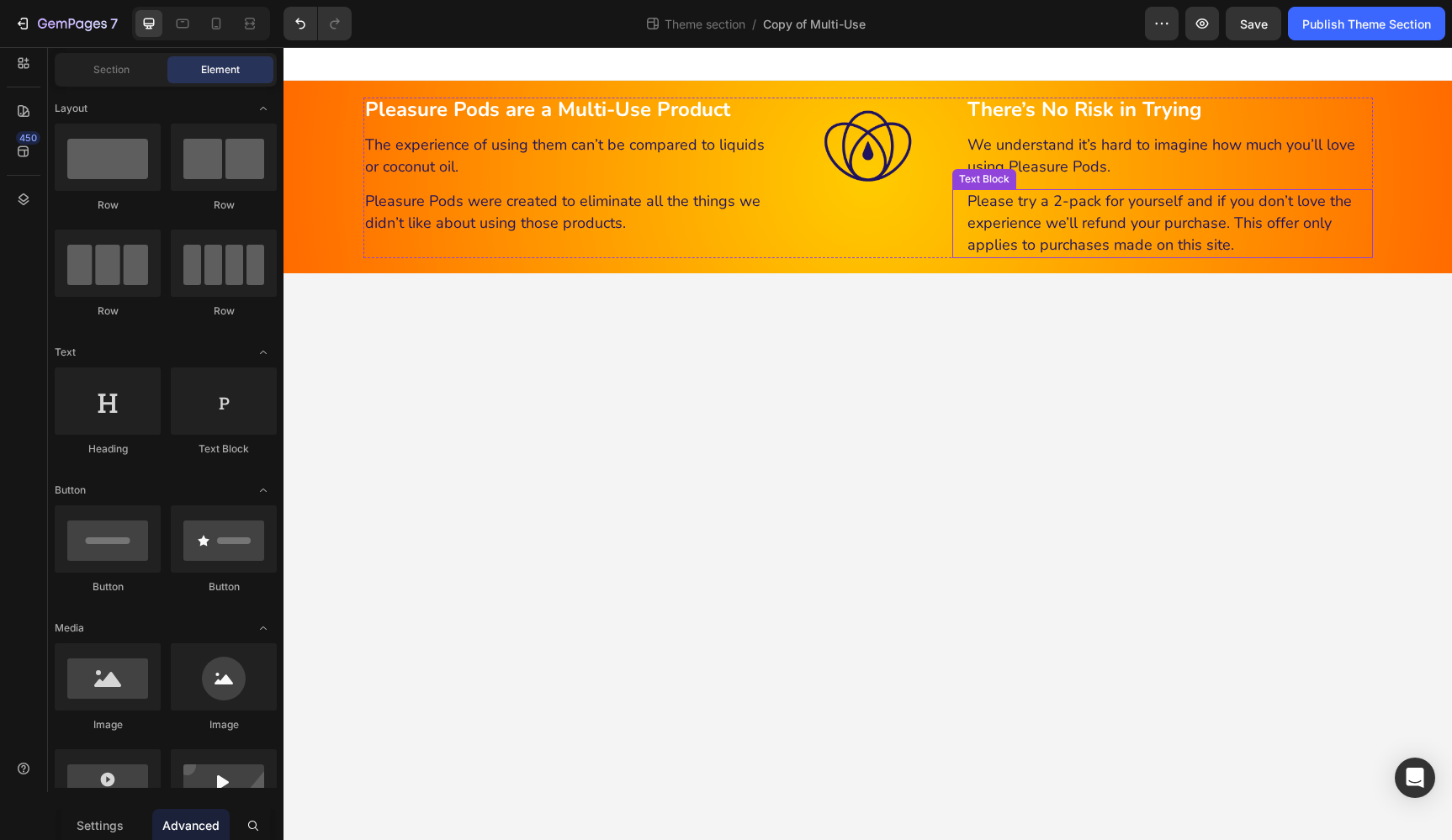
click at [1247, 222] on span "Please try a 2-pack for yourself and if you don’t love the experience we’ll ref…" at bounding box center [1159, 222] width 385 height 63
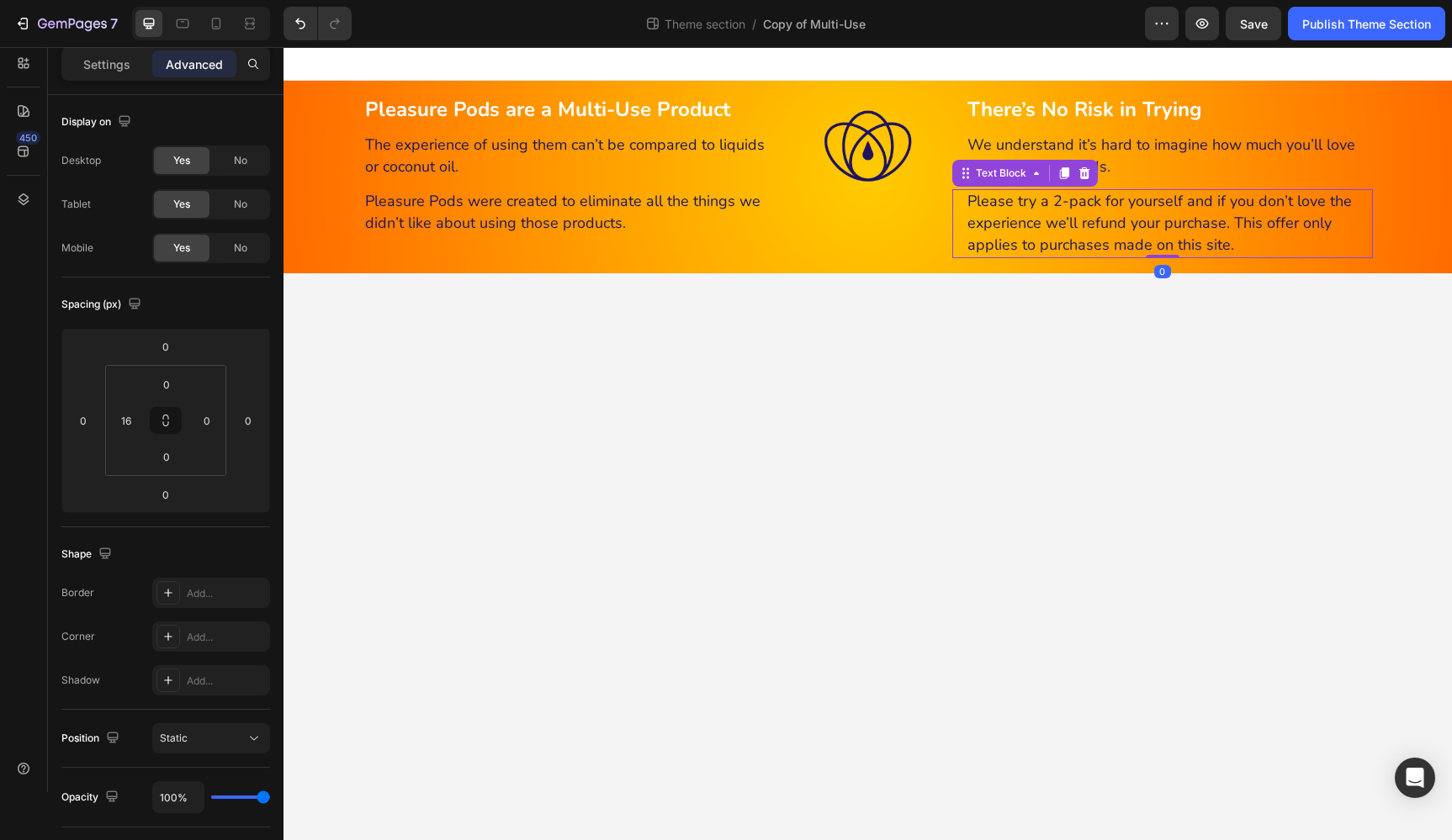
click at [1231, 225] on span "Please try a 2-pack for yourself and if you don’t love the experience we’ll ref…" at bounding box center [1159, 222] width 385 height 63
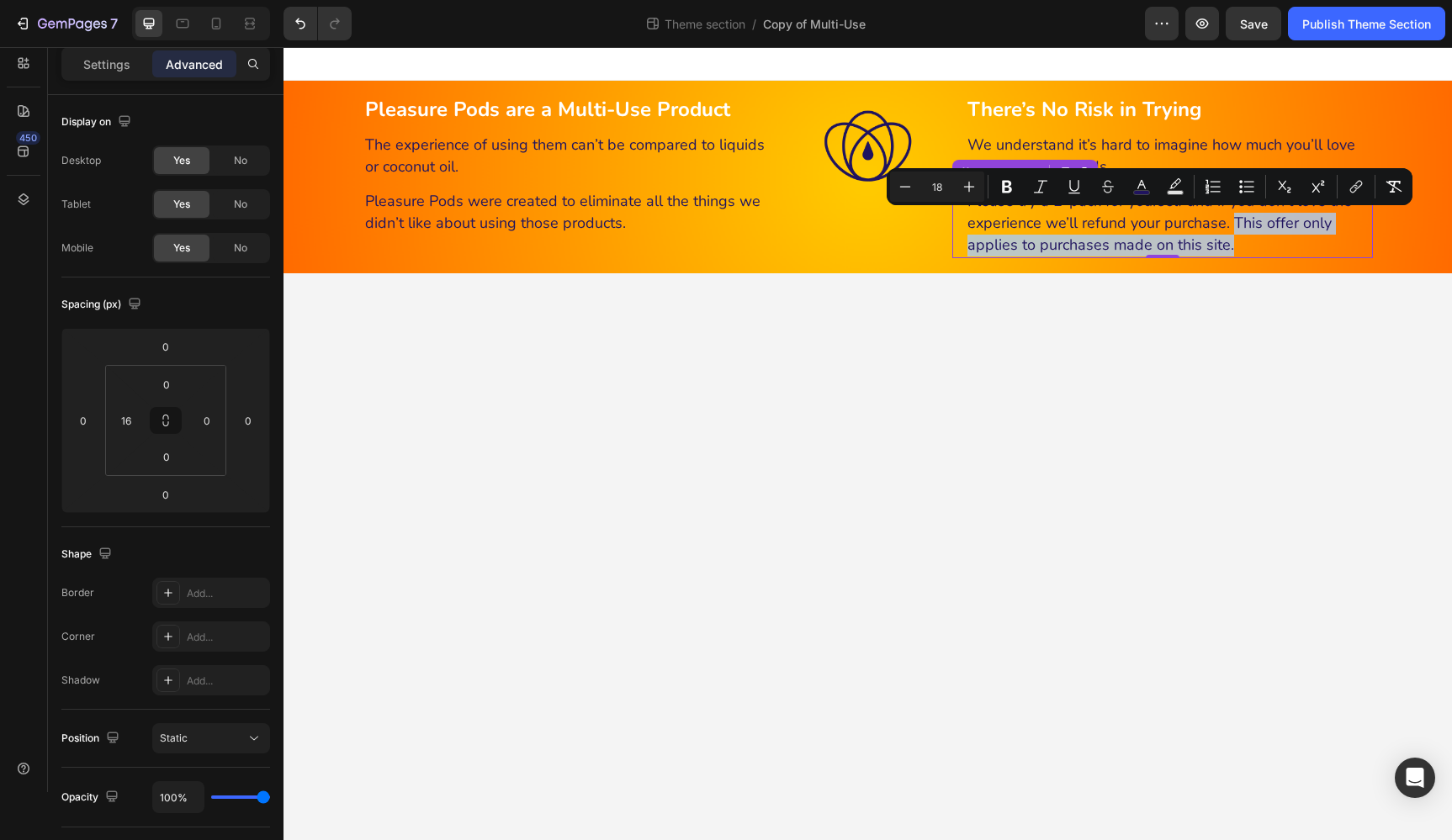
drag, startPoint x: 1233, startPoint y: 224, endPoint x: 1231, endPoint y: 242, distance: 18.1
click at [1231, 242] on p "Please try a 2-pack for yourself and if you don’t love the experience we’ll ref…" at bounding box center [1168, 223] width 404 height 66
copy span "This offer only applies to purchases made on this site."
click at [1220, 291] on body "Pleasure Pods are a Multi-Use Product Heading The experience of using them can’…" at bounding box center [868, 443] width 1168 height 793
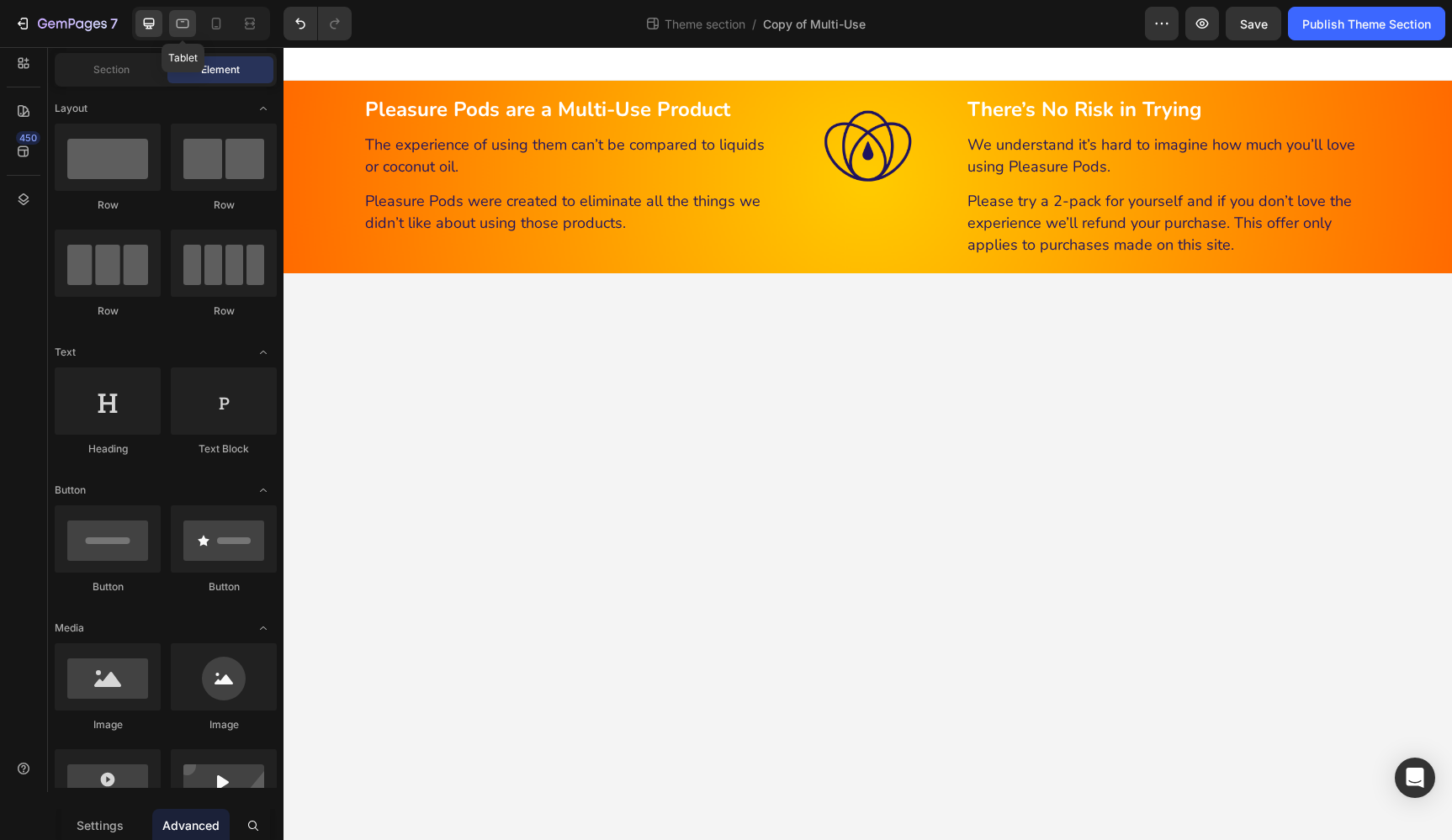
click at [183, 24] on icon at bounding box center [182, 23] width 17 height 17
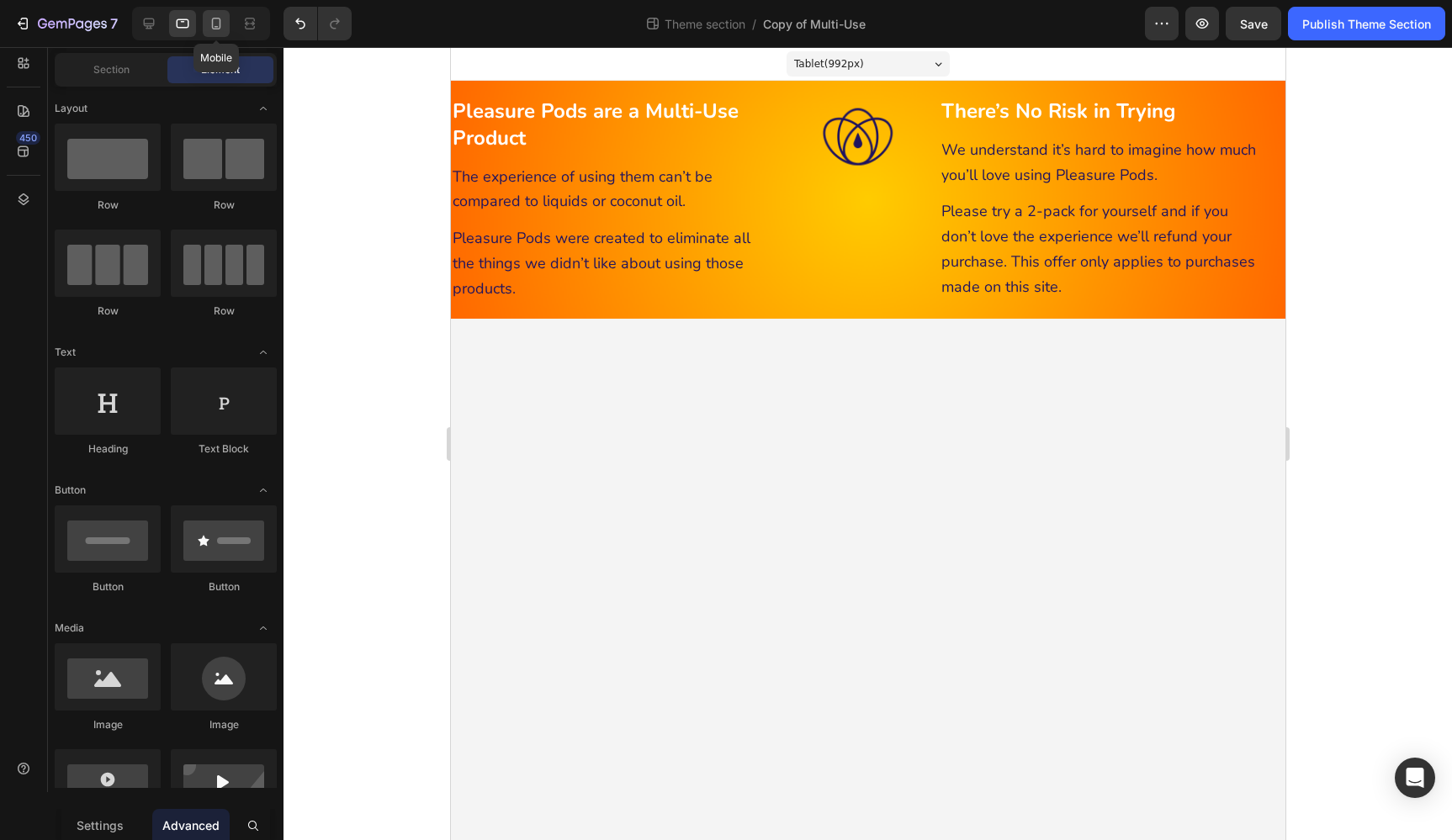
click at [217, 22] on icon at bounding box center [215, 23] width 17 height 17
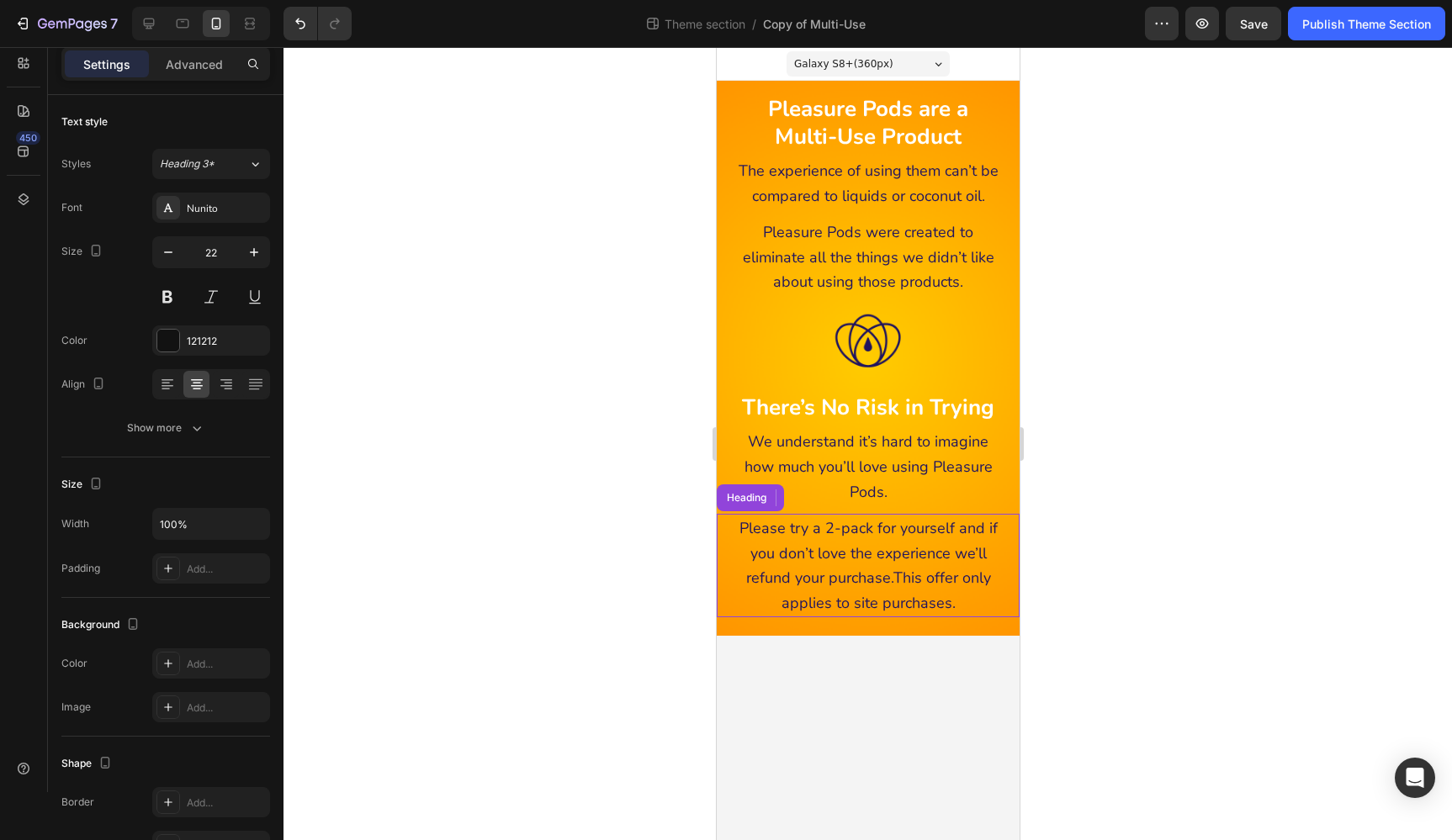
click at [914, 567] on span "This offer only applies to site purchases." at bounding box center [885, 590] width 209 height 46
click at [910, 550] on span "Please try a 2-pack for yourself and if you don’t love the experience we’ll ref…" at bounding box center [867, 565] width 258 height 95
click at [895, 547] on span "Please try a 2-pack for yourself and if you don’t love the experience we’ll ref…" at bounding box center [867, 565] width 258 height 95
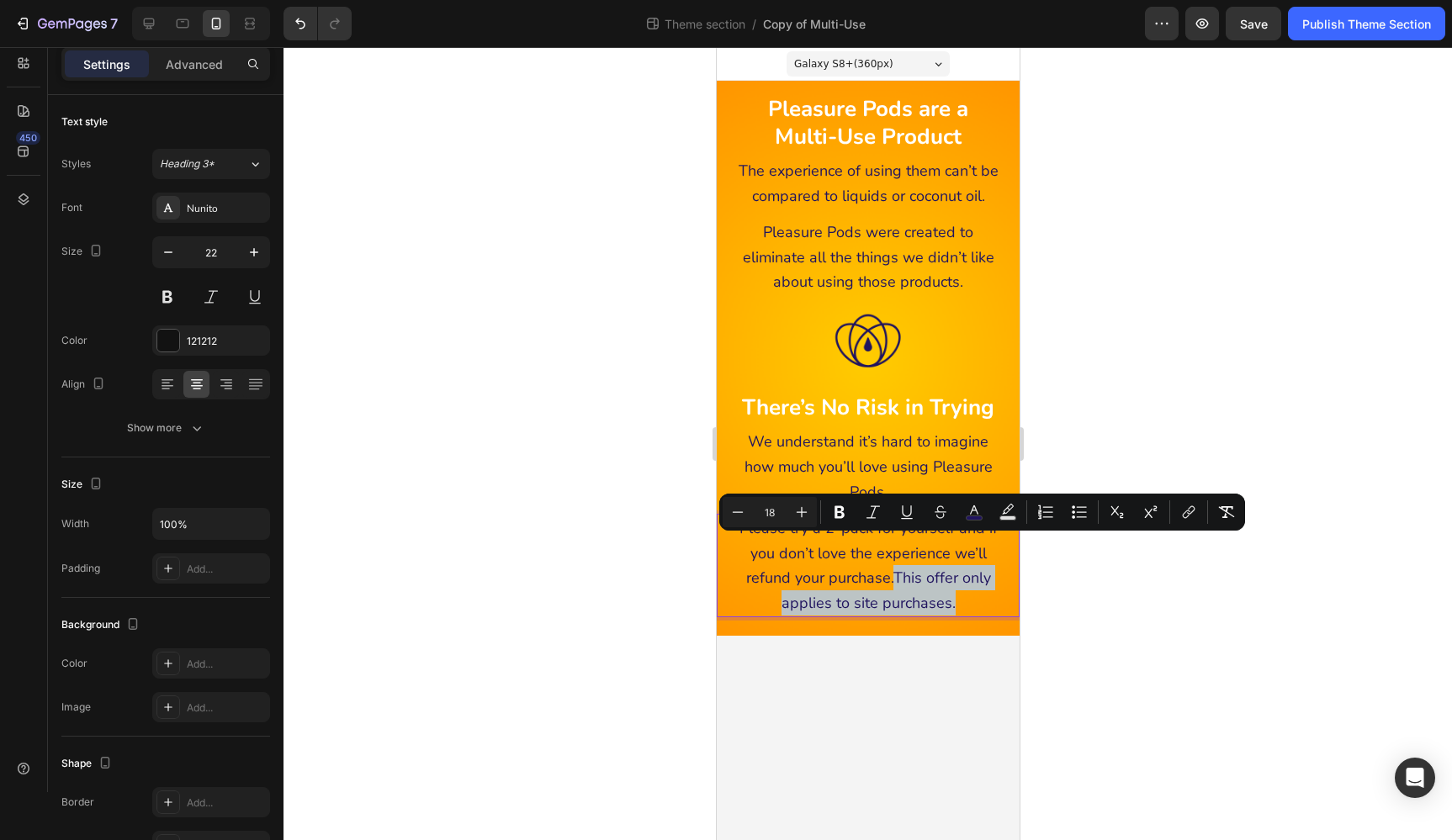
drag, startPoint x: 893, startPoint y: 545, endPoint x: 968, endPoint y: 572, distance: 79.7
click at [968, 572] on p "Please try a 2-pack for yourself and if you don’t love the experience we’ll ref…" at bounding box center [867, 565] width 273 height 99
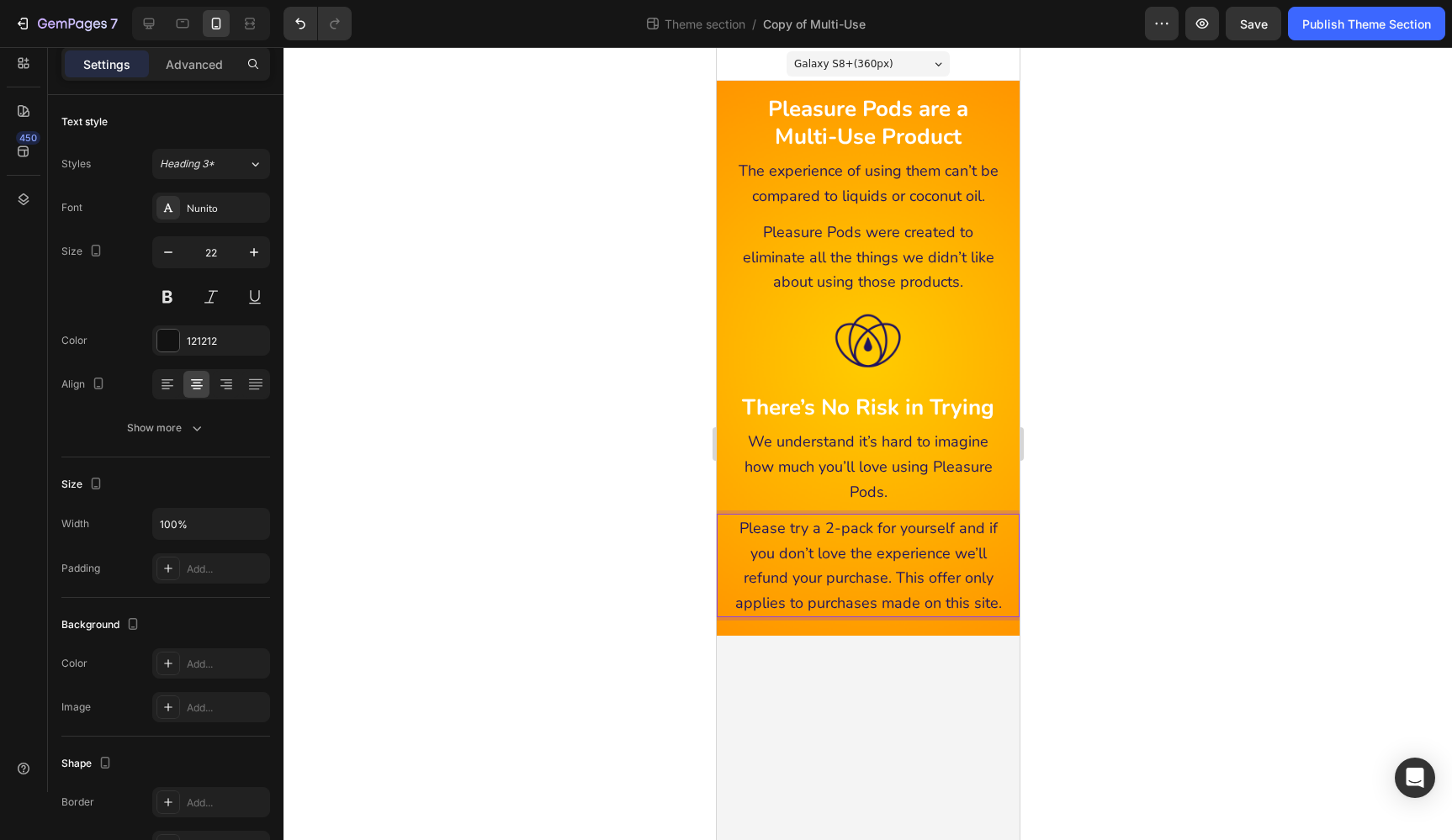
click at [1085, 584] on div at bounding box center [868, 443] width 1168 height 793
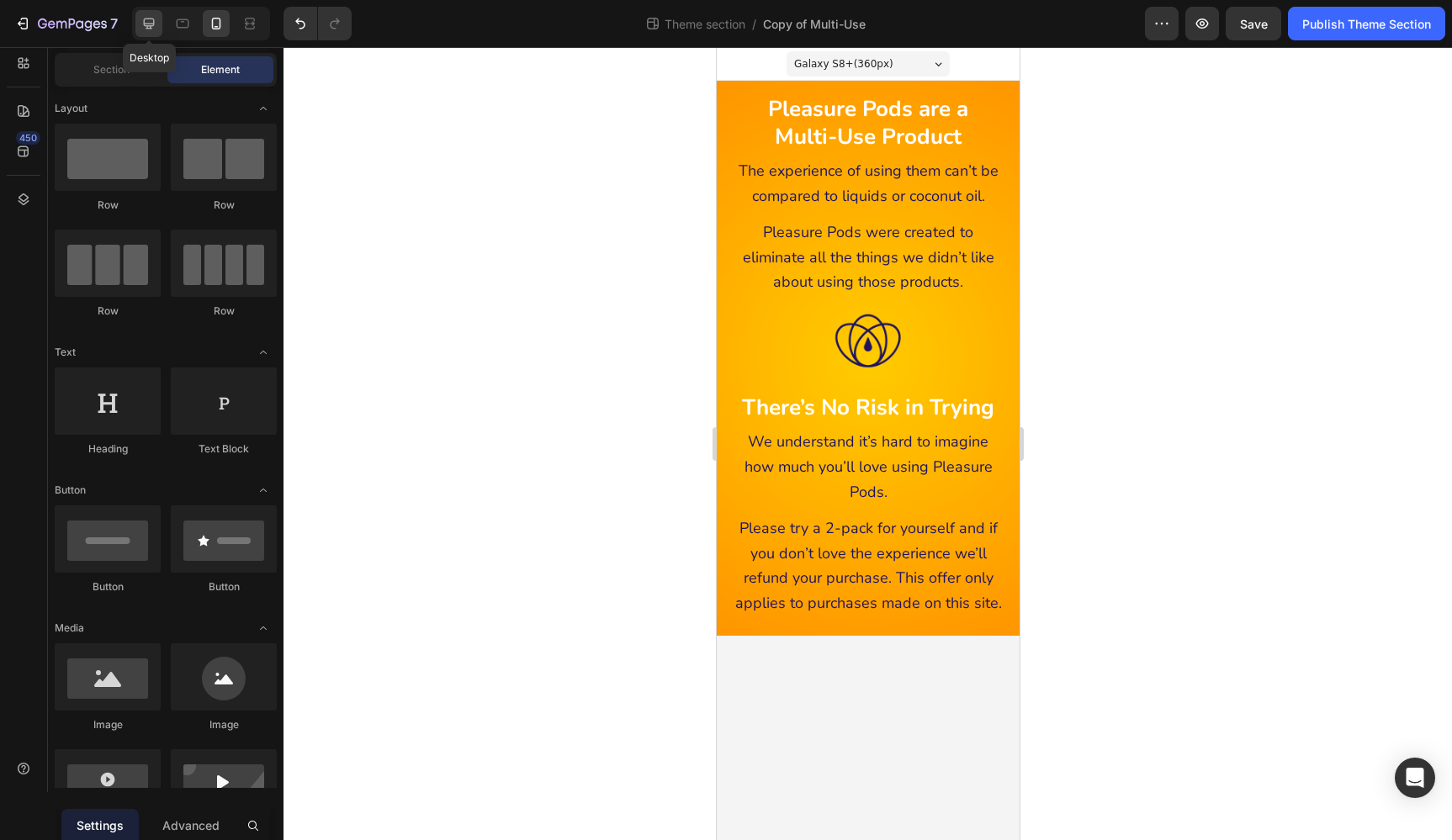
click at [152, 18] on icon at bounding box center [149, 23] width 17 height 17
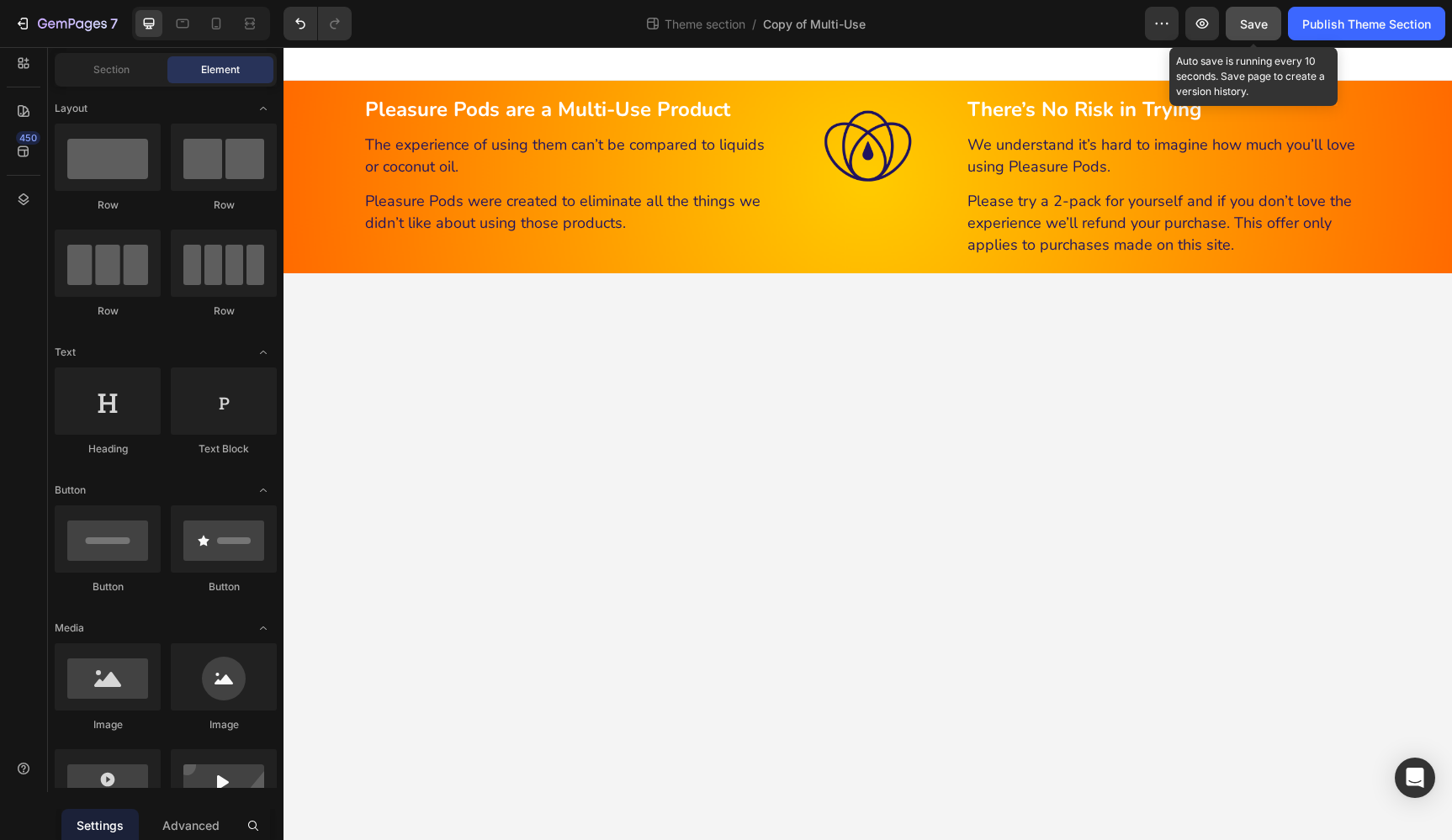
click at [1258, 23] on span "Save" at bounding box center [1254, 24] width 28 height 14
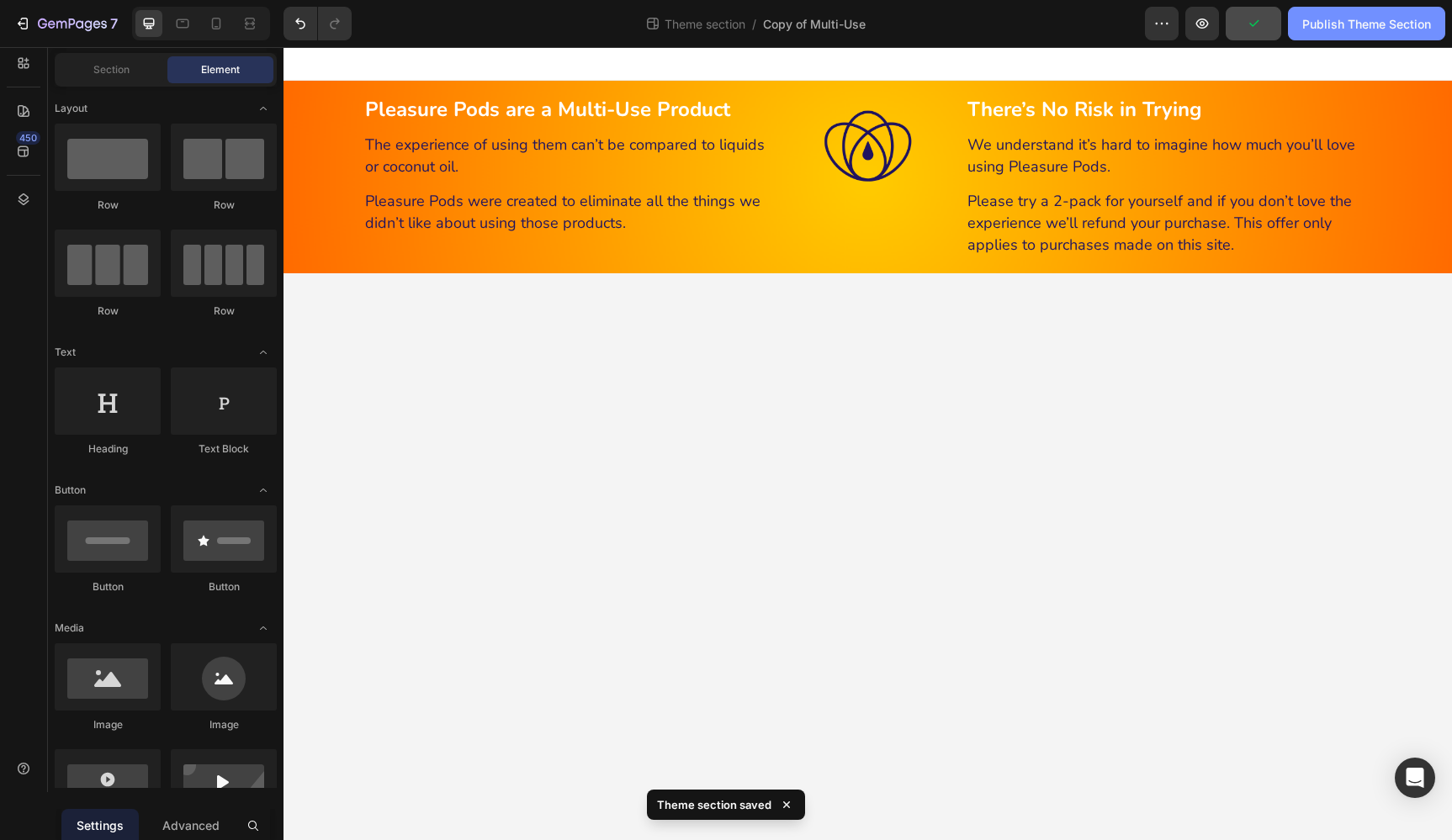
click at [1336, 25] on div "Publish Theme Section" at bounding box center [1367, 24] width 129 height 18
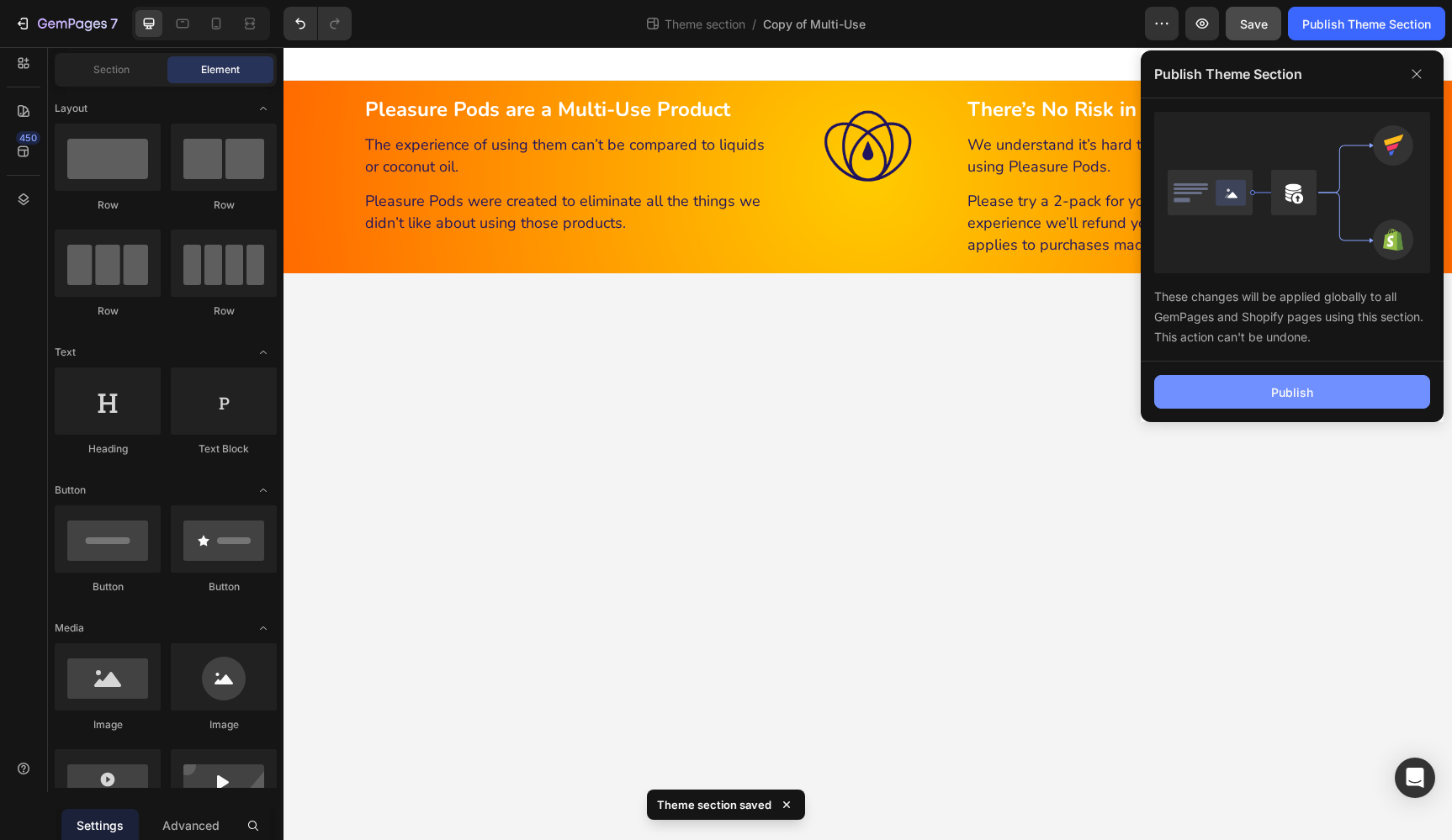
click at [1392, 395] on button "Publish" at bounding box center [1291, 392] width 276 height 34
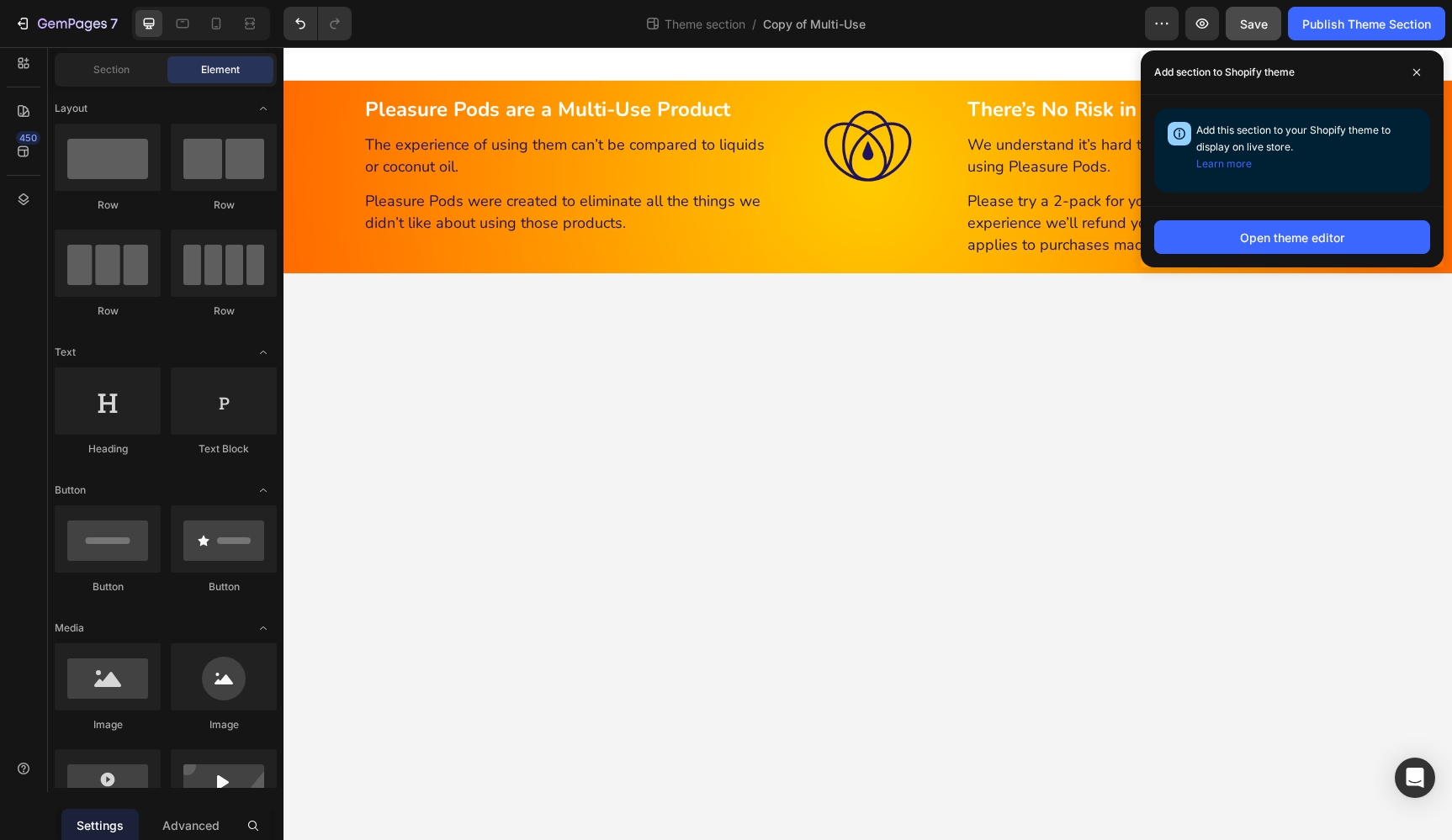
click at [1390, 394] on body "Pleasure Pods are a Multi-Use Product Heading The experience of using them can’…" at bounding box center [868, 443] width 1168 height 793
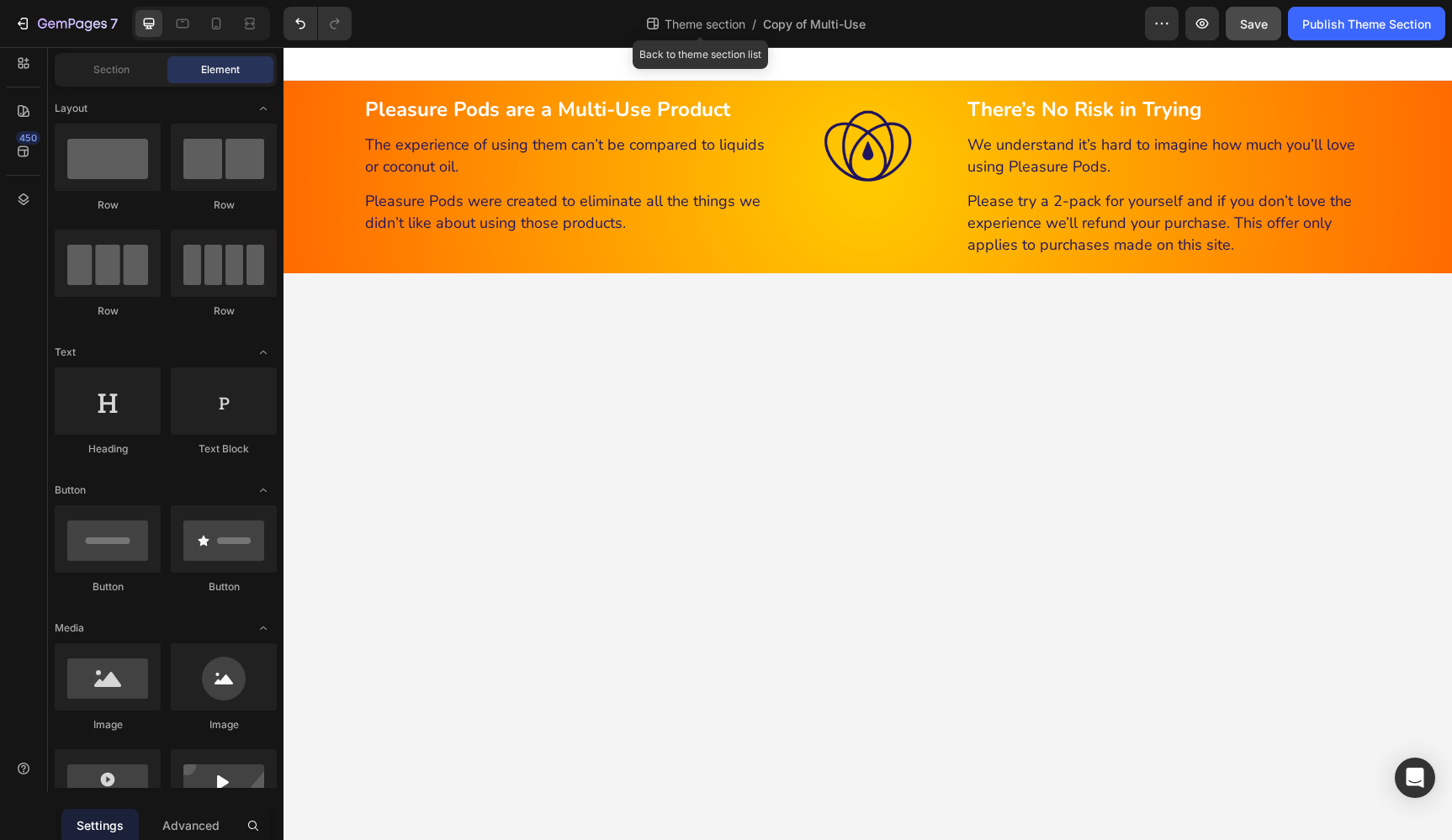
click at [740, 27] on span "Theme section" at bounding box center [704, 24] width 87 height 18
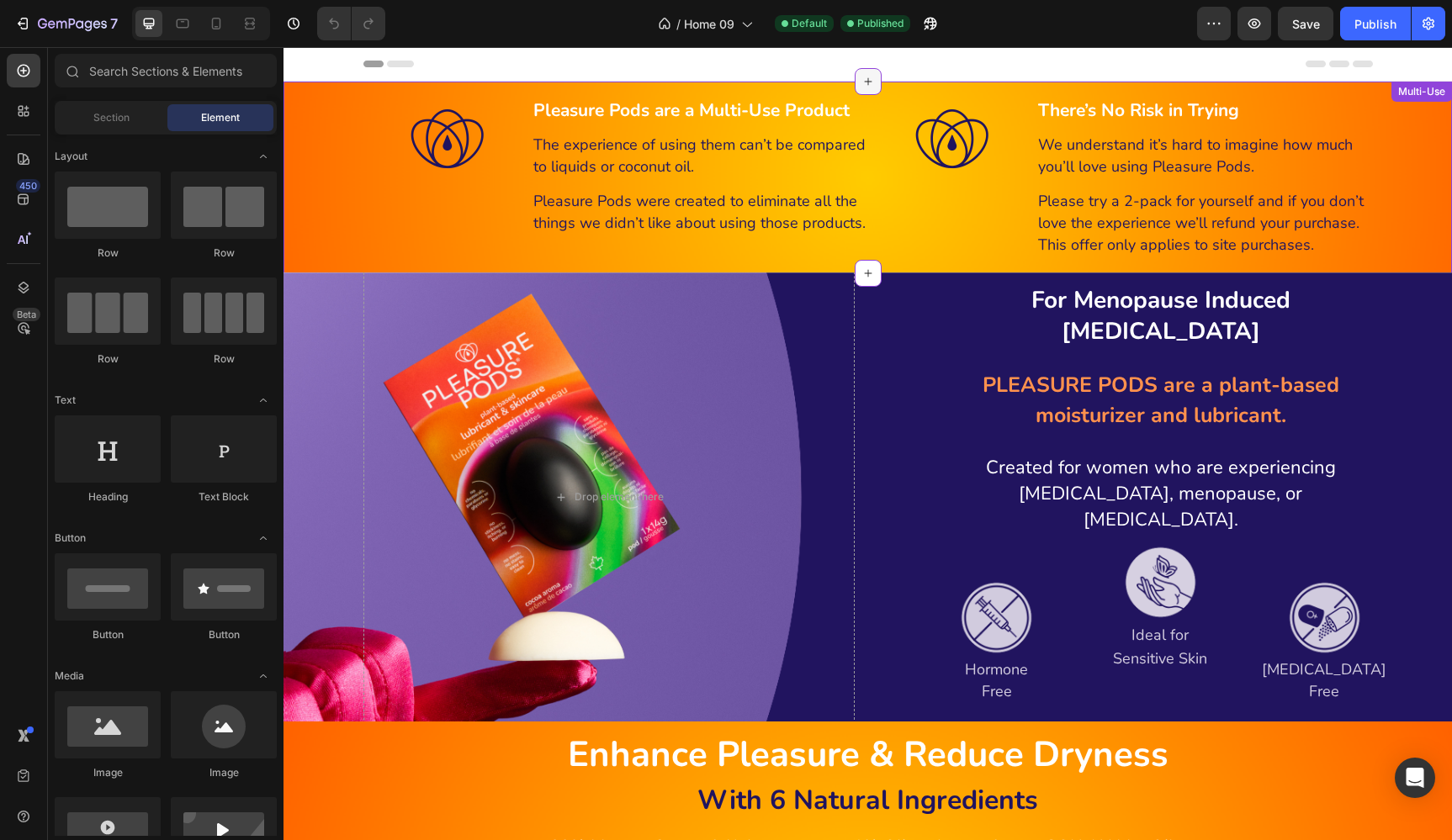
click at [866, 83] on icon at bounding box center [868, 81] width 14 height 14
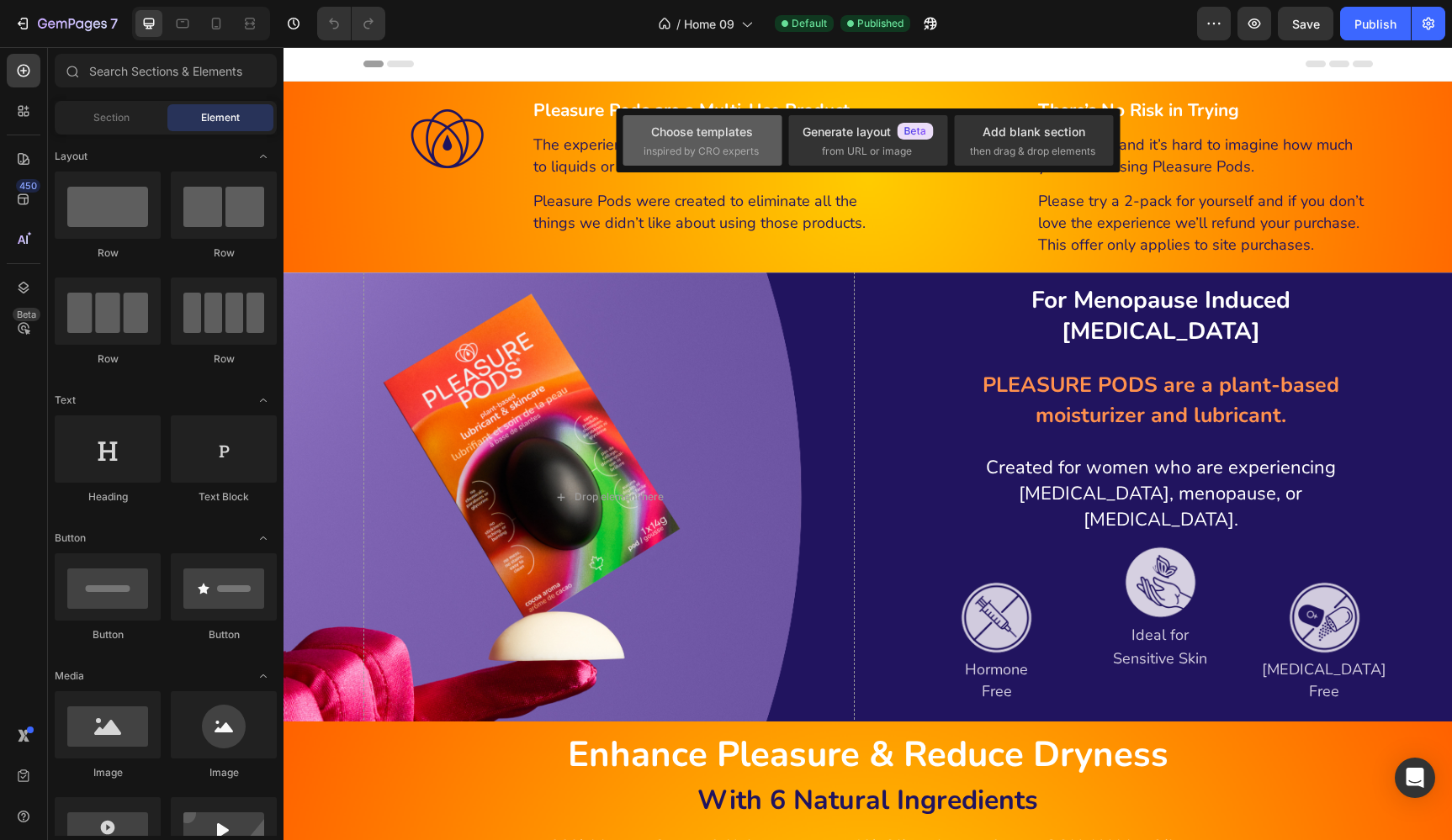
click at [702, 139] on div "Choose templates" at bounding box center [701, 132] width 102 height 18
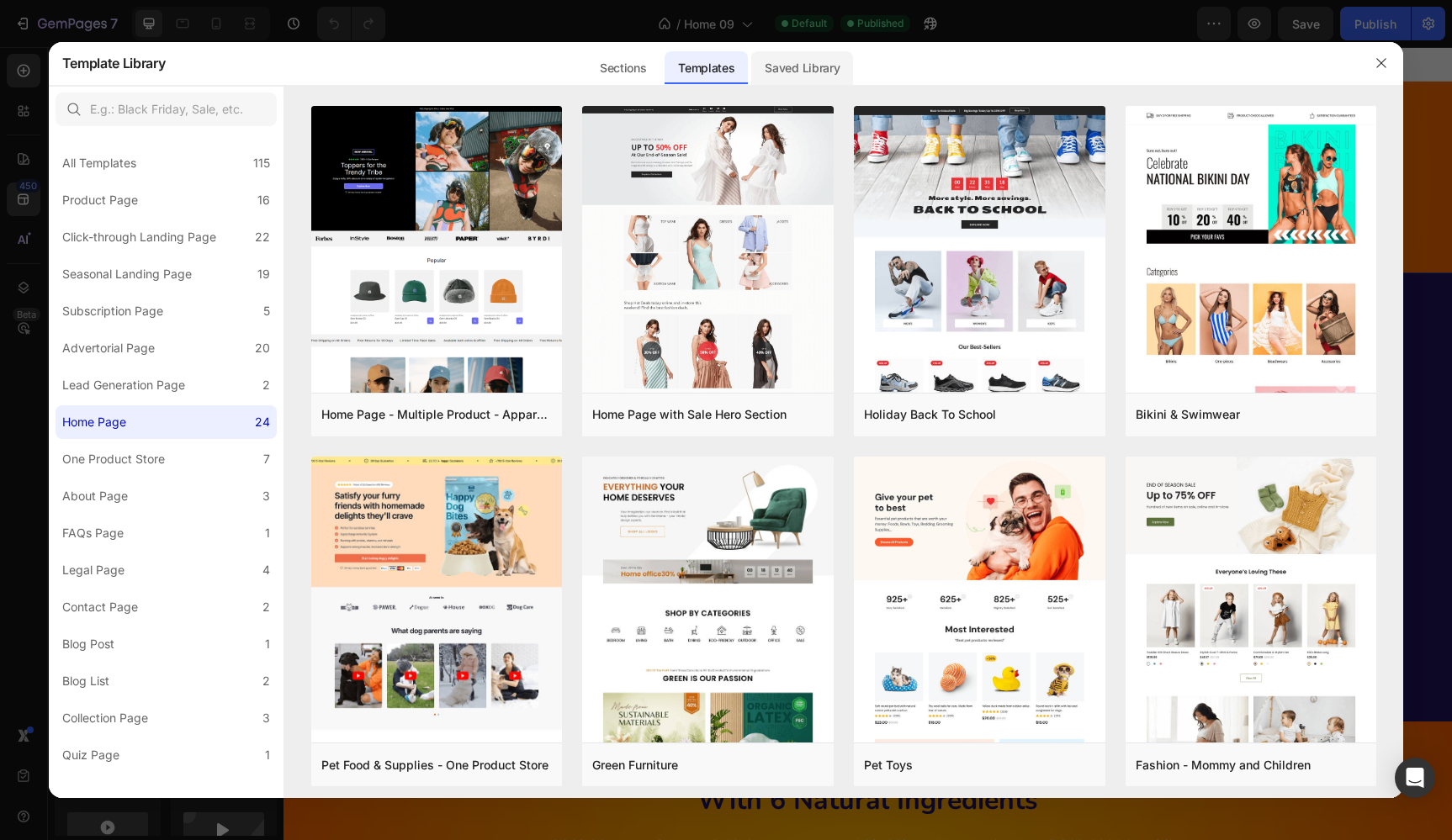
click at [814, 69] on div "Saved Library" at bounding box center [801, 68] width 102 height 34
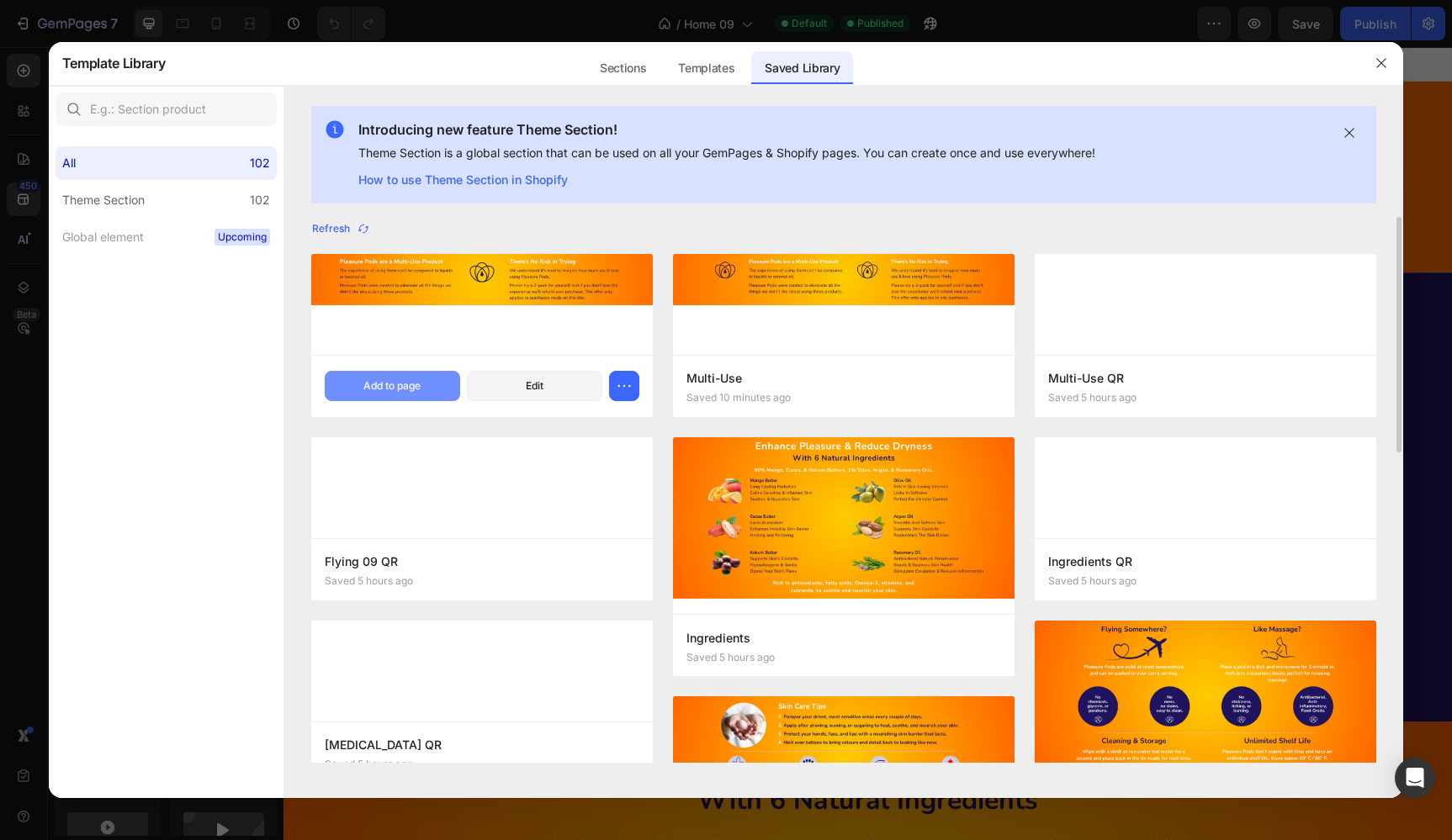
click at [382, 385] on div "Add to page" at bounding box center [392, 386] width 58 height 15
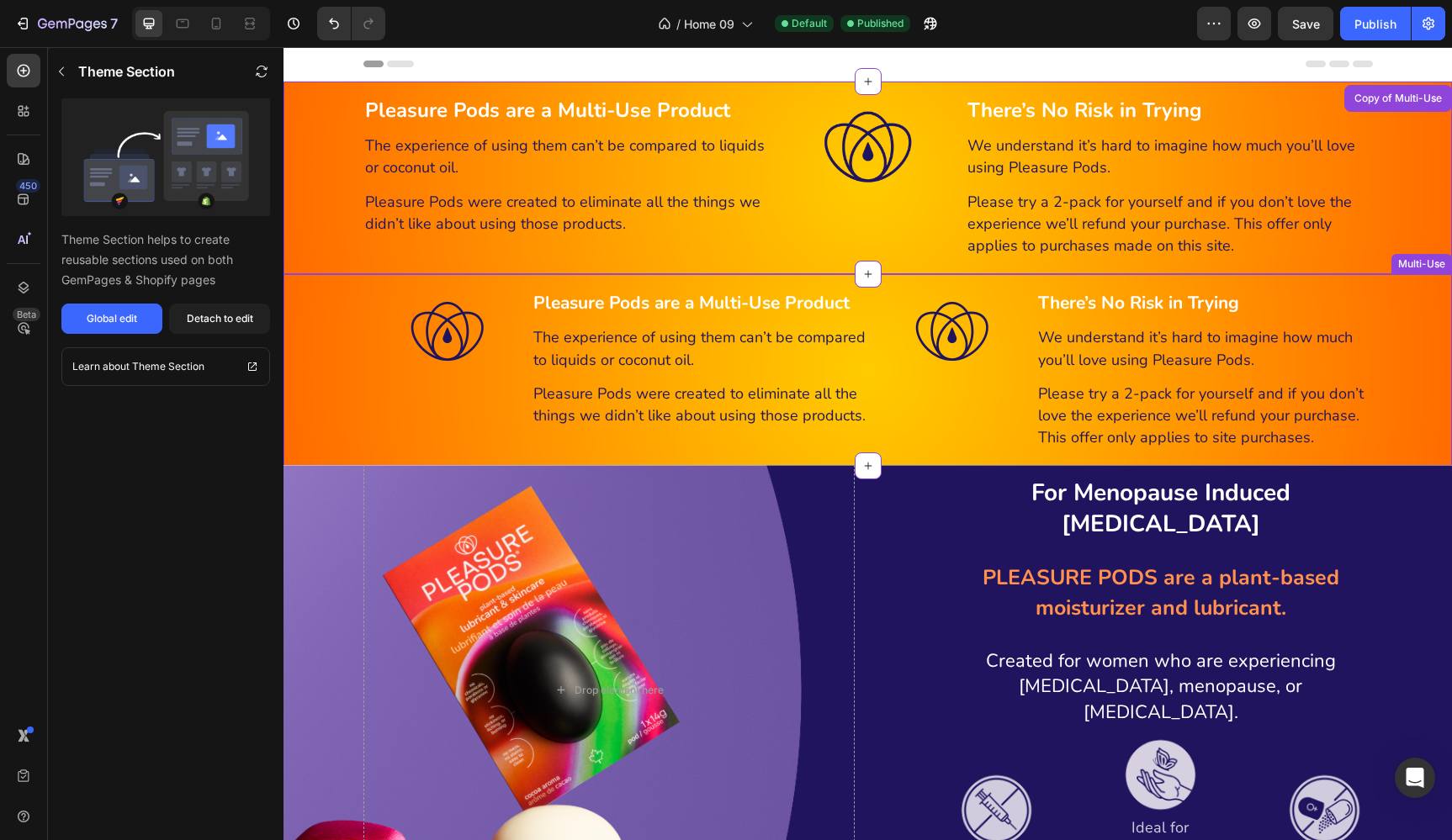
scroll to position [35, 0]
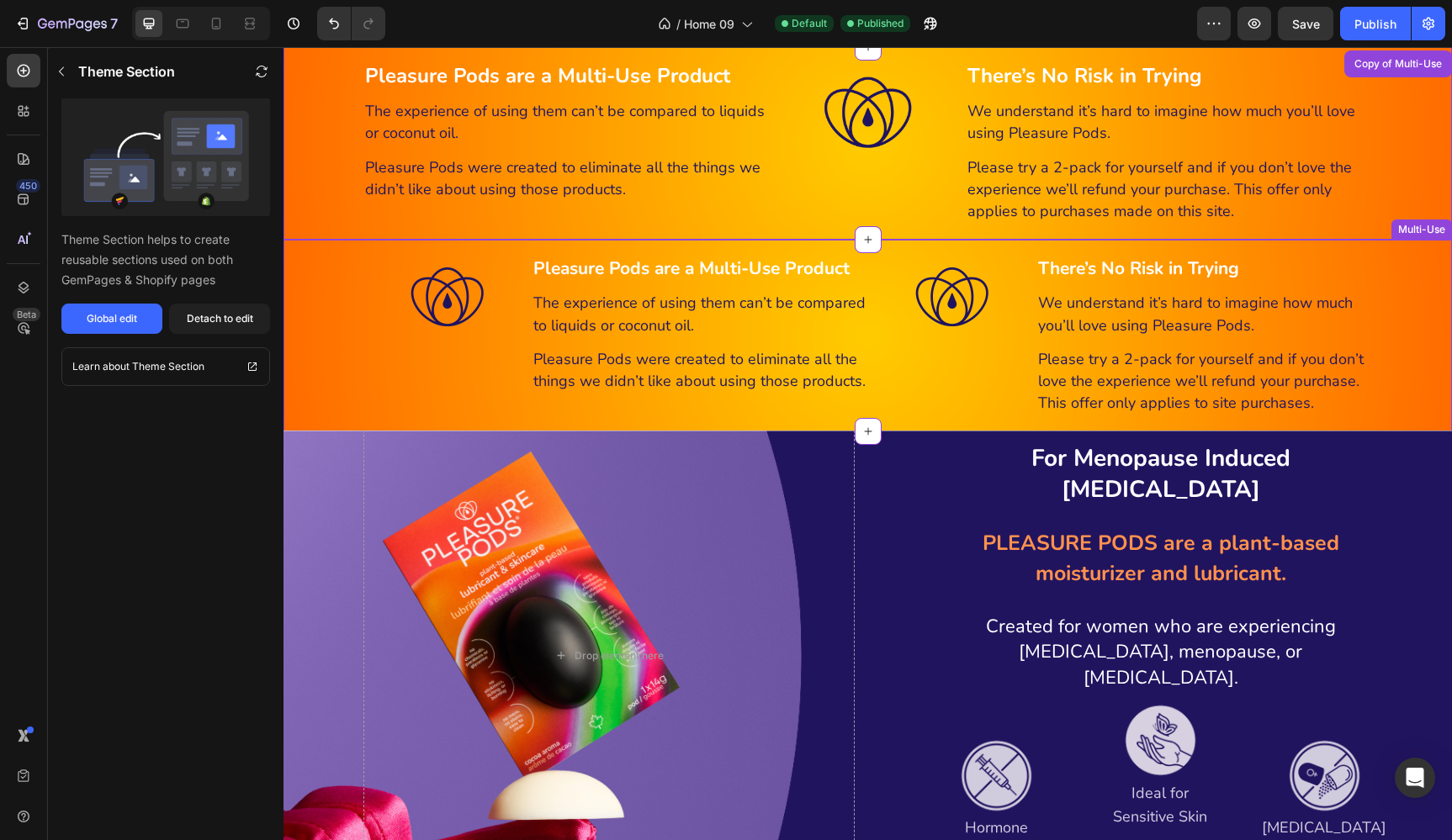
click at [1350, 280] on p "There’s No Risk in Trying" at bounding box center [1204, 269] width 333 height 23
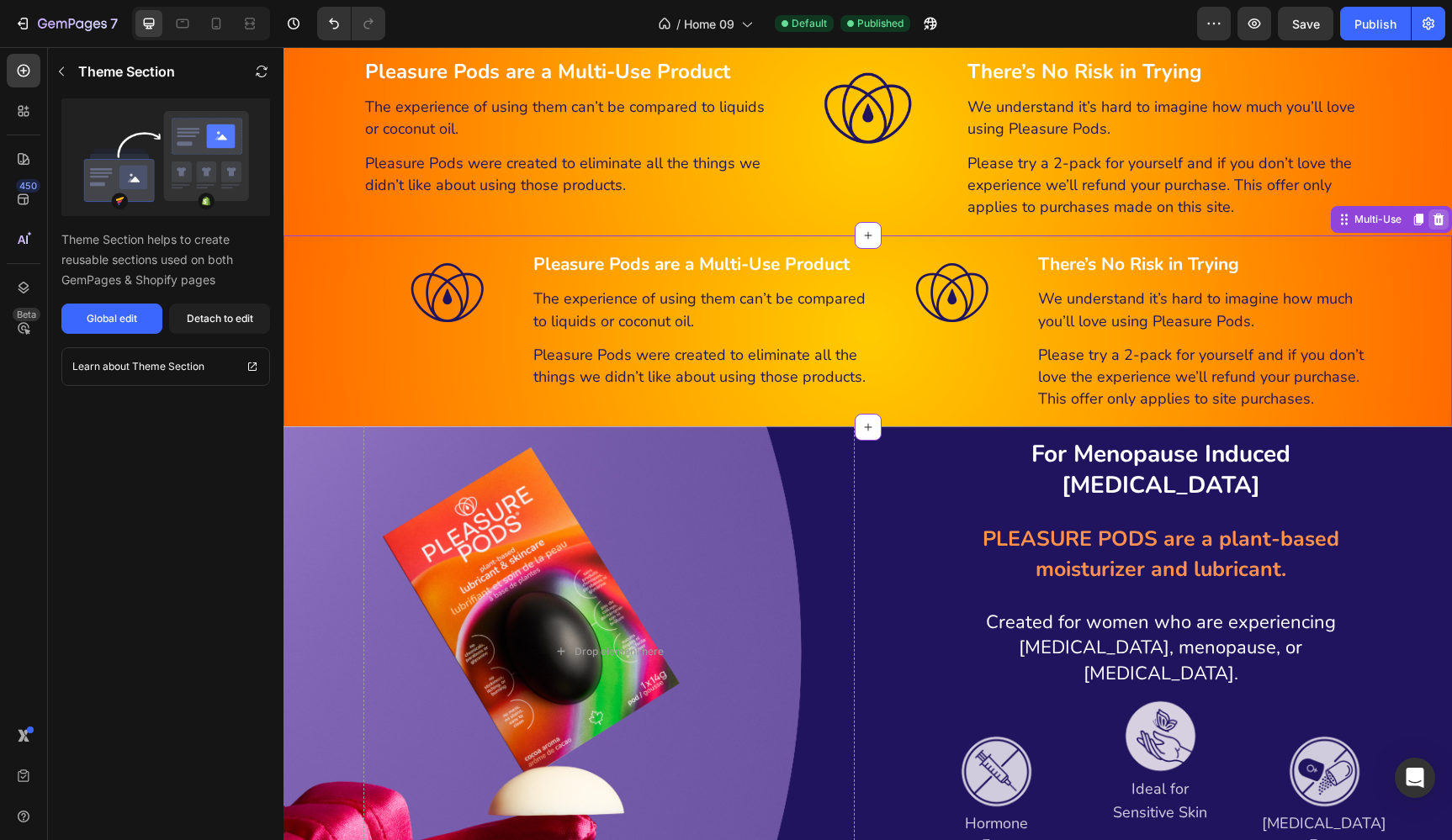
click at [1435, 223] on icon at bounding box center [1438, 219] width 11 height 12
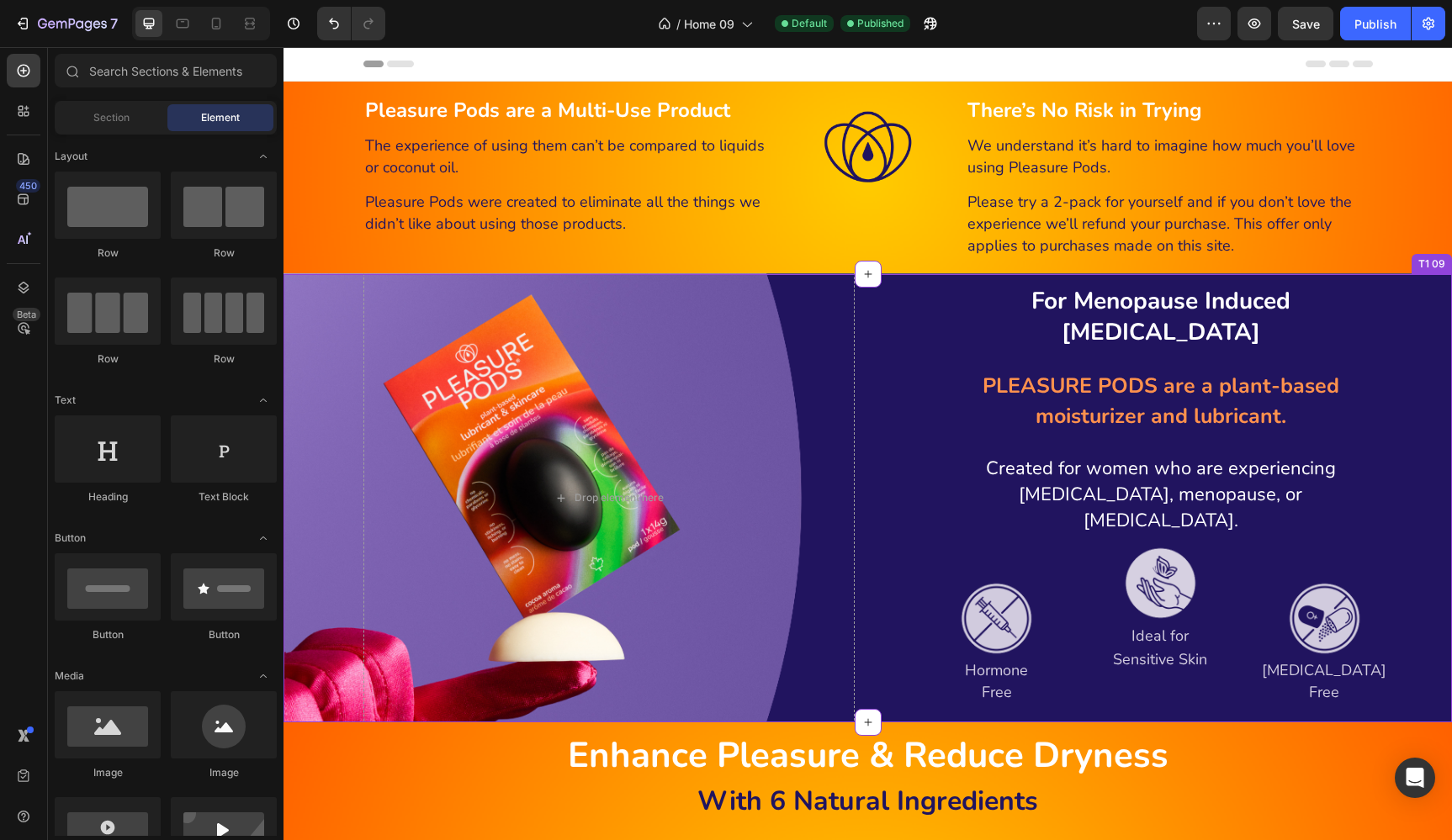
scroll to position [0, 0]
click at [211, 23] on icon at bounding box center [215, 23] width 17 height 17
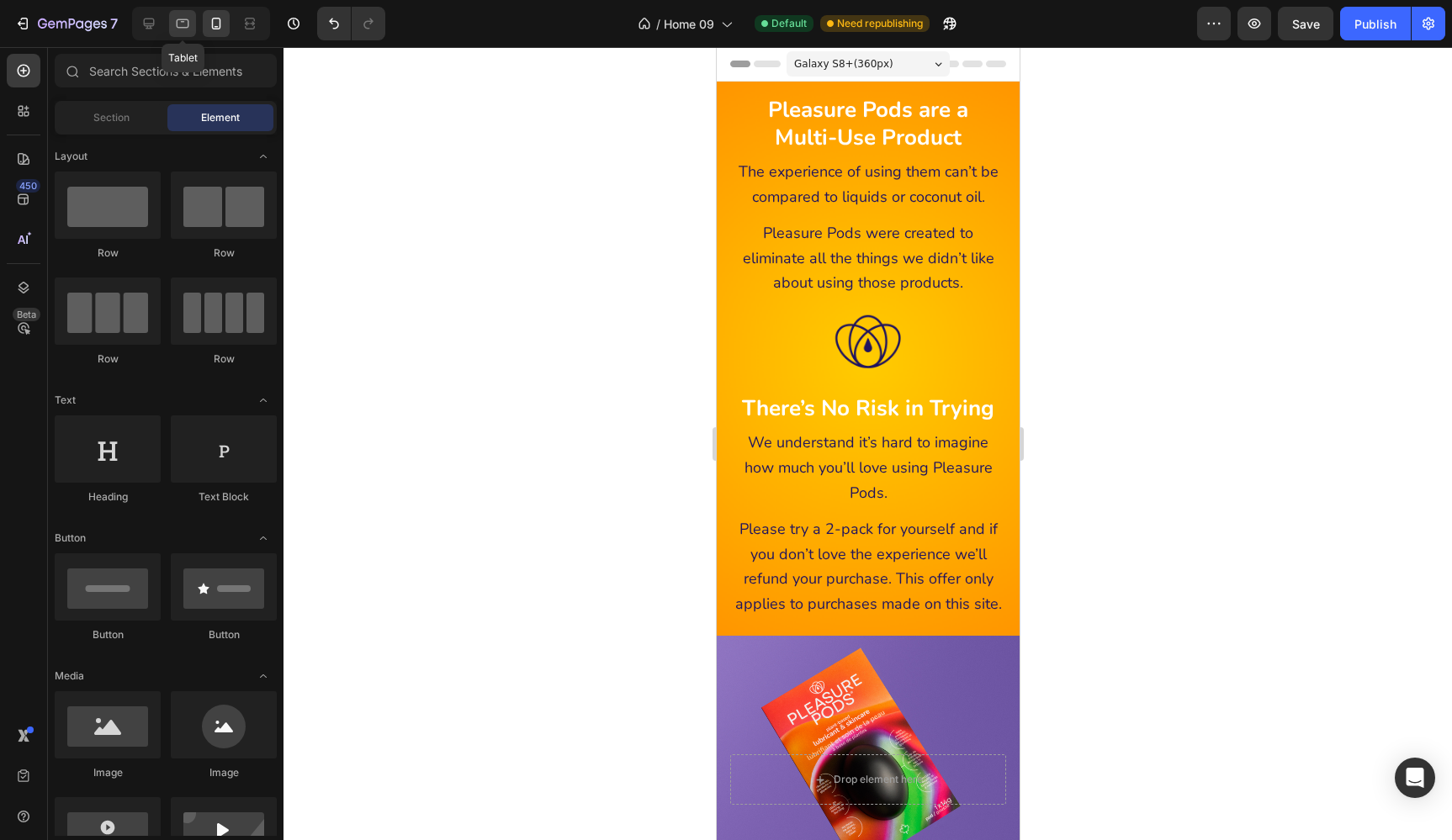
click at [185, 23] on icon at bounding box center [182, 23] width 17 height 17
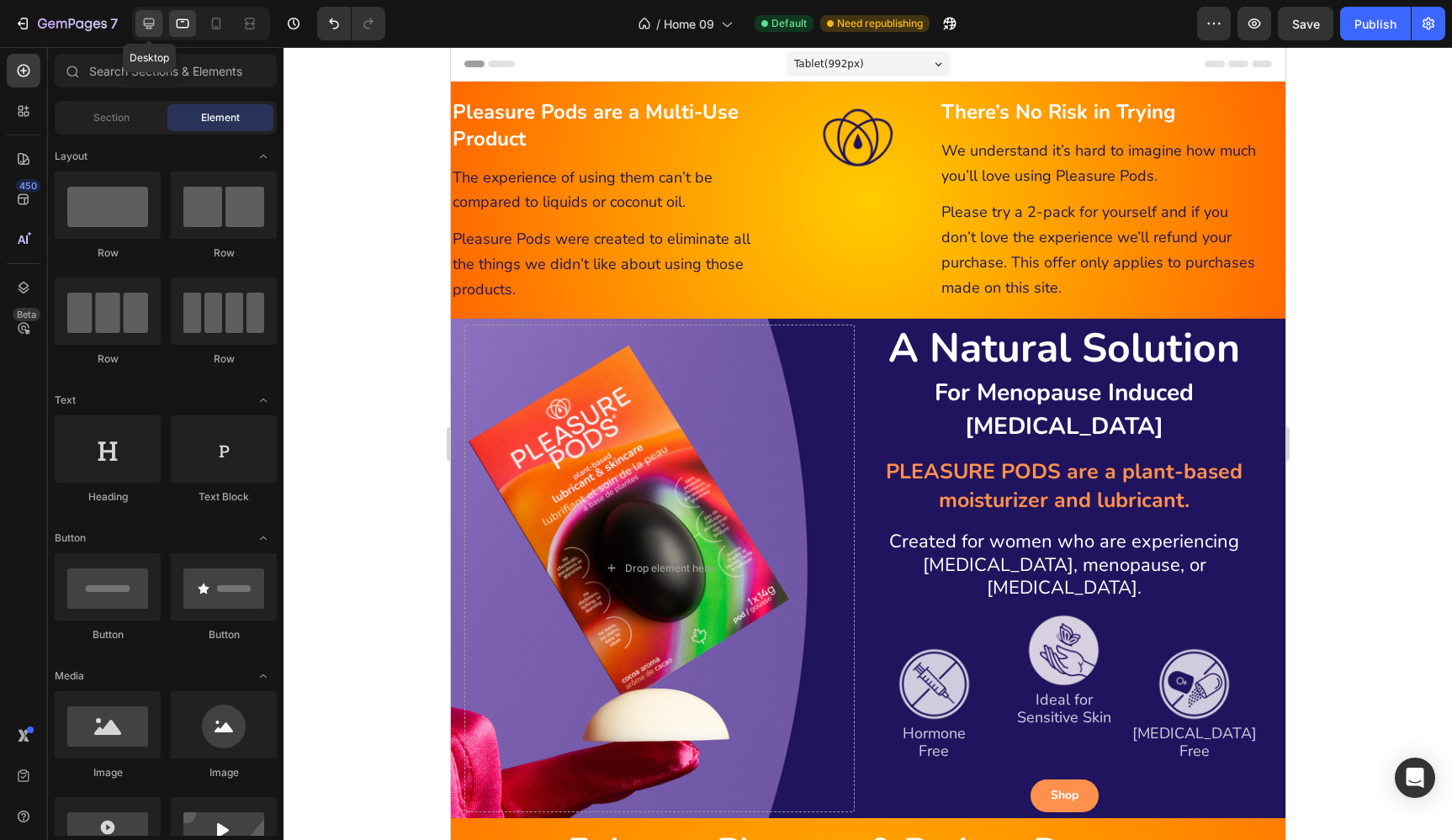
click at [145, 23] on icon at bounding box center [149, 24] width 11 height 11
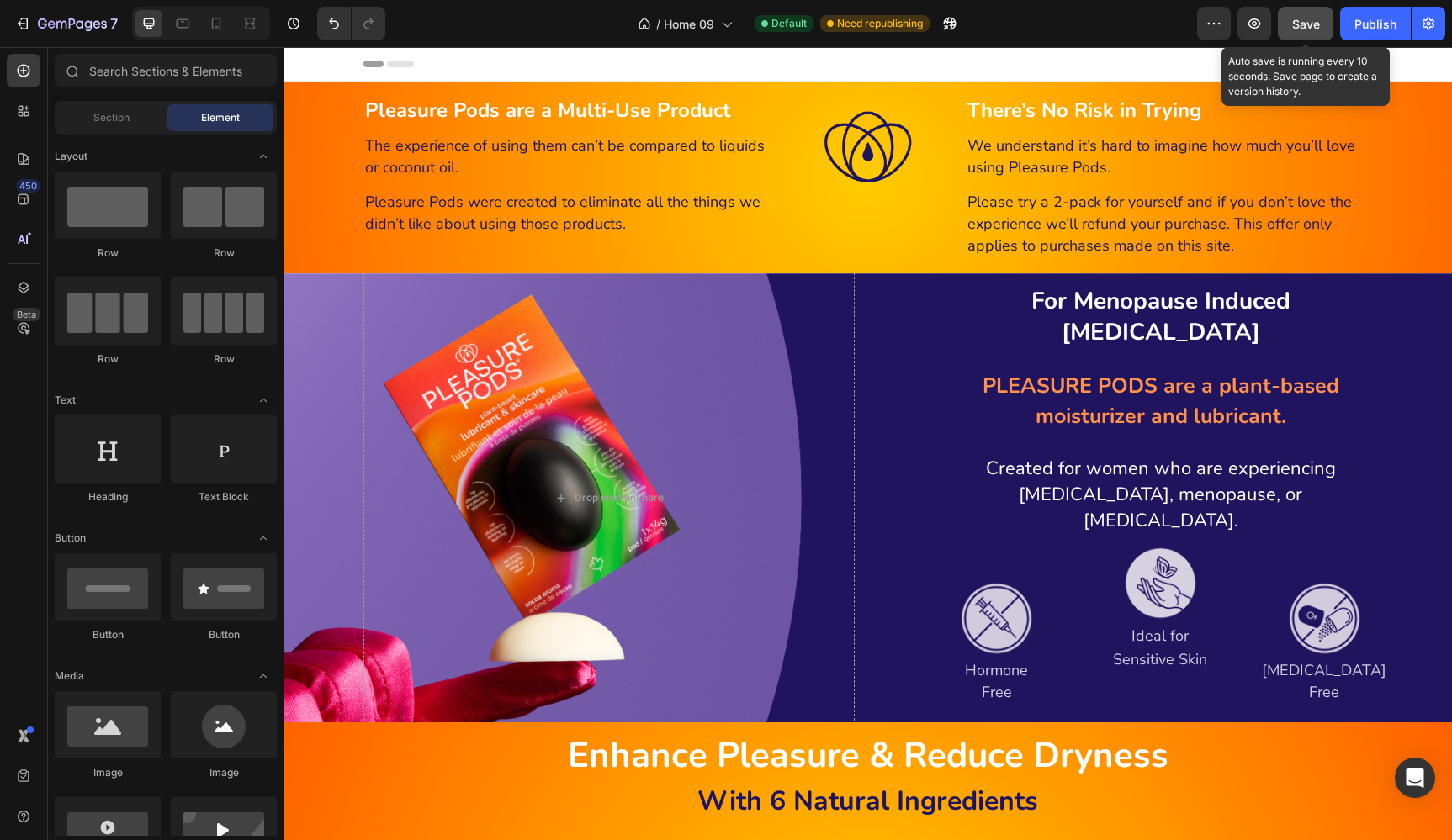
click at [1311, 17] on span "Save" at bounding box center [1305, 24] width 28 height 14
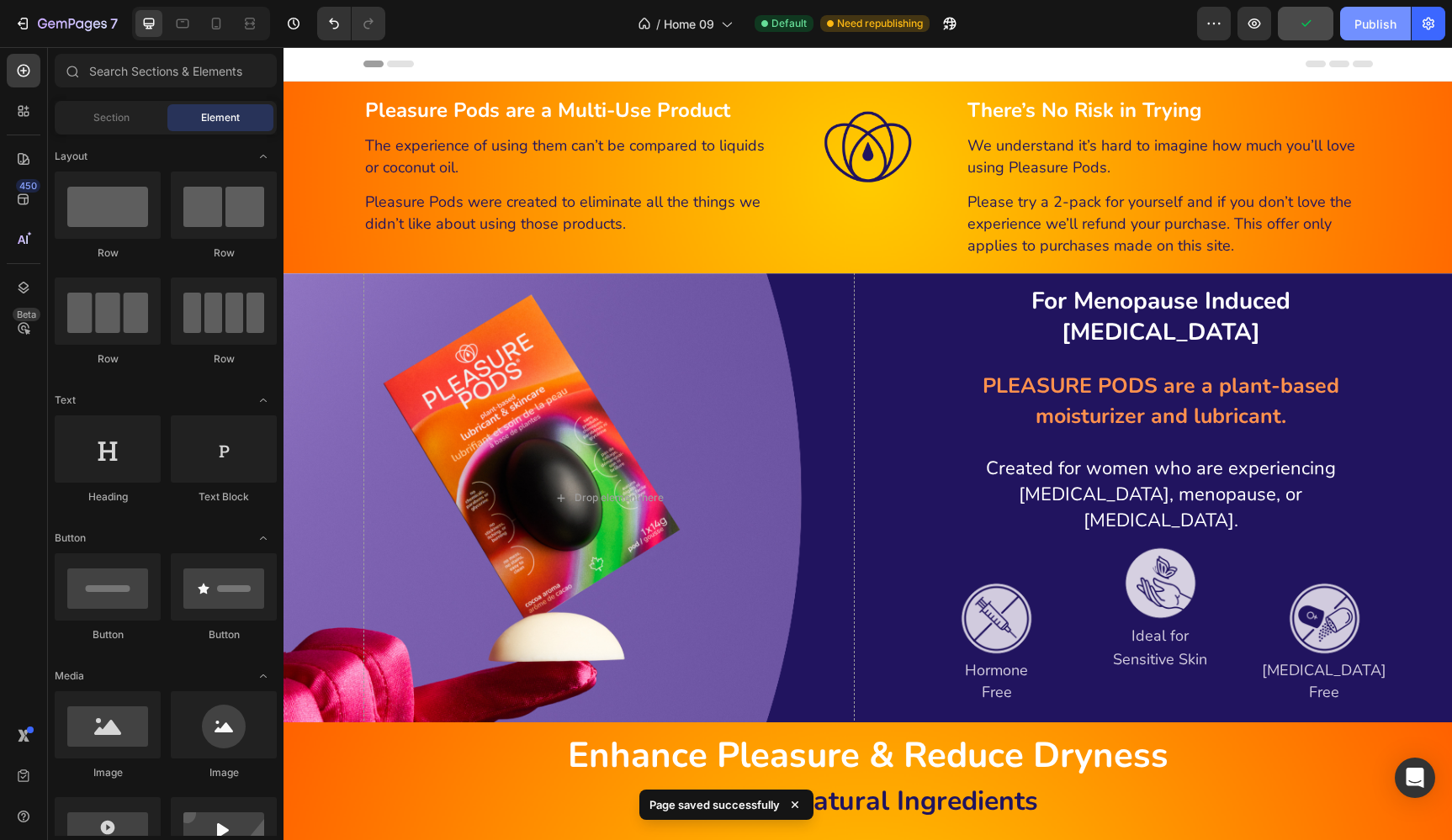
click at [1375, 27] on div "Publish" at bounding box center [1375, 24] width 42 height 18
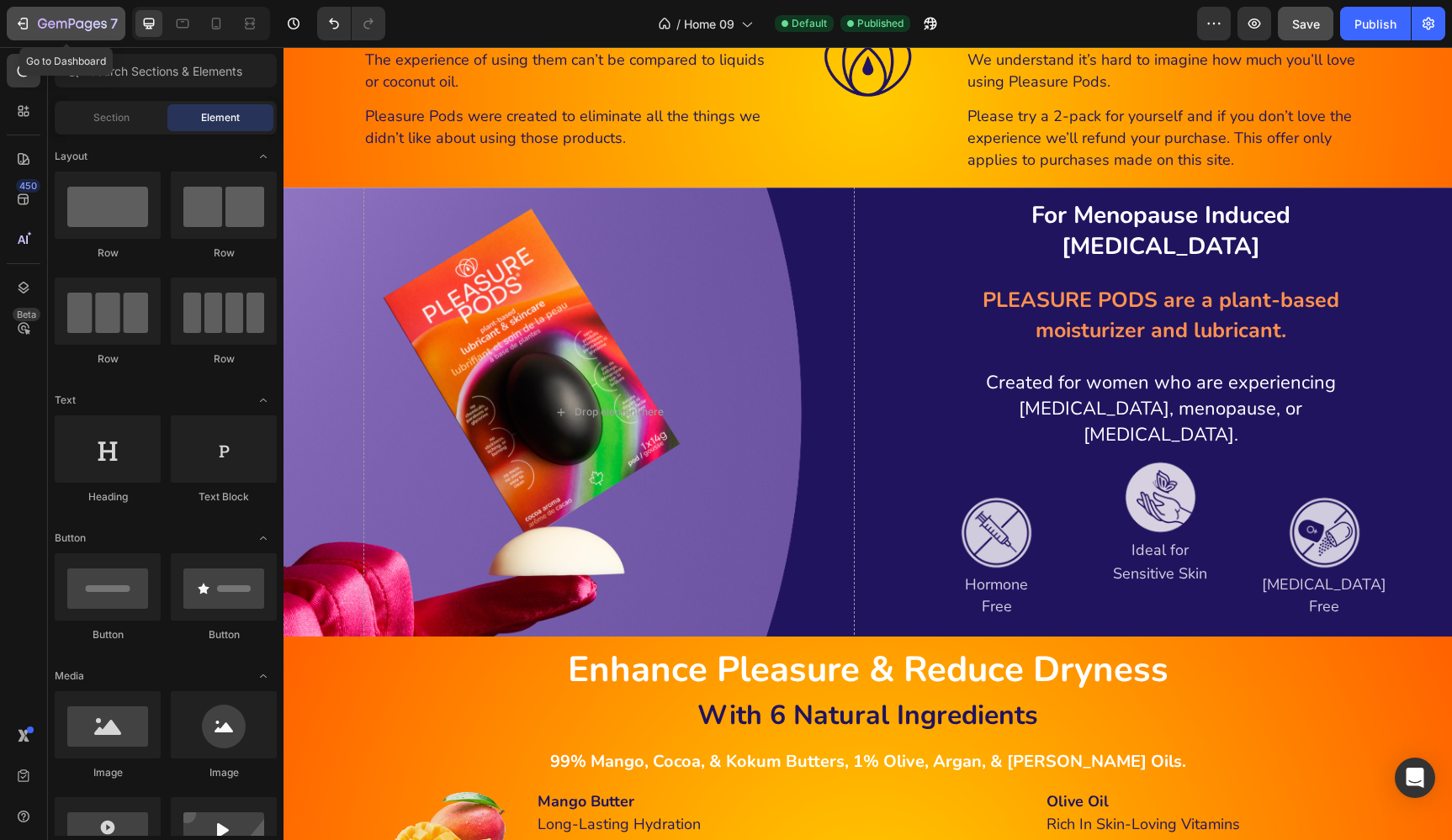
scroll to position [89, 0]
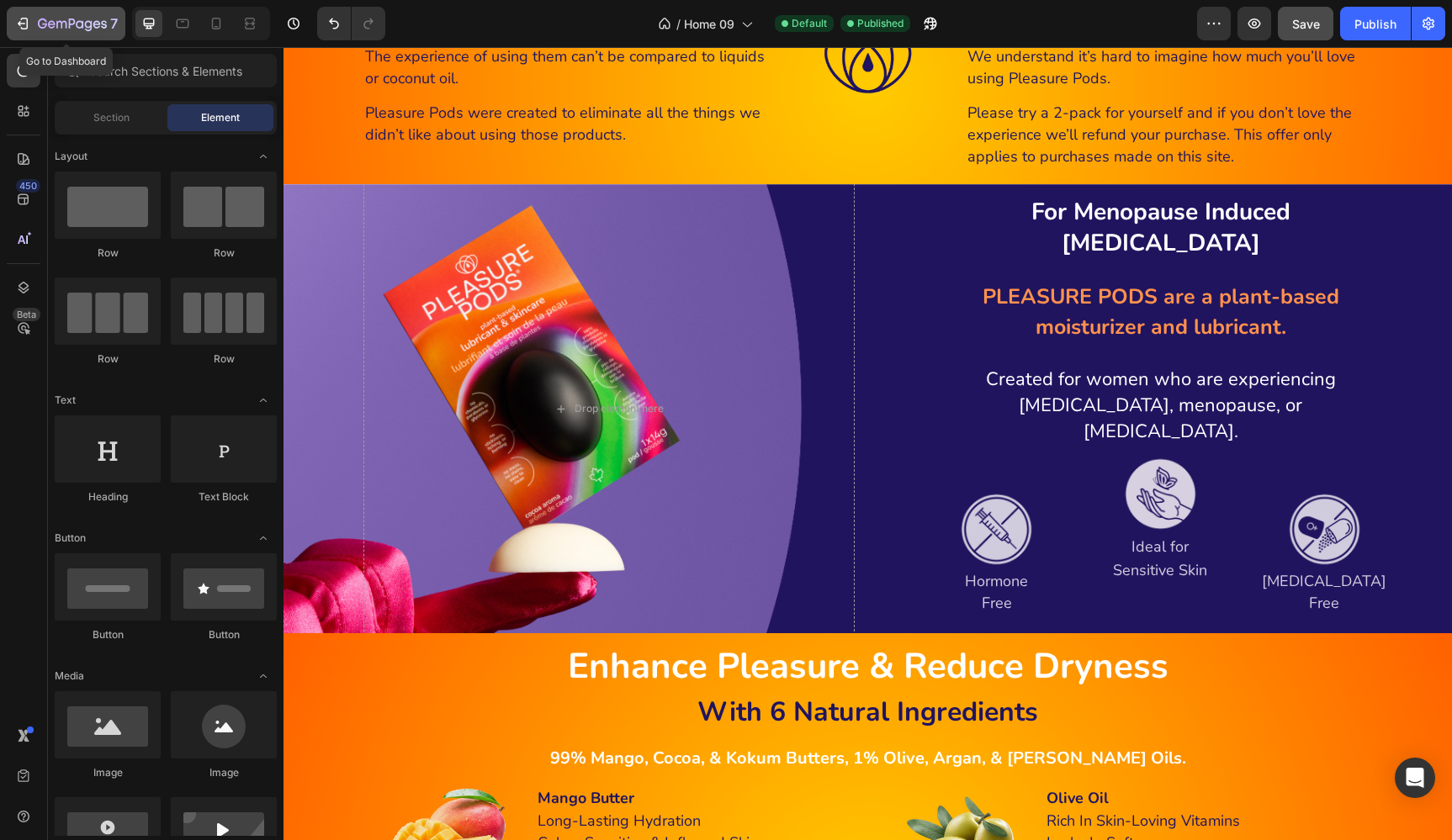
click at [62, 20] on icon "button" at bounding box center [72, 25] width 69 height 14
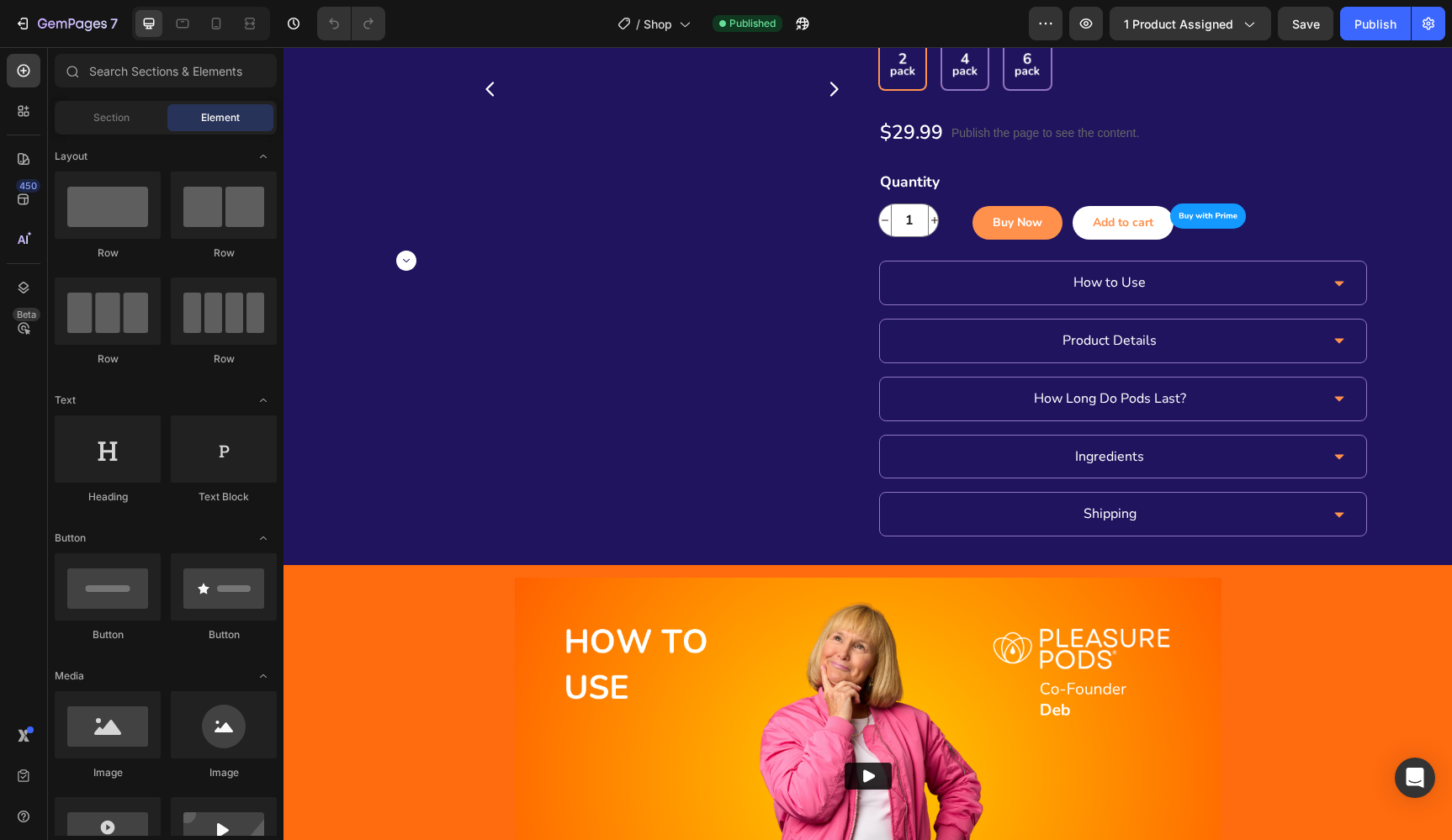
scroll to position [213, 0]
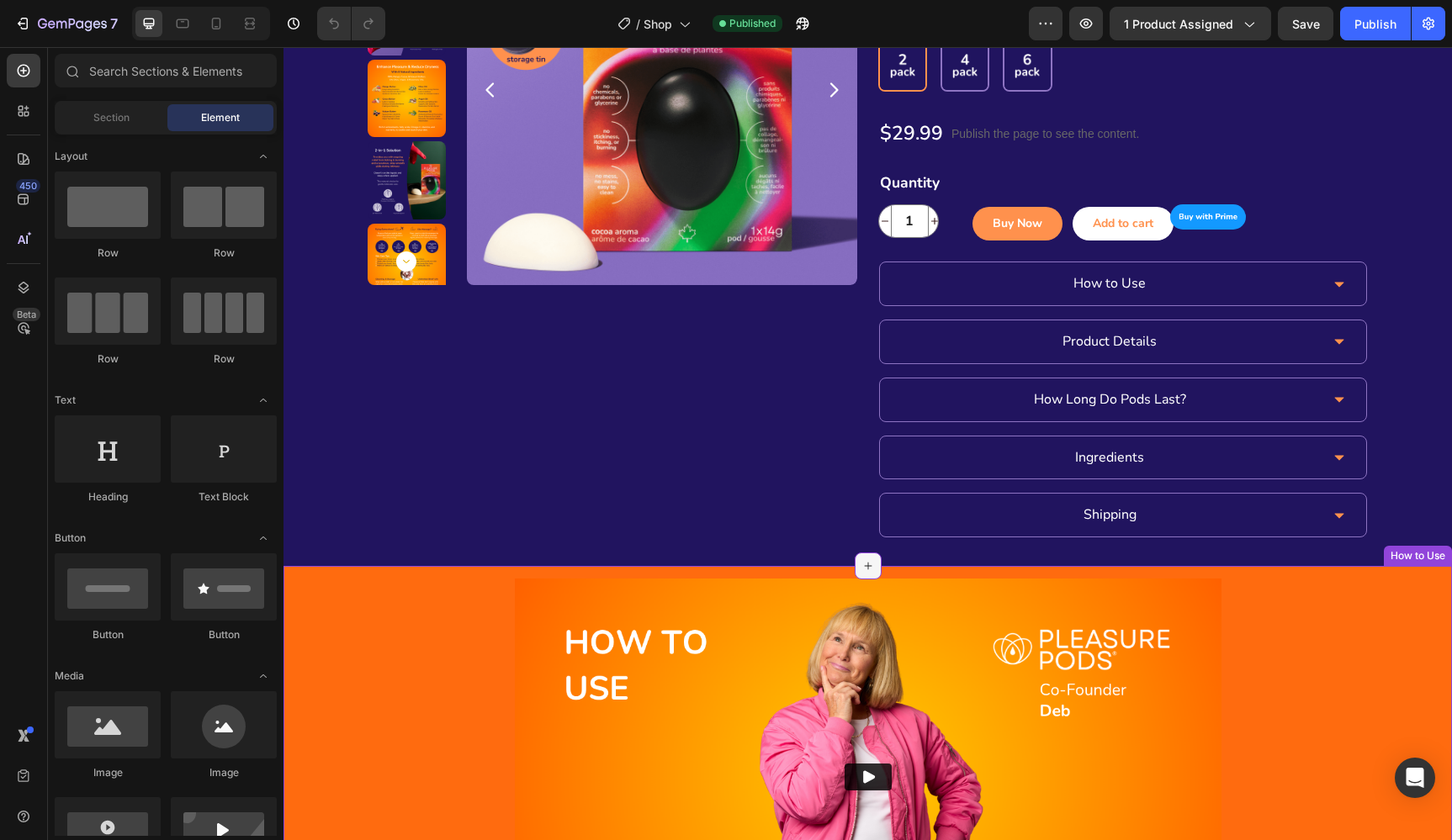
click at [867, 559] on icon at bounding box center [868, 566] width 14 height 14
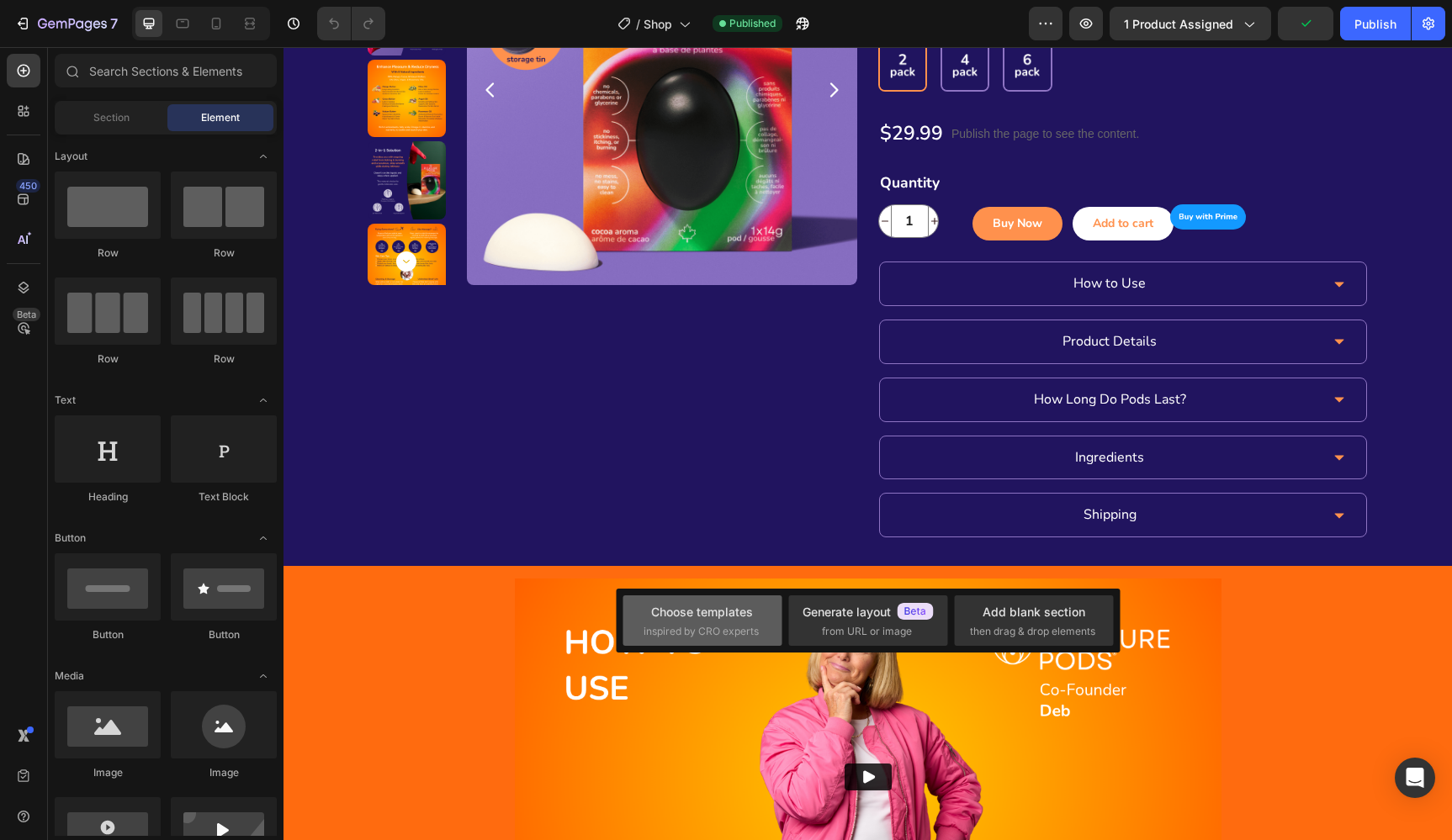
click at [700, 617] on div "Choose templates" at bounding box center [701, 612] width 102 height 18
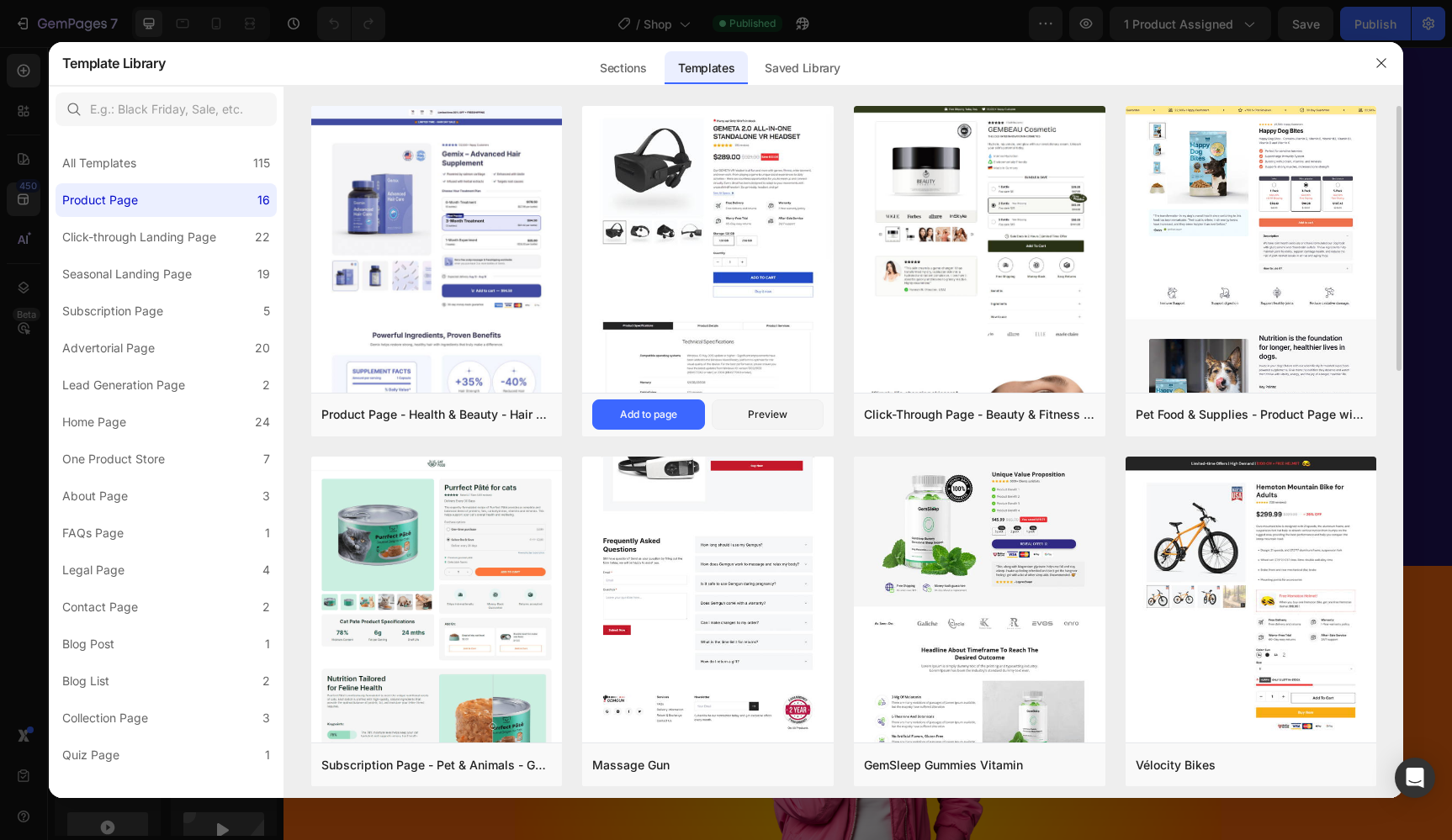
scroll to position [1, 0]
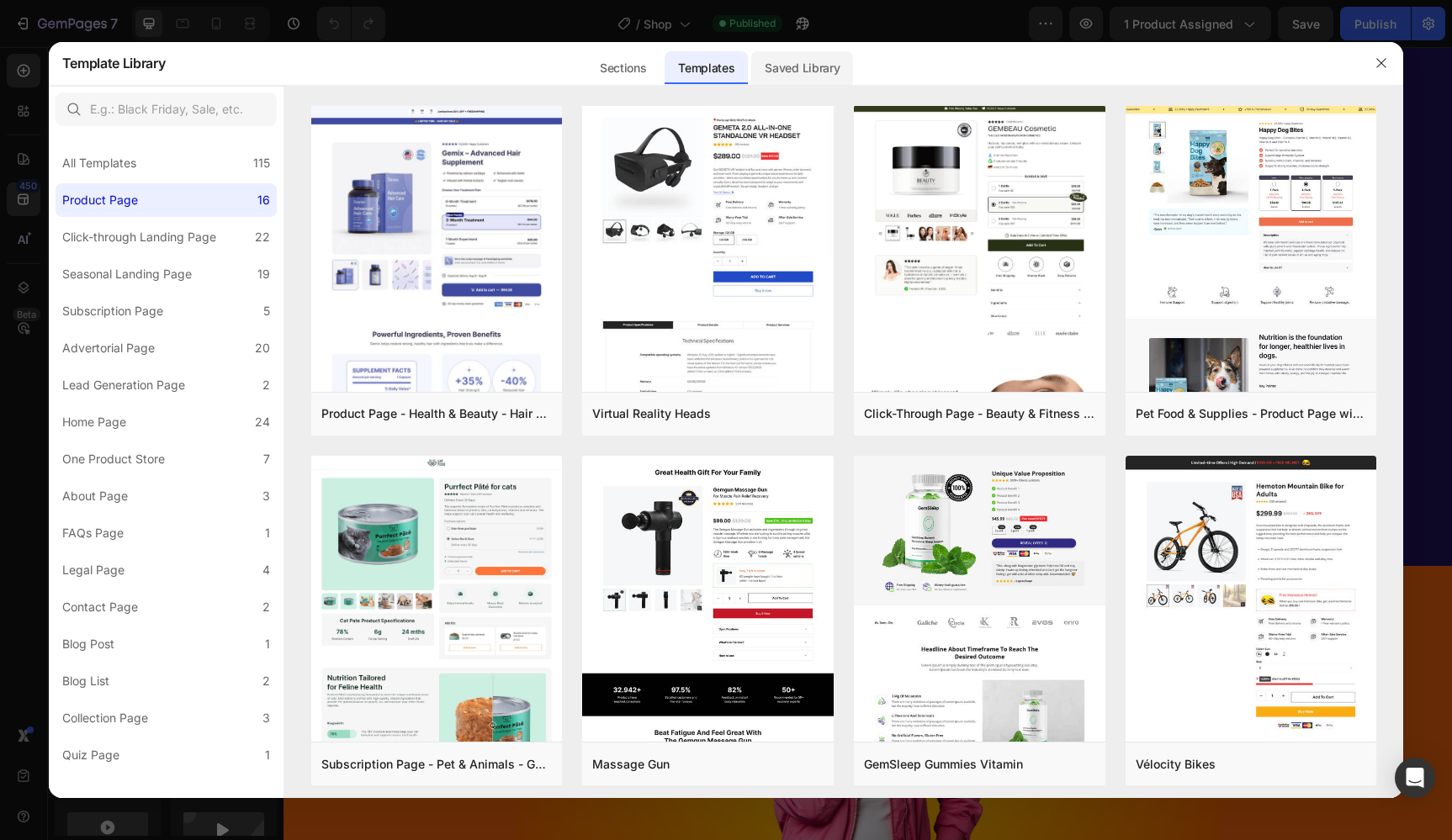
click at [776, 65] on div "Saved Library" at bounding box center [801, 68] width 102 height 34
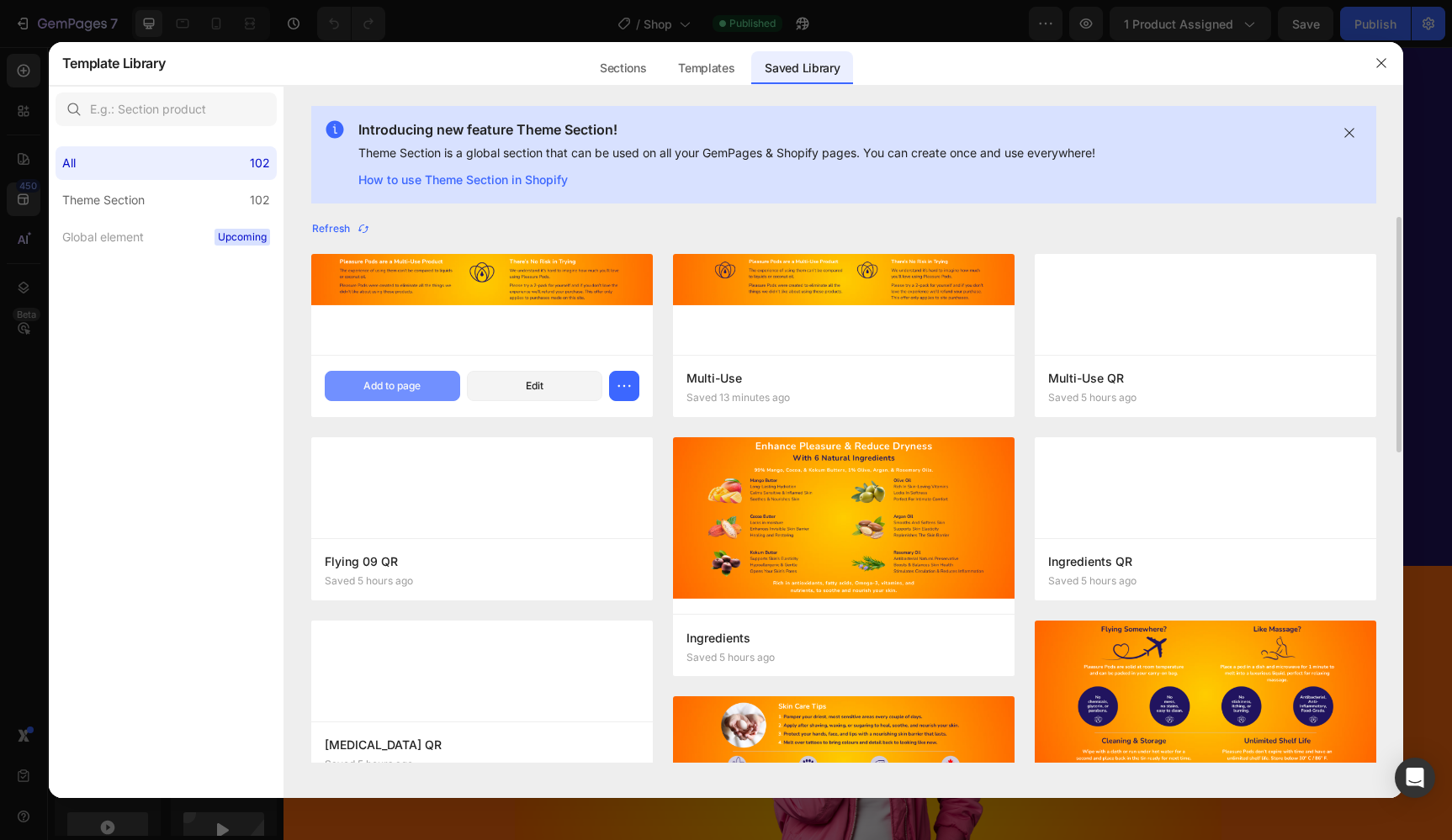
click at [389, 384] on div "Add to page" at bounding box center [392, 386] width 58 height 15
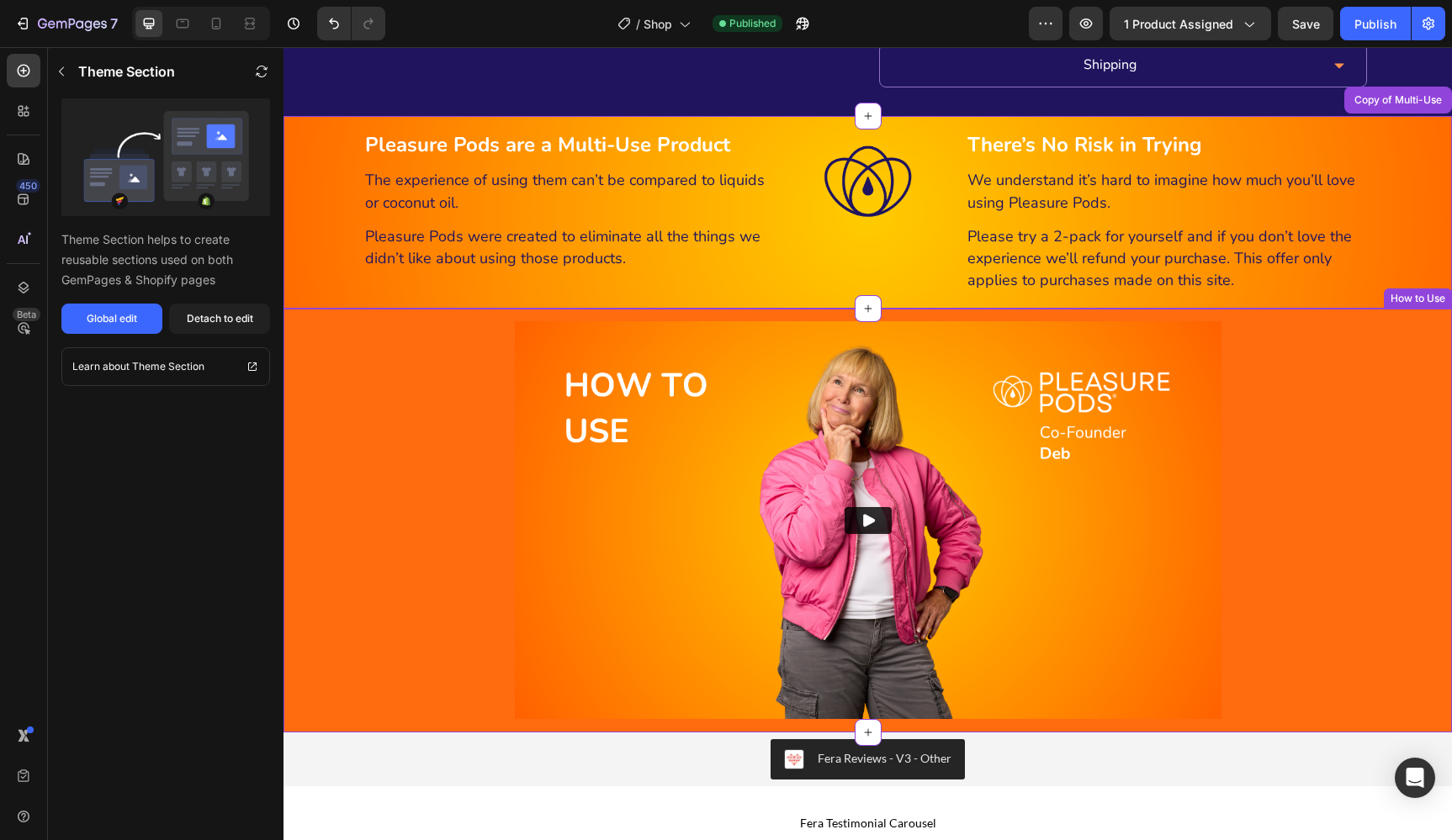
scroll to position [728, 0]
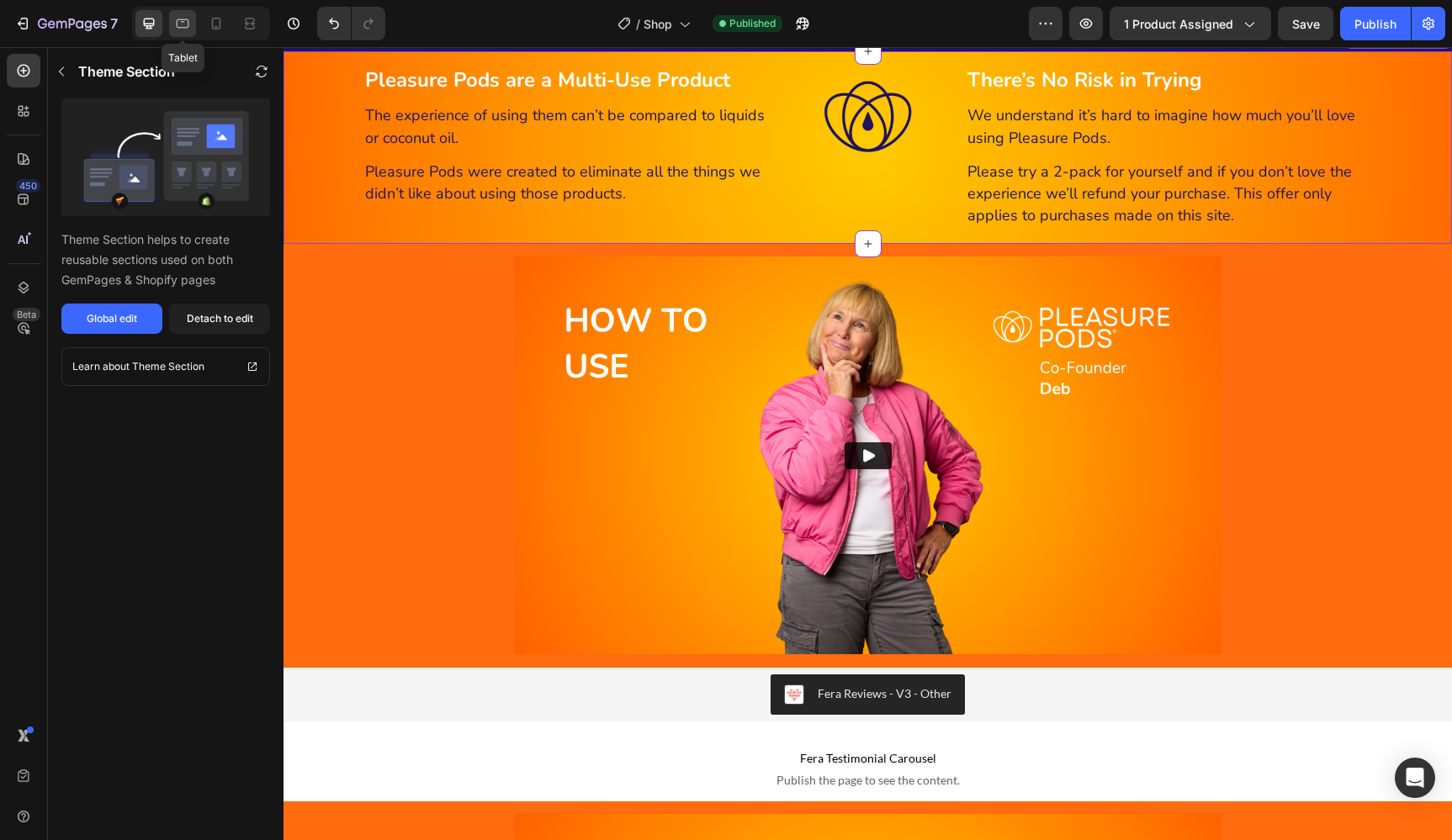
click at [182, 29] on icon at bounding box center [182, 23] width 17 height 17
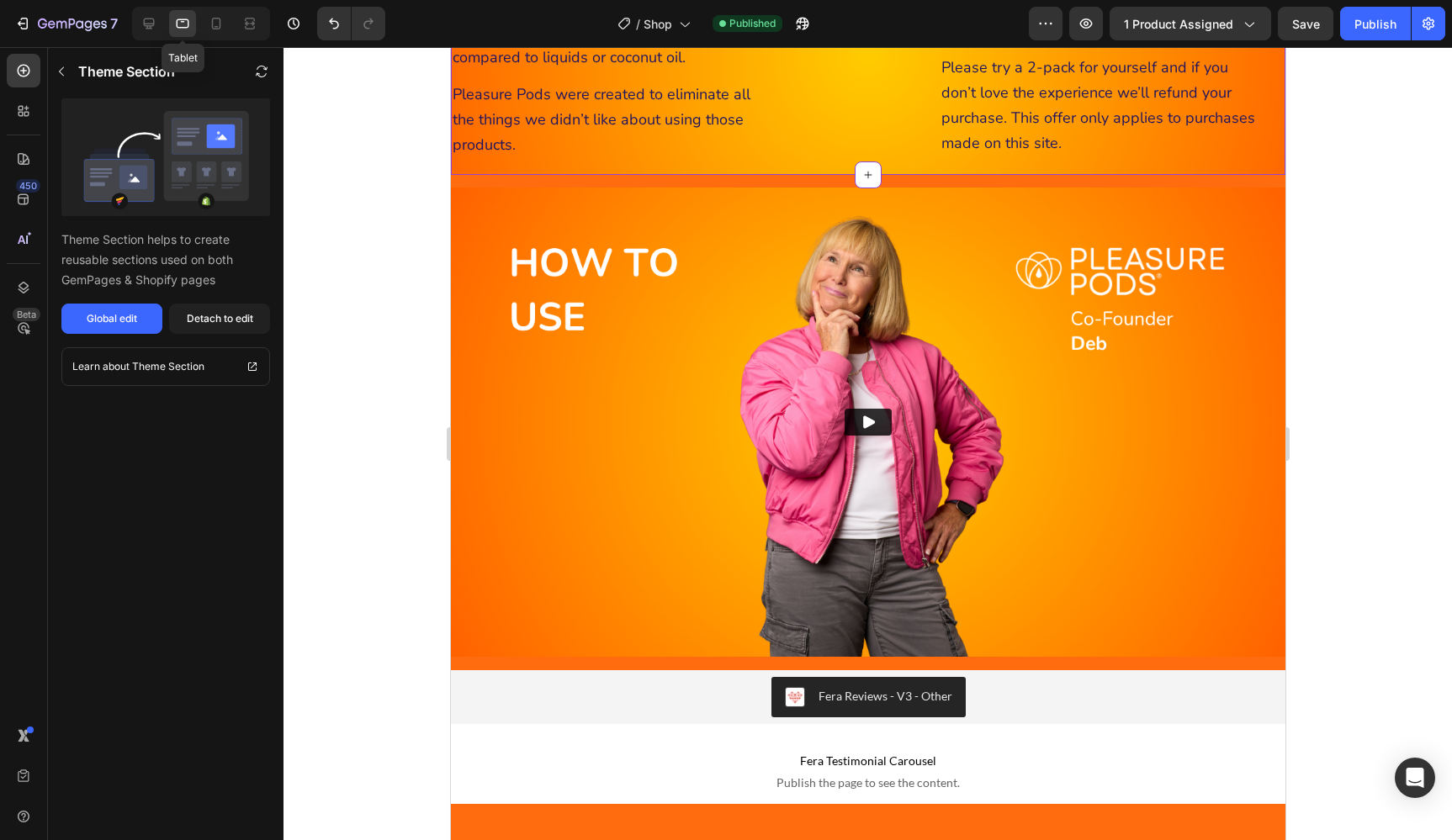
scroll to position [559, 0]
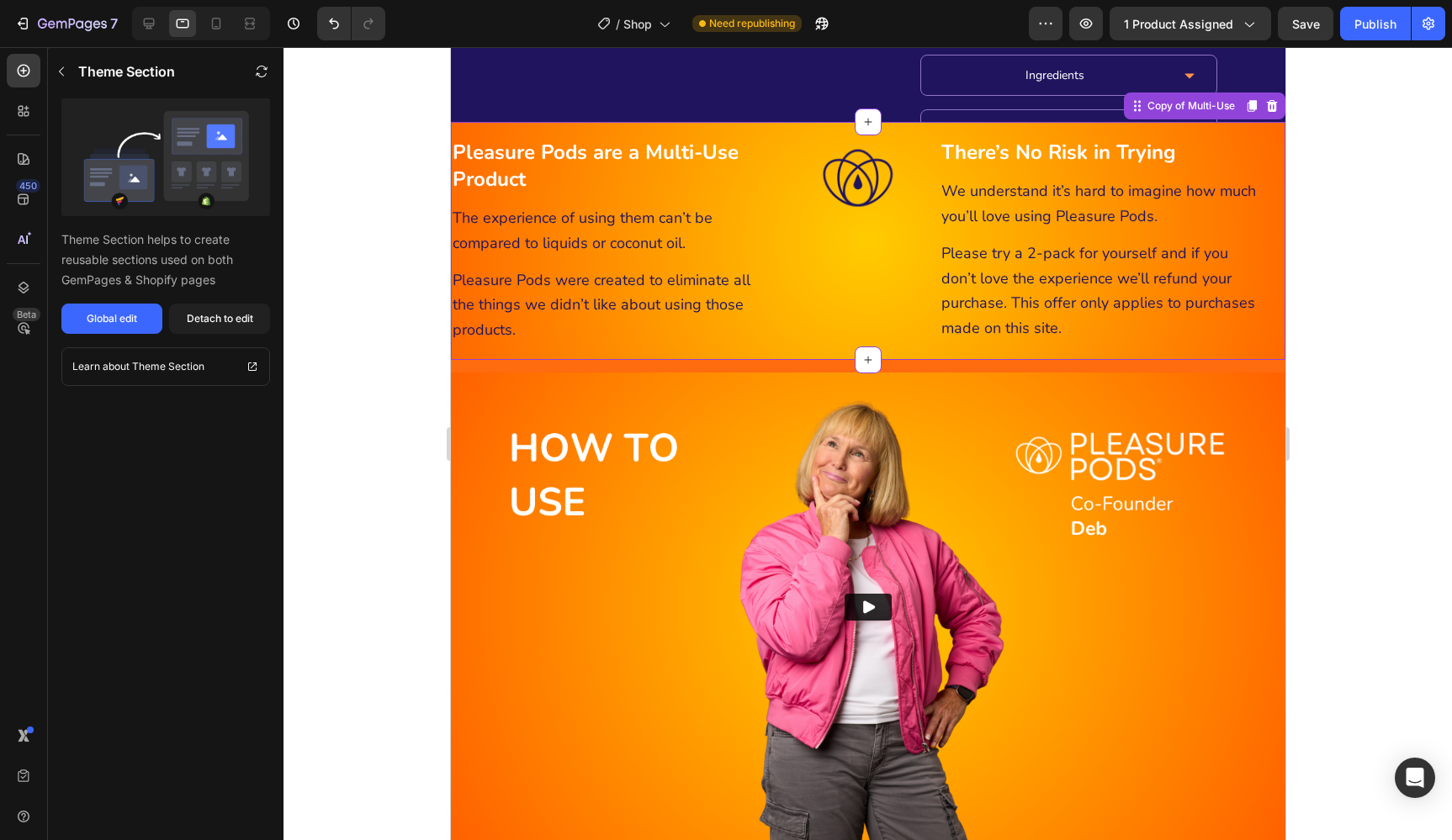
click at [619, 154] on strong "Pleasure Pods are a Multi-Use Product" at bounding box center [594, 166] width 286 height 54
click at [217, 28] on icon at bounding box center [215, 23] width 17 height 17
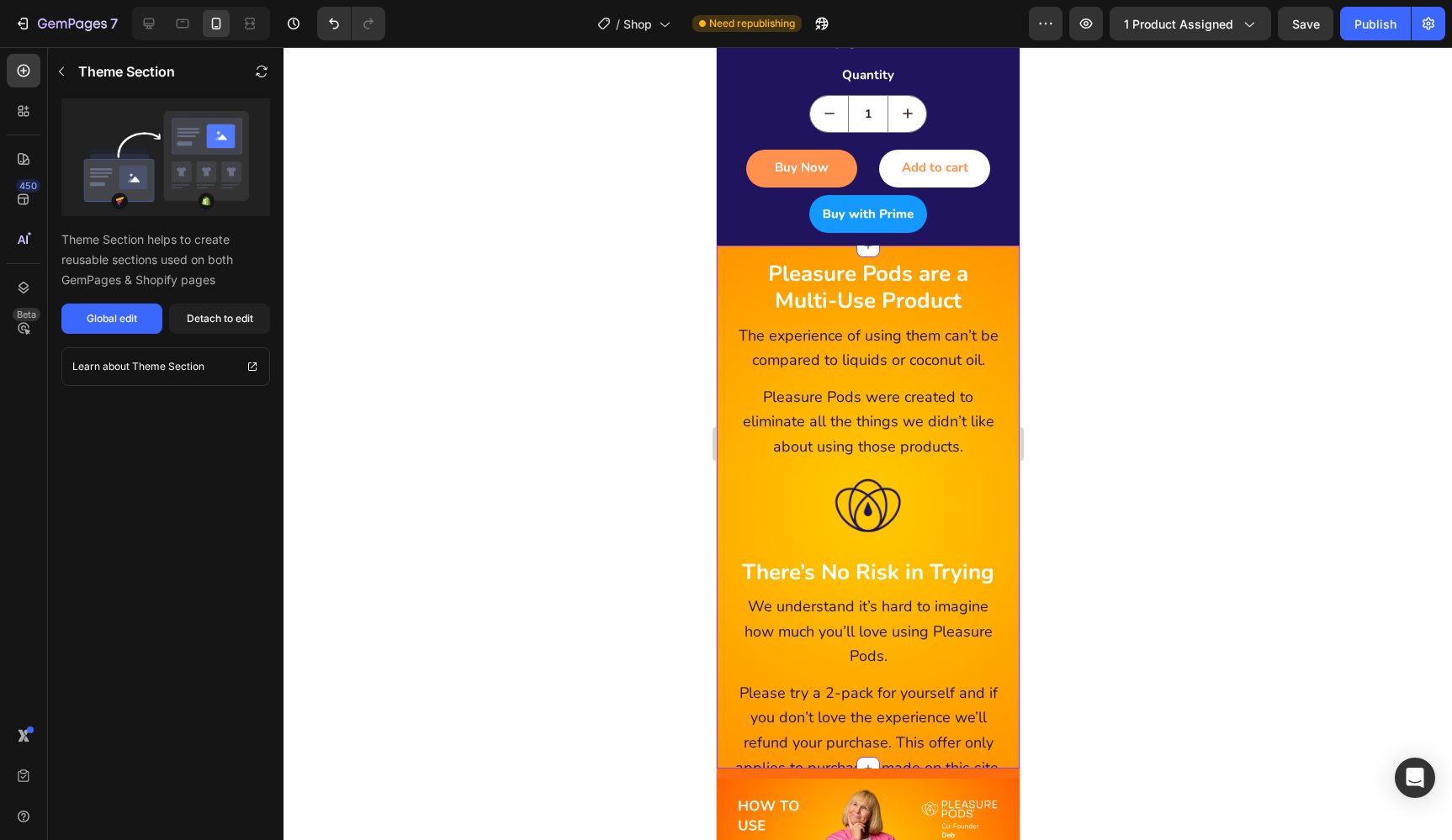
scroll to position [650, 0]
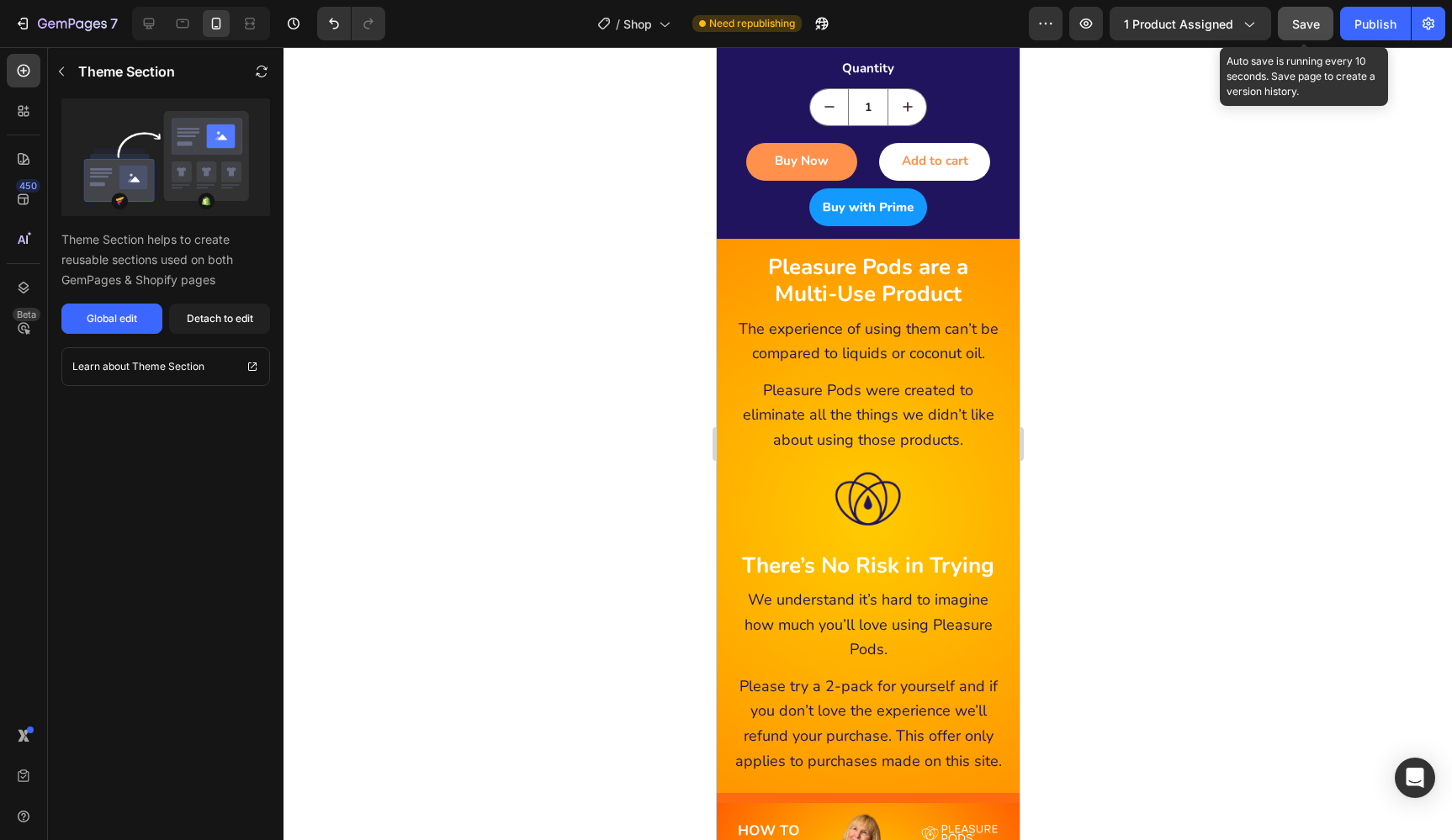
click at [1301, 21] on span "Save" at bounding box center [1305, 24] width 28 height 14
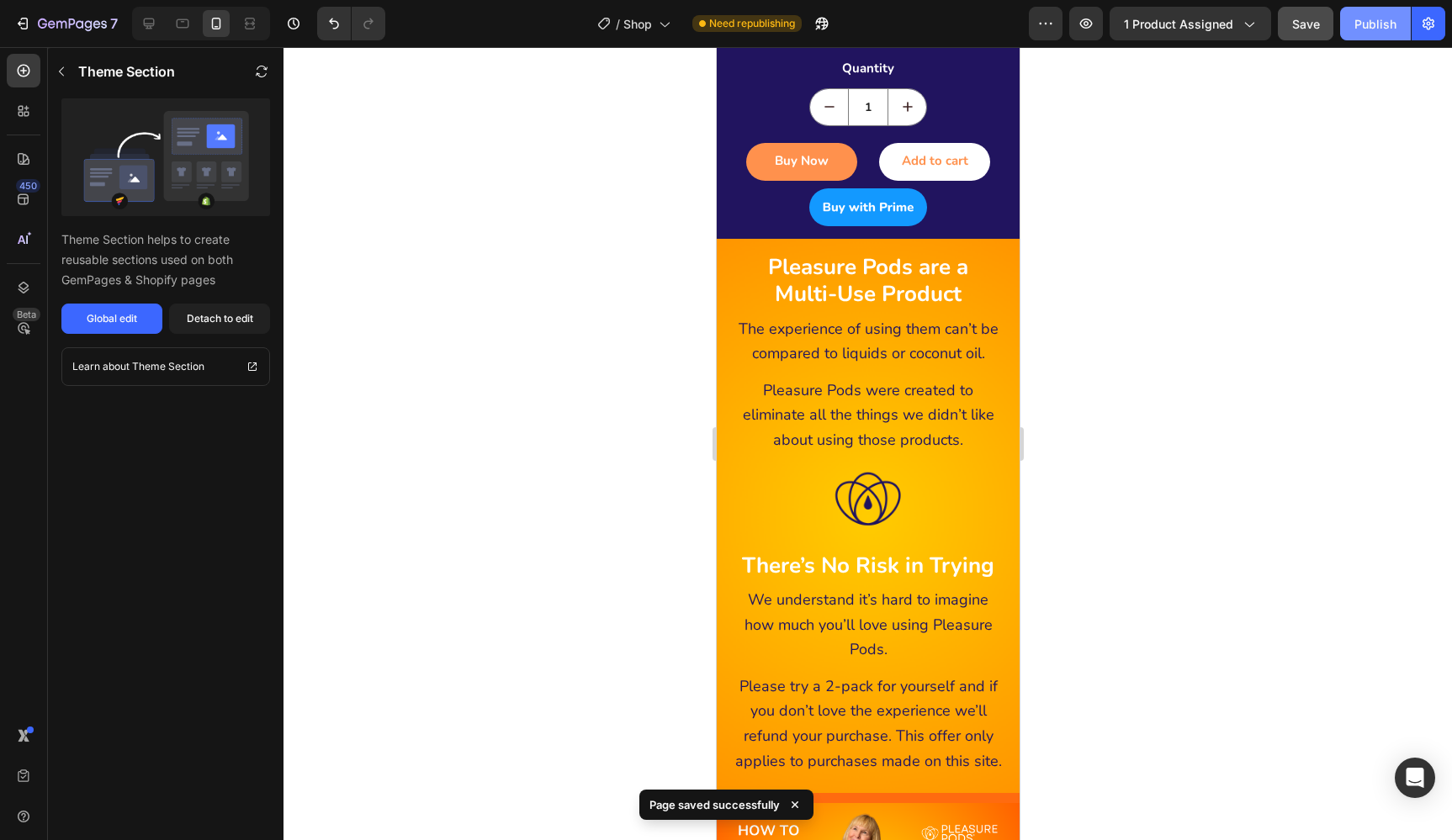
click at [1376, 22] on div "Publish" at bounding box center [1375, 24] width 42 height 18
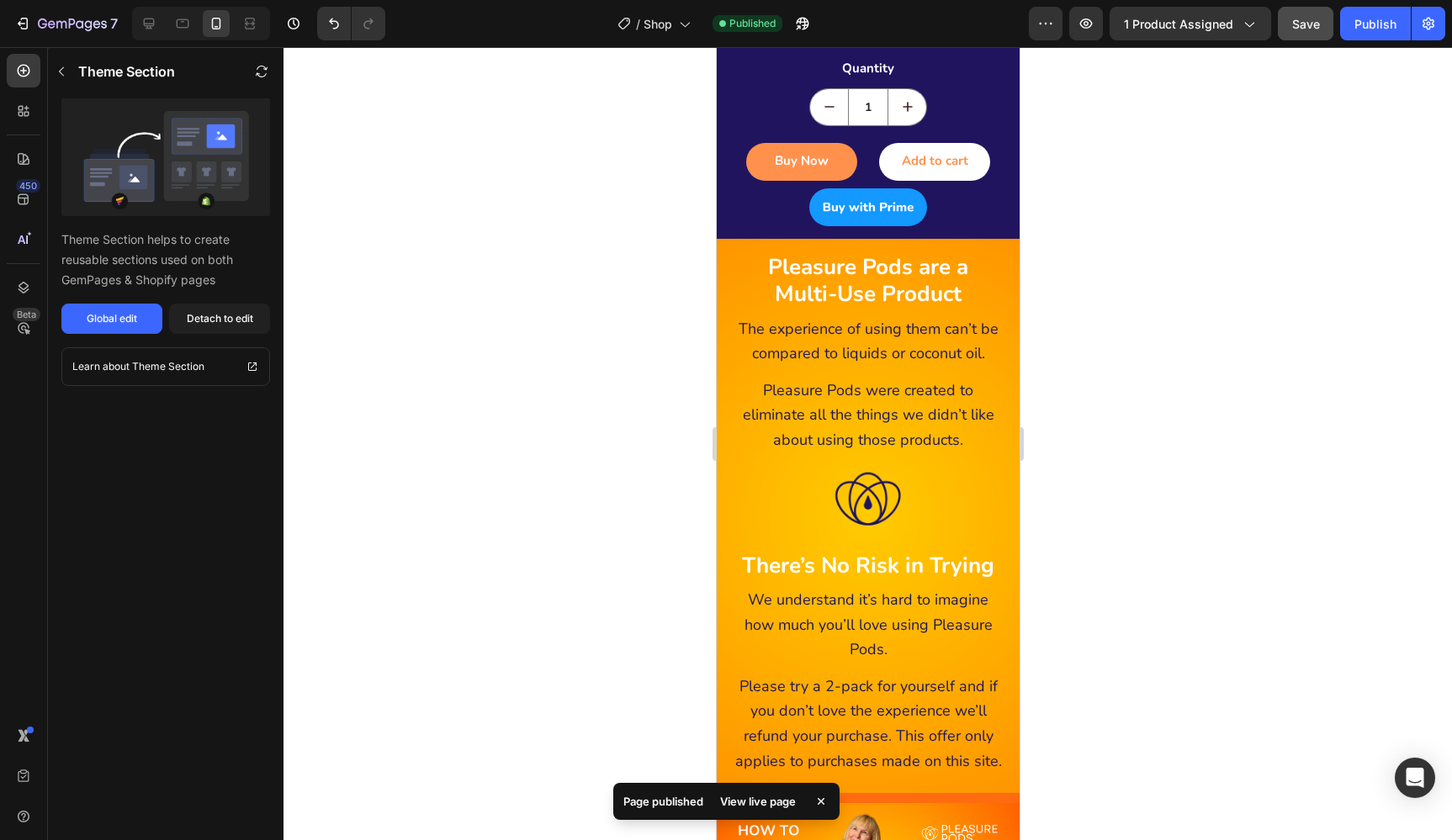
click at [1108, 152] on div at bounding box center [868, 443] width 1168 height 793
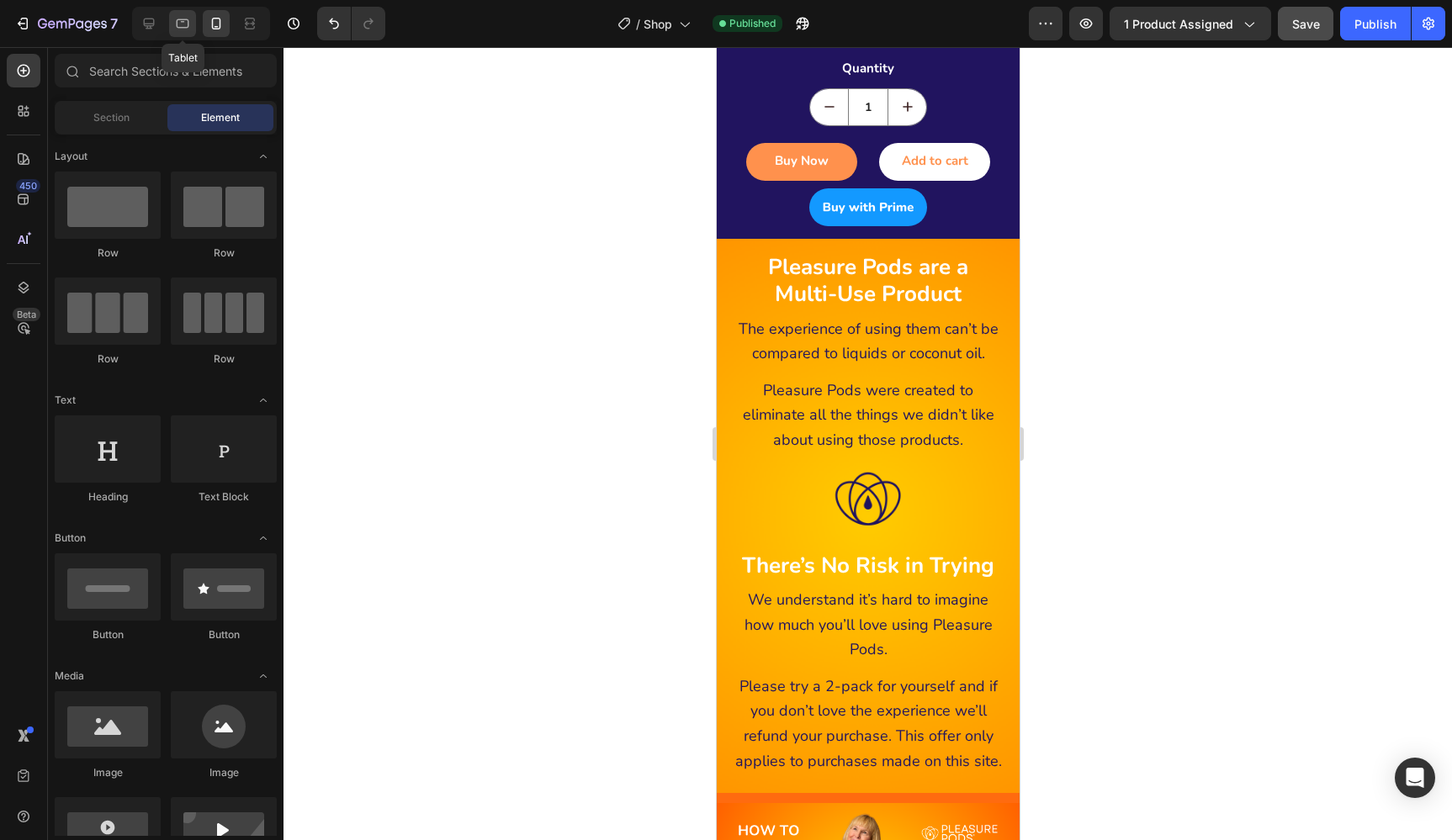
click at [184, 23] on icon at bounding box center [182, 23] width 17 height 17
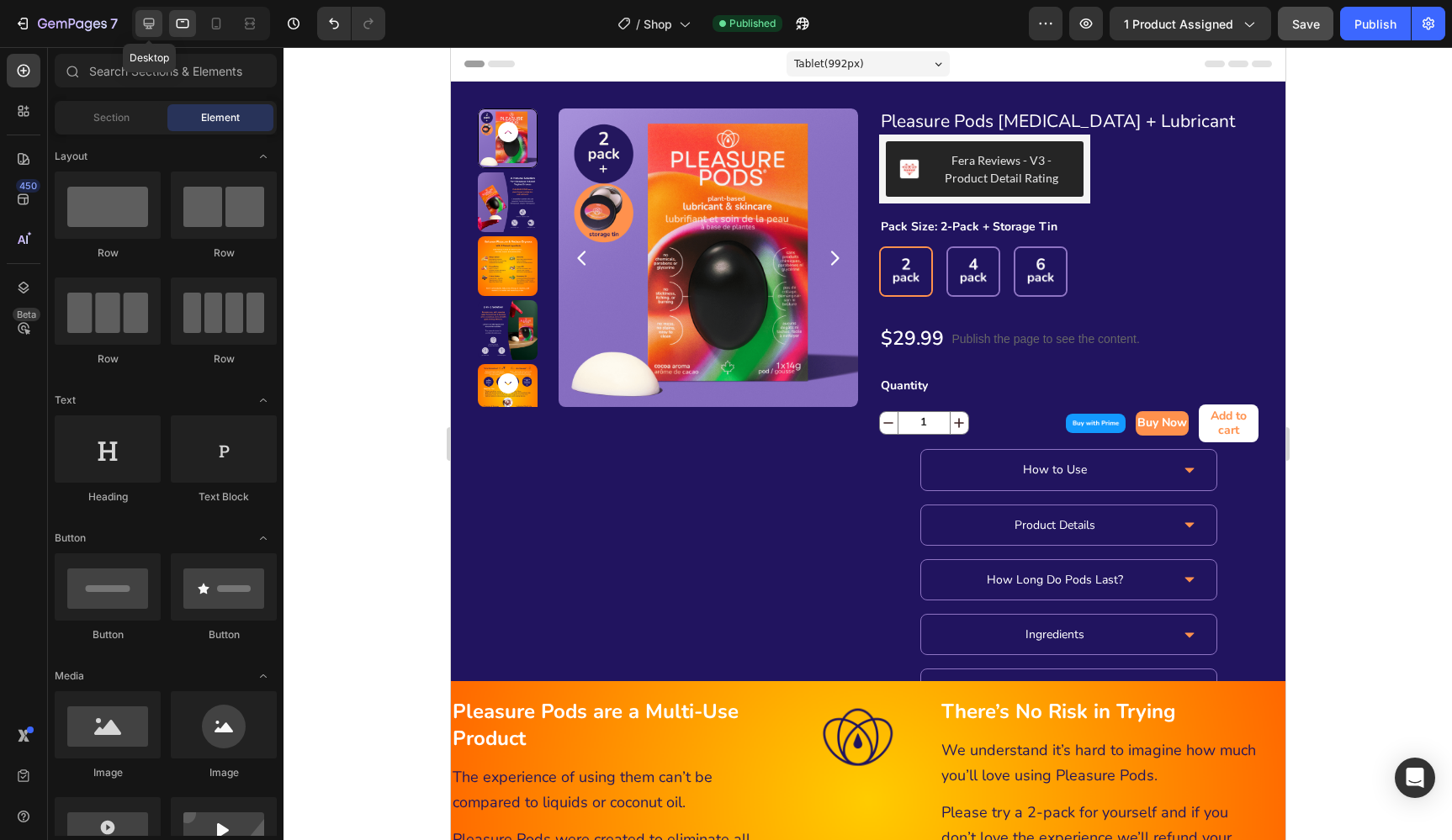
click at [147, 25] on icon at bounding box center [149, 24] width 11 height 11
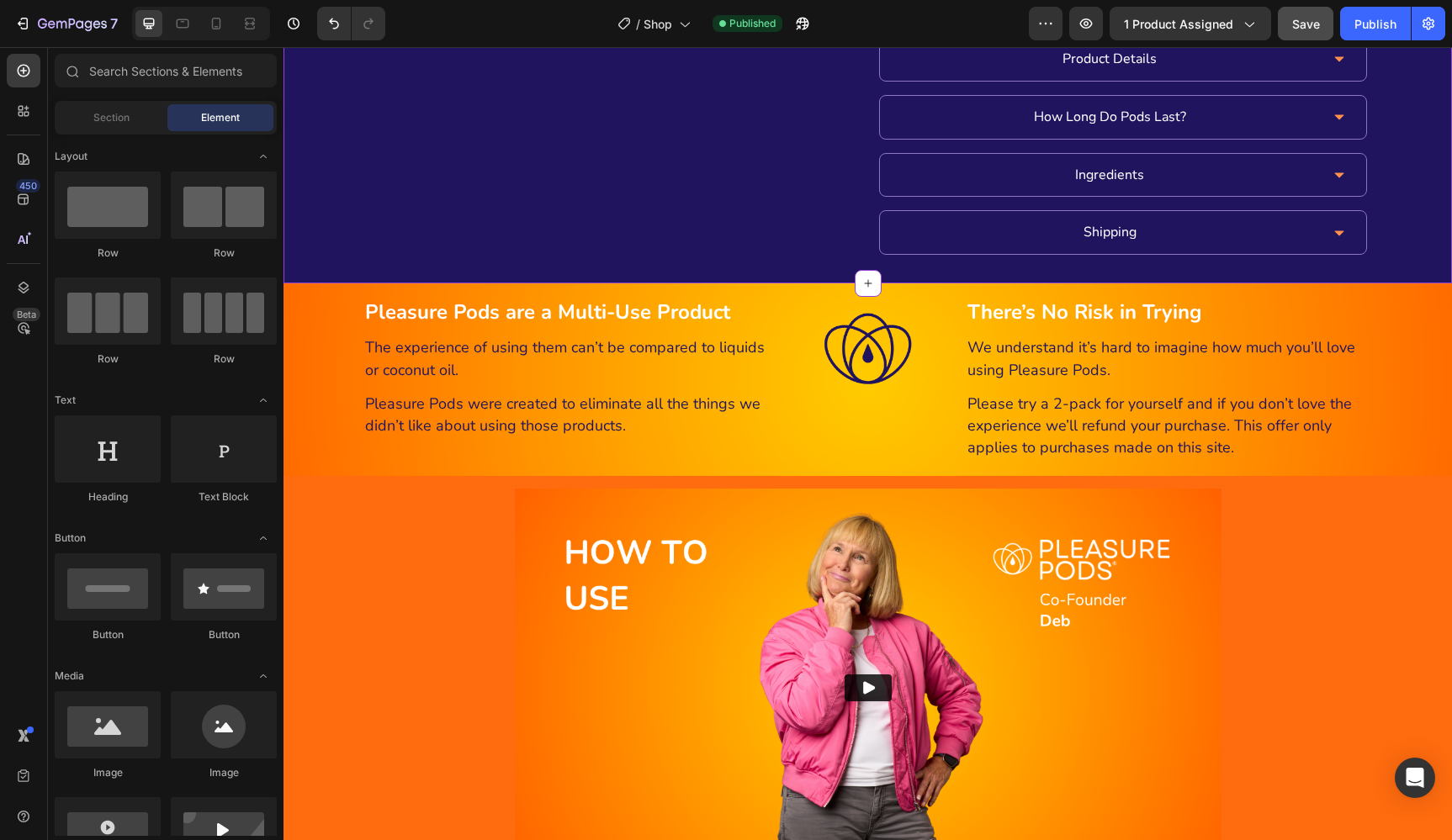
scroll to position [497, 0]
click at [48, 25] on icon "button" at bounding box center [72, 25] width 69 height 14
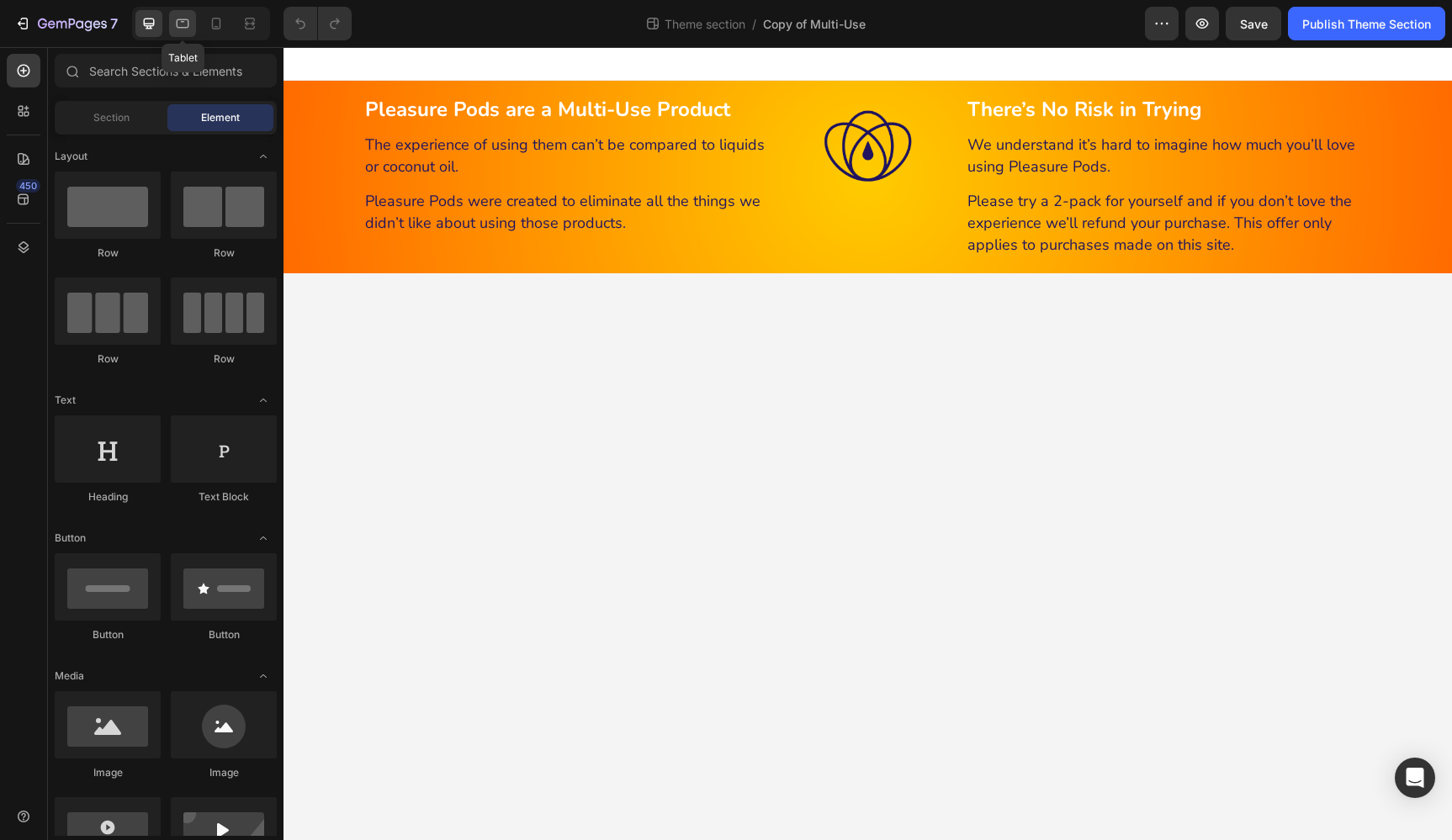
click at [180, 23] on icon at bounding box center [182, 23] width 17 height 17
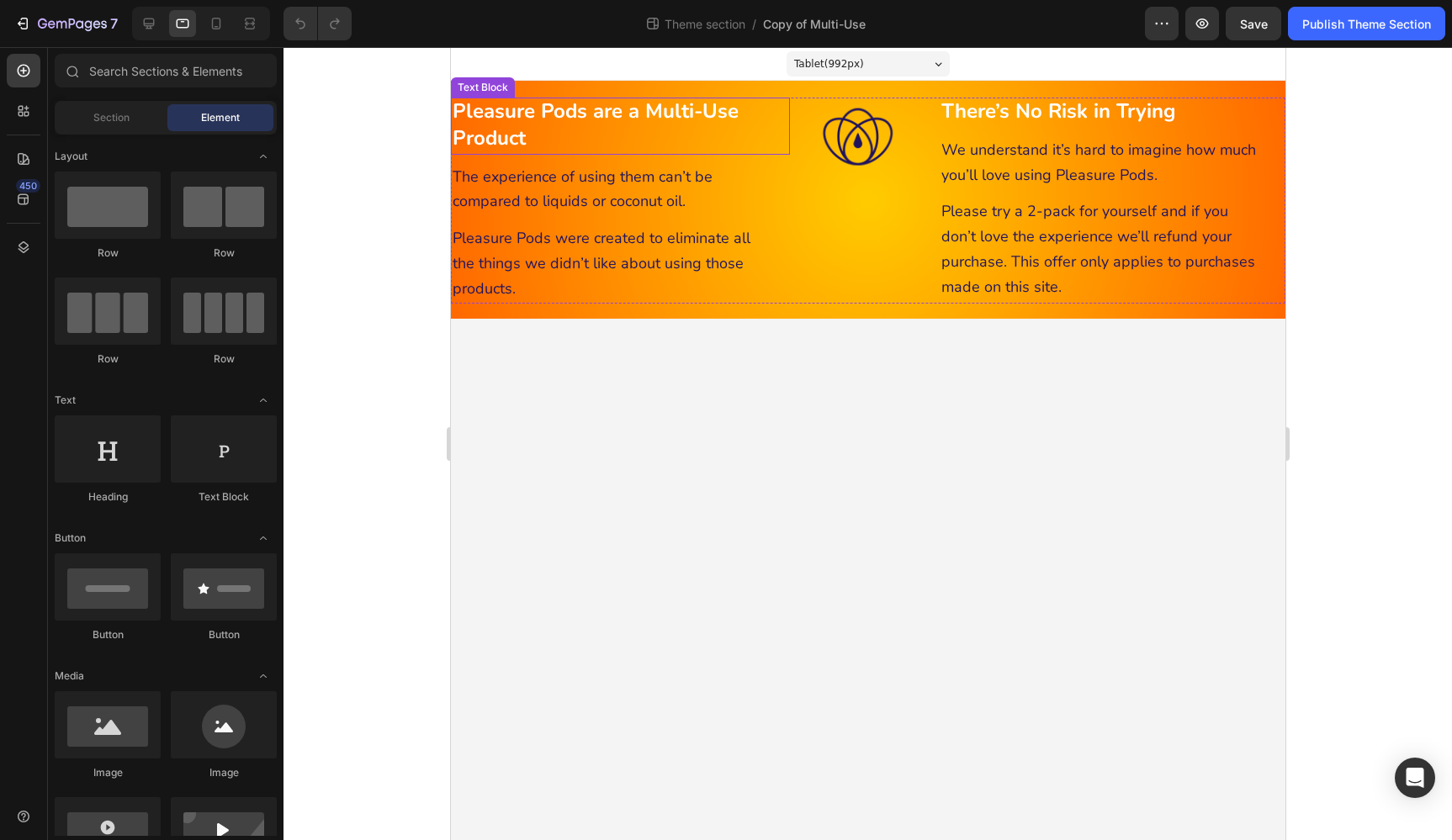
click at [656, 118] on strong "Pleasure Pods are a Multi-Use Product" at bounding box center [594, 124] width 286 height 54
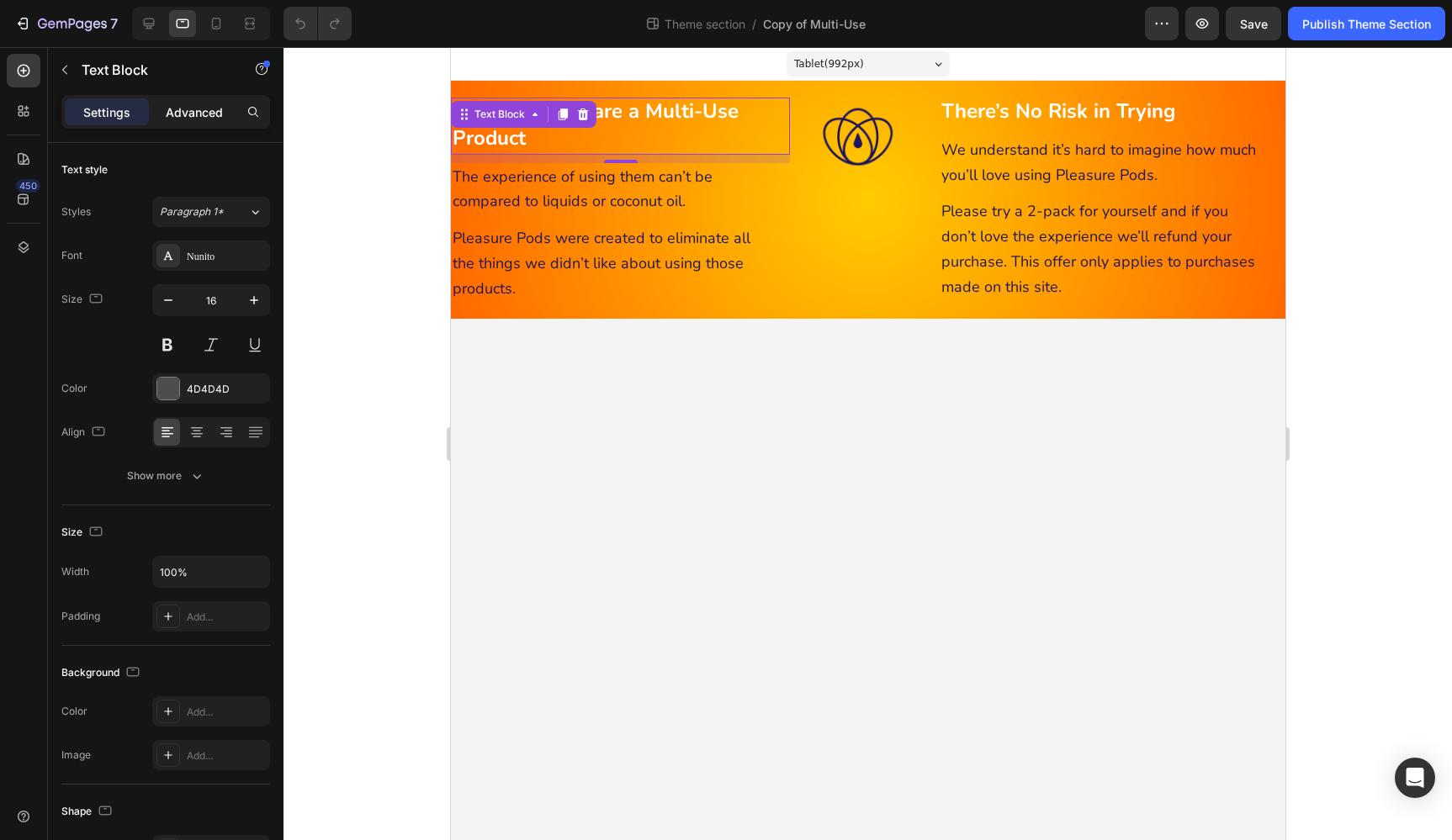
click at [190, 109] on p "Advanced" at bounding box center [194, 112] width 58 height 18
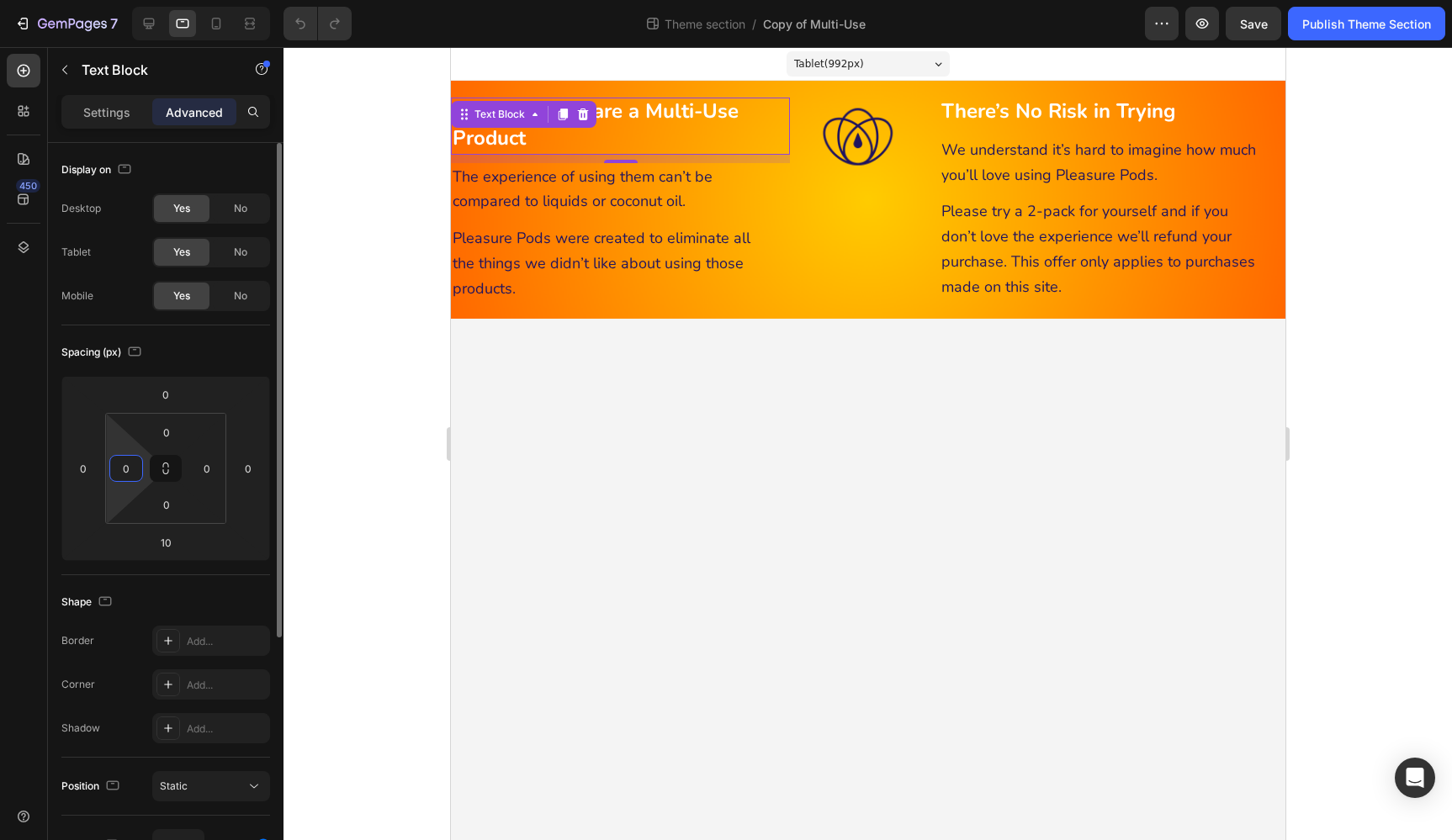
click at [132, 468] on input "0" at bounding box center [125, 468] width 25 height 25
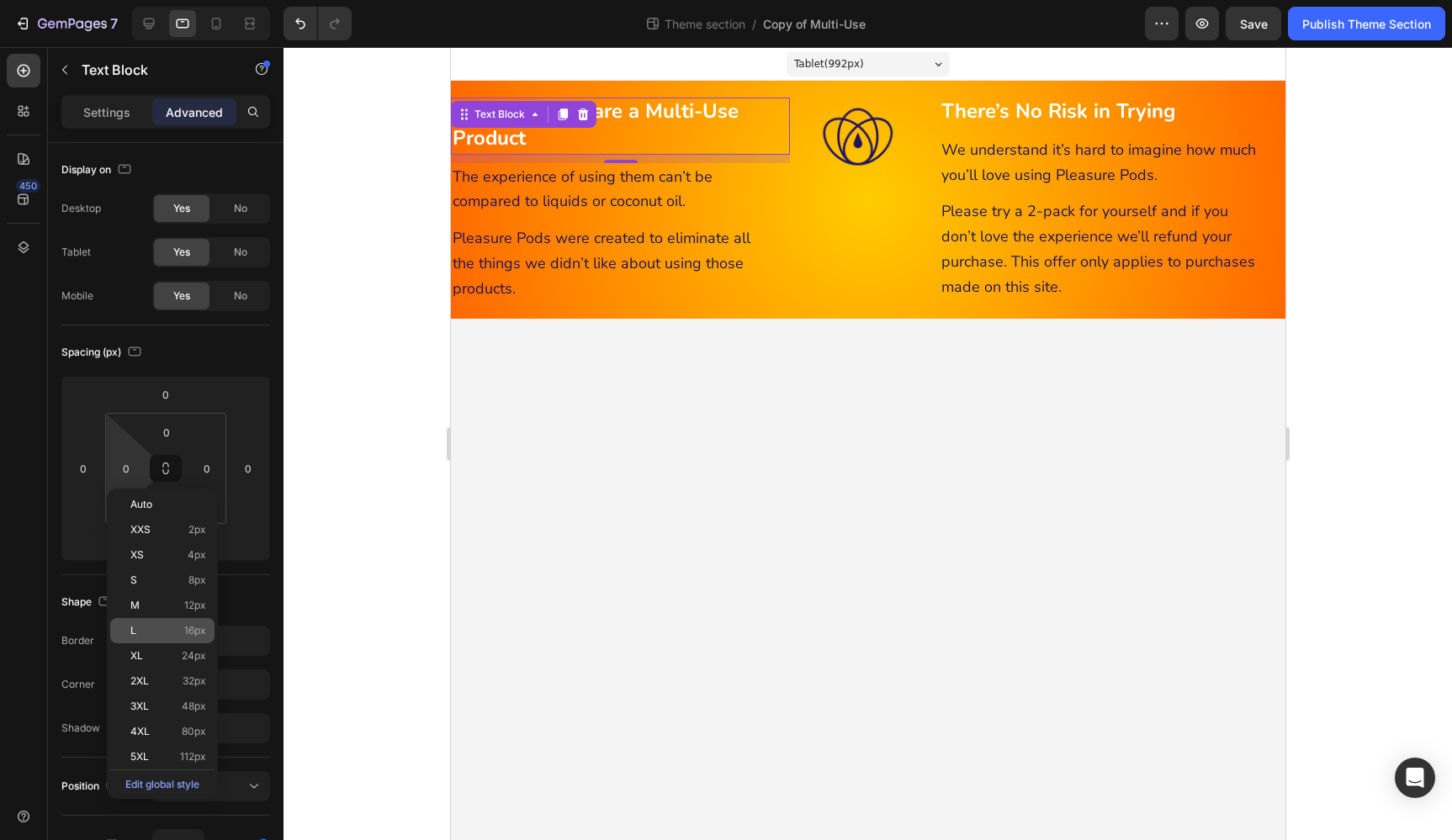
click at [196, 625] on span "16px" at bounding box center [195, 631] width 22 height 12
type input "16"
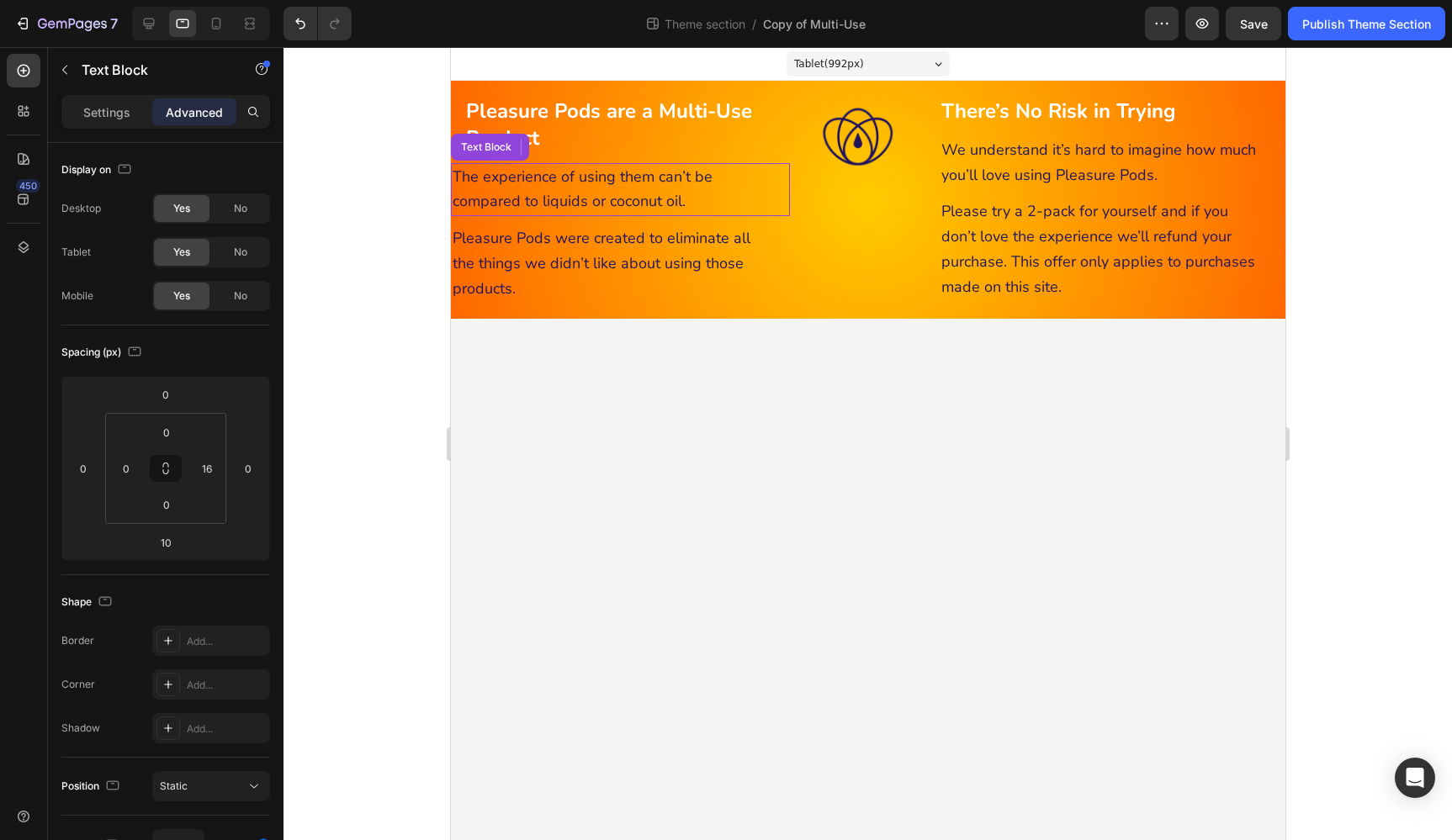
click at [544, 179] on span "The experience of using them can’t be compared to liquids or coconut oil." at bounding box center [581, 189] width 260 height 46
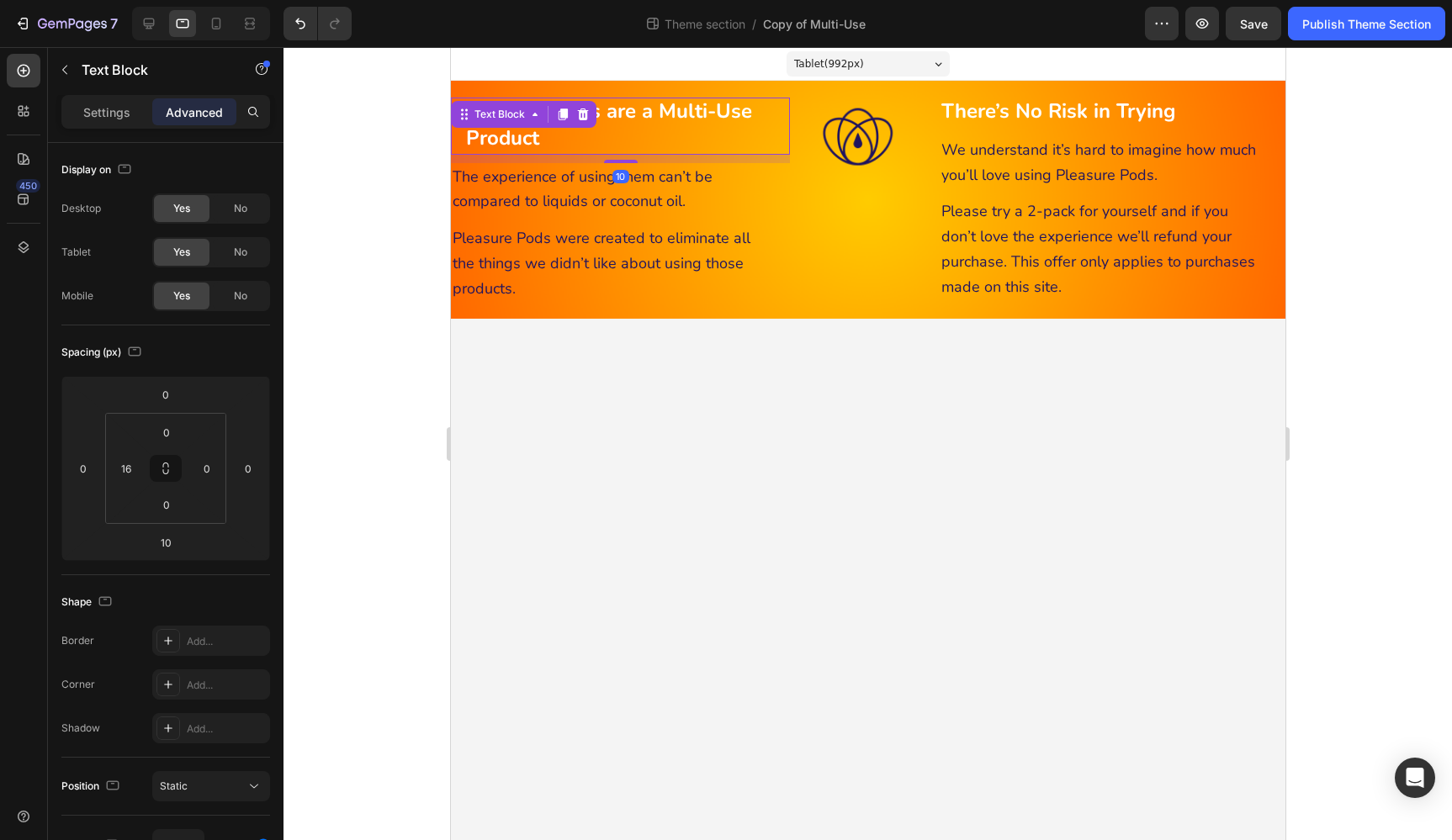
click at [658, 125] on p "Pleasure Pods are a Multi-Use Product" at bounding box center [626, 126] width 322 height 54
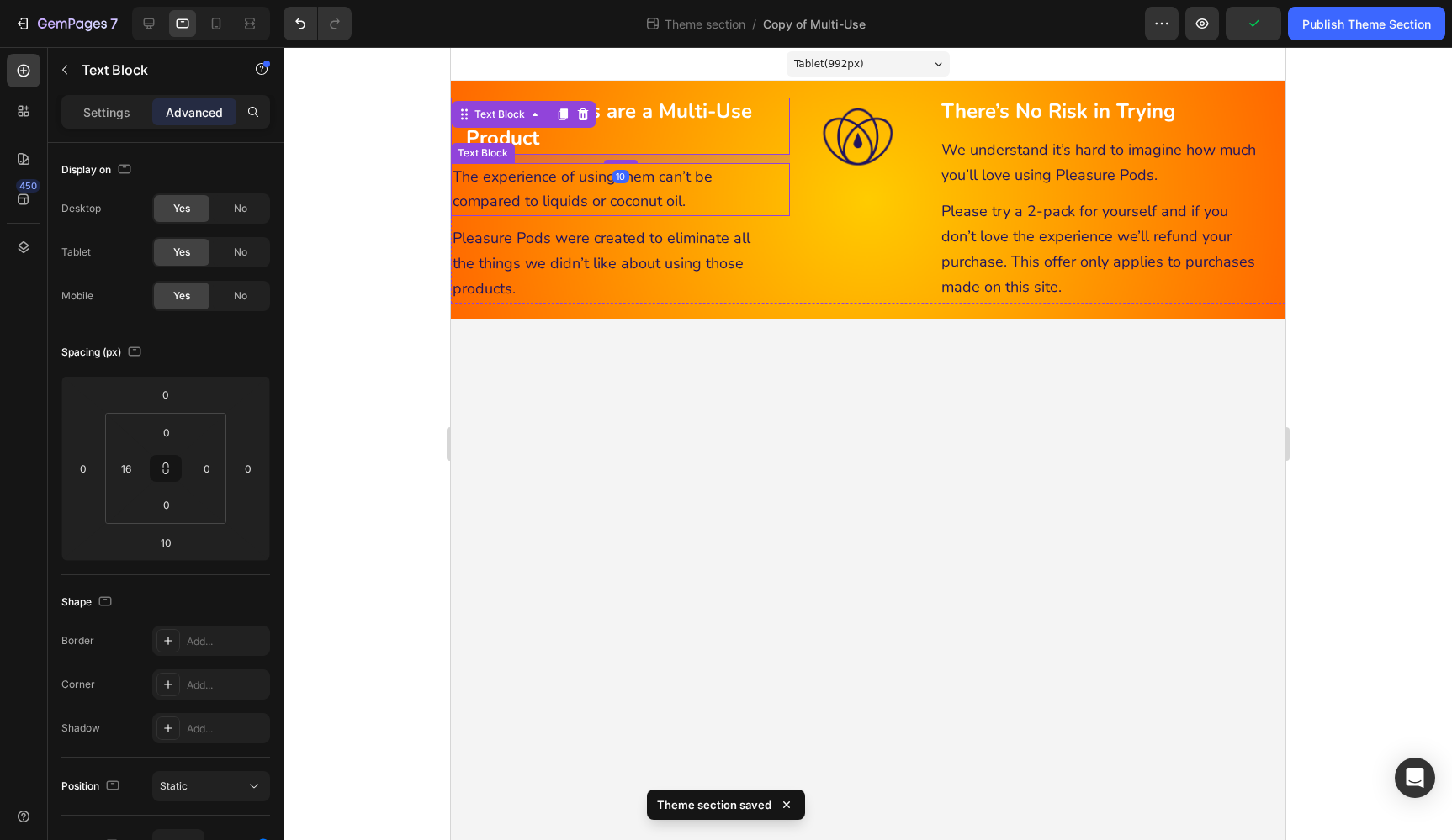
click at [669, 177] on span "The experience of using them can’t be compared to liquids or coconut oil." at bounding box center [581, 189] width 260 height 46
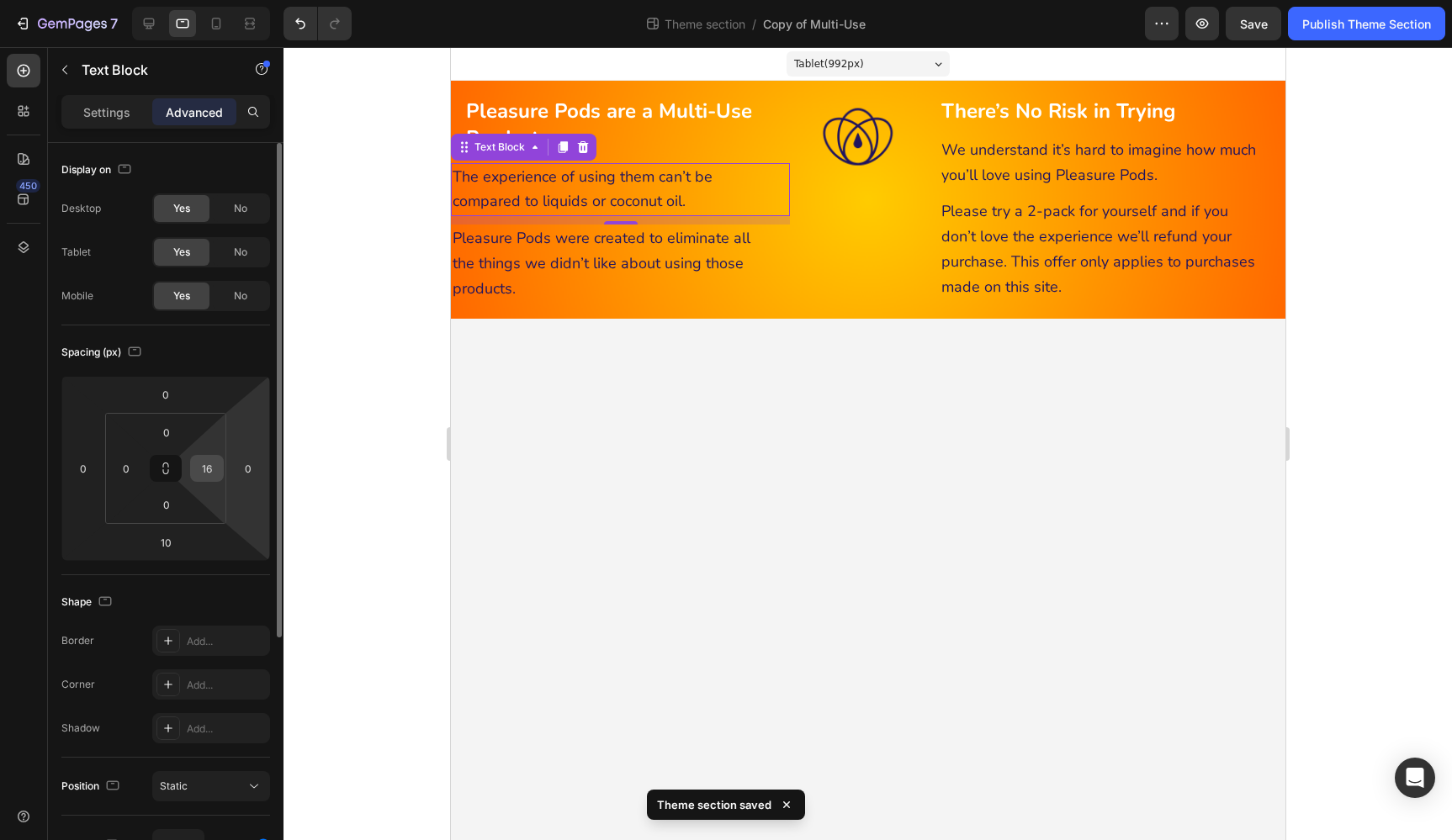
click at [210, 471] on input "16" at bounding box center [206, 468] width 25 height 25
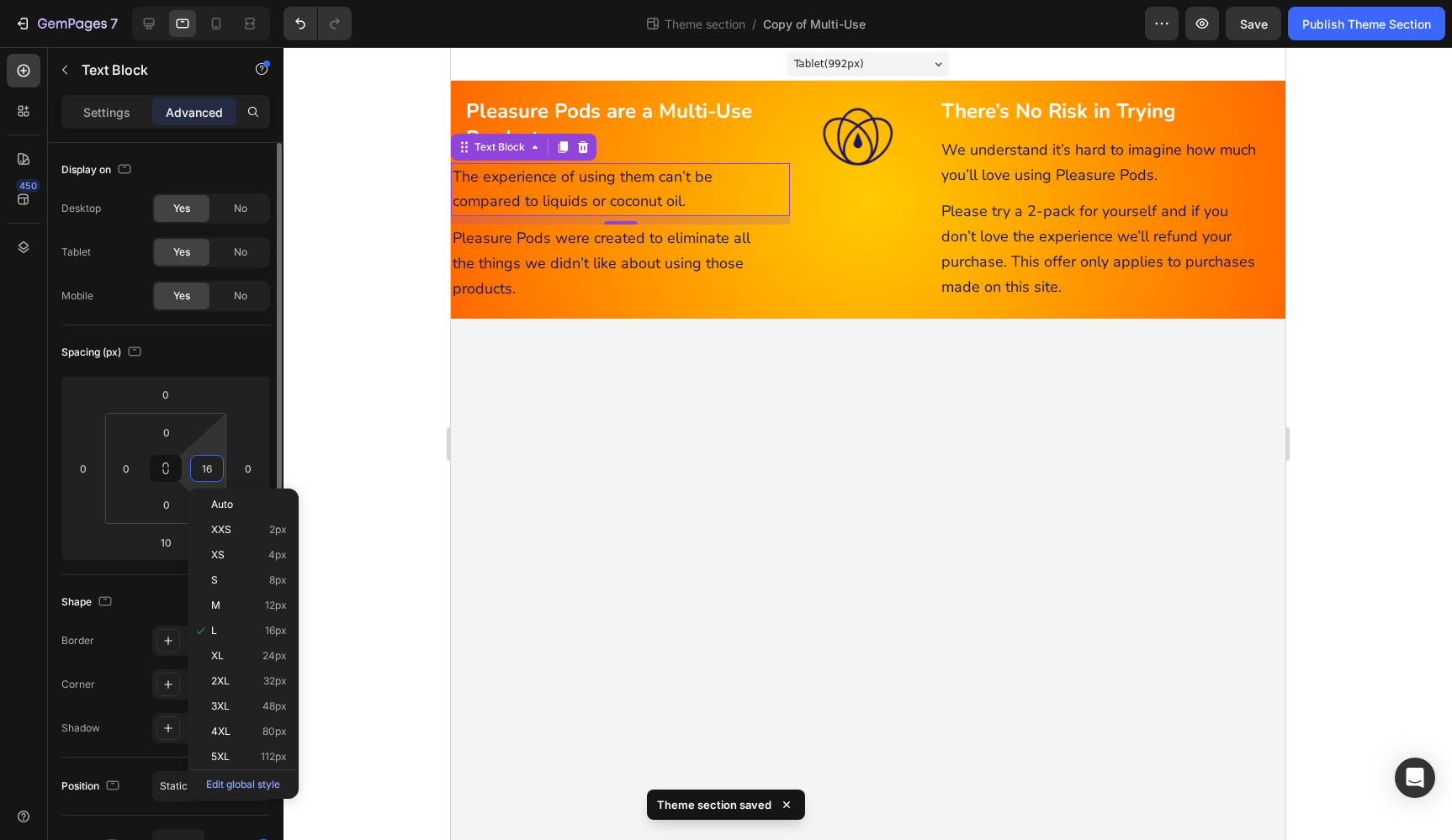
click at [210, 471] on input "16" at bounding box center [206, 468] width 25 height 25
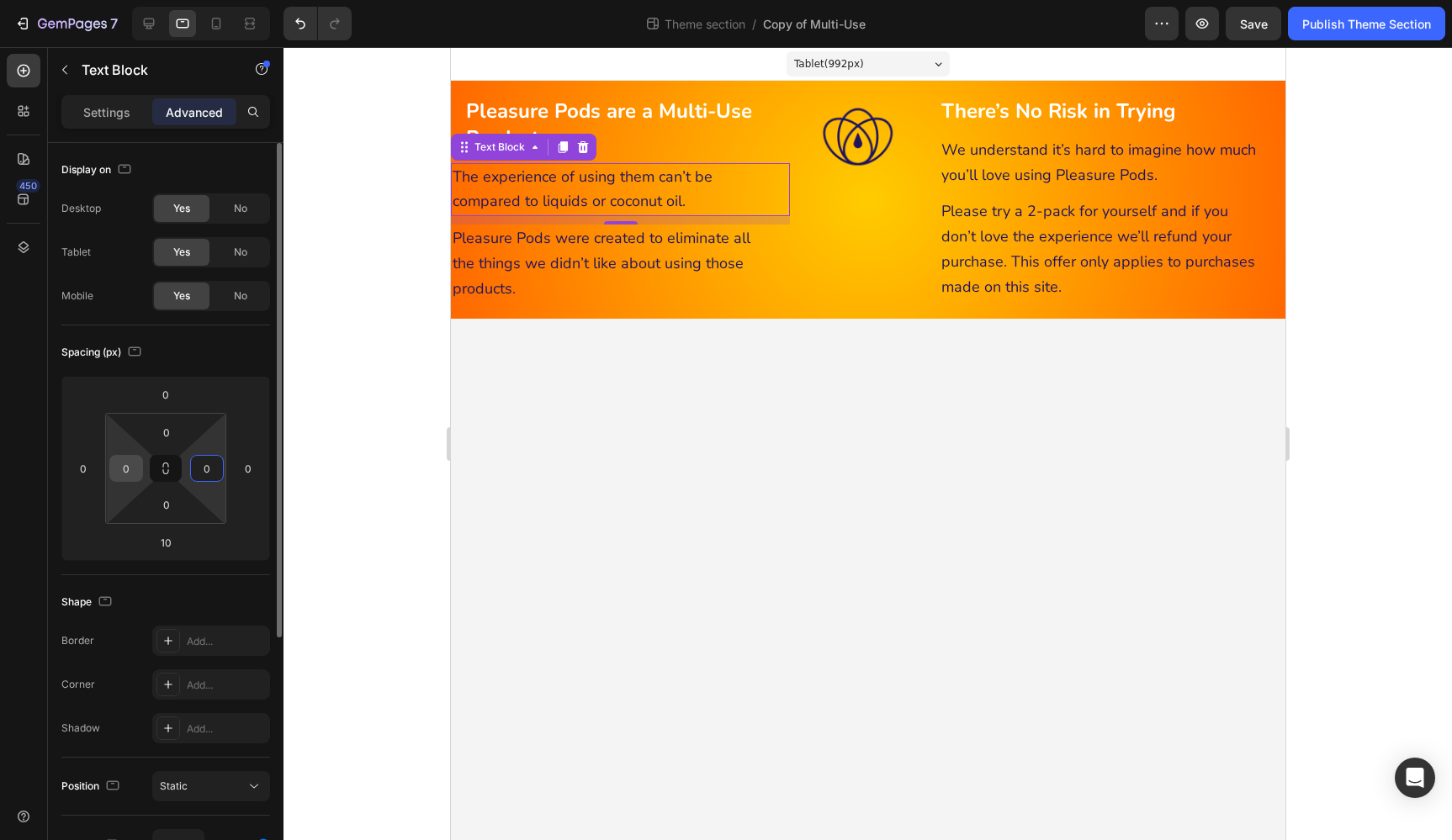
type input "0"
click at [131, 464] on input "0" at bounding box center [125, 468] width 25 height 25
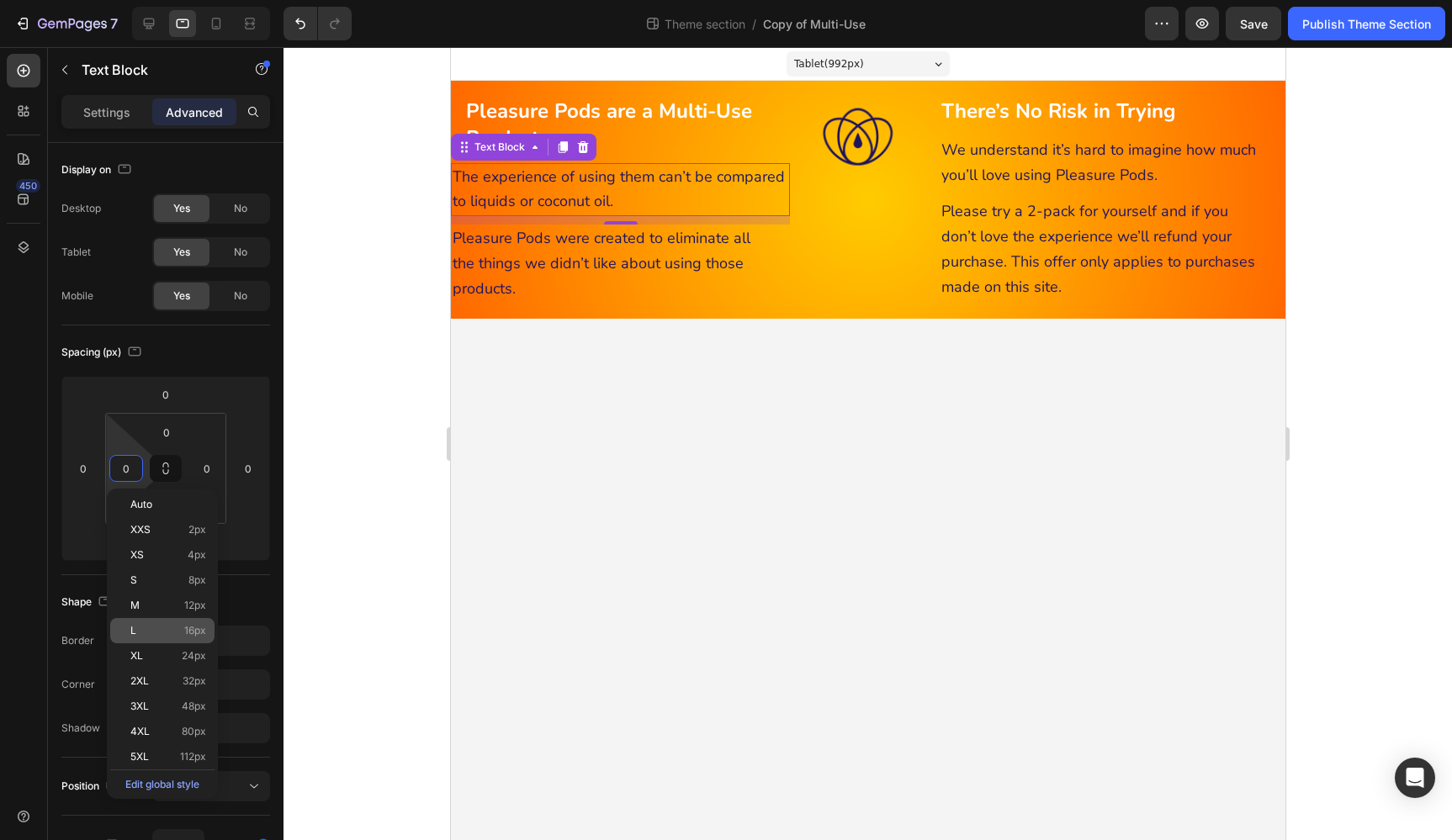
click at [202, 633] on span "16px" at bounding box center [195, 631] width 22 height 12
type input "16"
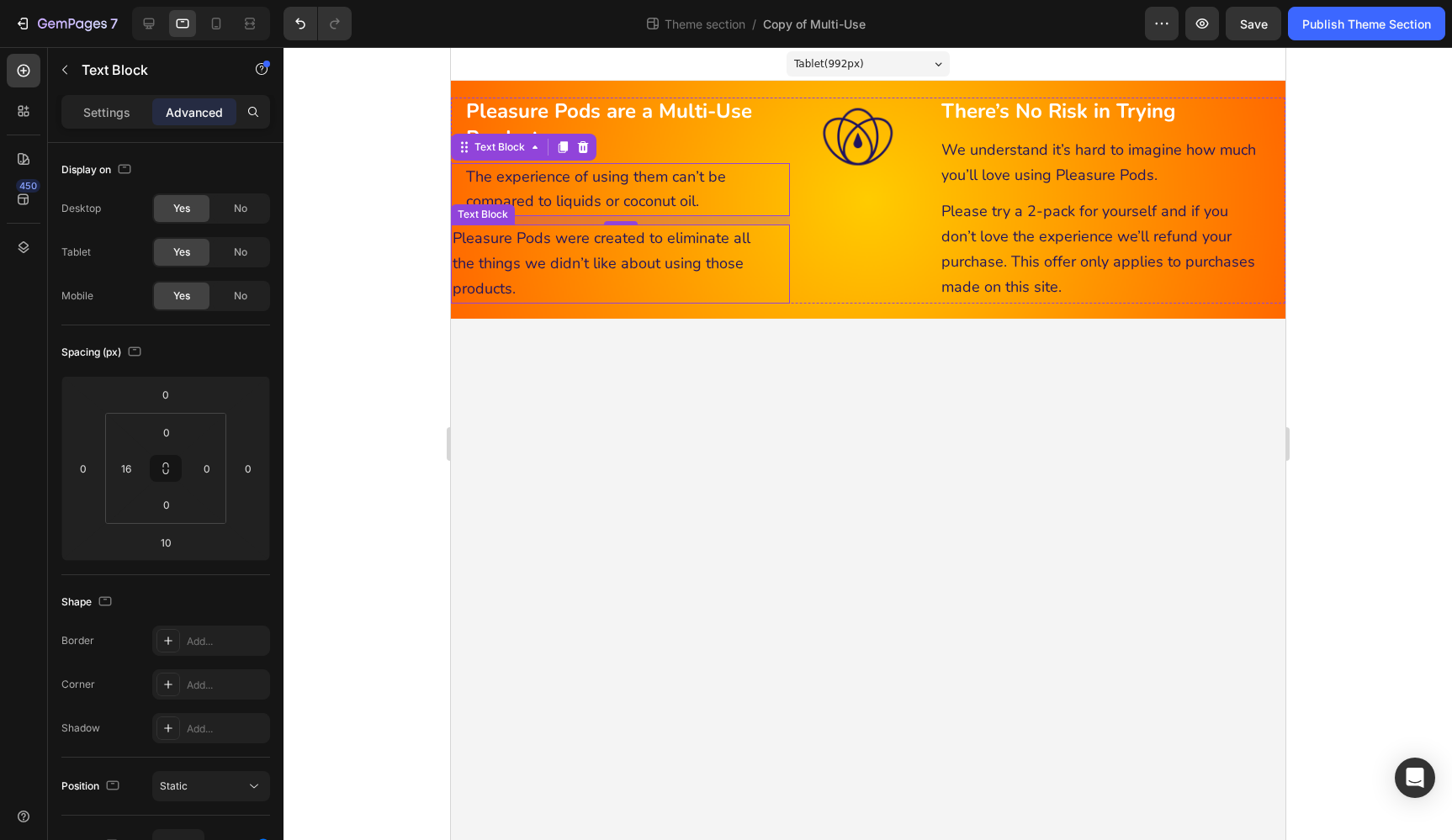
click at [648, 240] on span "Pleasure Pods were created to eliminate all the things we didn’t like about usi…" at bounding box center [600, 263] width 298 height 70
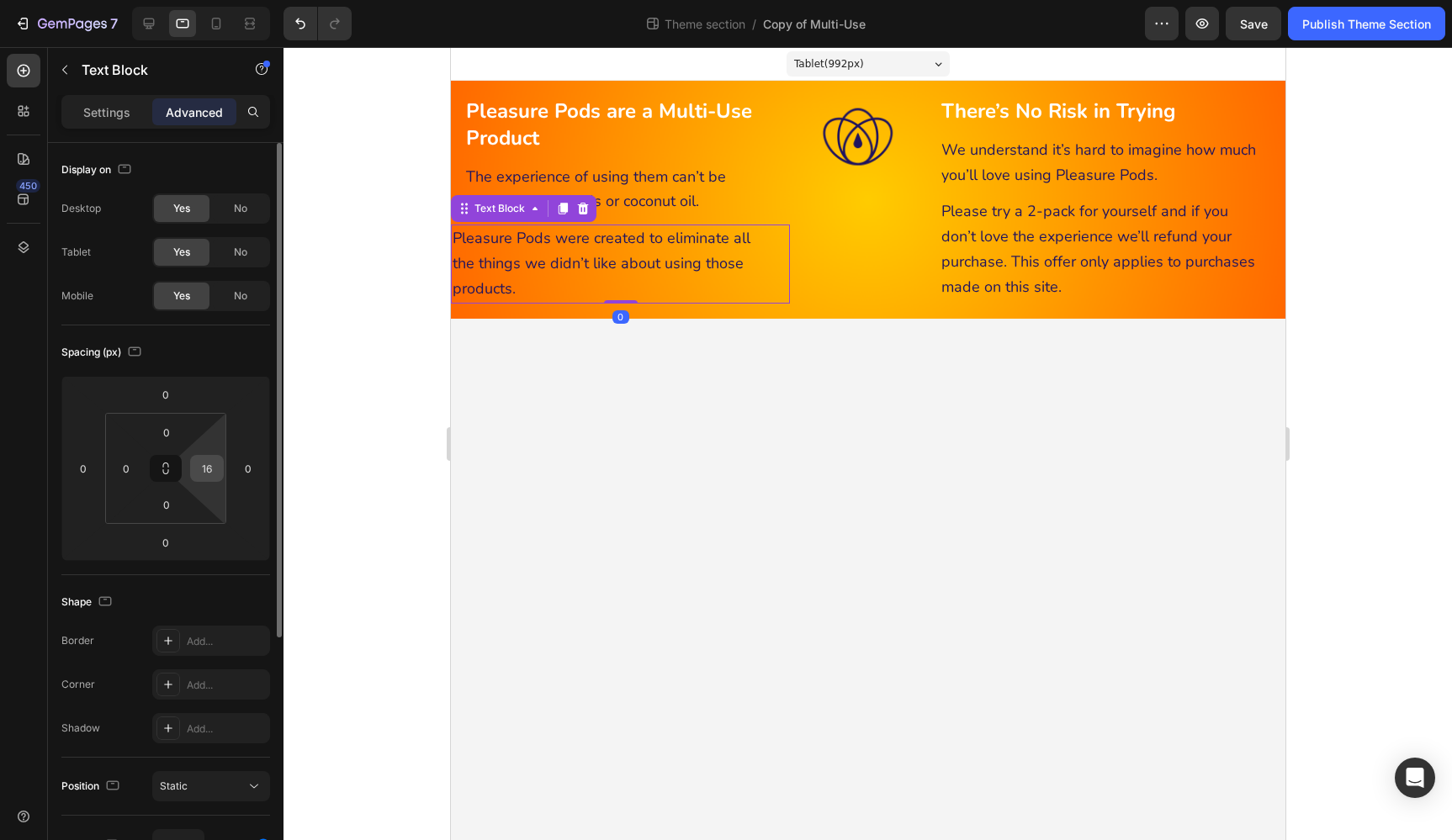
click at [208, 469] on input "16" at bounding box center [206, 468] width 25 height 25
type input "0"
click at [135, 466] on input "0" at bounding box center [125, 468] width 25 height 25
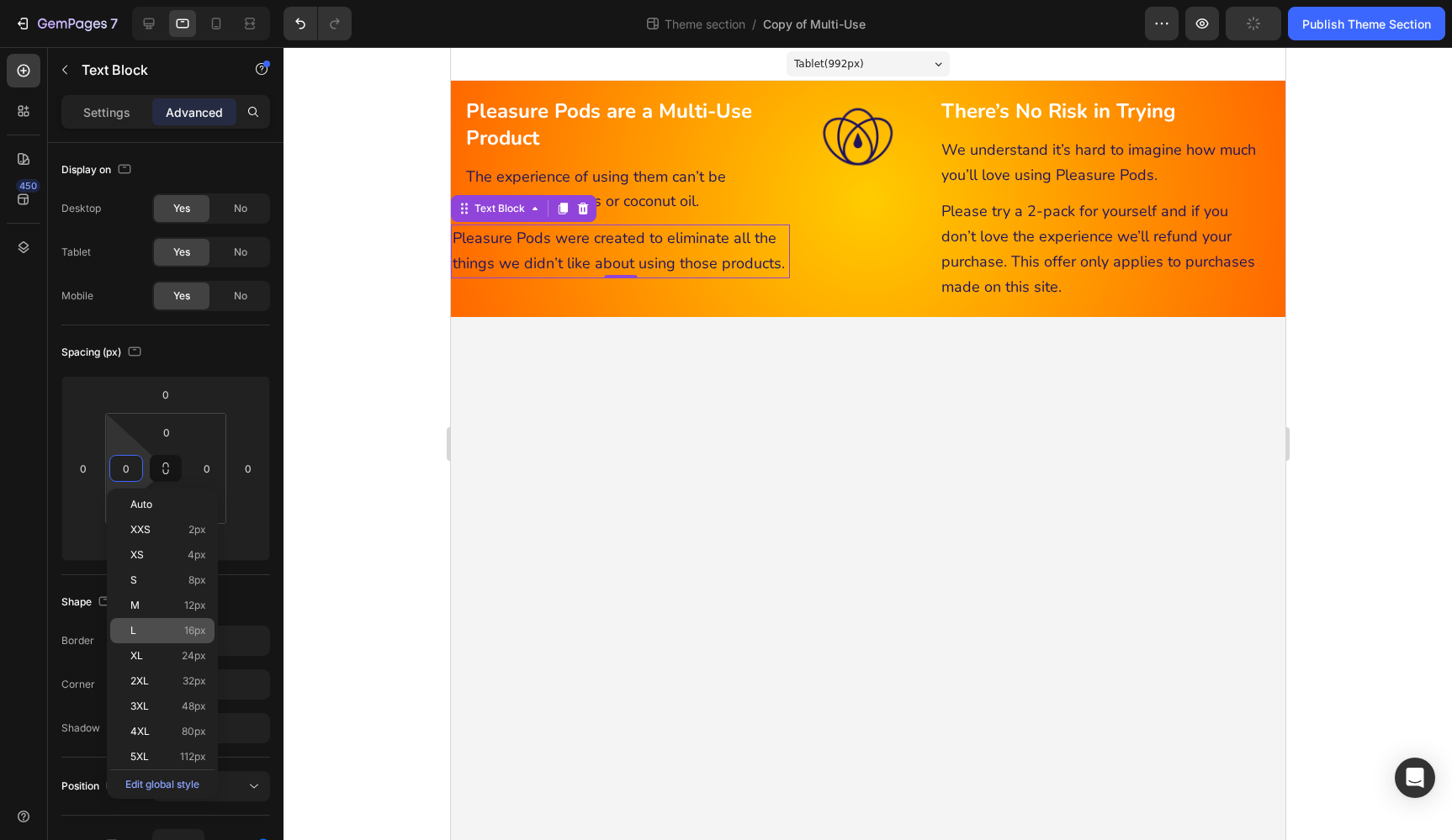
click at [196, 631] on span "16px" at bounding box center [195, 631] width 22 height 12
type input "16"
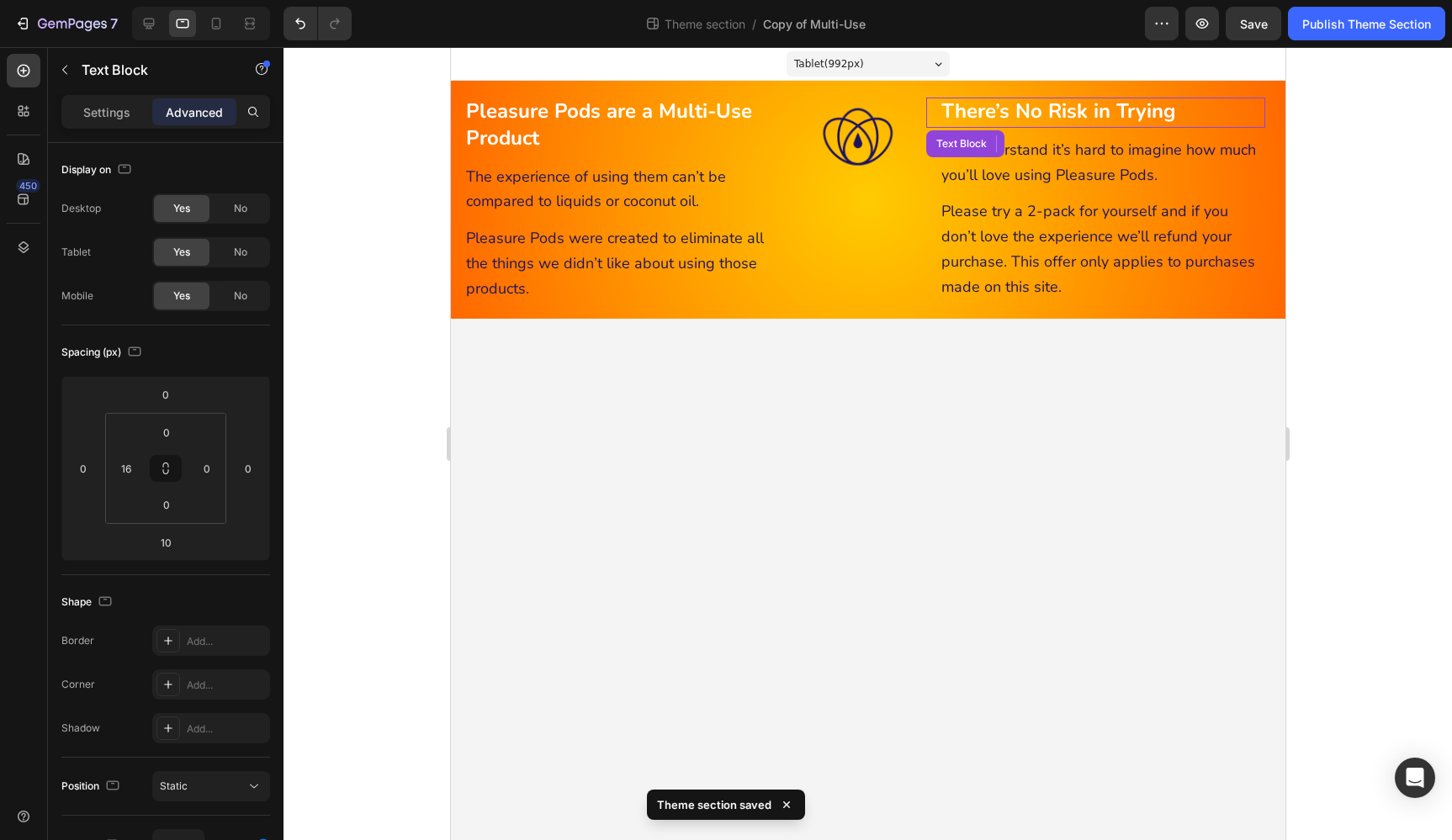
click at [1044, 116] on strong "There’s No Risk in Trying" at bounding box center [1057, 110] width 235 height 27
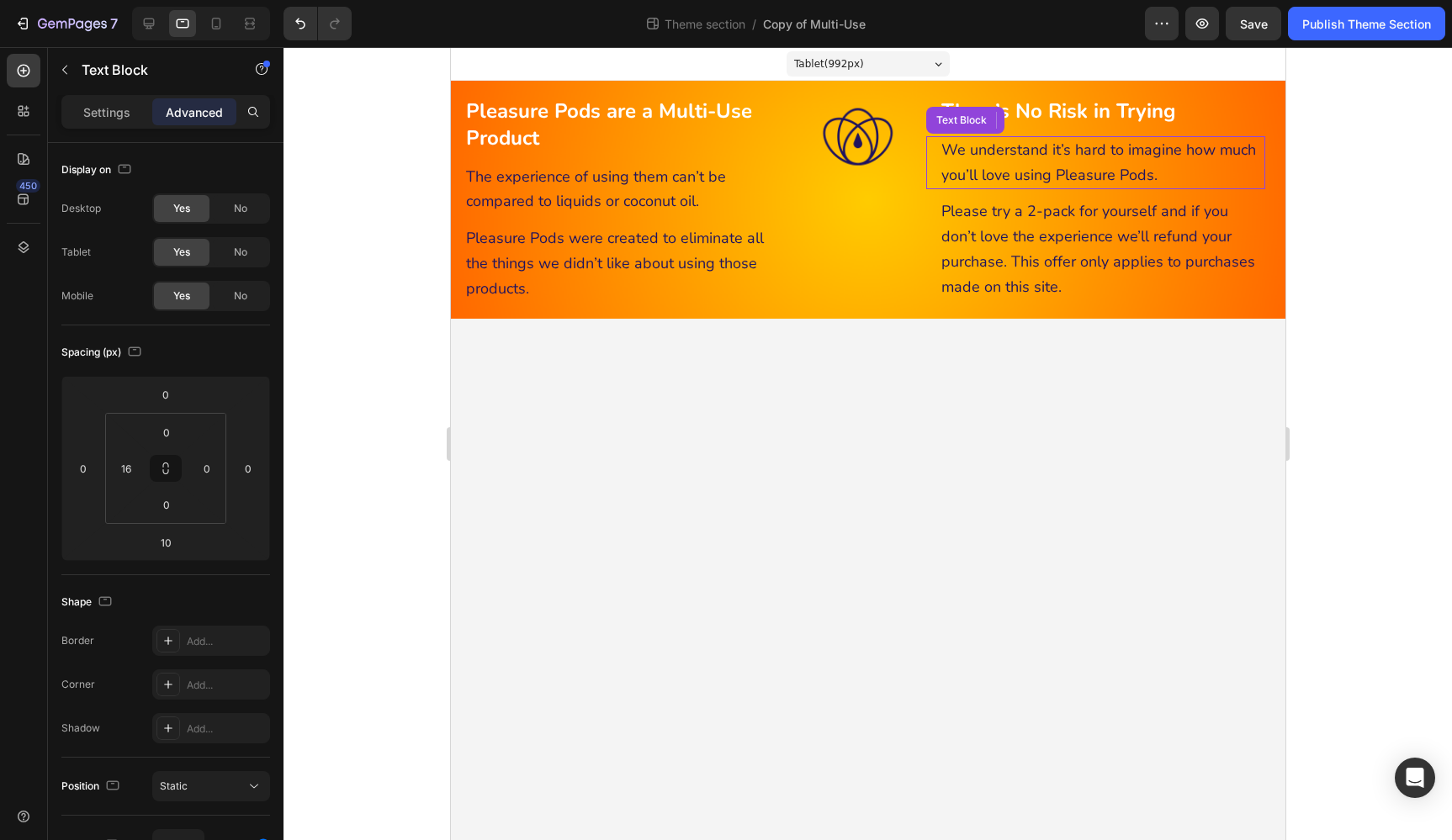
click at [1105, 158] on span "We understand it’s hard to imagine how much you’ll love using Pleasure Pods." at bounding box center [1097, 163] width 314 height 46
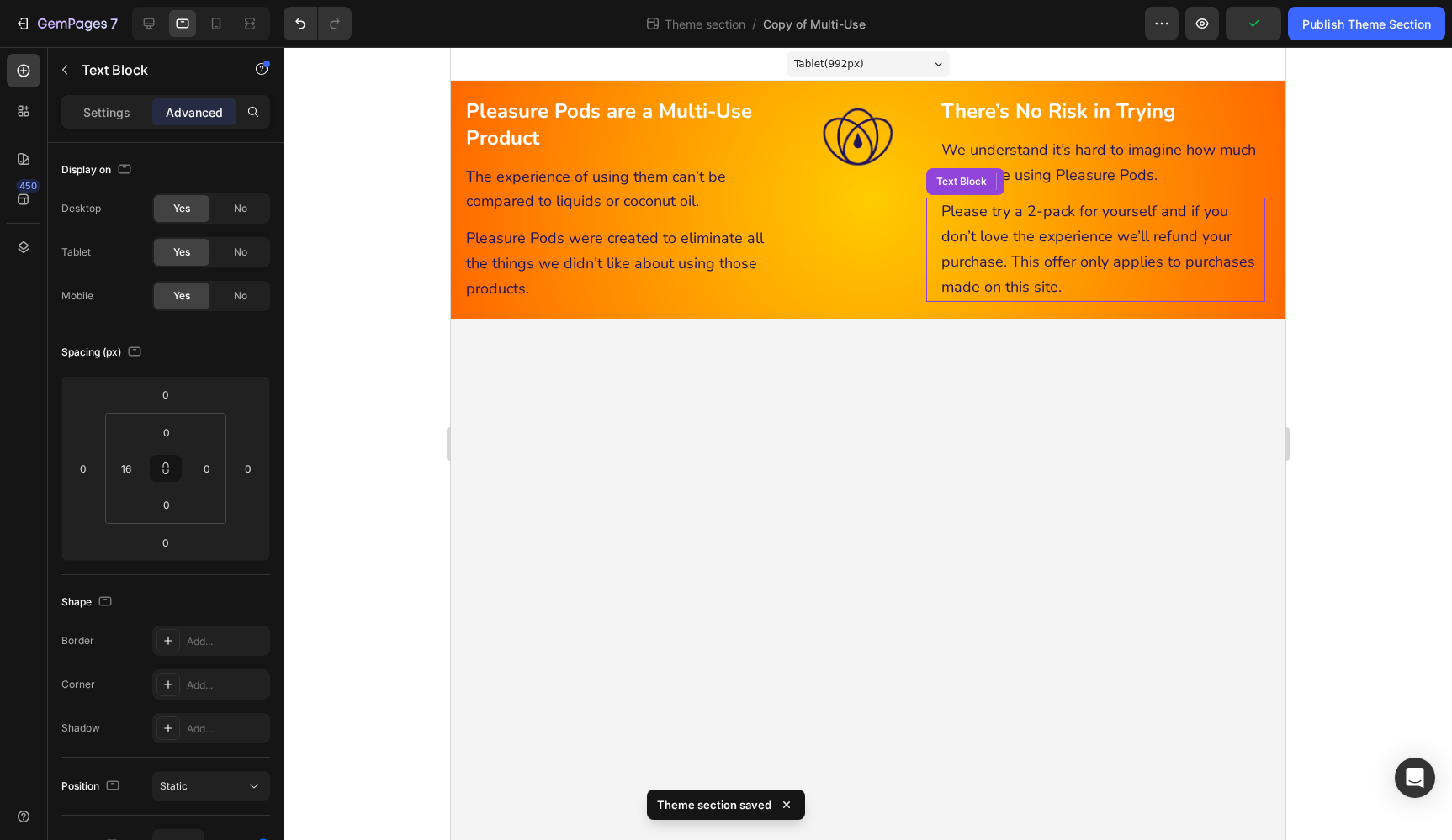
click at [1113, 229] on span "Please try a 2-pack for yourself and if you don’t love the experience we’ll ref…" at bounding box center [1097, 249] width 313 height 95
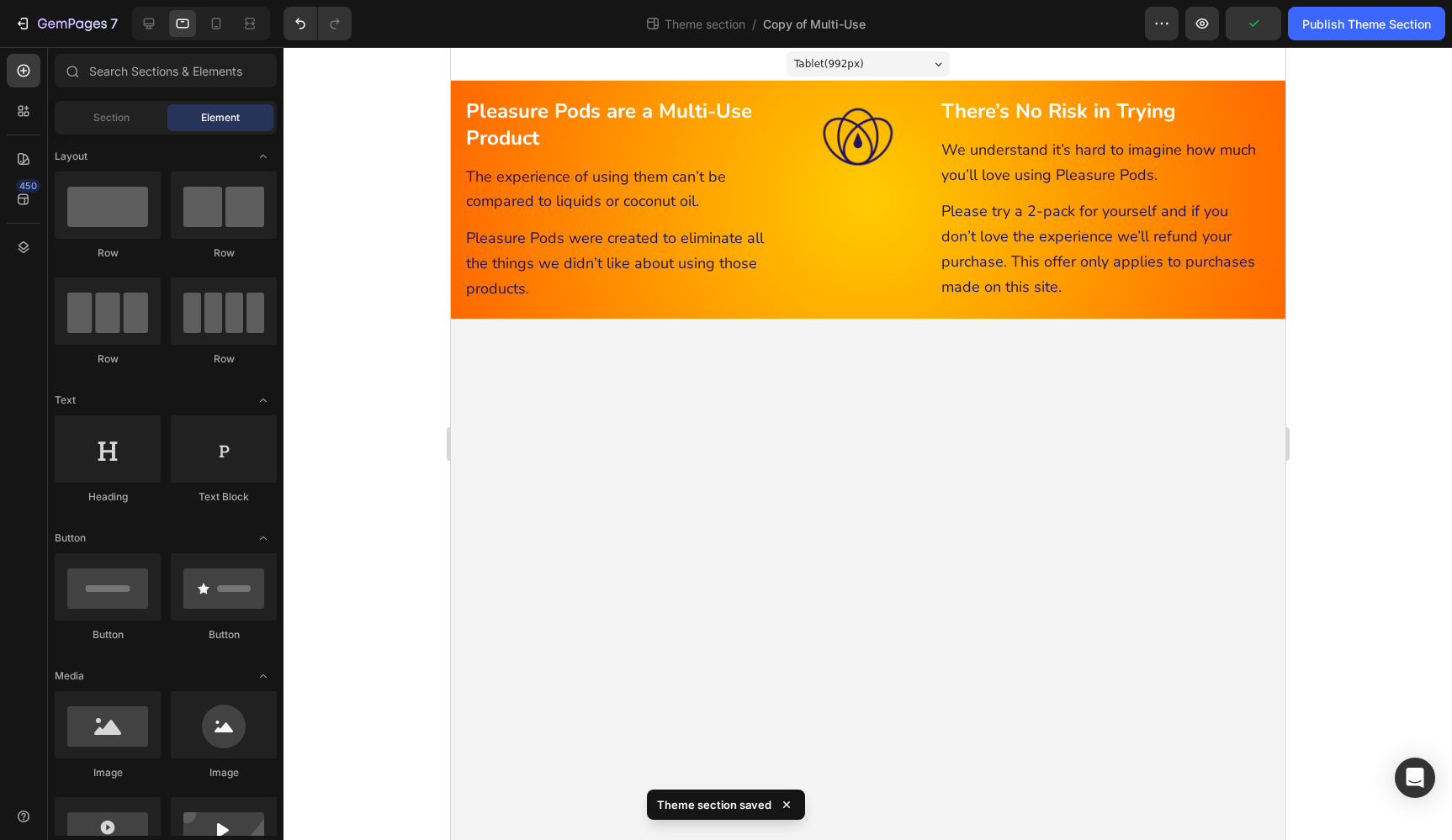
click at [1056, 442] on body "Tablet ( 992 px) iPhone 13 Mini iPhone 13 Pro iPhone 11 Pro Max iPhone 15 Pro M…" at bounding box center [867, 443] width 834 height 793
click at [149, 26] on icon at bounding box center [149, 24] width 11 height 11
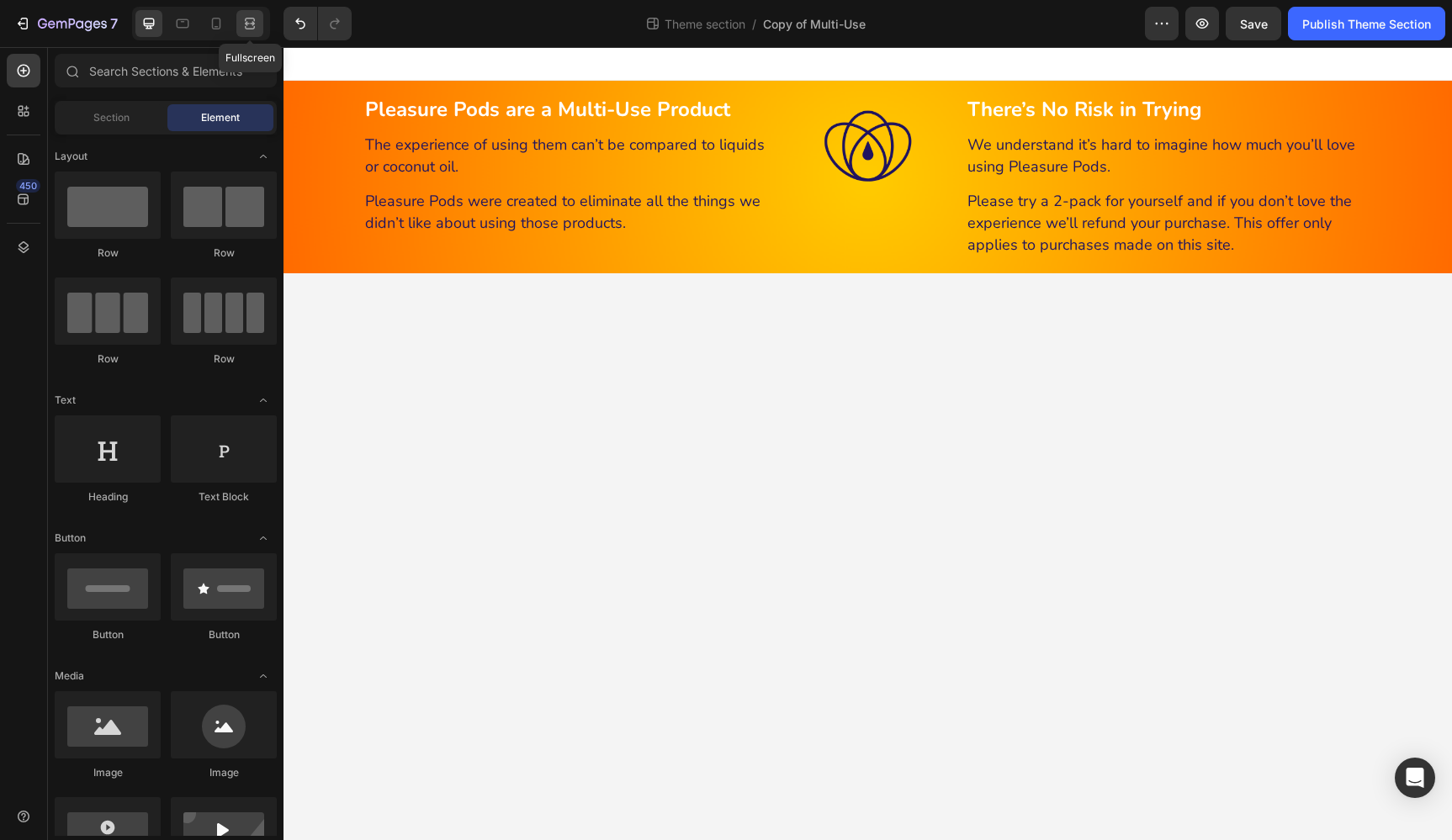
click at [255, 21] on icon at bounding box center [250, 19] width 10 height 3
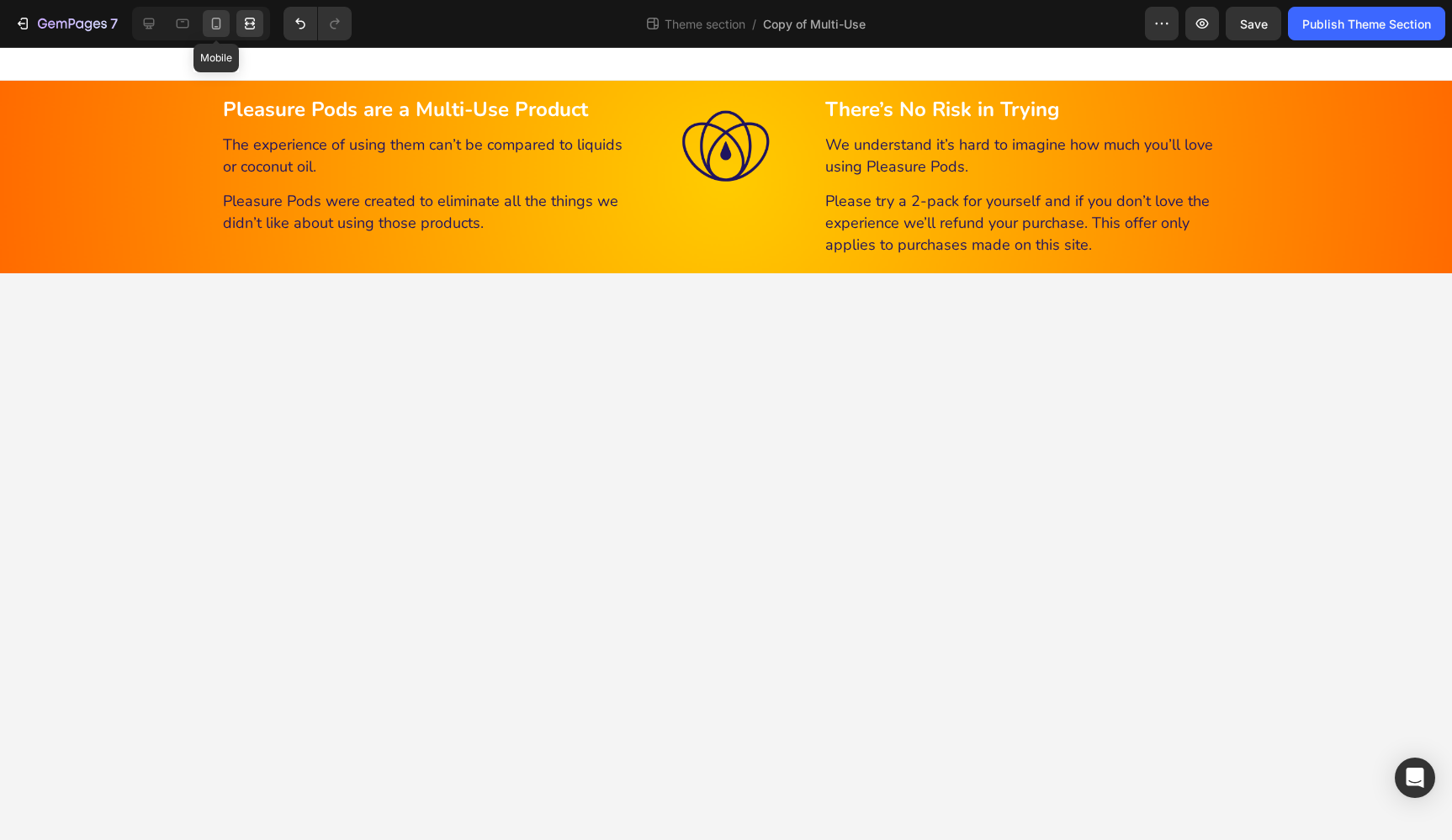
click at [219, 25] on icon at bounding box center [216, 24] width 9 height 12
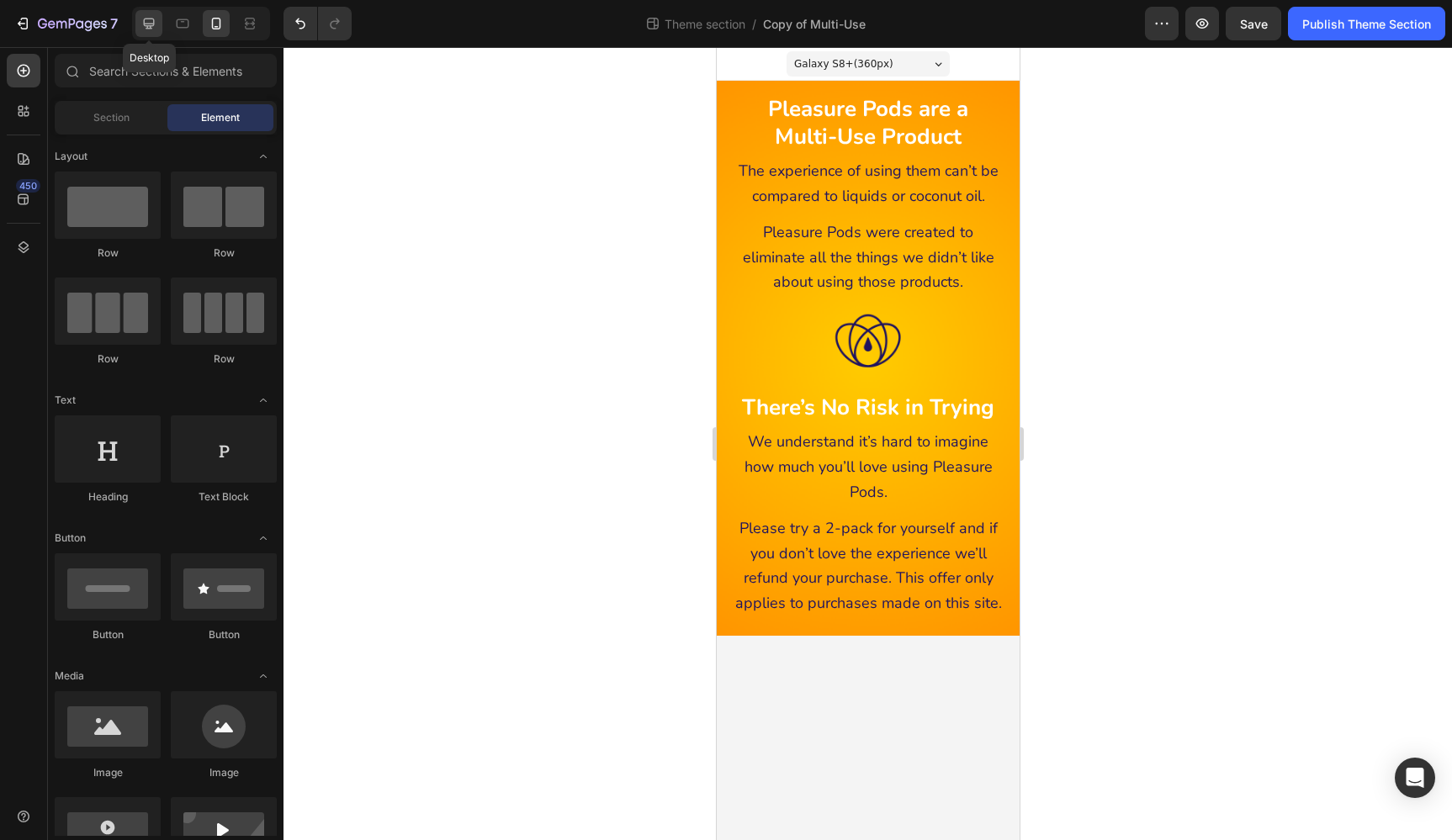
click at [145, 21] on icon at bounding box center [149, 24] width 11 height 11
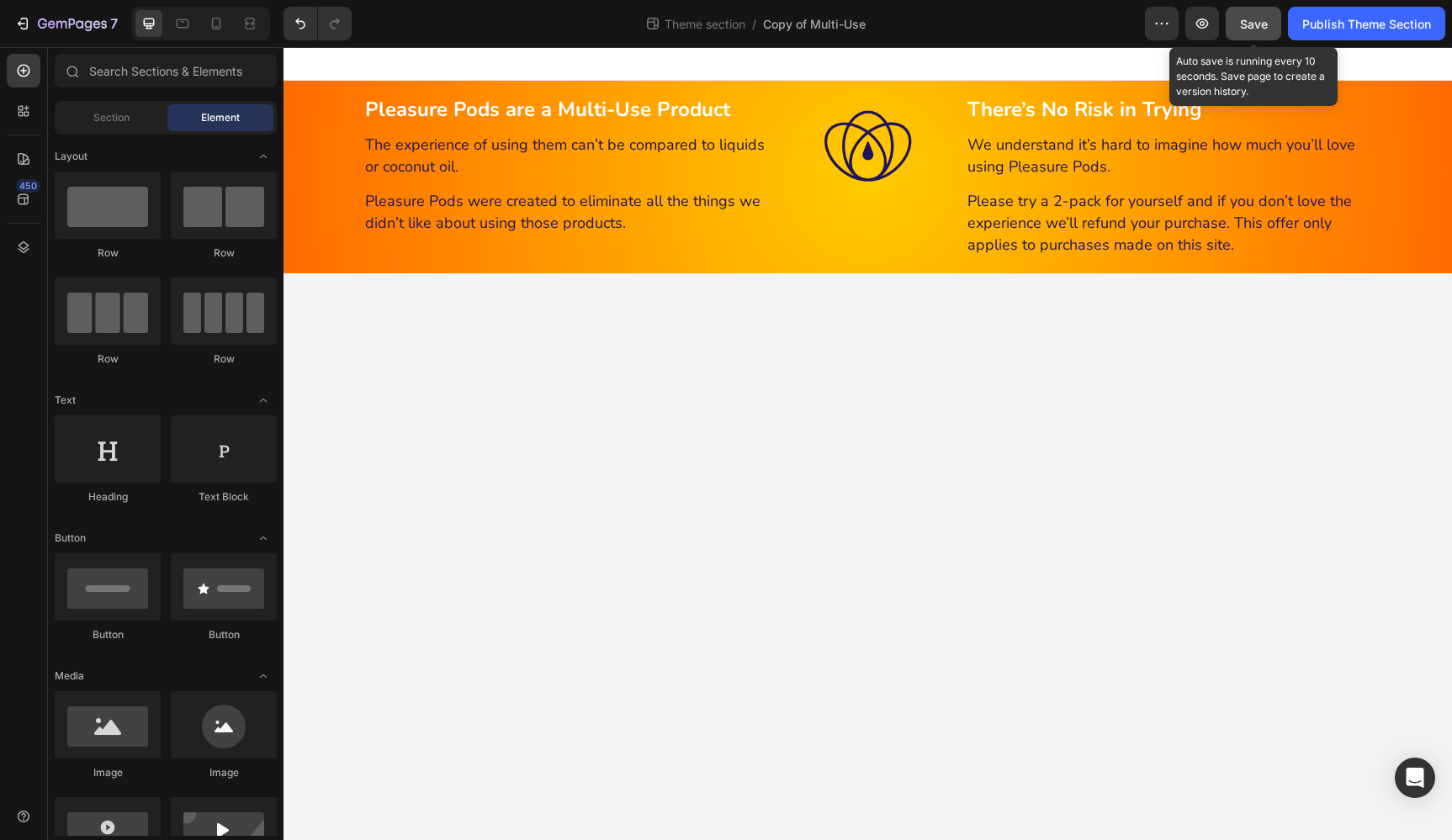
click at [1237, 21] on button "Save" at bounding box center [1253, 24] width 56 height 34
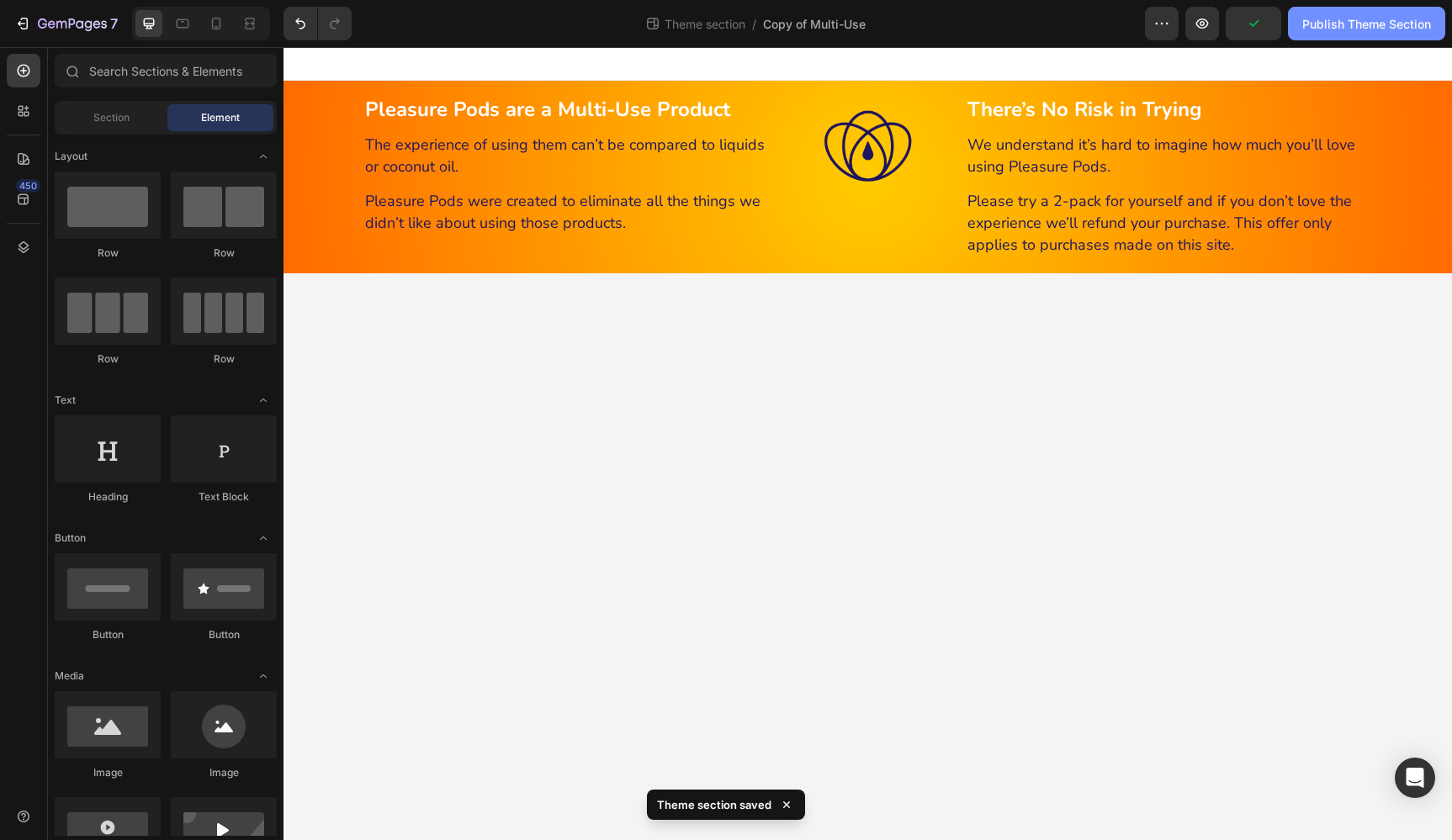
click at [1318, 23] on div "Publish Theme Section" at bounding box center [1367, 24] width 129 height 18
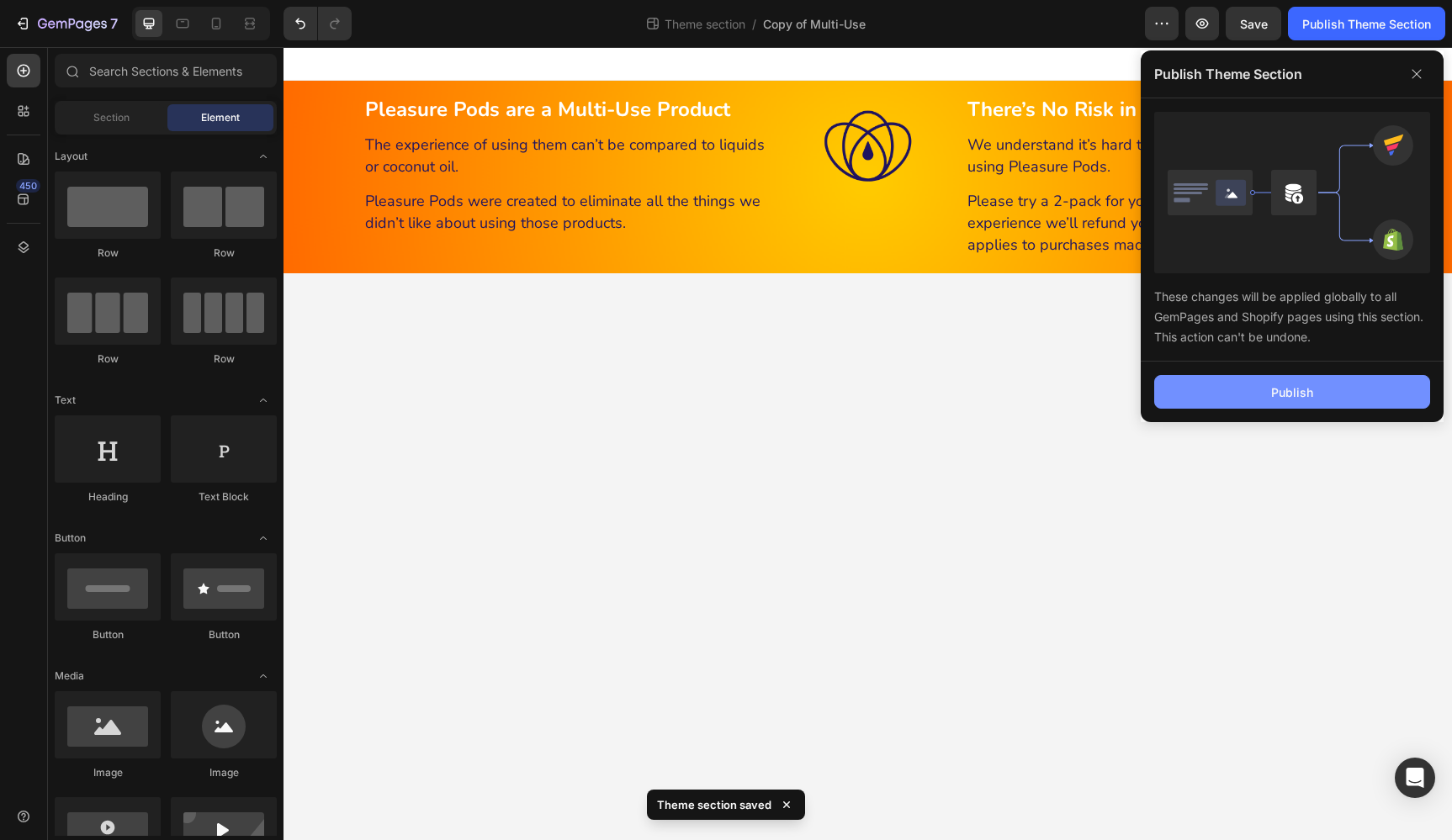
click at [1388, 390] on button "Publish" at bounding box center [1291, 392] width 276 height 34
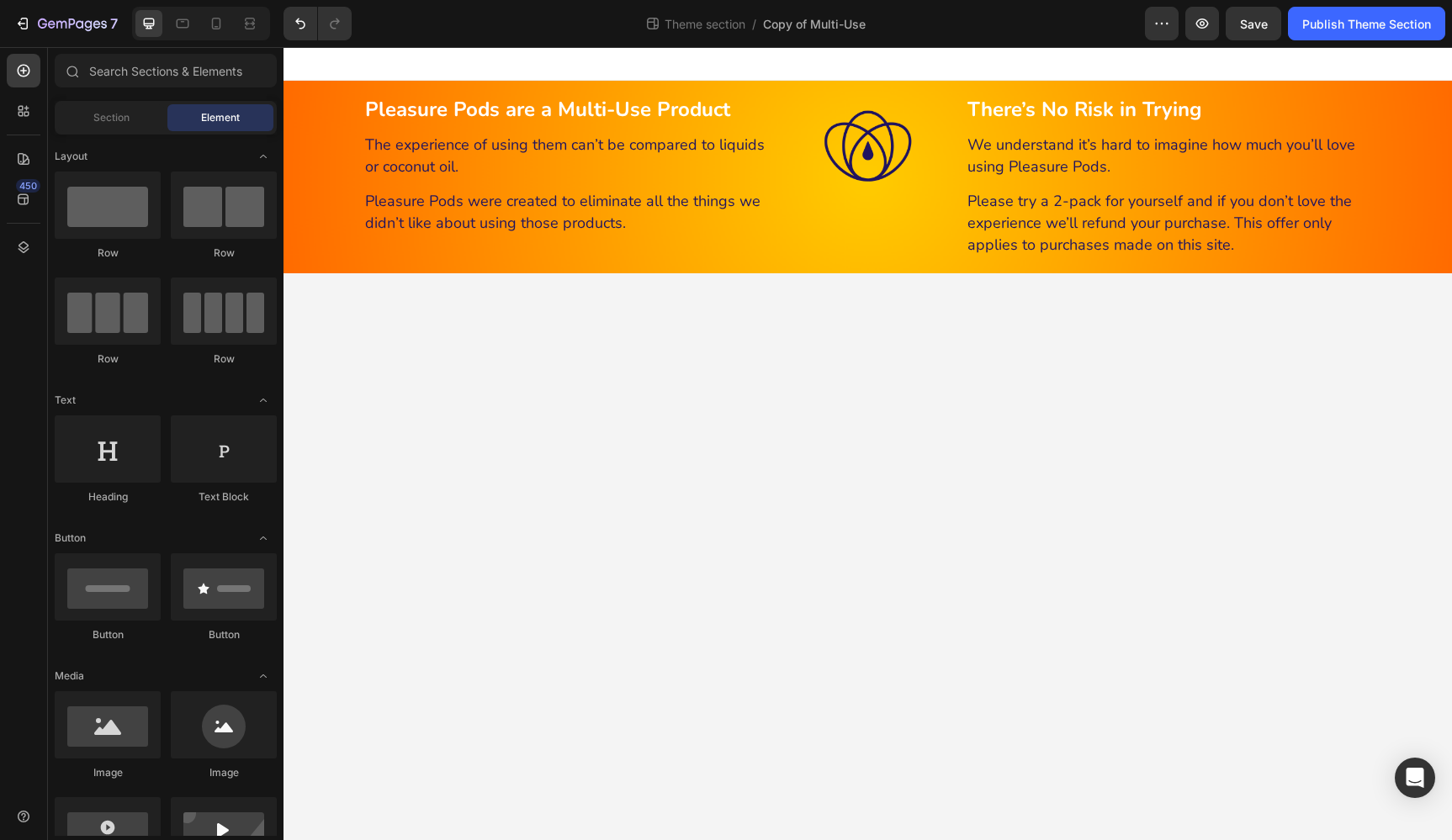
drag, startPoint x: 832, startPoint y: 352, endPoint x: 704, endPoint y: 268, distance: 153.1
click at [832, 352] on body "Pleasure Pods are a Multi-Use Product Heading The experience of using them can’…" at bounding box center [868, 443] width 1168 height 793
click at [183, 21] on icon at bounding box center [182, 22] width 4 height 2
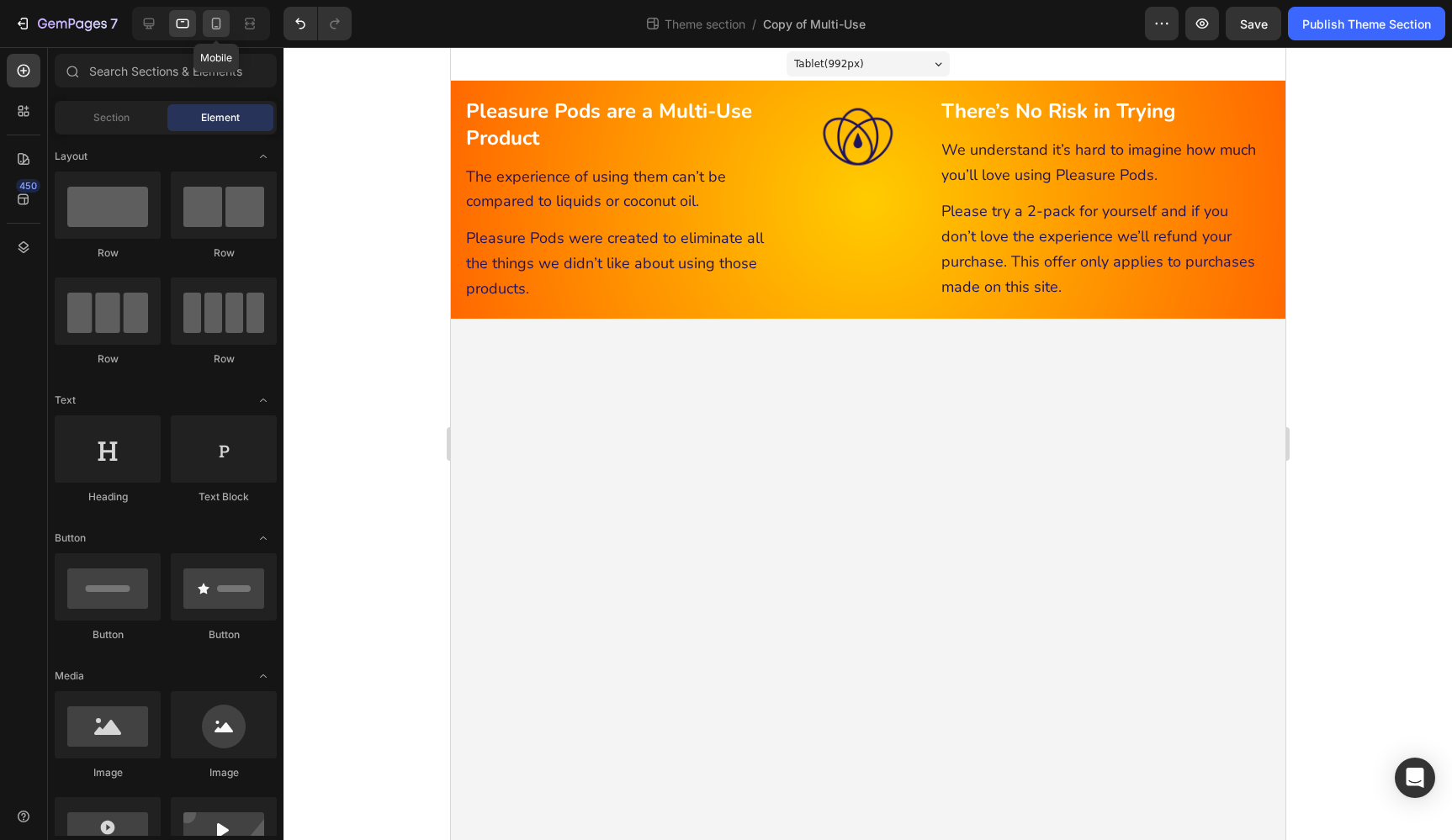
click at [218, 20] on icon at bounding box center [215, 23] width 17 height 17
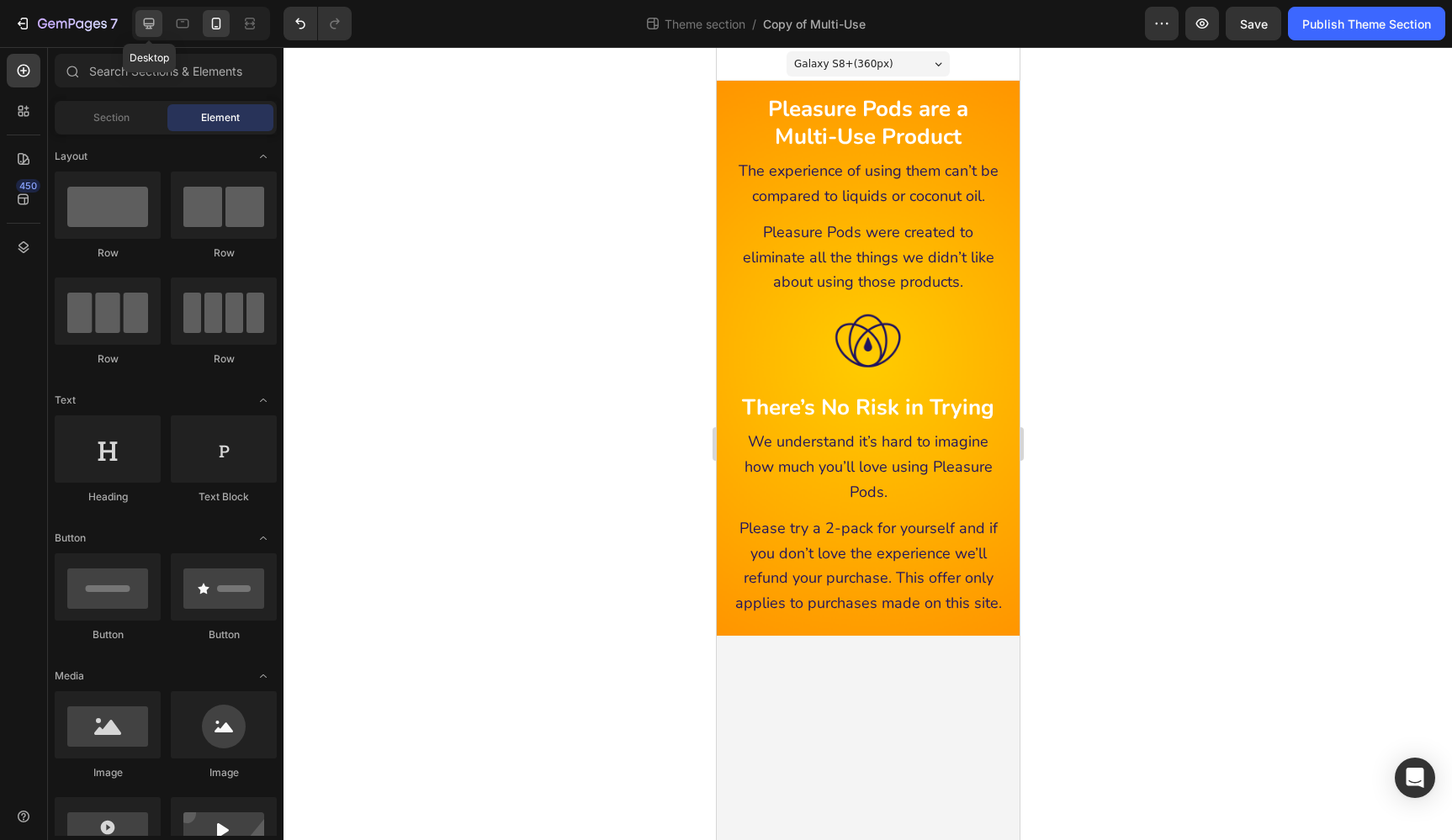
click at [148, 23] on icon at bounding box center [149, 23] width 17 height 17
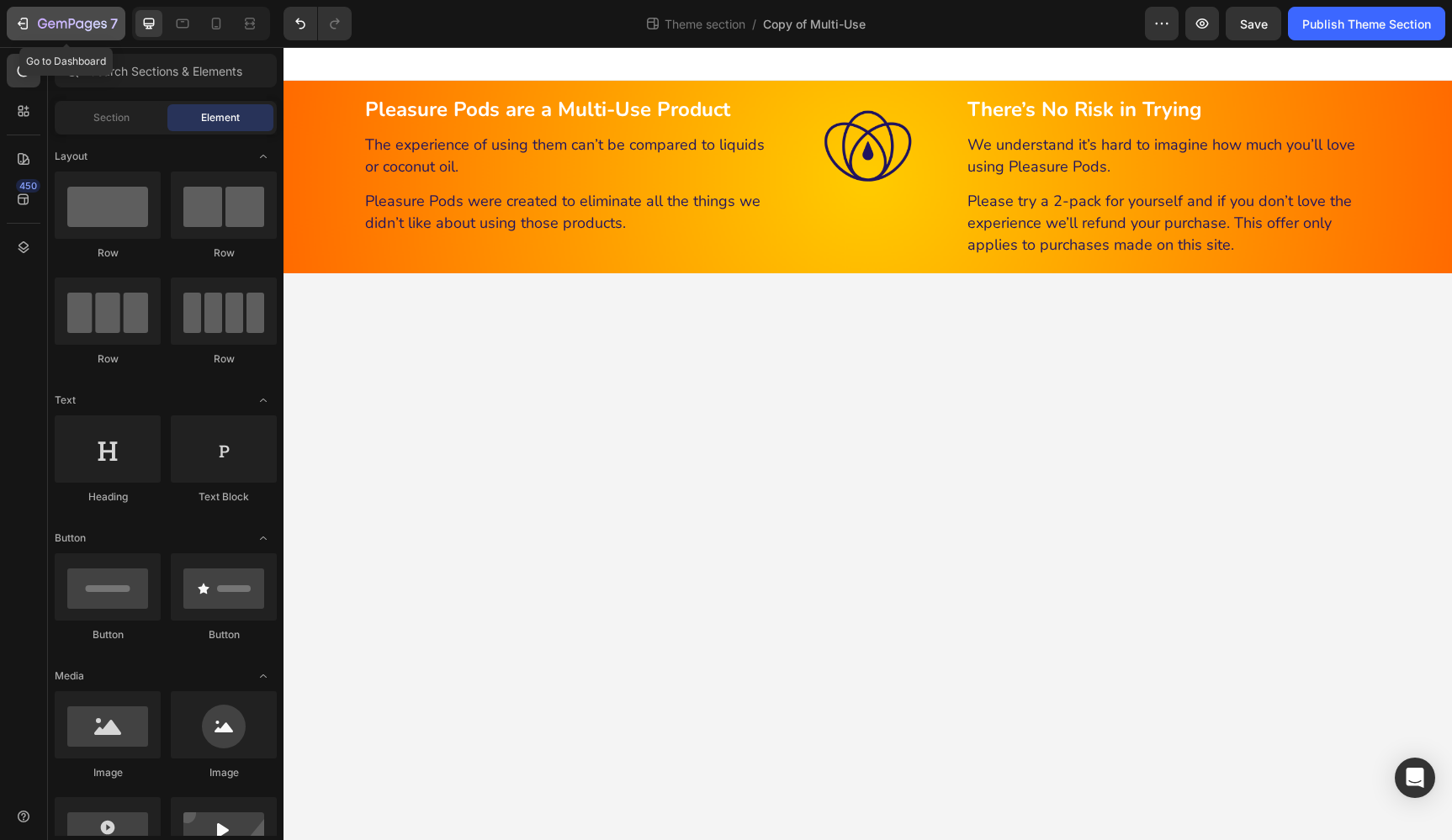
click at [62, 25] on icon "button" at bounding box center [72, 25] width 69 height 14
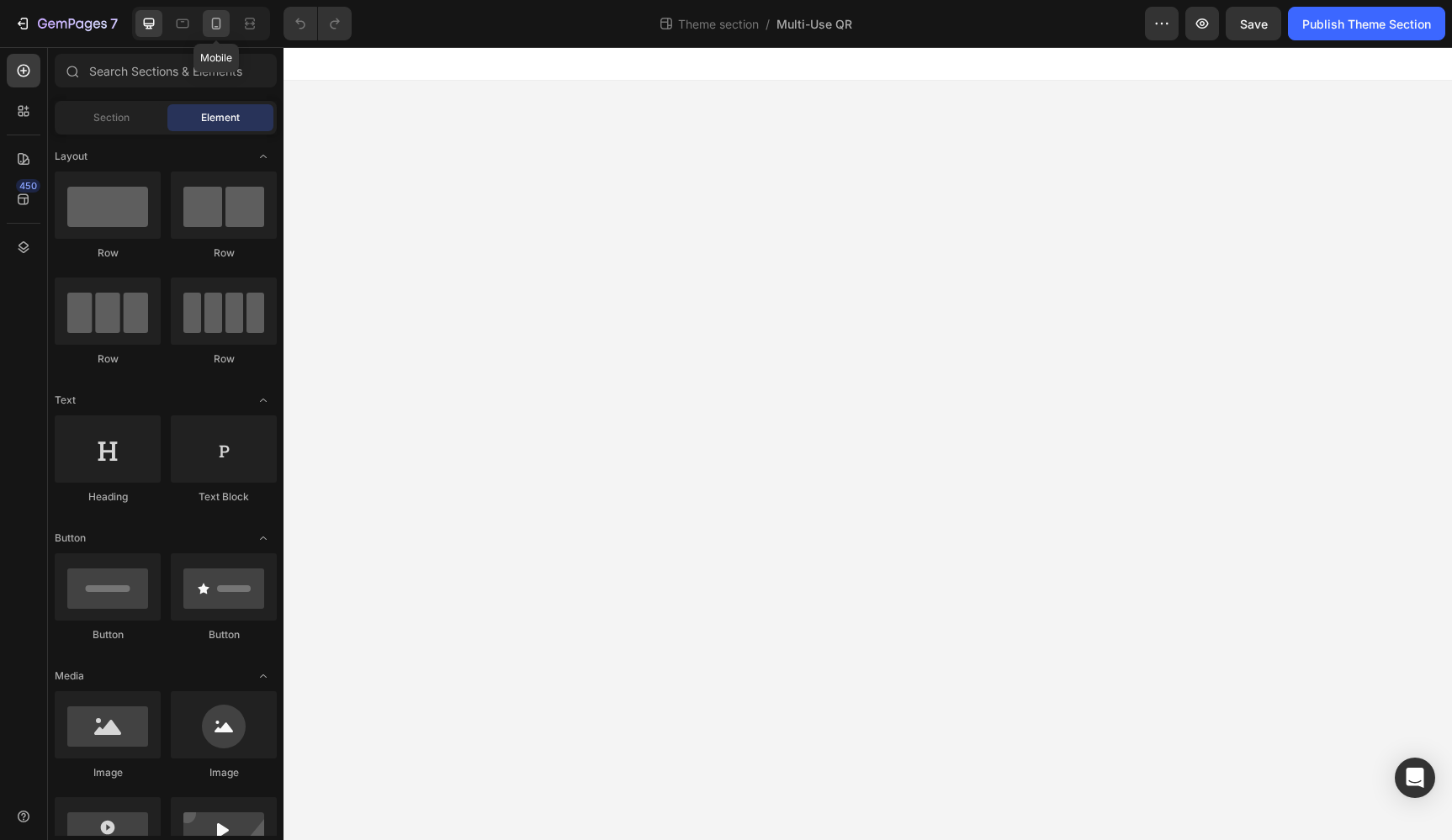
click at [208, 22] on icon at bounding box center [215, 23] width 17 height 17
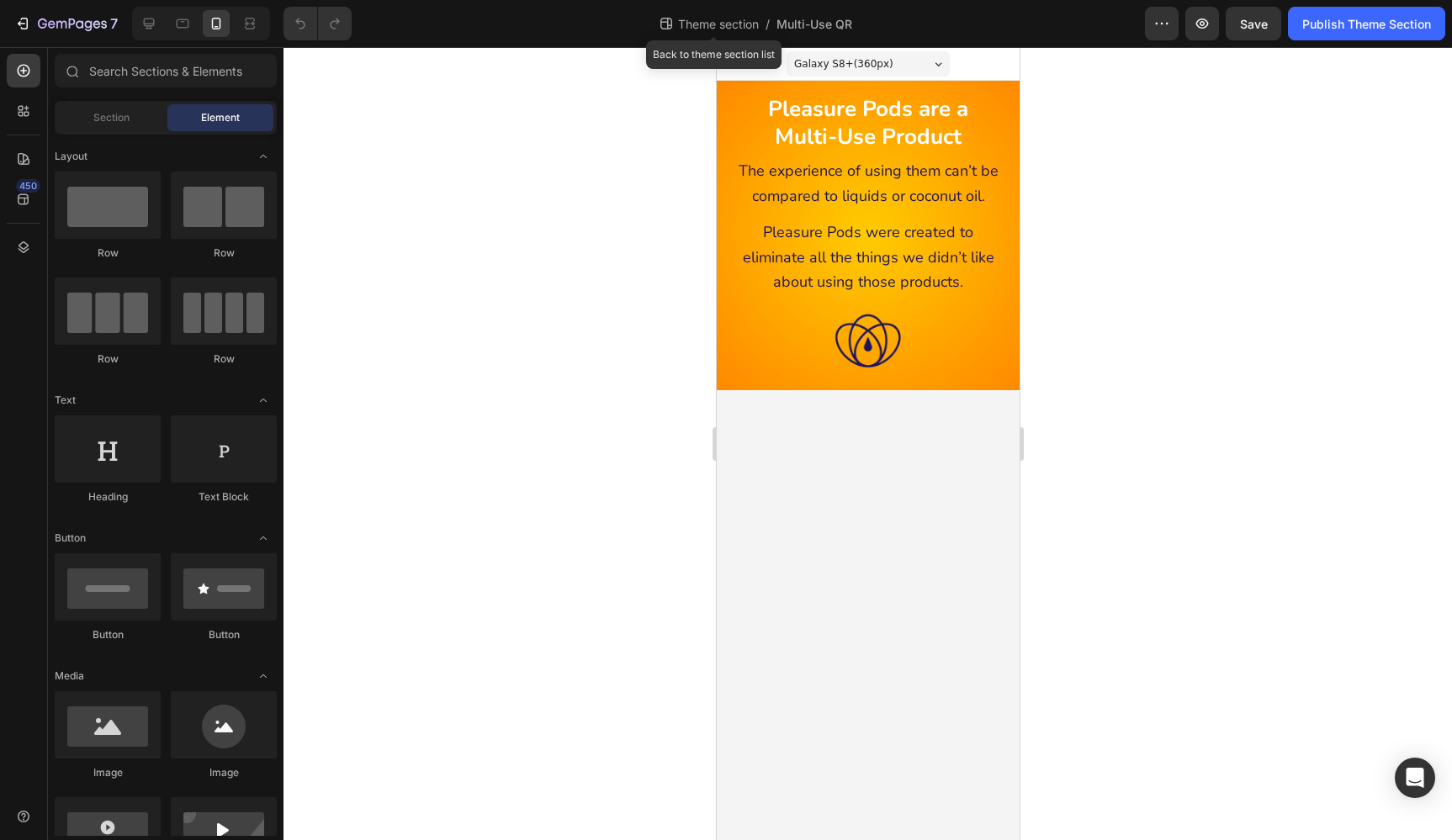
click at [727, 23] on span "Theme section" at bounding box center [718, 24] width 87 height 18
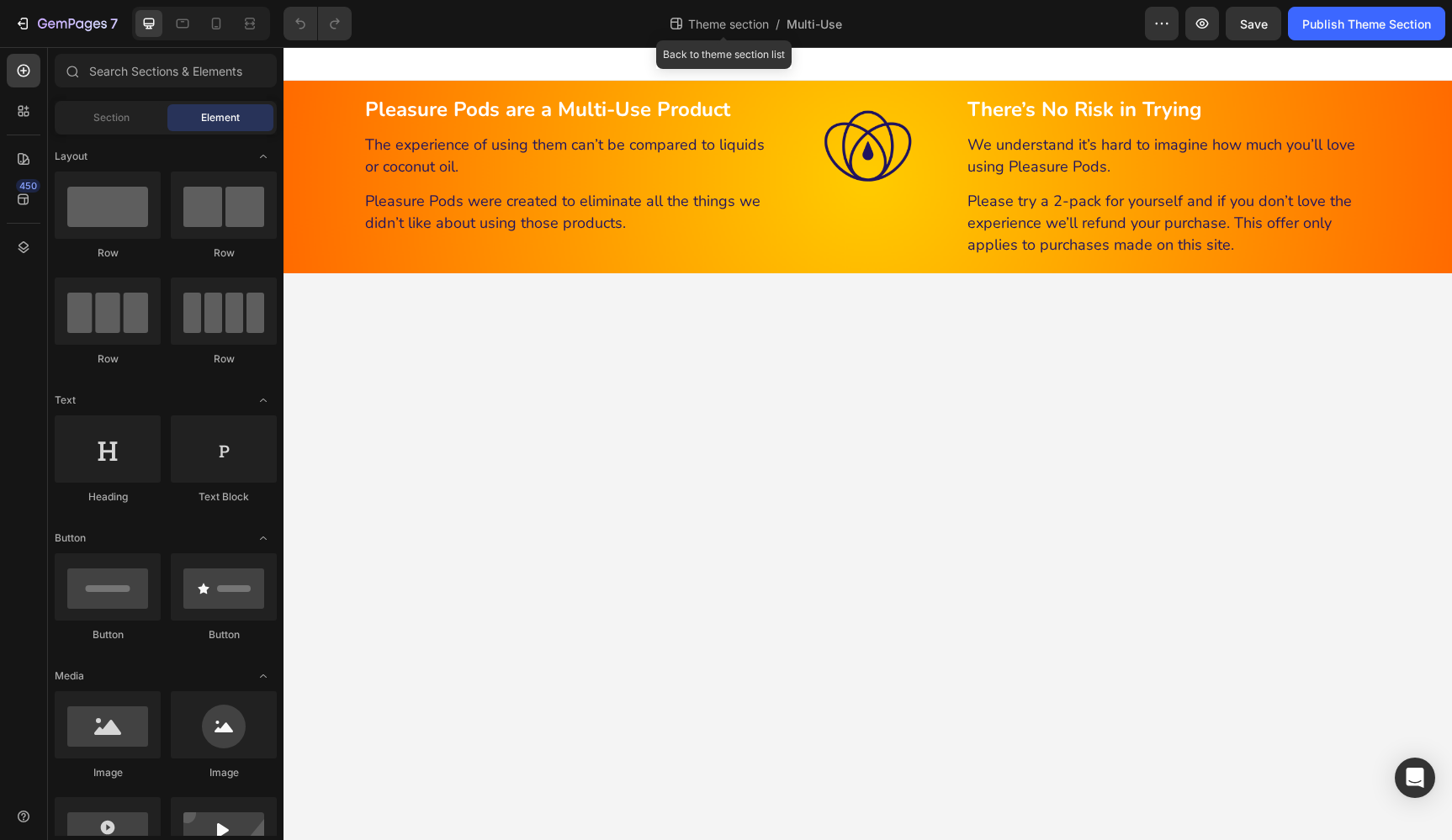
click at [722, 29] on span "Theme section" at bounding box center [728, 24] width 87 height 18
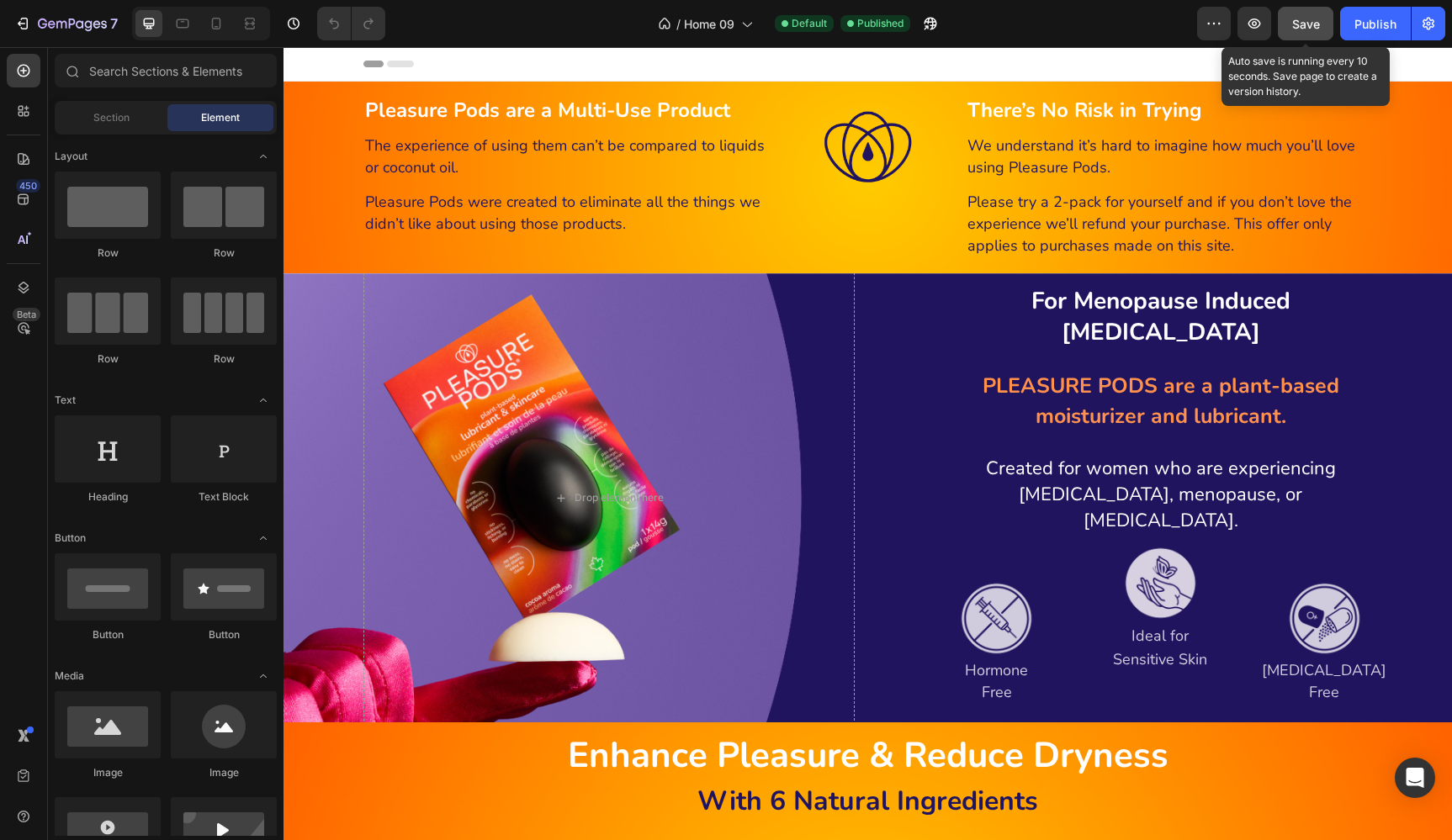
click at [1301, 26] on span "Save" at bounding box center [1305, 24] width 28 height 14
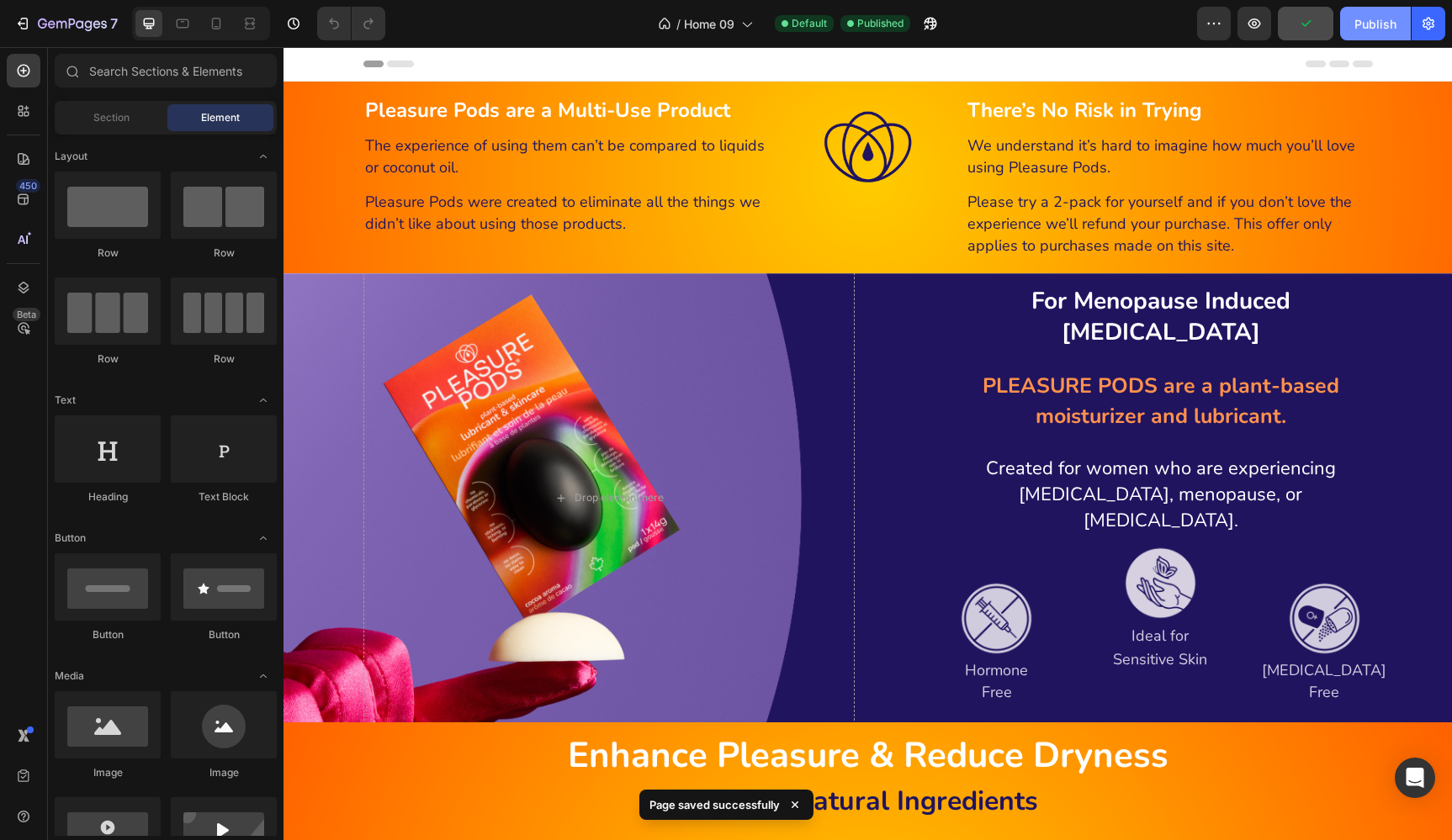
click at [1364, 22] on div "Publish" at bounding box center [1375, 24] width 42 height 18
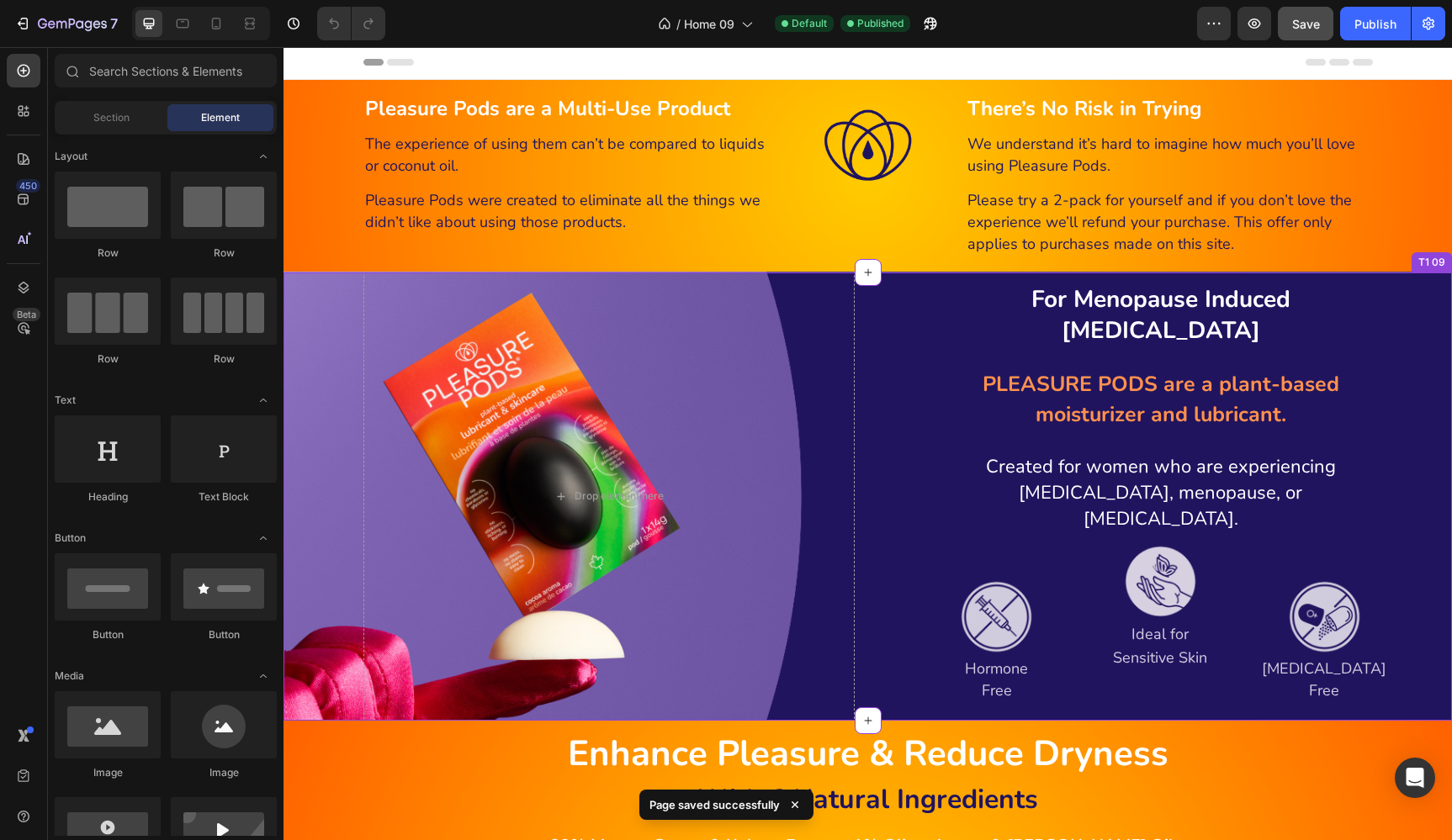
scroll to position [4, 0]
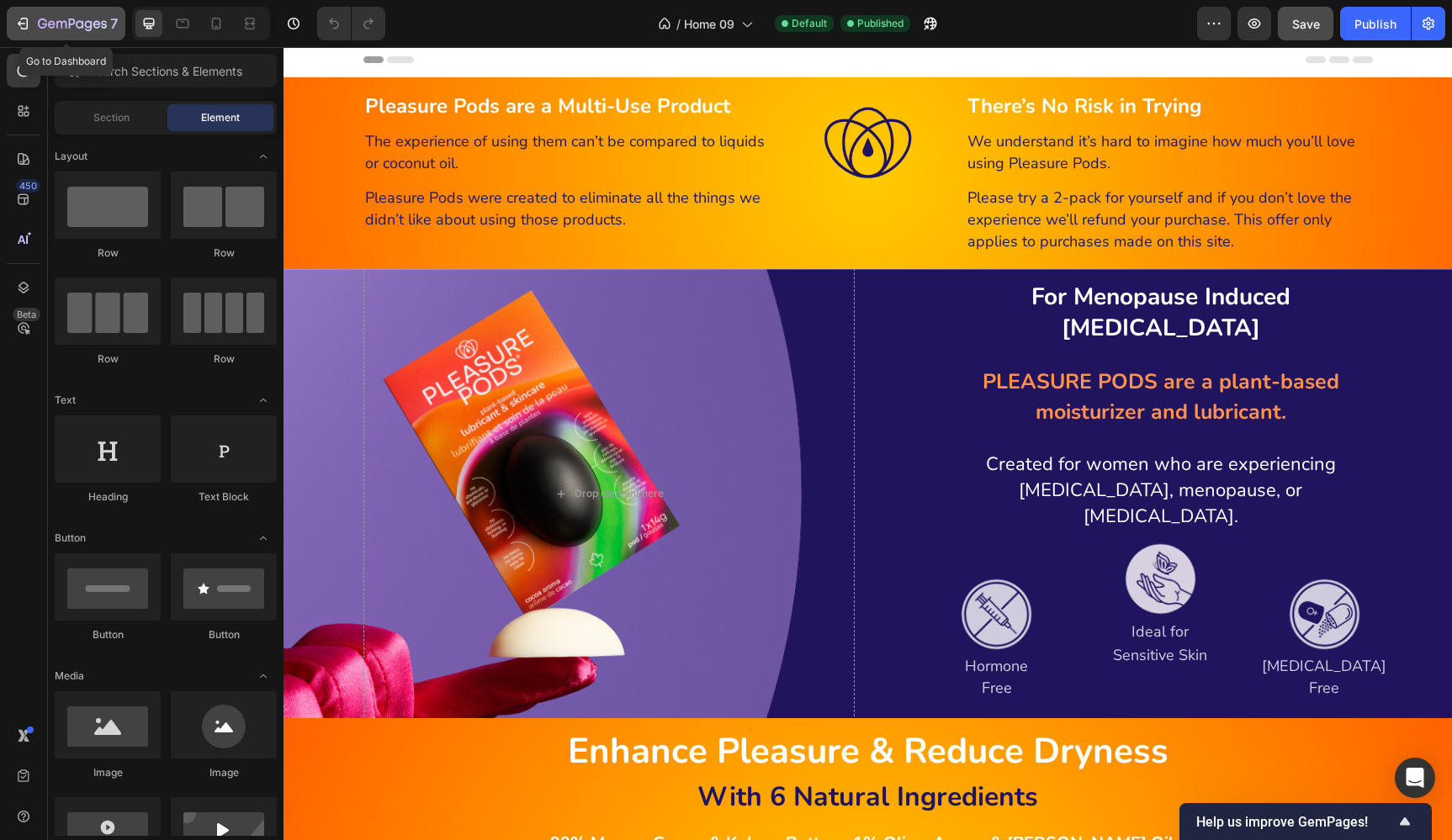
click at [49, 26] on icon "button" at bounding box center [52, 24] width 8 height 8
